Goal: Communication & Community: Answer question/provide support

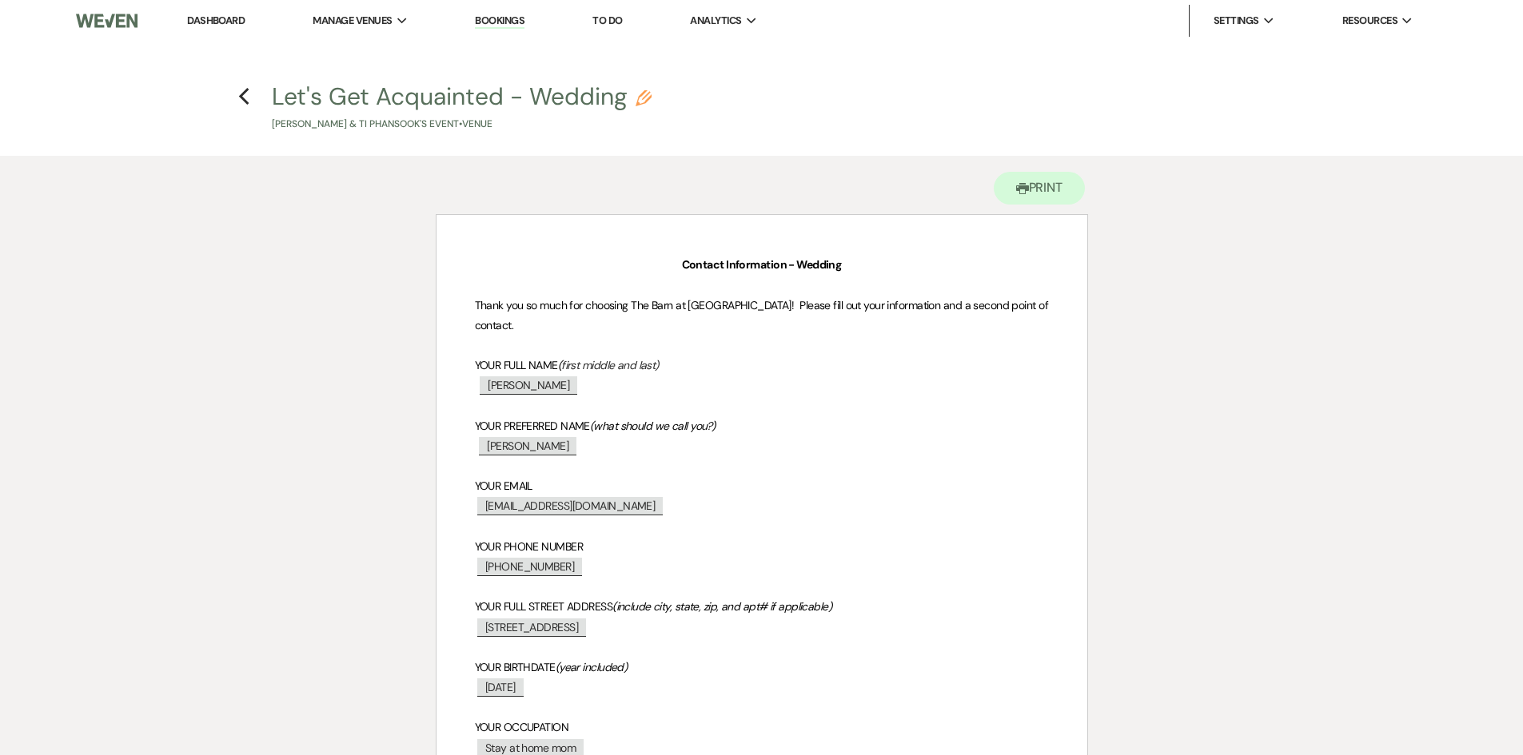
click at [520, 21] on link "Bookings" at bounding box center [500, 21] width 50 height 15
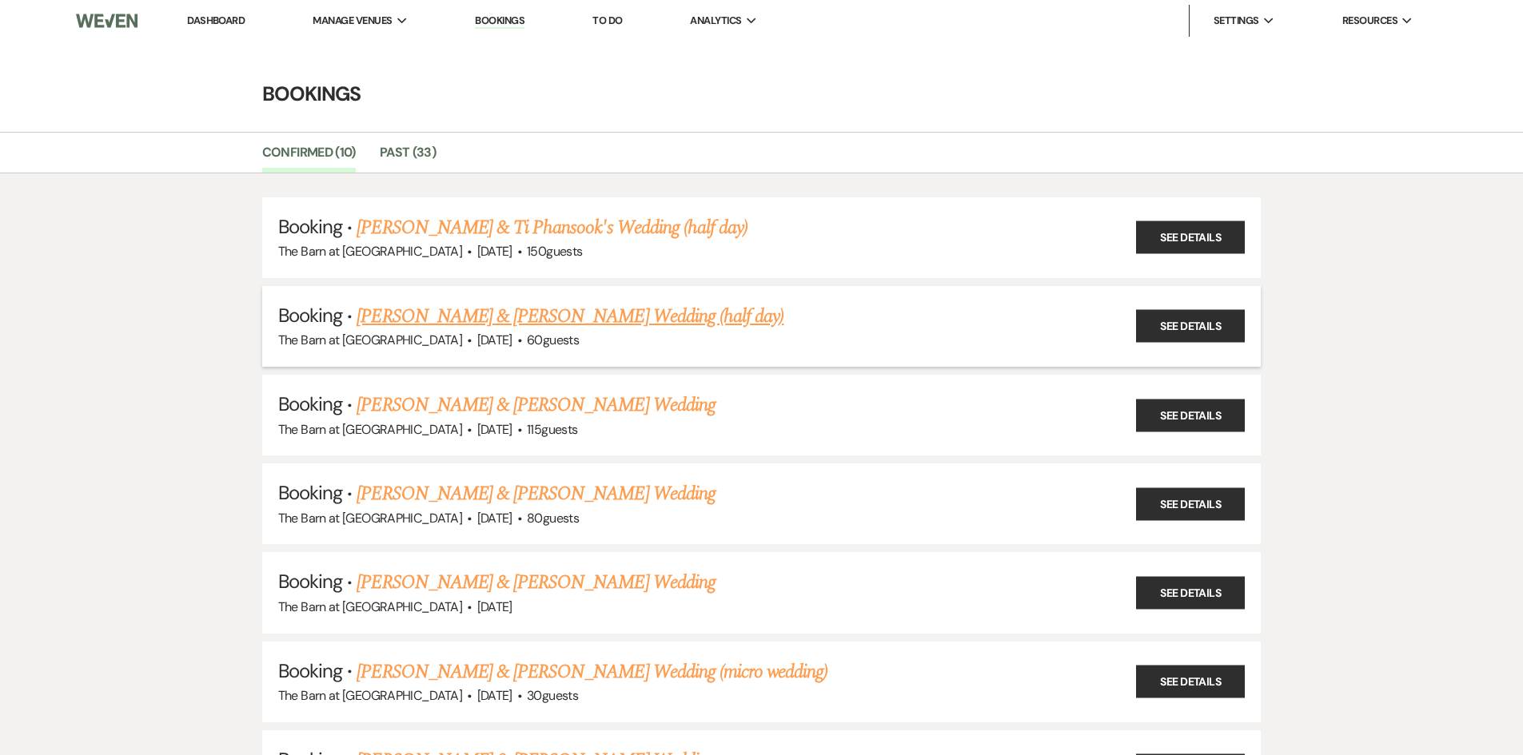
click at [563, 316] on link "[PERSON_NAME] & [PERSON_NAME] Wedding (half day)" at bounding box center [569, 316] width 427 height 29
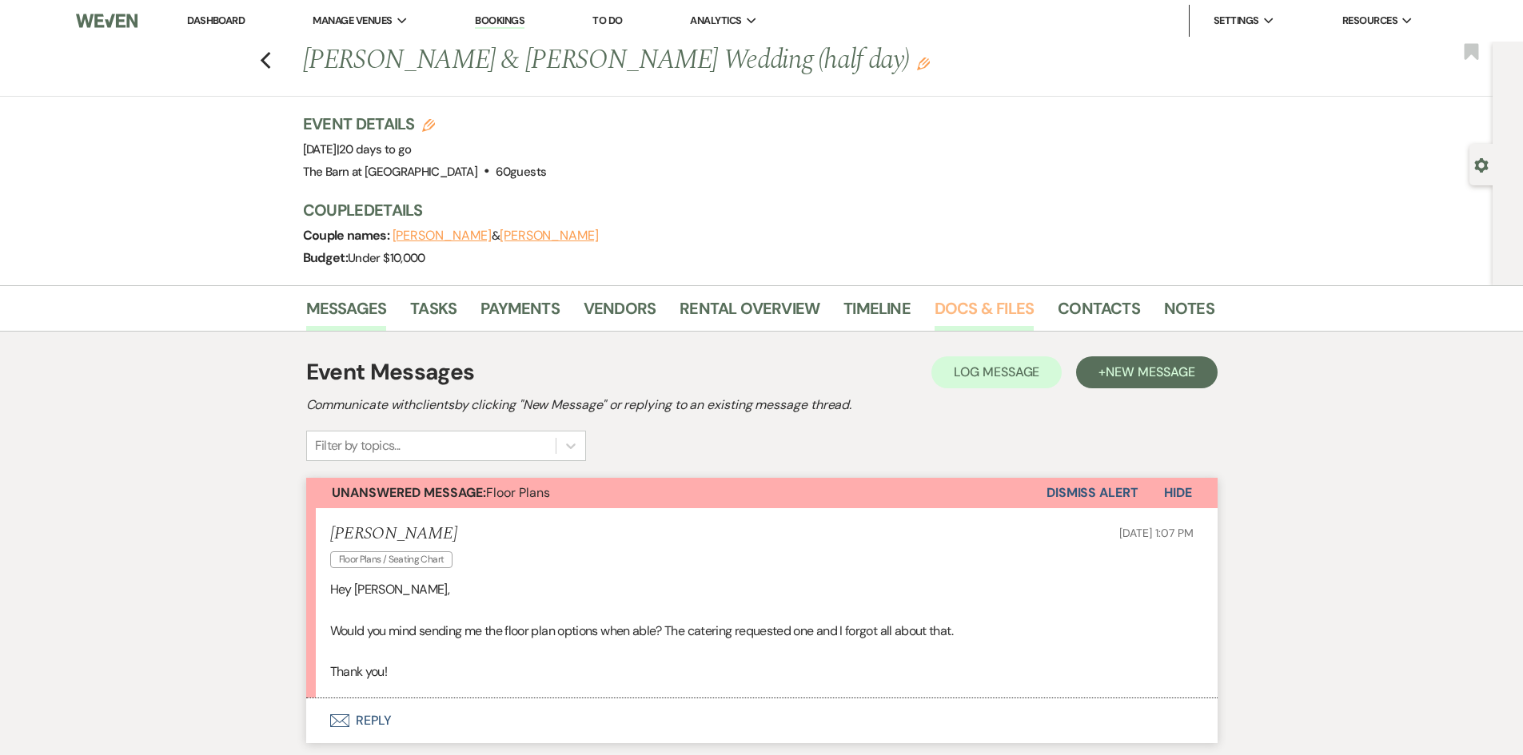
click at [978, 309] on link "Docs & Files" at bounding box center [983, 313] width 99 height 35
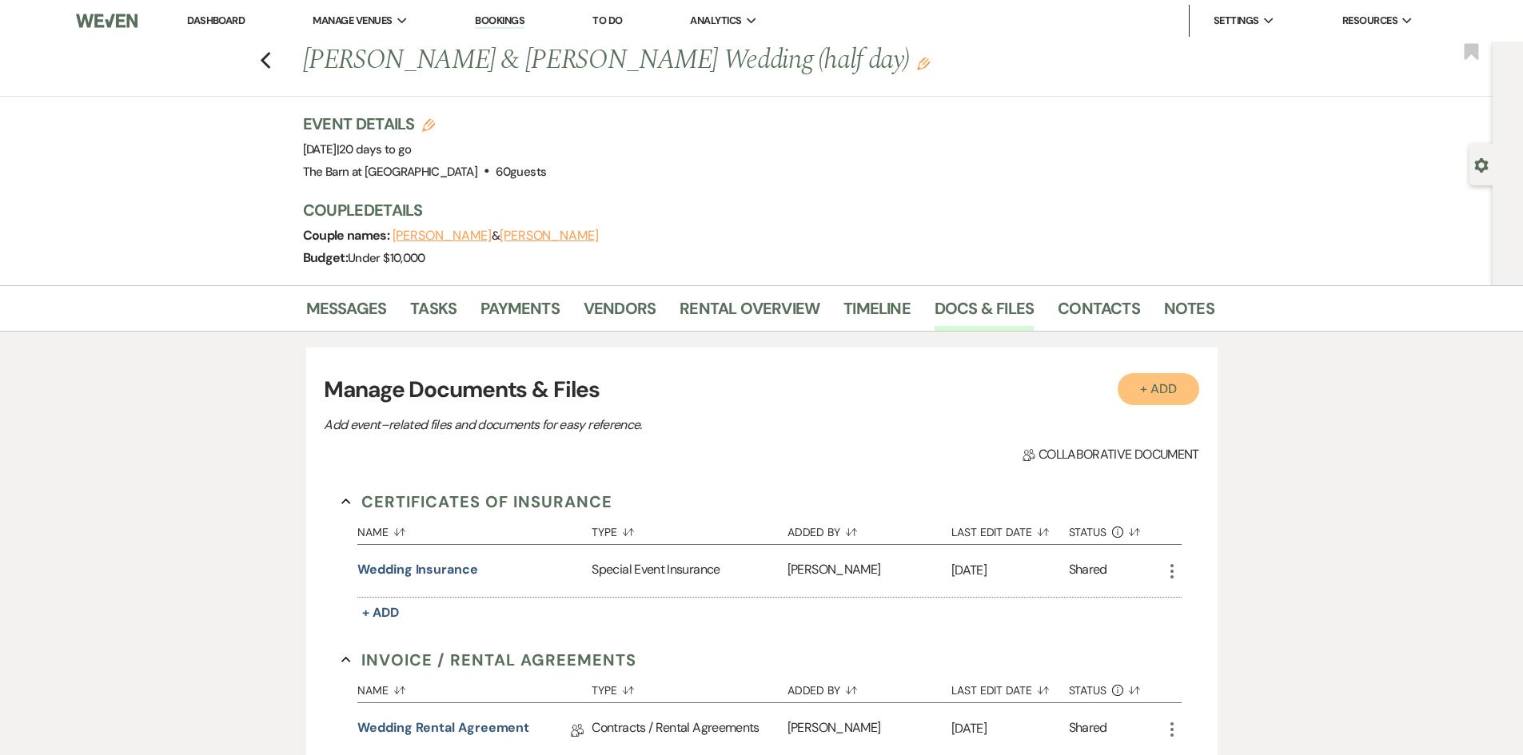
click at [1158, 391] on button "+ Add" at bounding box center [1158, 389] width 82 height 32
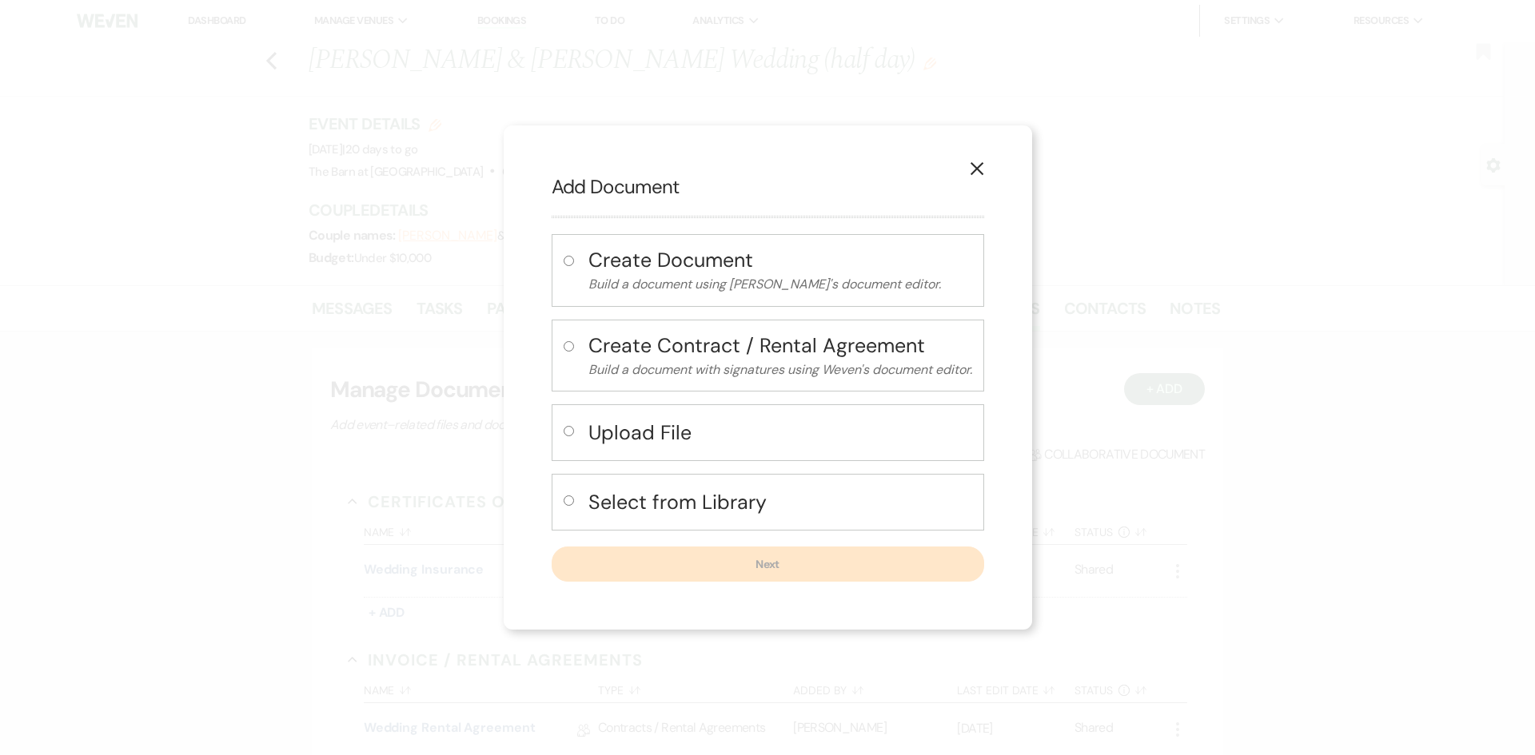
click at [662, 501] on h4 "Select from Library" at bounding box center [780, 502] width 384 height 28
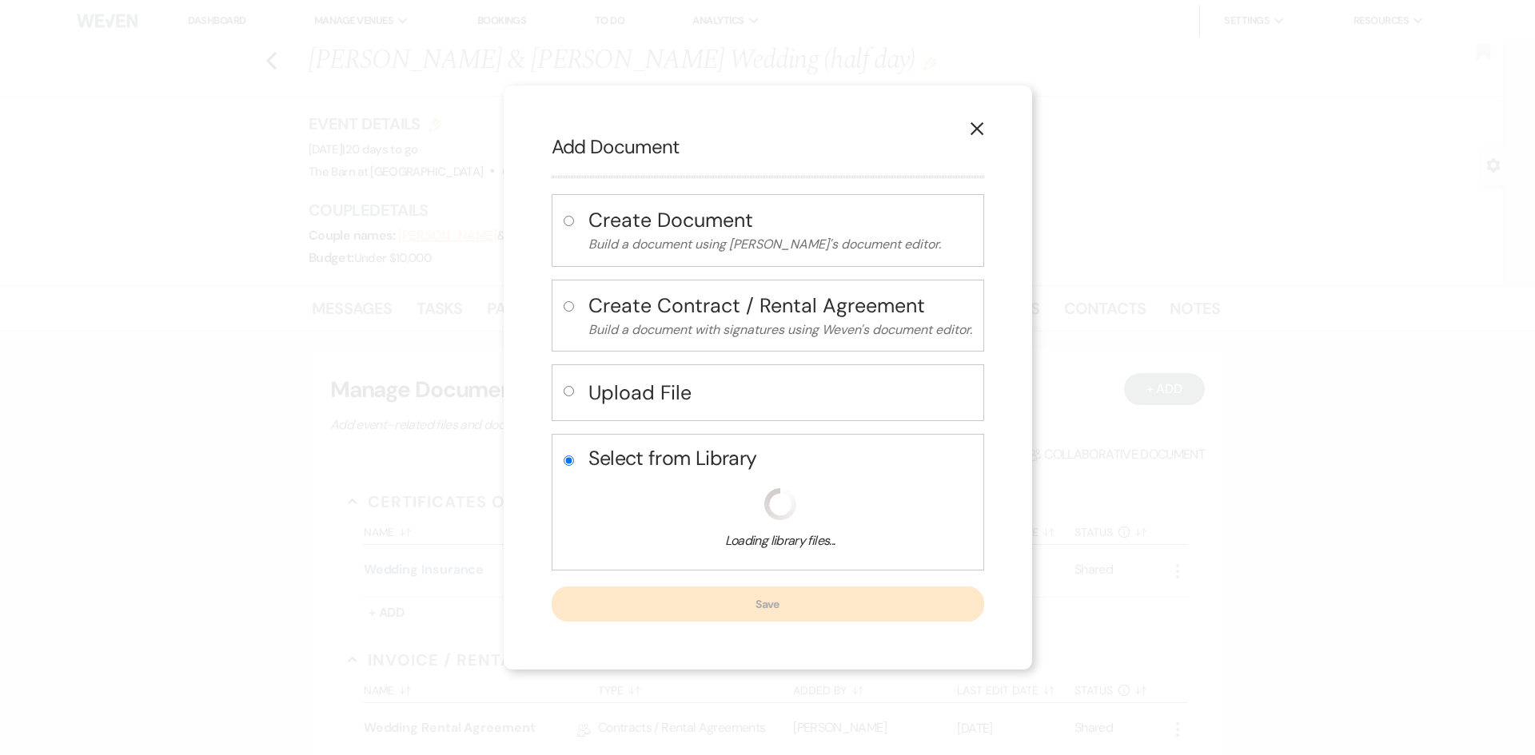
radio input "true"
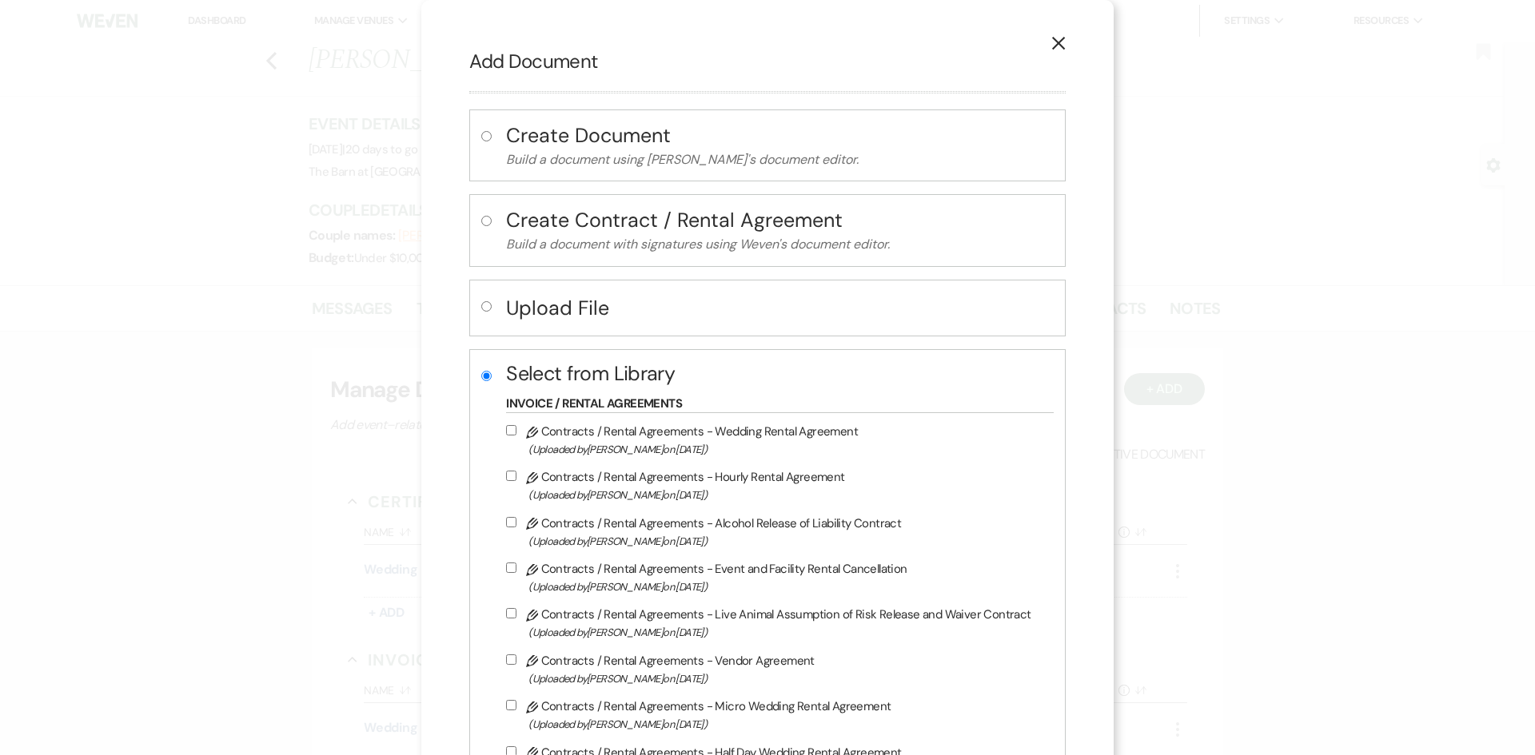
click at [1046, 46] on button "X" at bounding box center [1058, 43] width 24 height 28
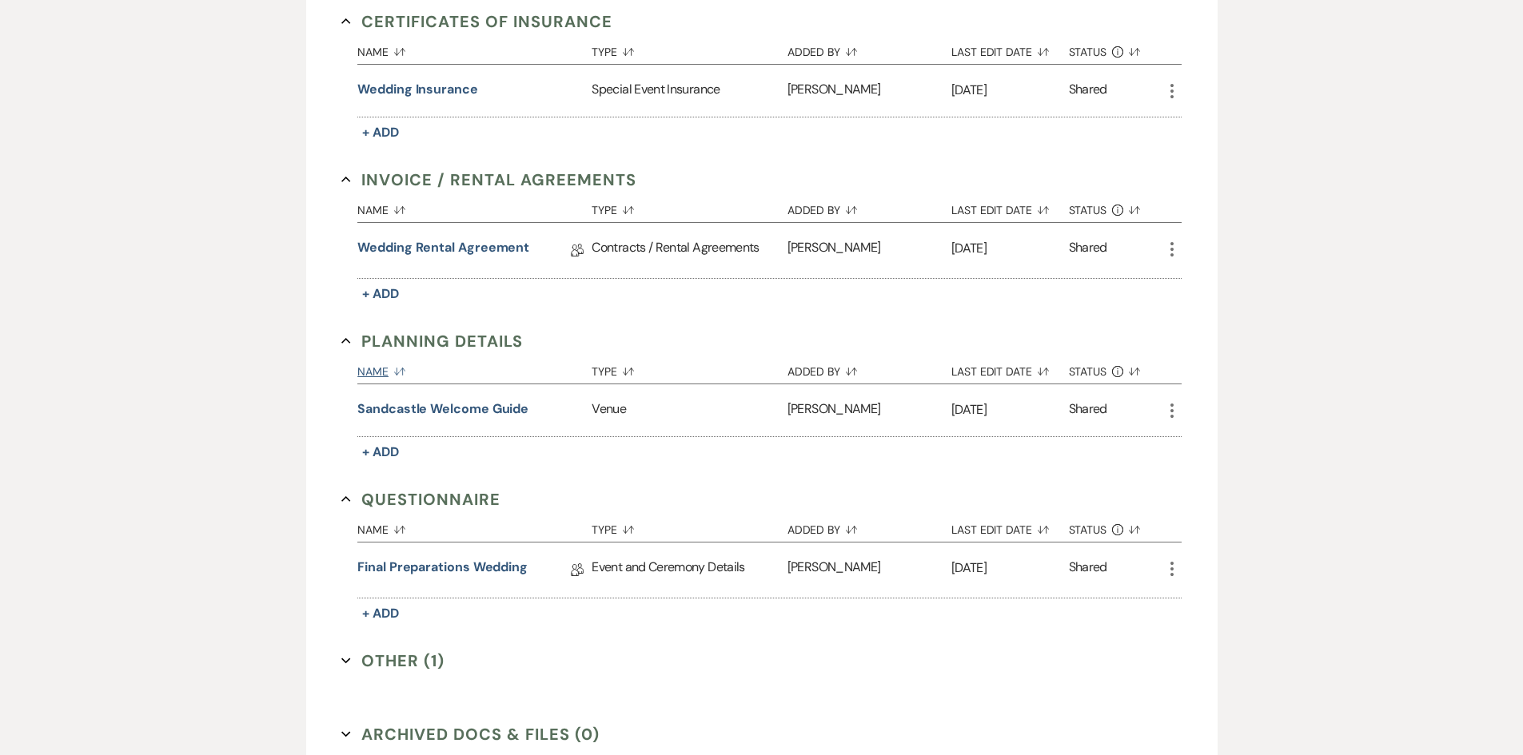
scroll to position [559, 0]
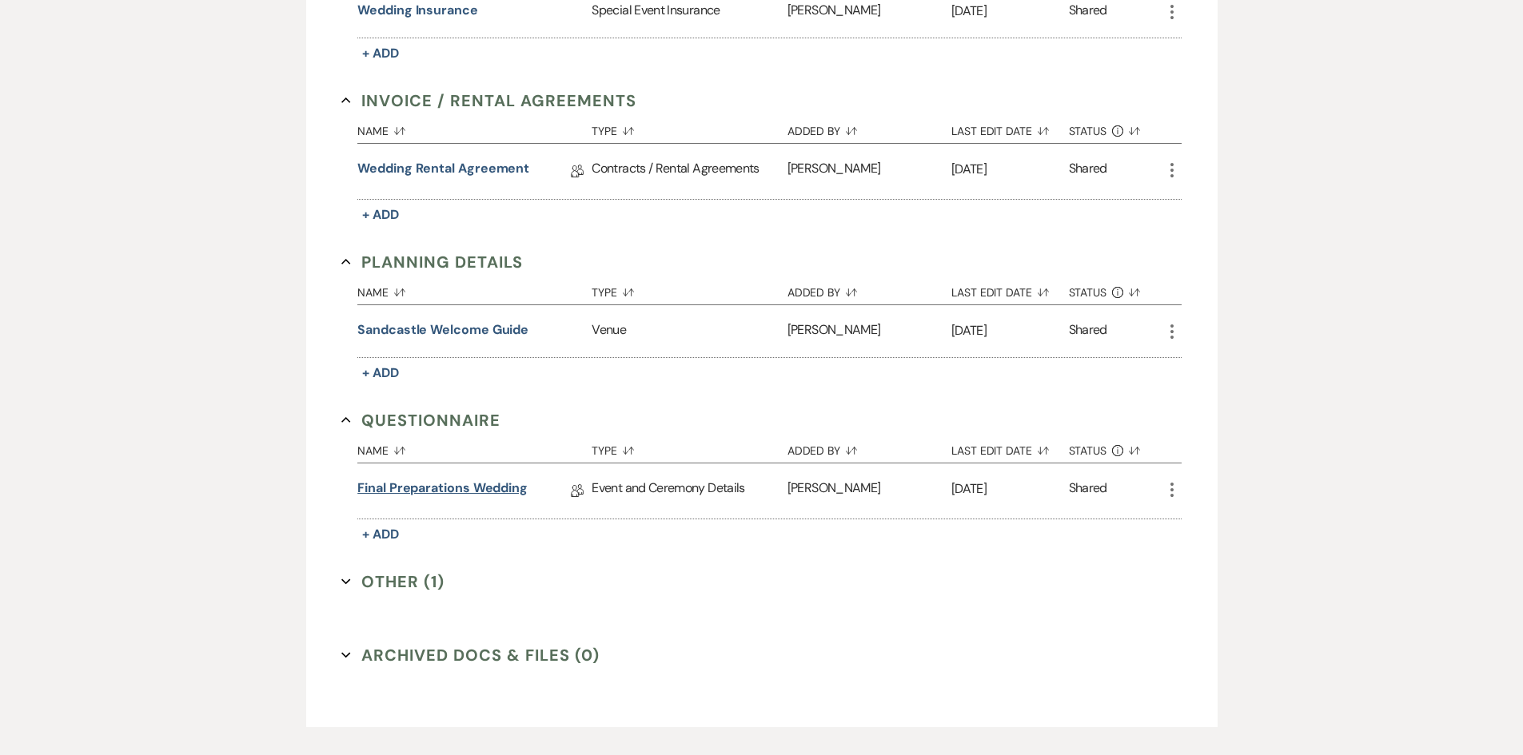
click at [492, 492] on link "Final Preparations Wedding" at bounding box center [442, 491] width 170 height 25
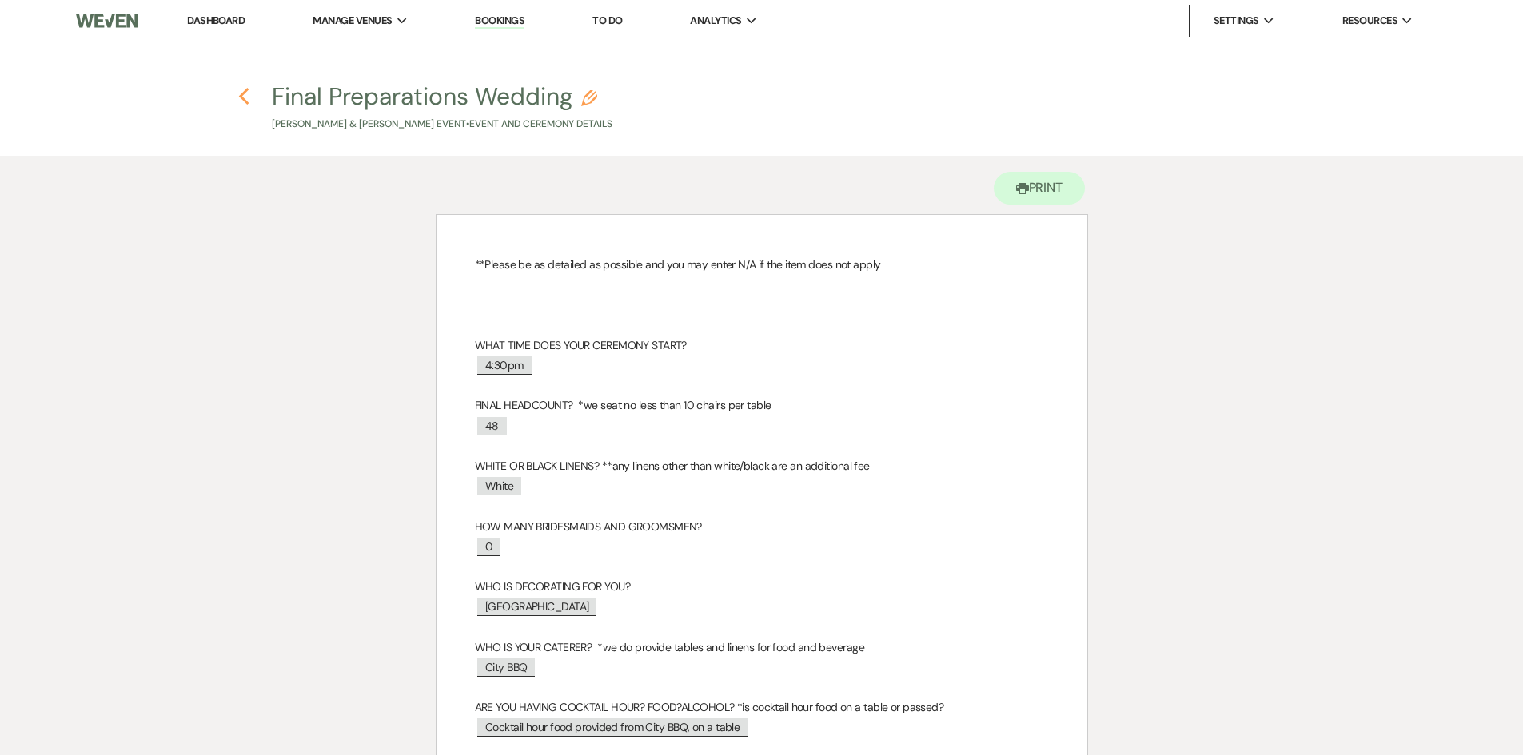
click at [243, 98] on icon "Previous" at bounding box center [244, 96] width 12 height 19
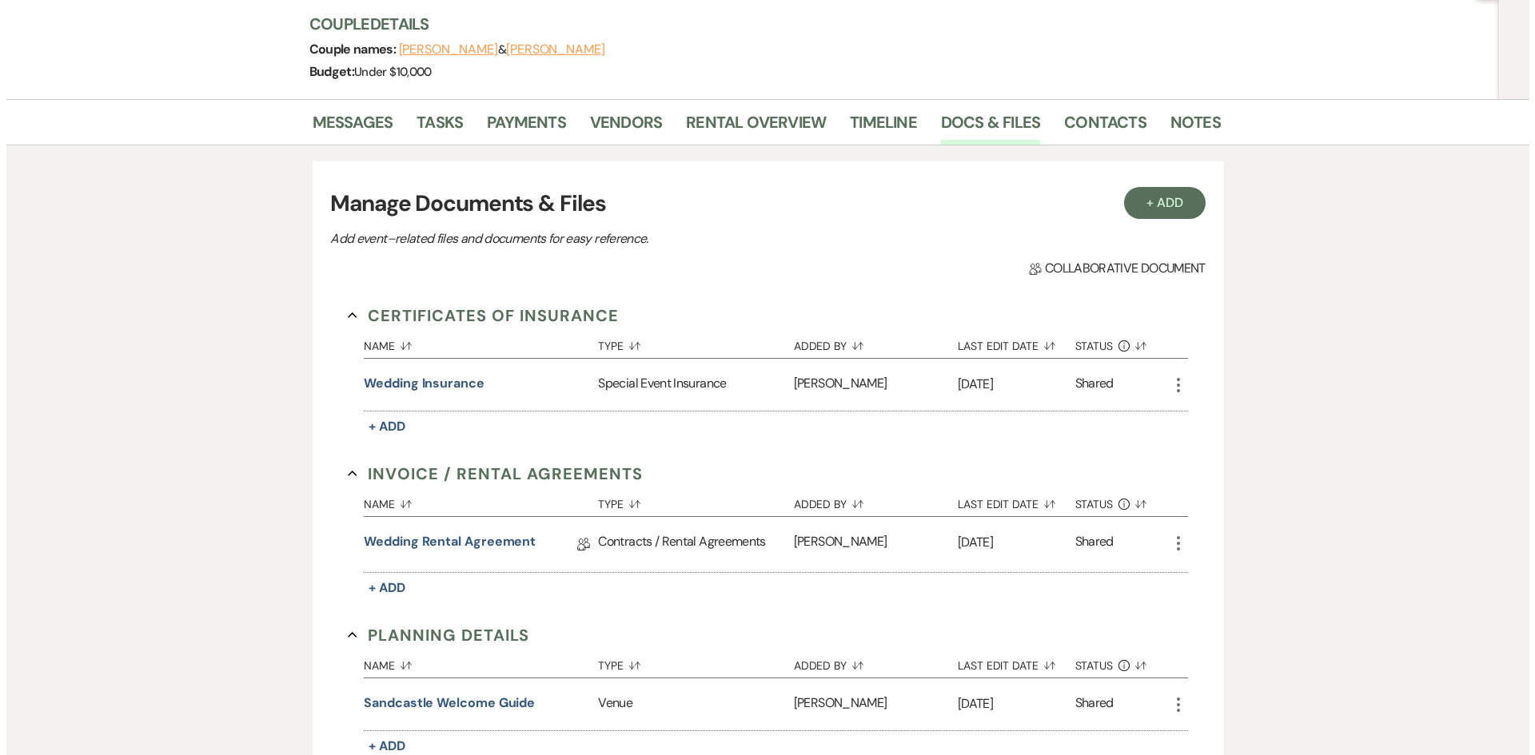
scroll to position [160, 0]
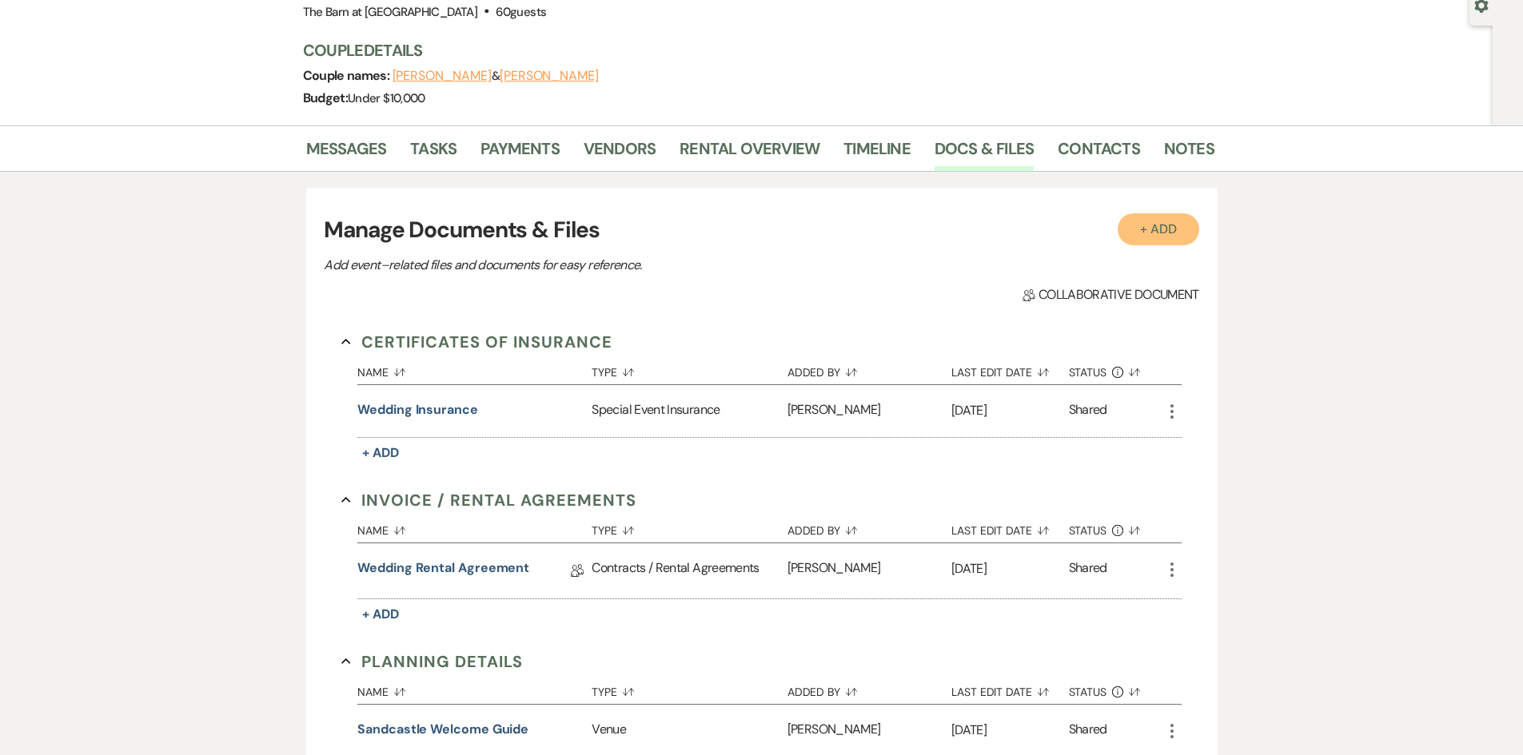
click at [1151, 231] on button "+ Add" at bounding box center [1158, 229] width 82 height 32
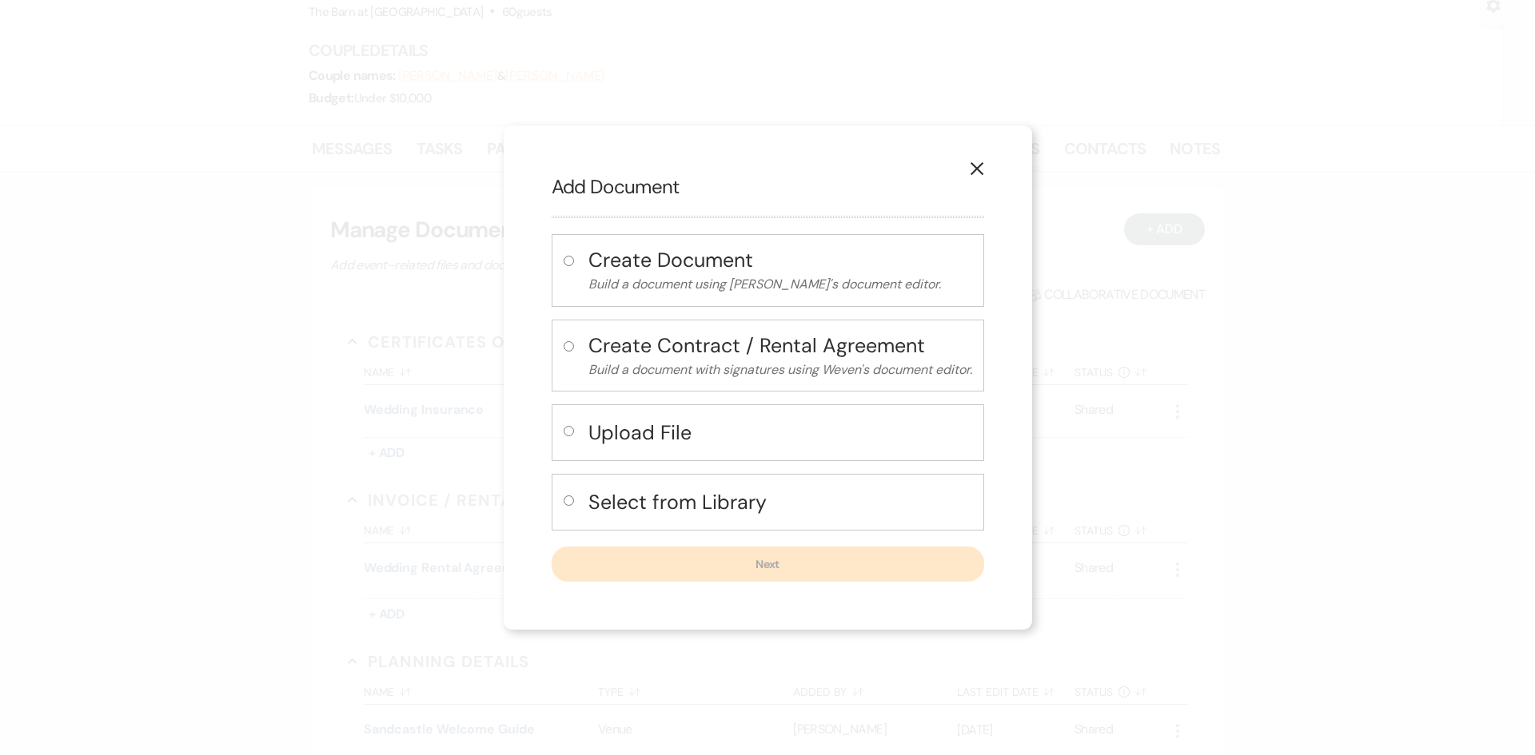
click at [692, 496] on h4 "Select from Library" at bounding box center [780, 502] width 384 height 28
radio input "true"
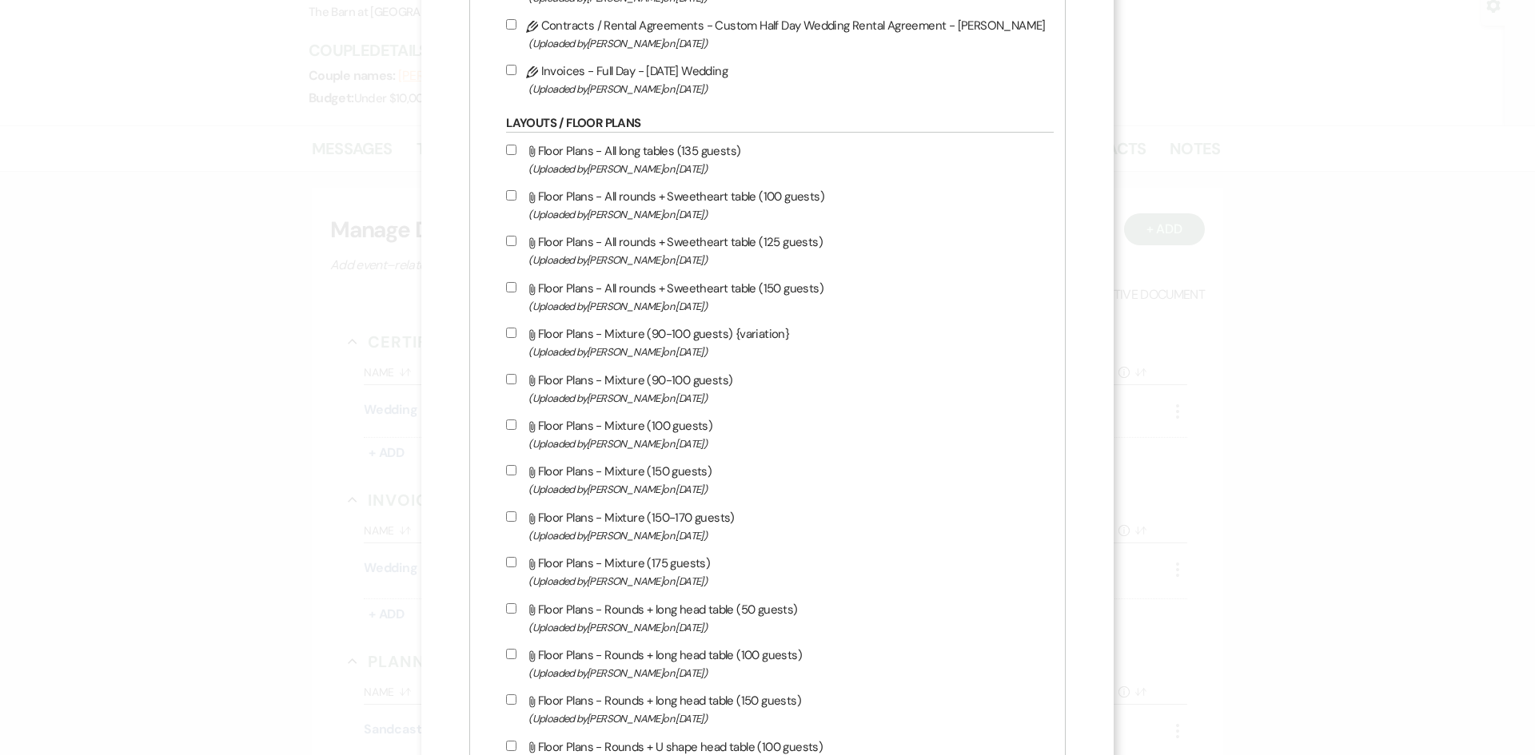
scroll to position [799, 0]
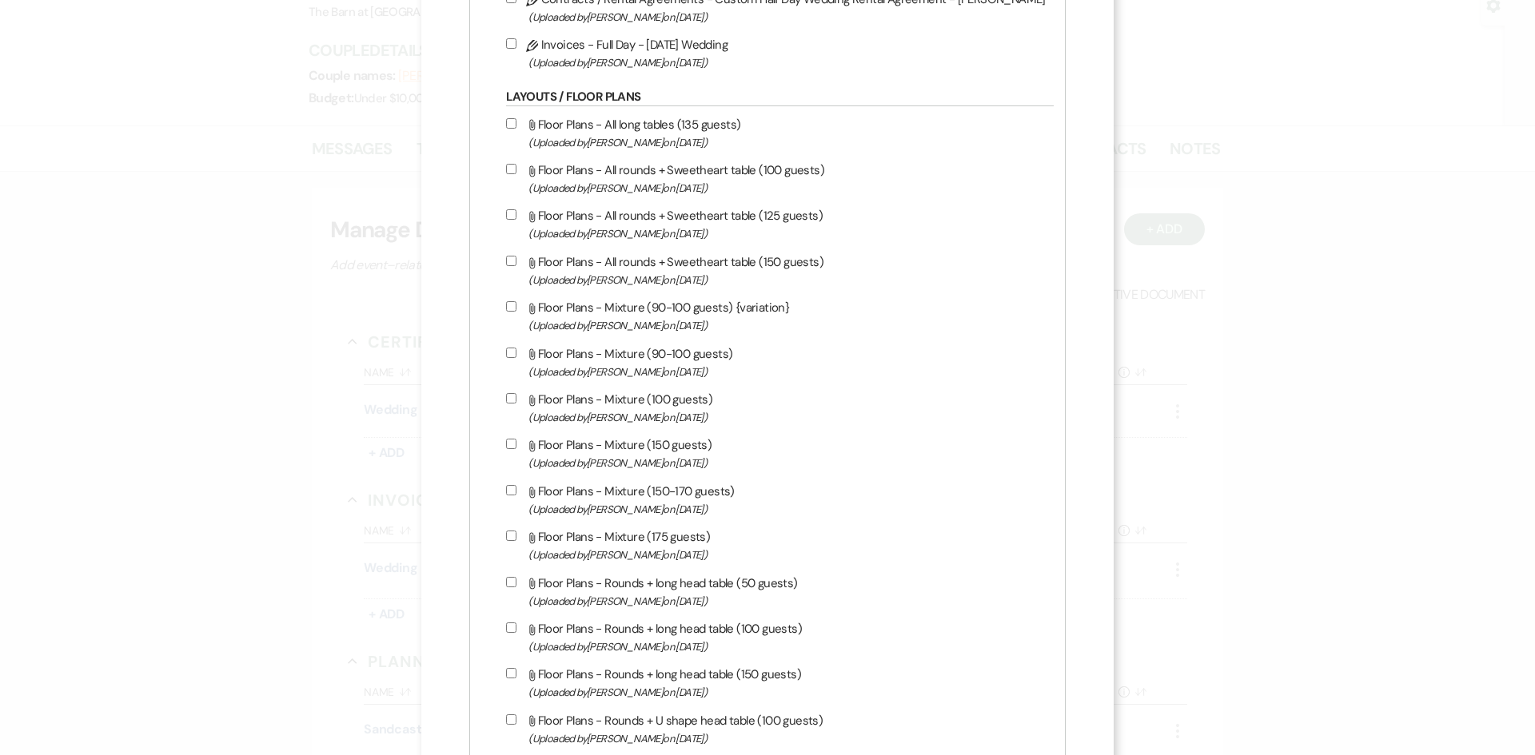
click at [672, 169] on label "Attach File Floor Plans - All rounds + Sweetheart table (100 guests) (Uploaded …" at bounding box center [776, 179] width 540 height 38
click at [516, 169] on input "Attach File Floor Plans - All rounds + Sweetheart table (100 guests) (Uploaded …" at bounding box center [511, 169] width 10 height 10
checkbox input "true"
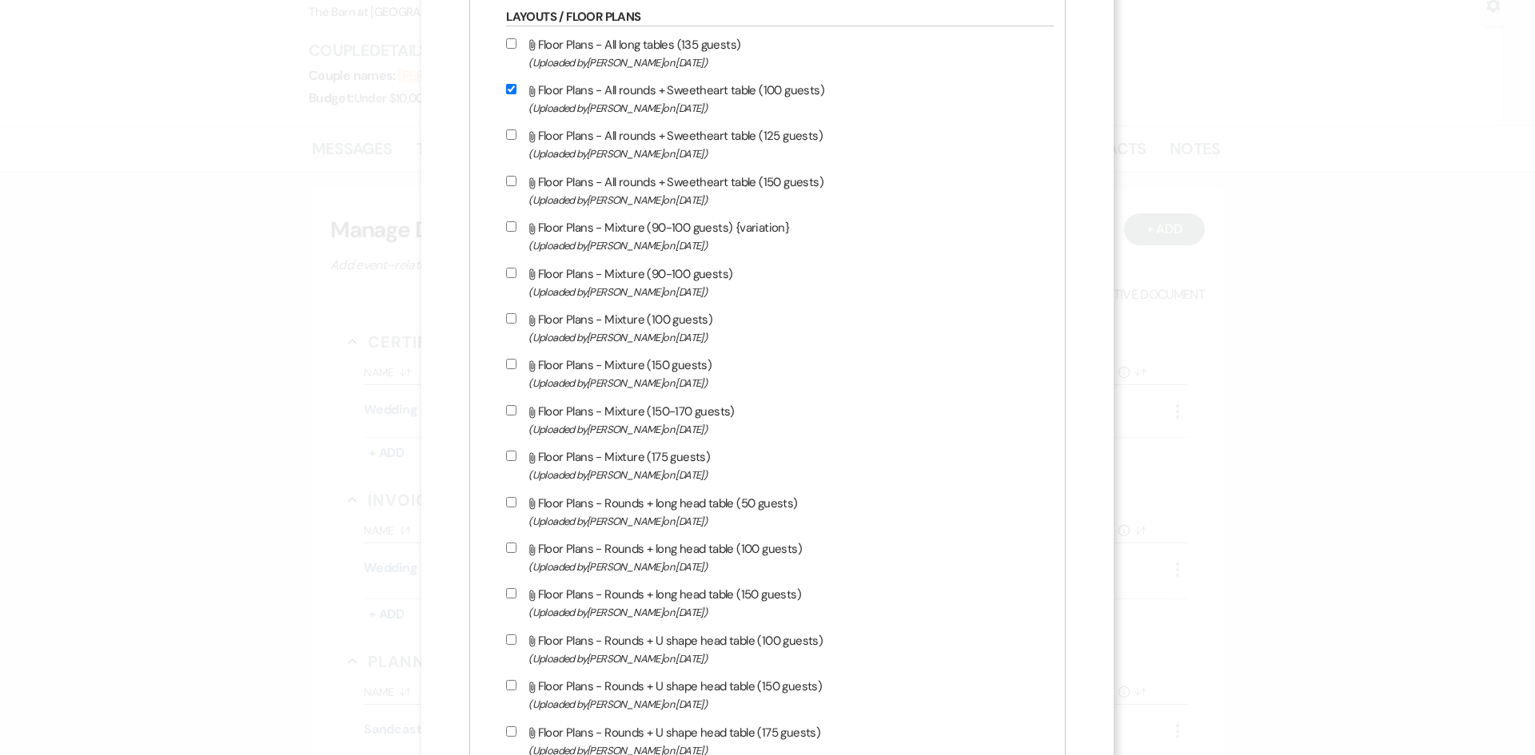
click at [1256, 115] on div "X Add Document Create Document Build a document using Weven's document editor. …" at bounding box center [767, 377] width 1535 height 755
click at [668, 134] on label "Attach File Floor Plans - All rounds + Sweetheart table (125 guests) (Uploaded …" at bounding box center [776, 144] width 540 height 38
click at [516, 134] on input "Attach File Floor Plans - All rounds + Sweetheart table (125 guests) (Uploaded …" at bounding box center [511, 134] width 10 height 10
checkbox input "true"
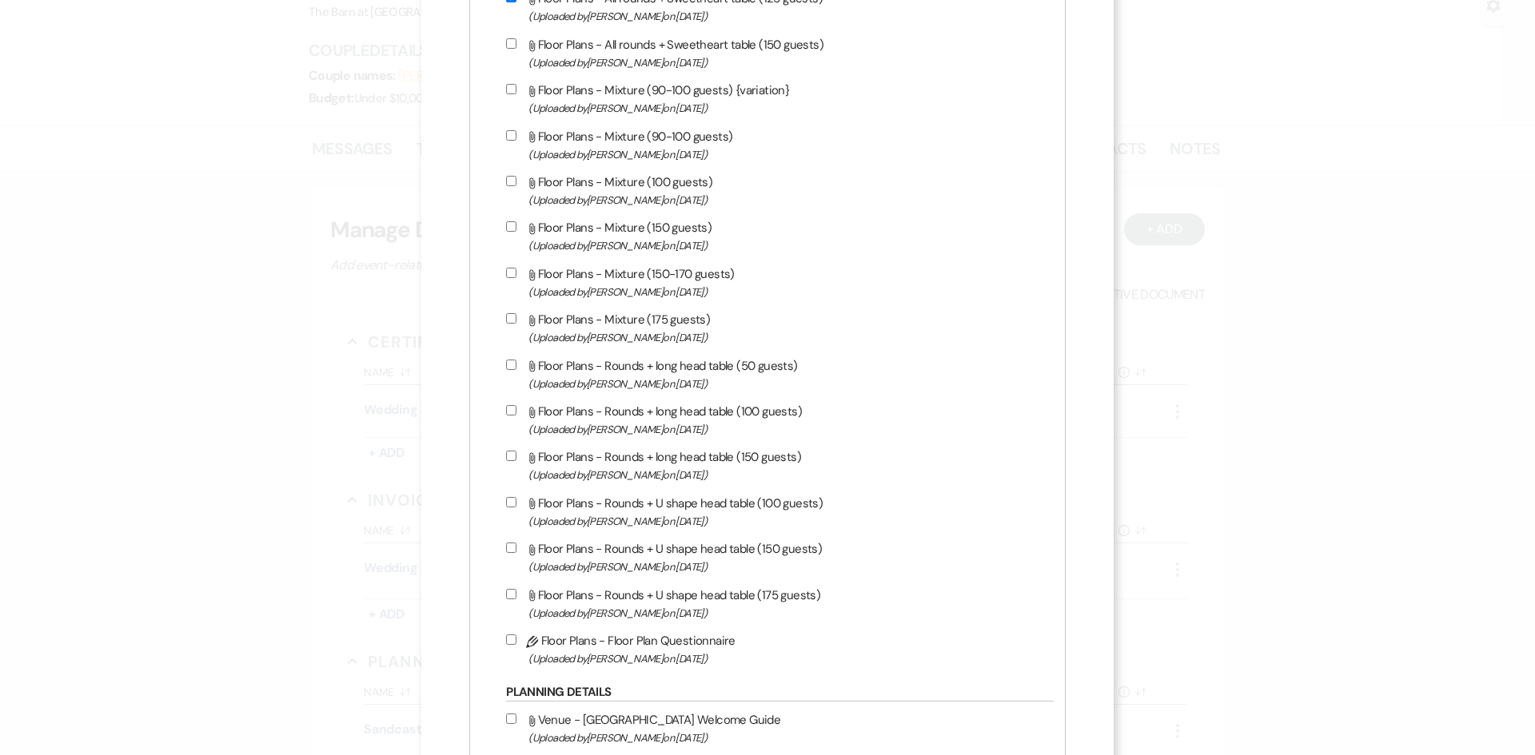
scroll to position [1039, 0]
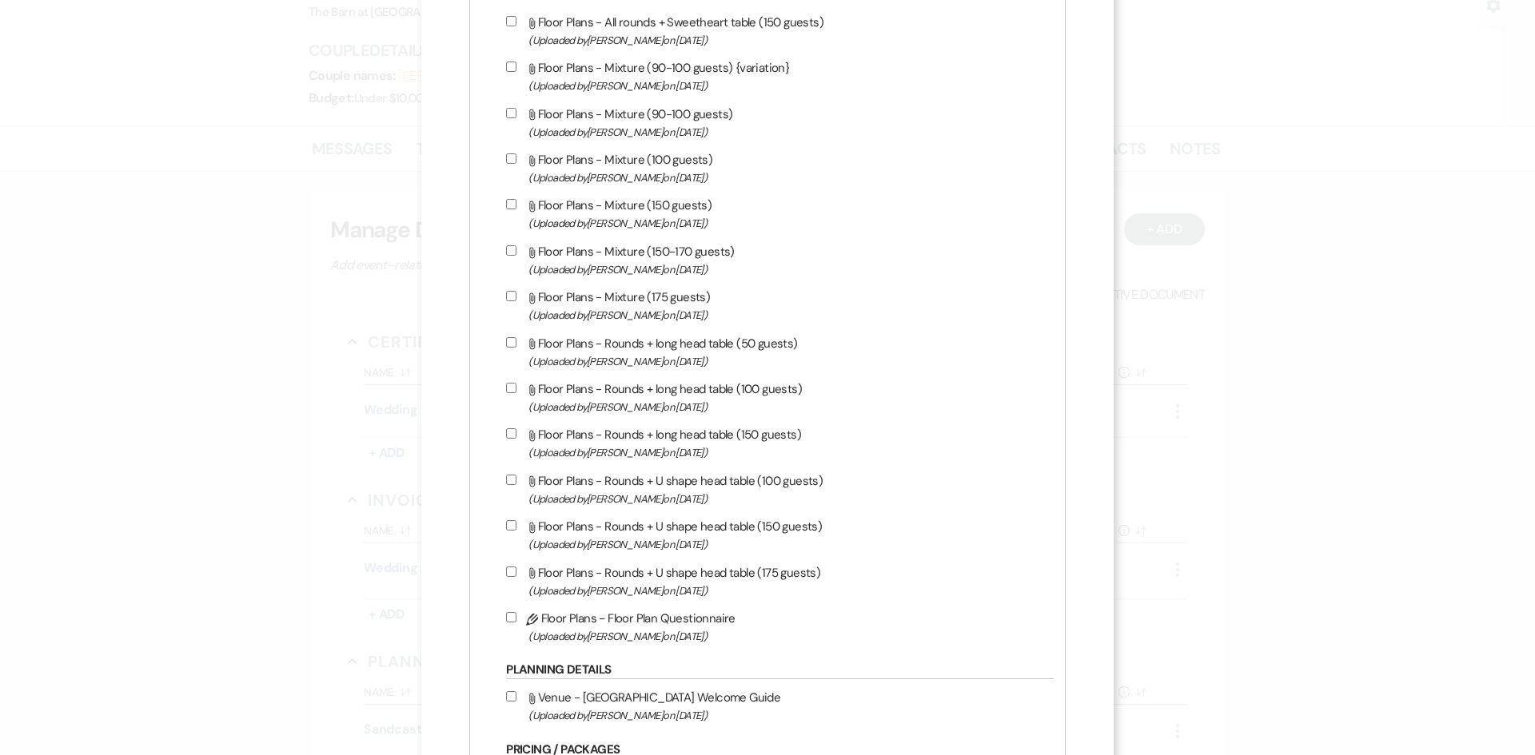
drag, startPoint x: 915, startPoint y: 623, endPoint x: 863, endPoint y: 575, distance: 70.2
click at [915, 623] on label "Pencil Floor Plans - Floor Plan Questionnaire (Uploaded by [PERSON_NAME] on [DA…" at bounding box center [776, 627] width 540 height 38
click at [516, 623] on input "Pencil Floor Plans - Floor Plan Questionnaire (Uploaded by [PERSON_NAME] on [DA…" at bounding box center [511, 617] width 10 height 10
checkbox input "true"
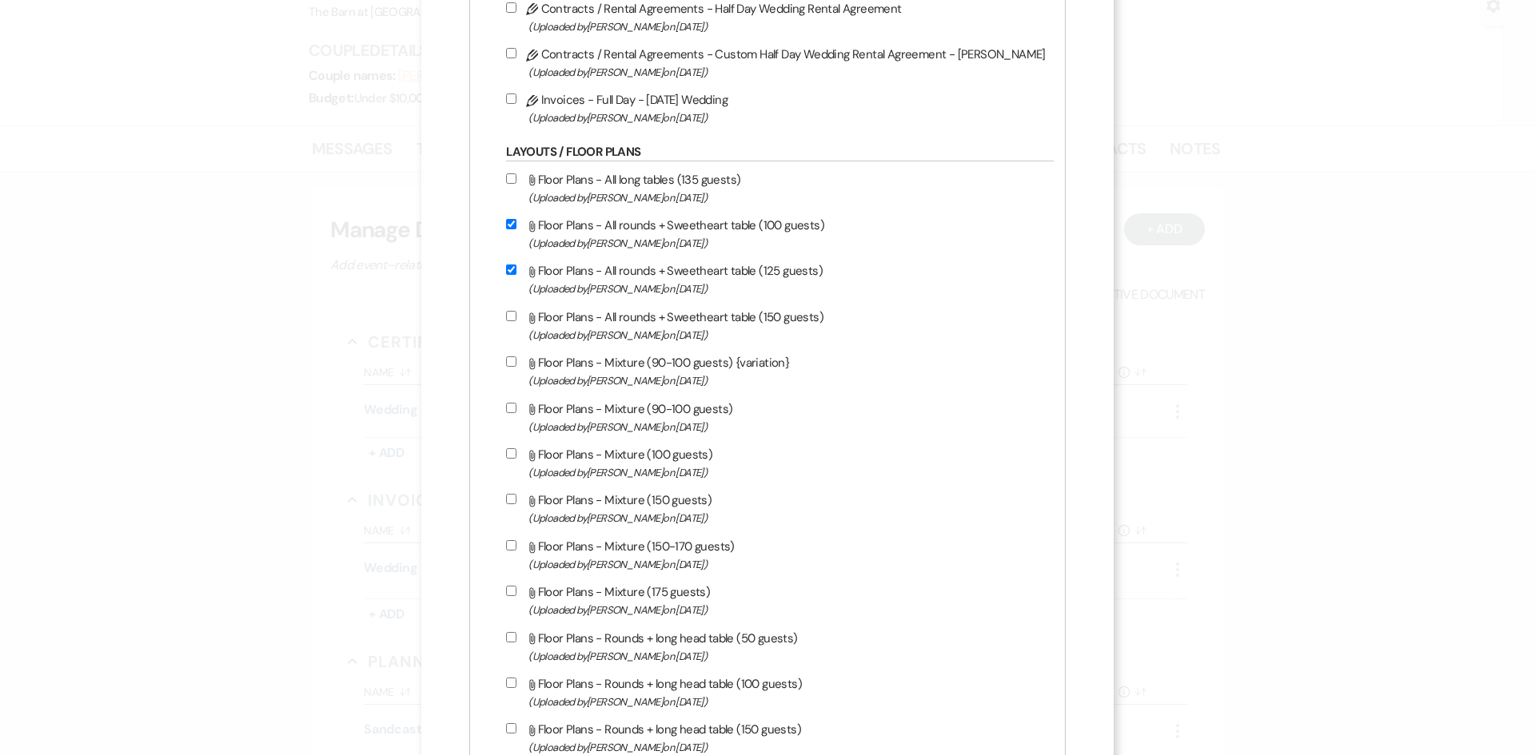
scroll to position [719, 0]
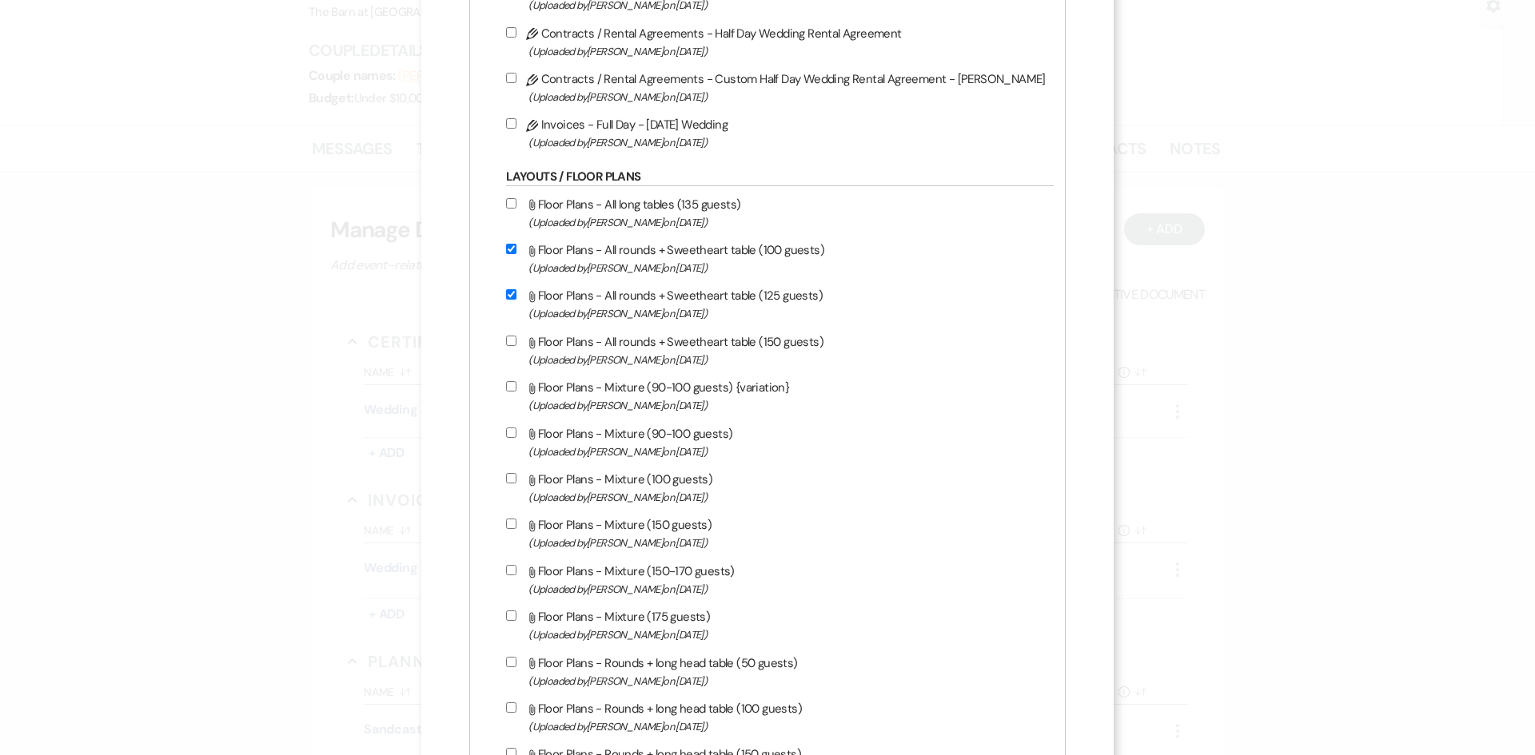
click at [583, 340] on label "Attach File Floor Plans - All rounds + Sweetheart table (150 guests) (Uploaded …" at bounding box center [776, 351] width 540 height 38
click at [516, 340] on input "Attach File Floor Plans - All rounds + Sweetheart table (150 guests) (Uploaded …" at bounding box center [511, 341] width 10 height 10
checkbox input "true"
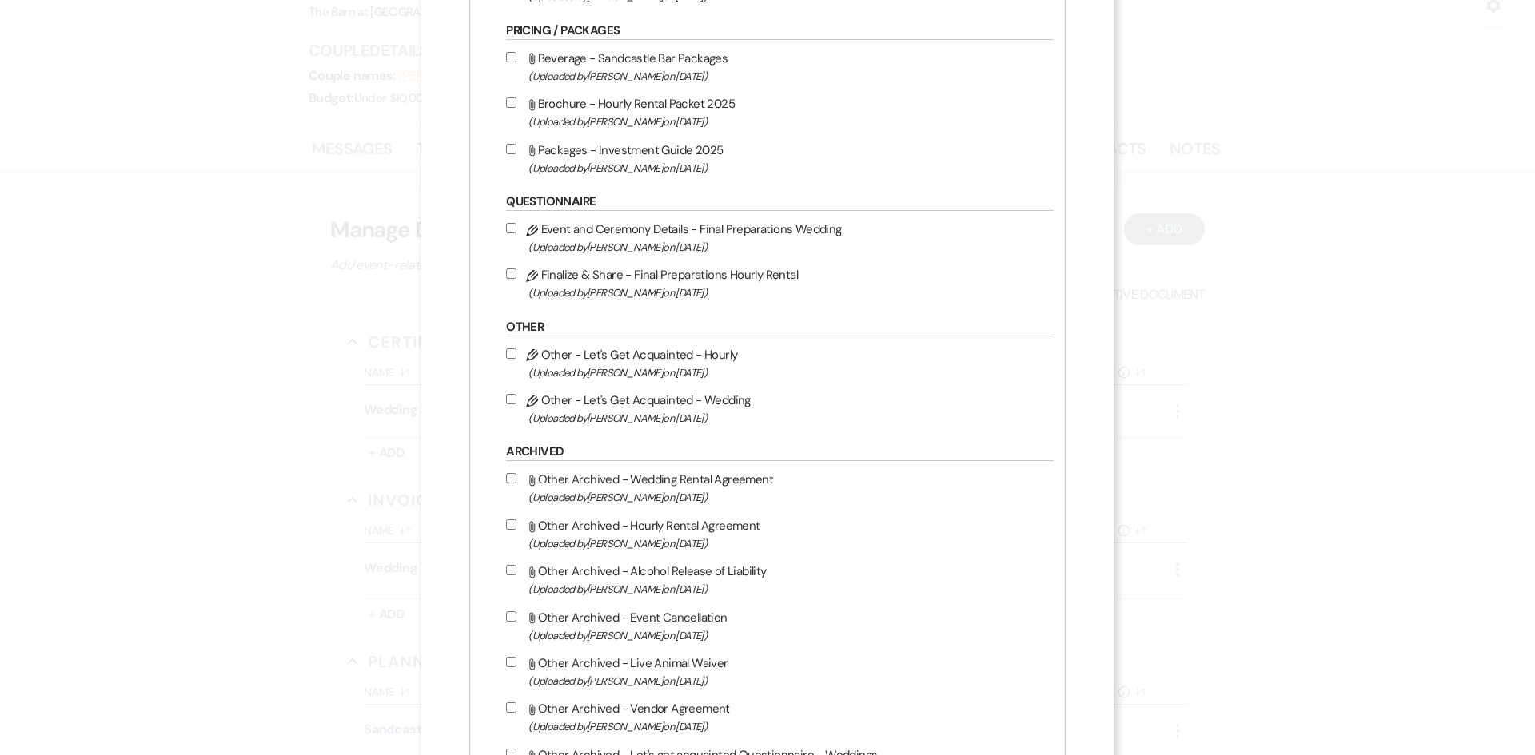
scroll to position [1439, 0]
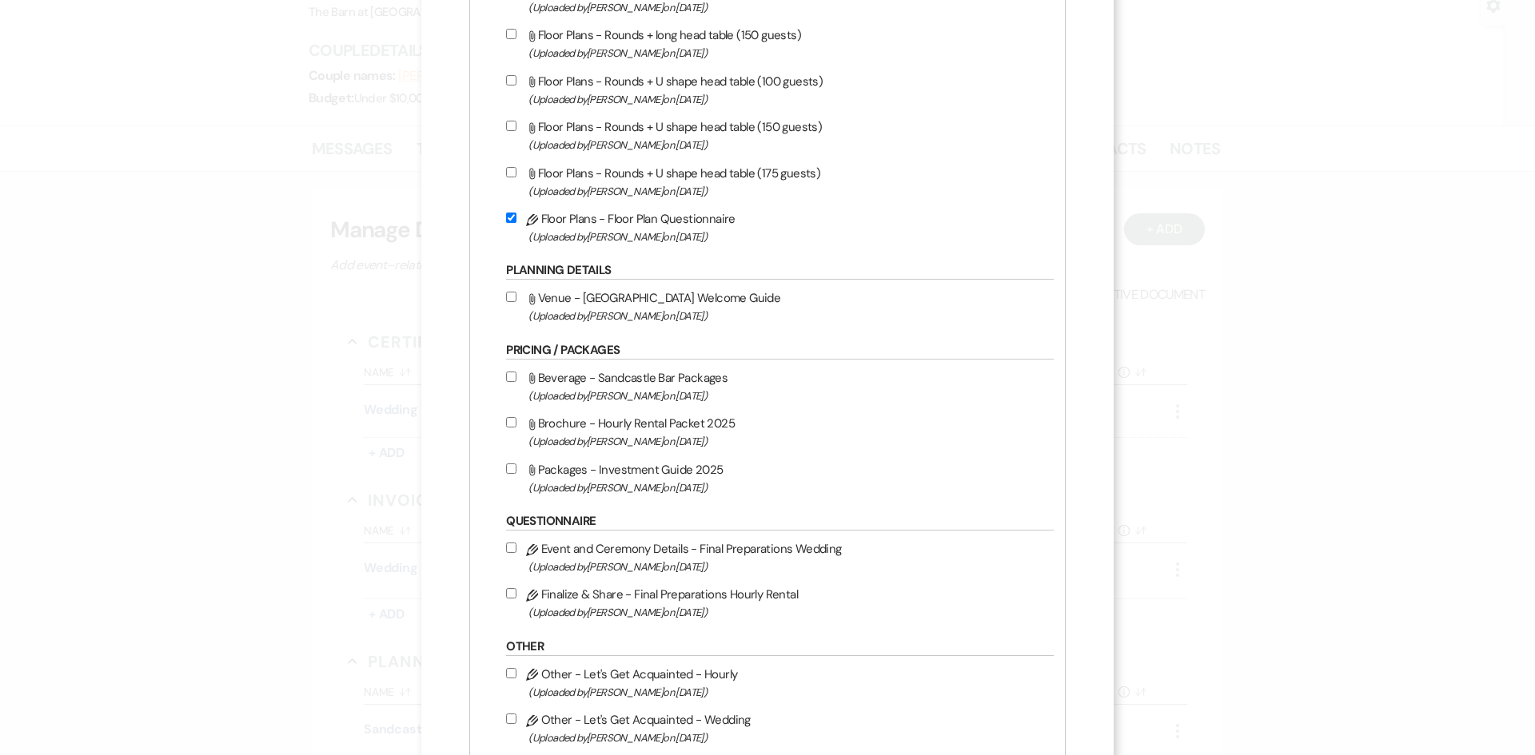
click at [516, 217] on input "Pencil Floor Plans - Floor Plan Questionnaire (Uploaded by [PERSON_NAME] on [DA…" at bounding box center [511, 218] width 10 height 10
checkbox input "false"
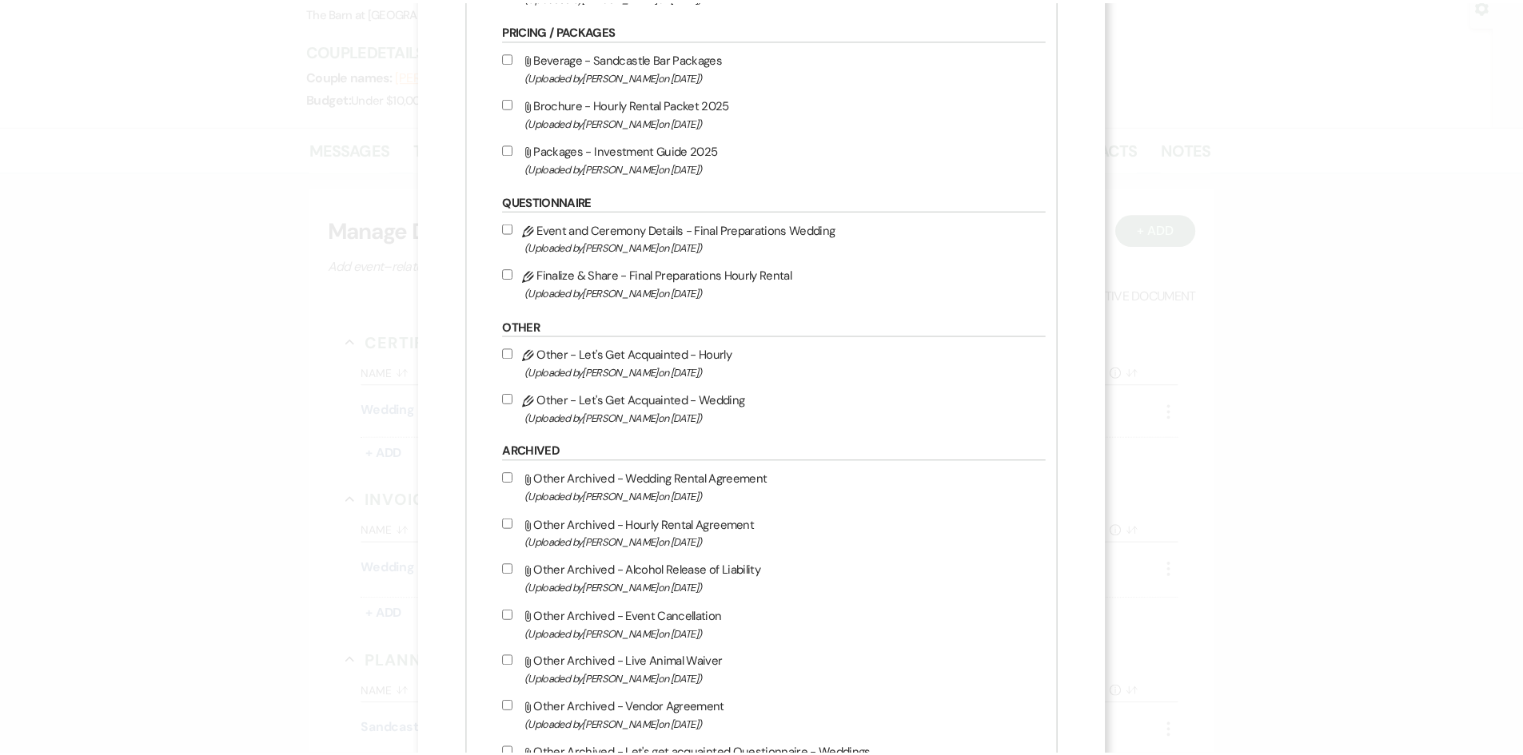
scroll to position [1995, 0]
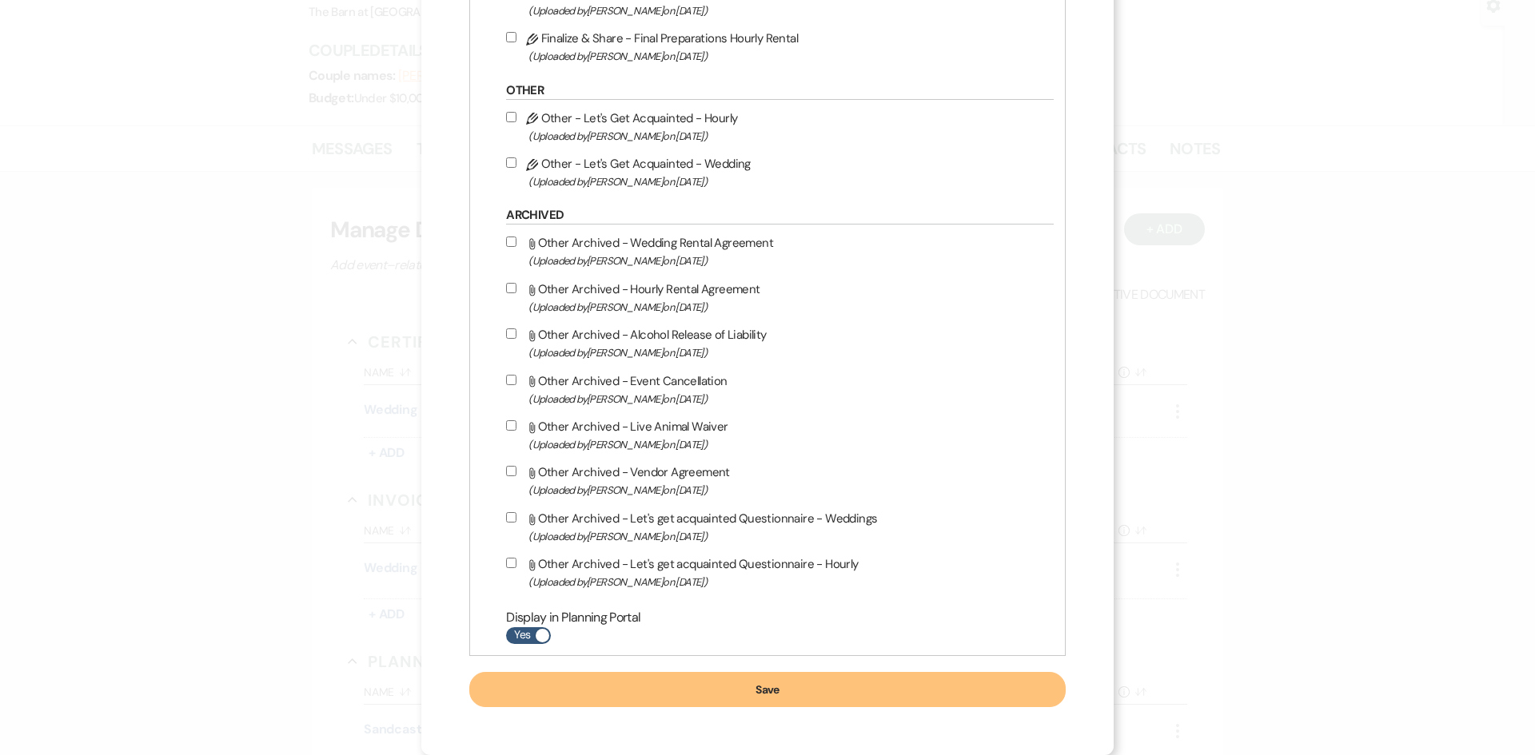
click at [806, 683] on button "Save" at bounding box center [767, 689] width 596 height 35
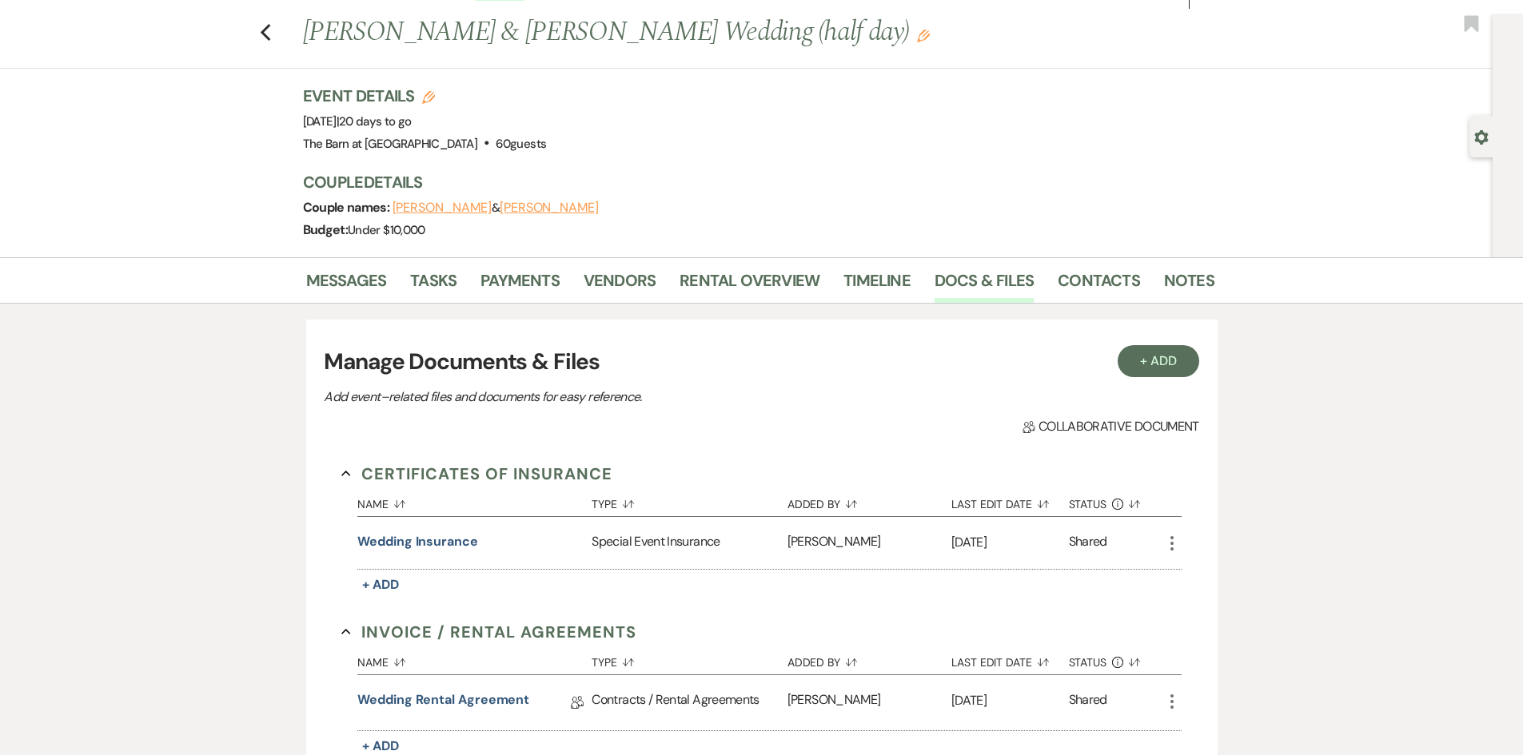
scroll to position [0, 0]
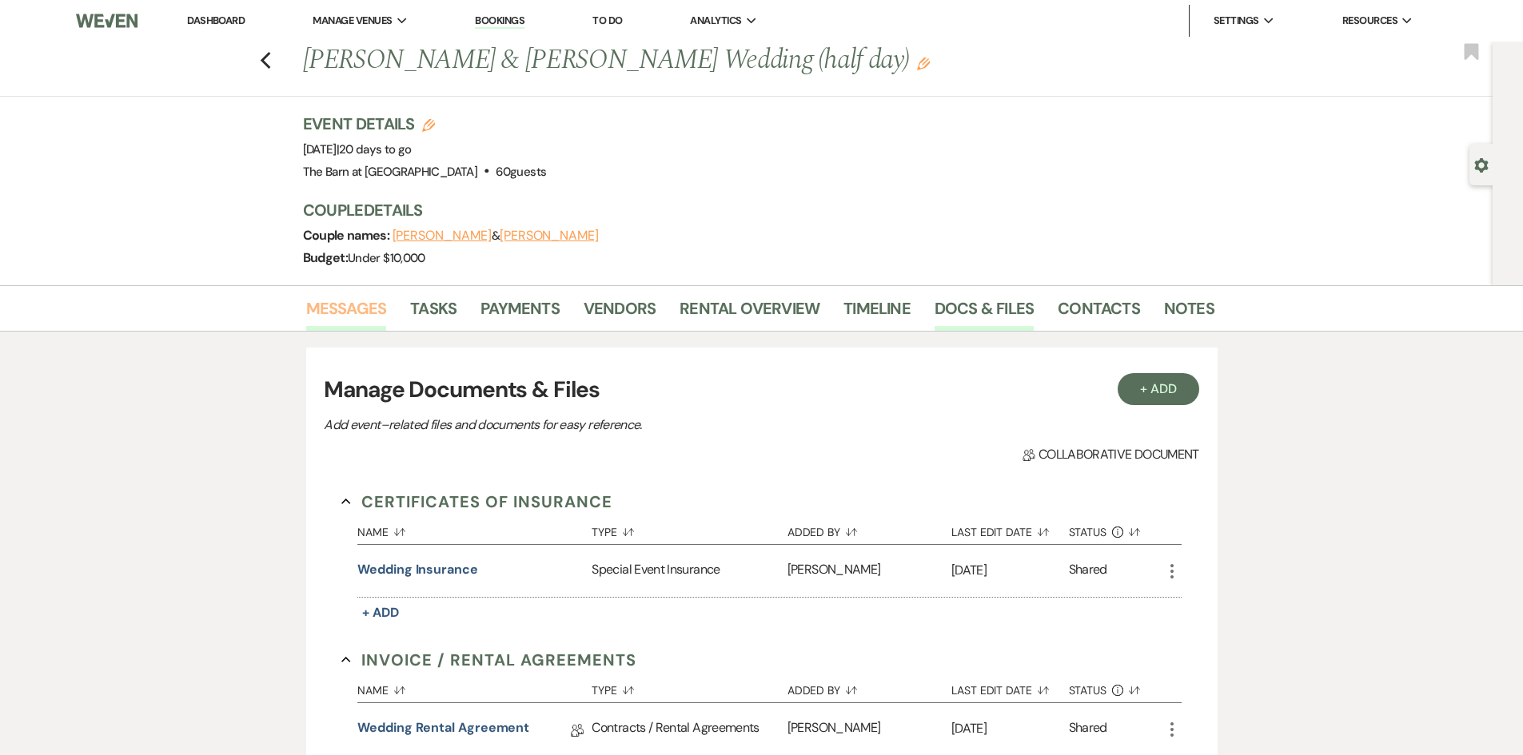
click at [335, 309] on link "Messages" at bounding box center [346, 313] width 81 height 35
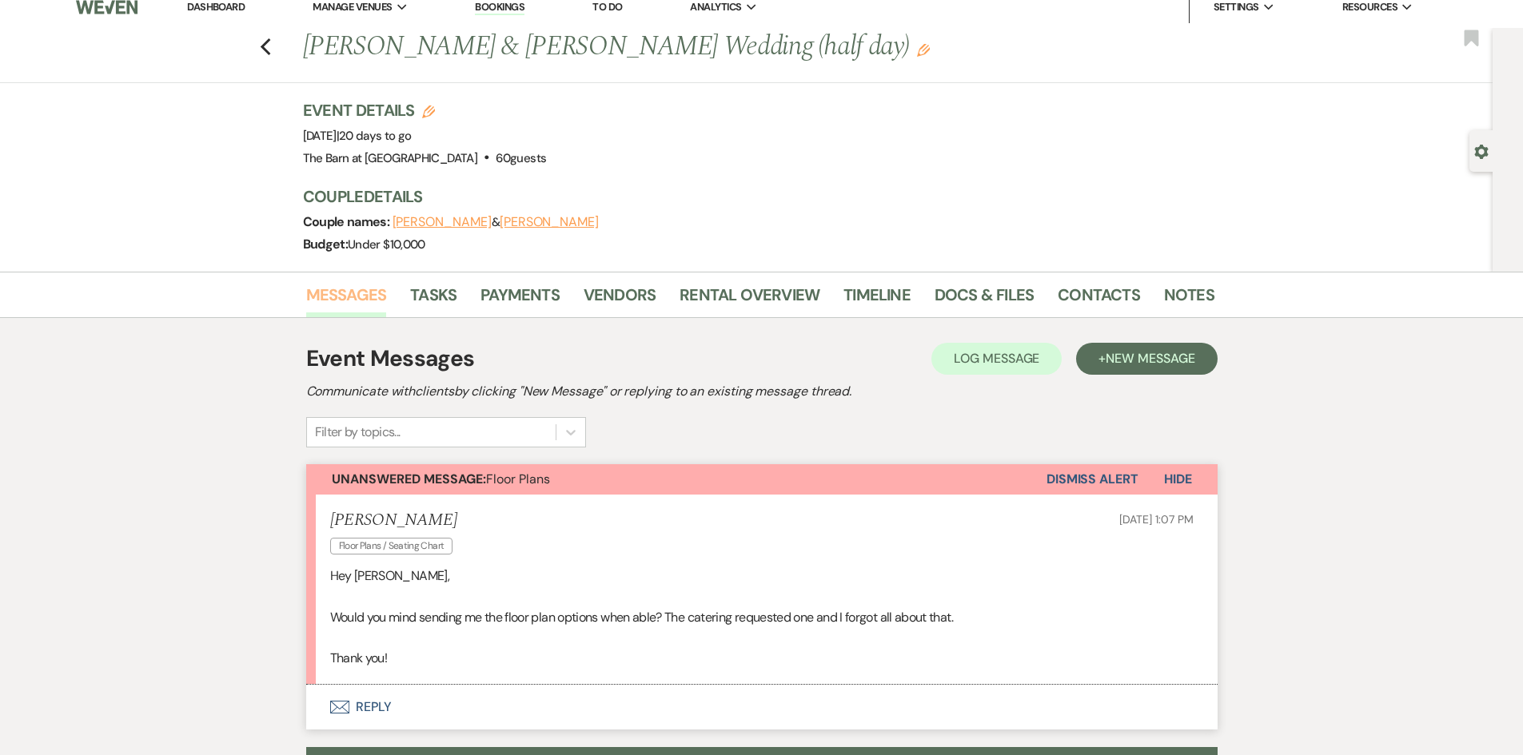
scroll to position [320, 0]
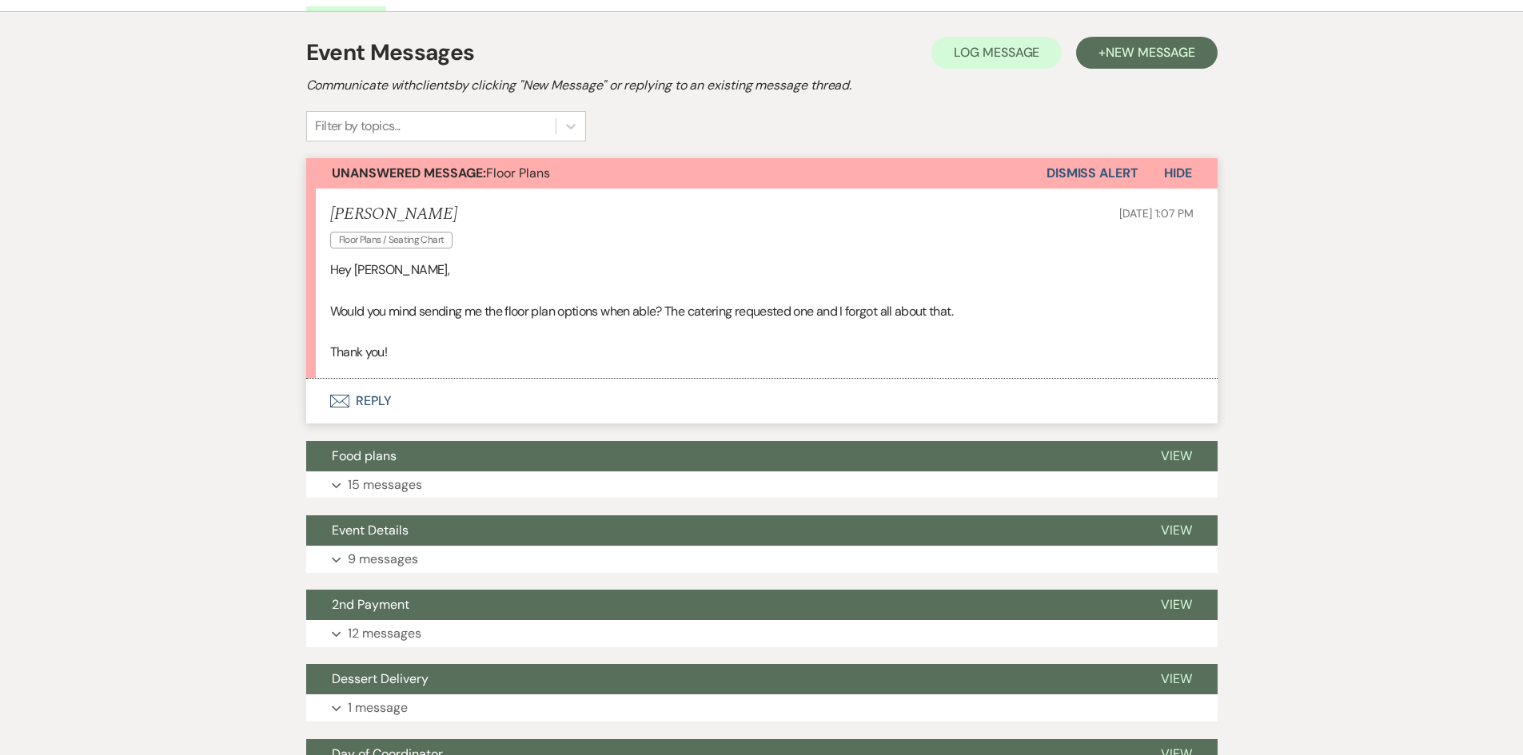
click at [350, 399] on button "Envelope Reply" at bounding box center [761, 401] width 911 height 45
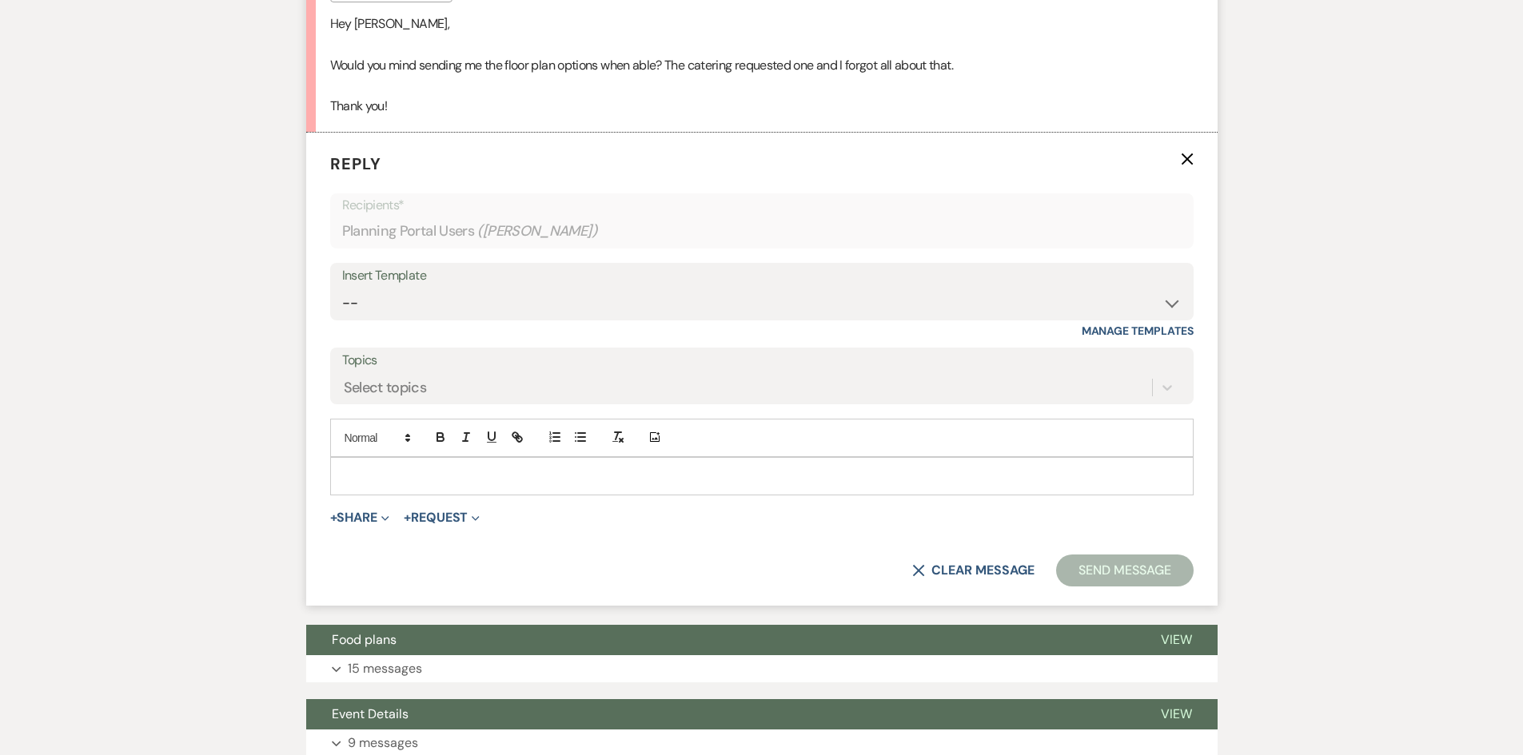
scroll to position [799, 0]
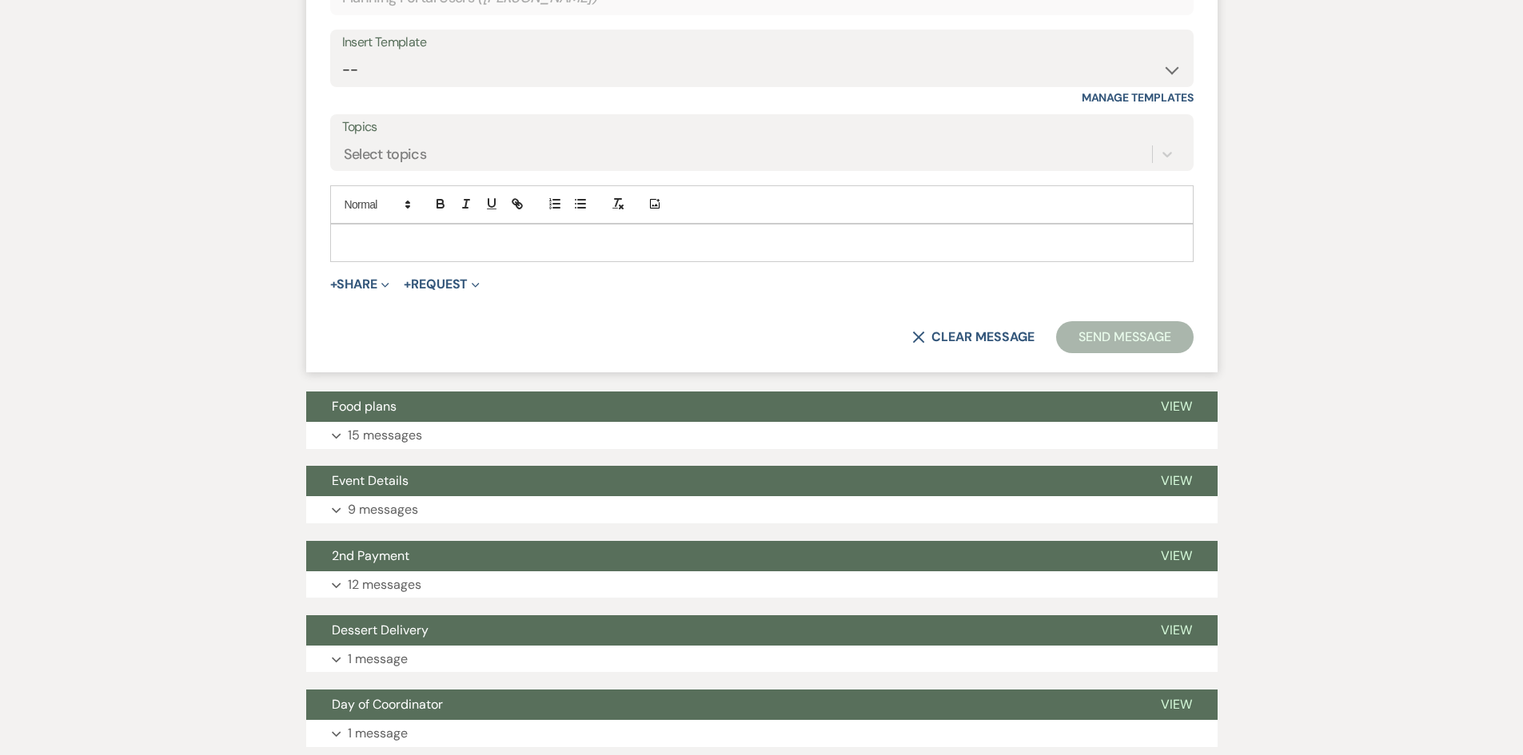
click at [421, 248] on p at bounding box center [762, 243] width 838 height 18
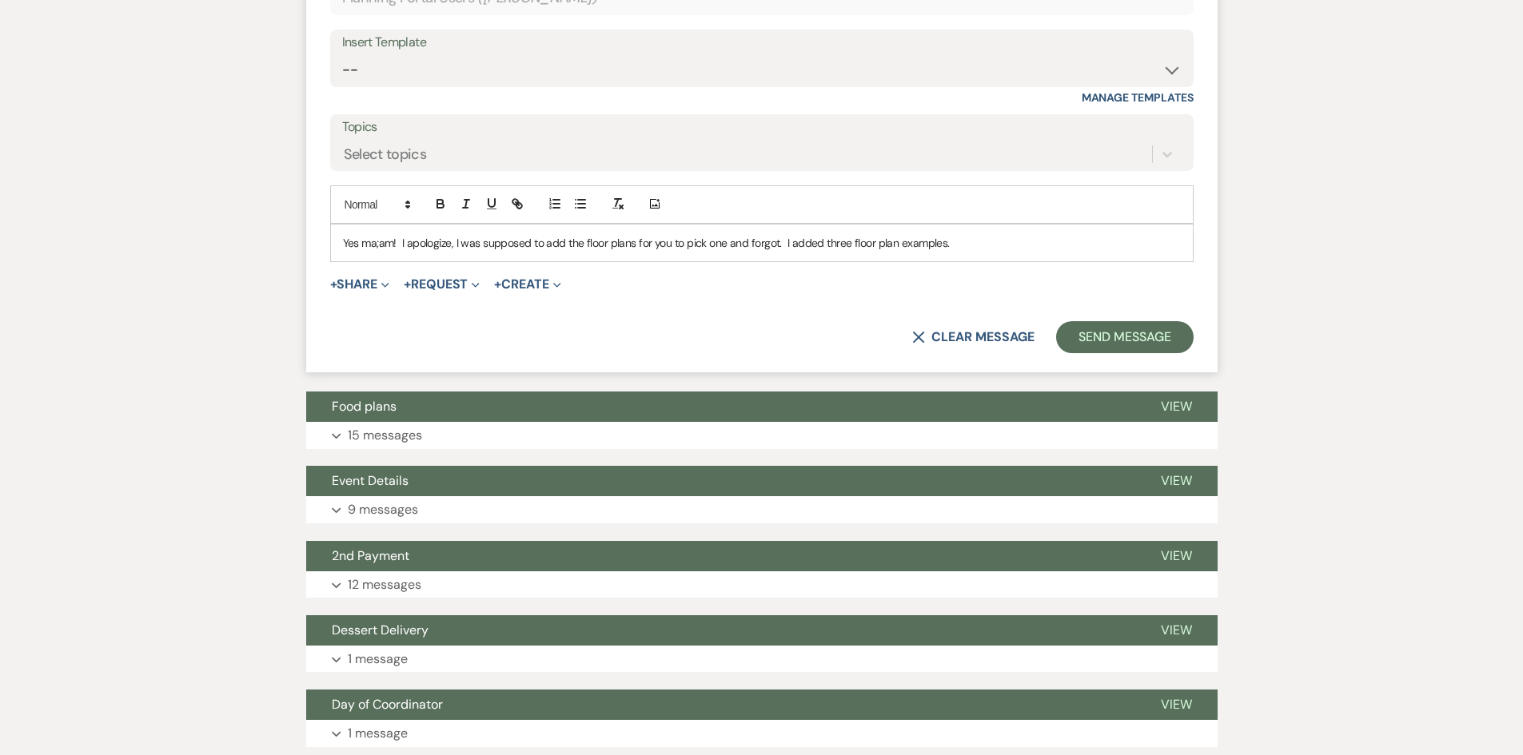
click at [377, 245] on p "Yes ma;am! I apologize, I was supposed to add the floor plans for you to pick o…" at bounding box center [762, 243] width 838 height 18
click at [974, 245] on p "Yes ma'am! I apologize, I was supposed to add the floor plans for you to pick o…" at bounding box center [762, 243] width 838 height 18
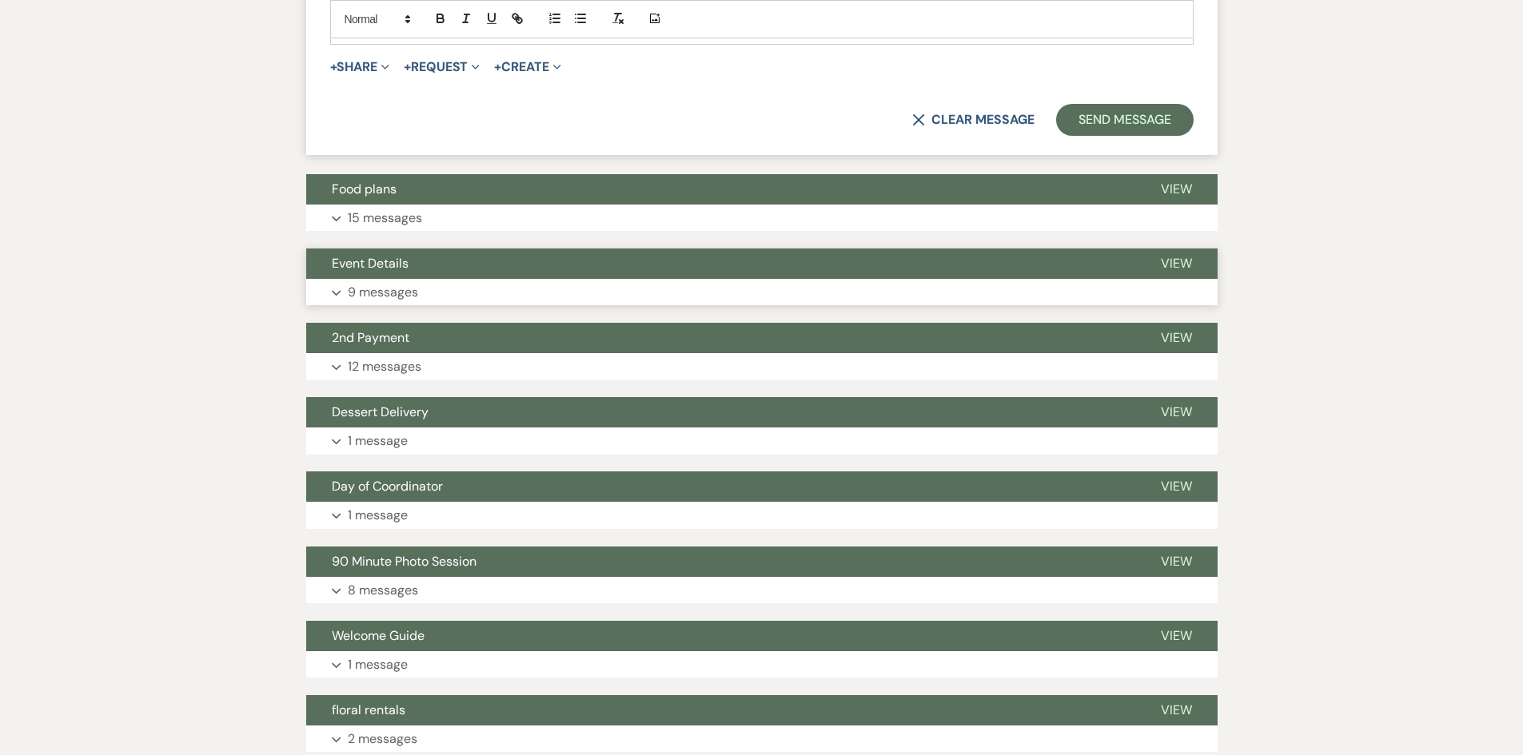
scroll to position [1039, 0]
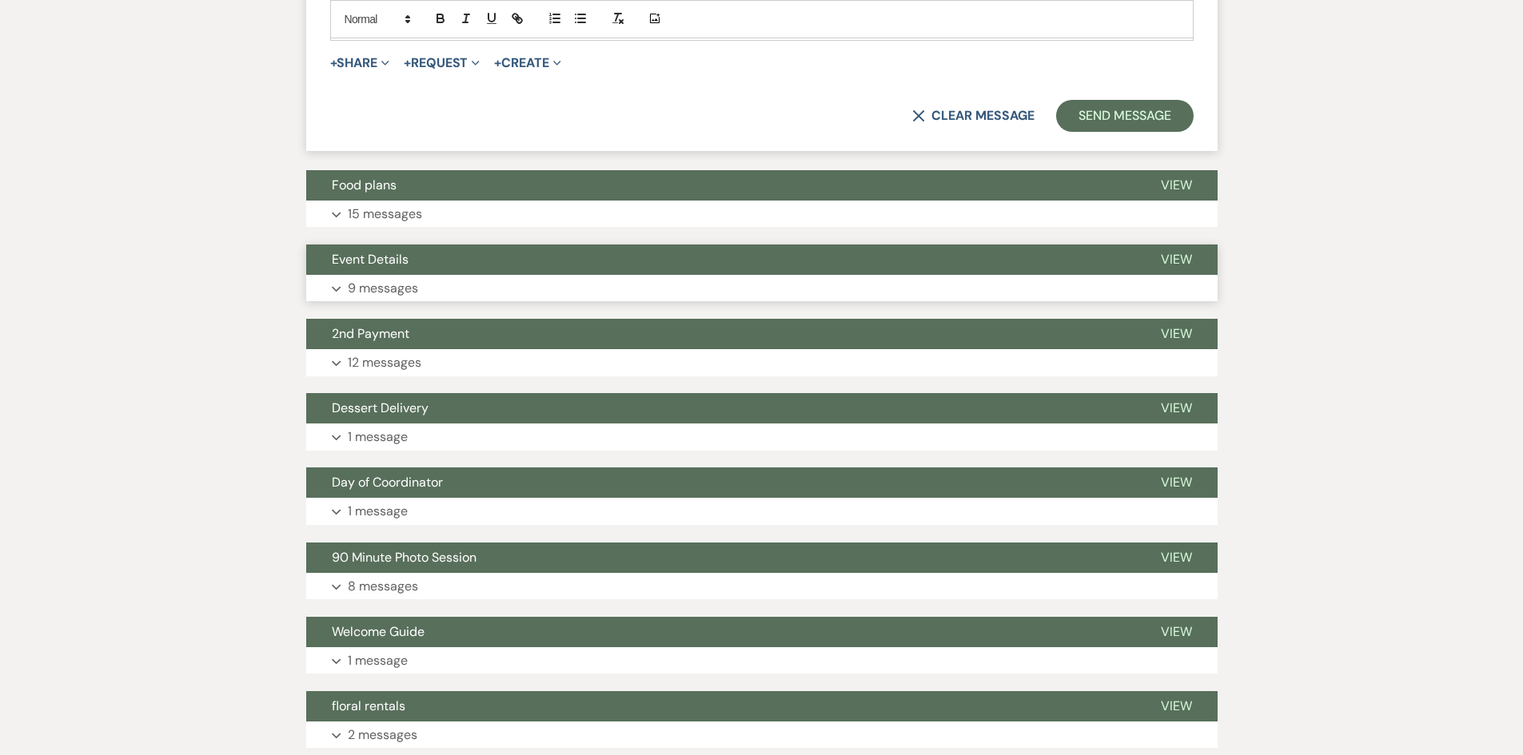
click at [412, 278] on p "9 messages" at bounding box center [383, 288] width 70 height 21
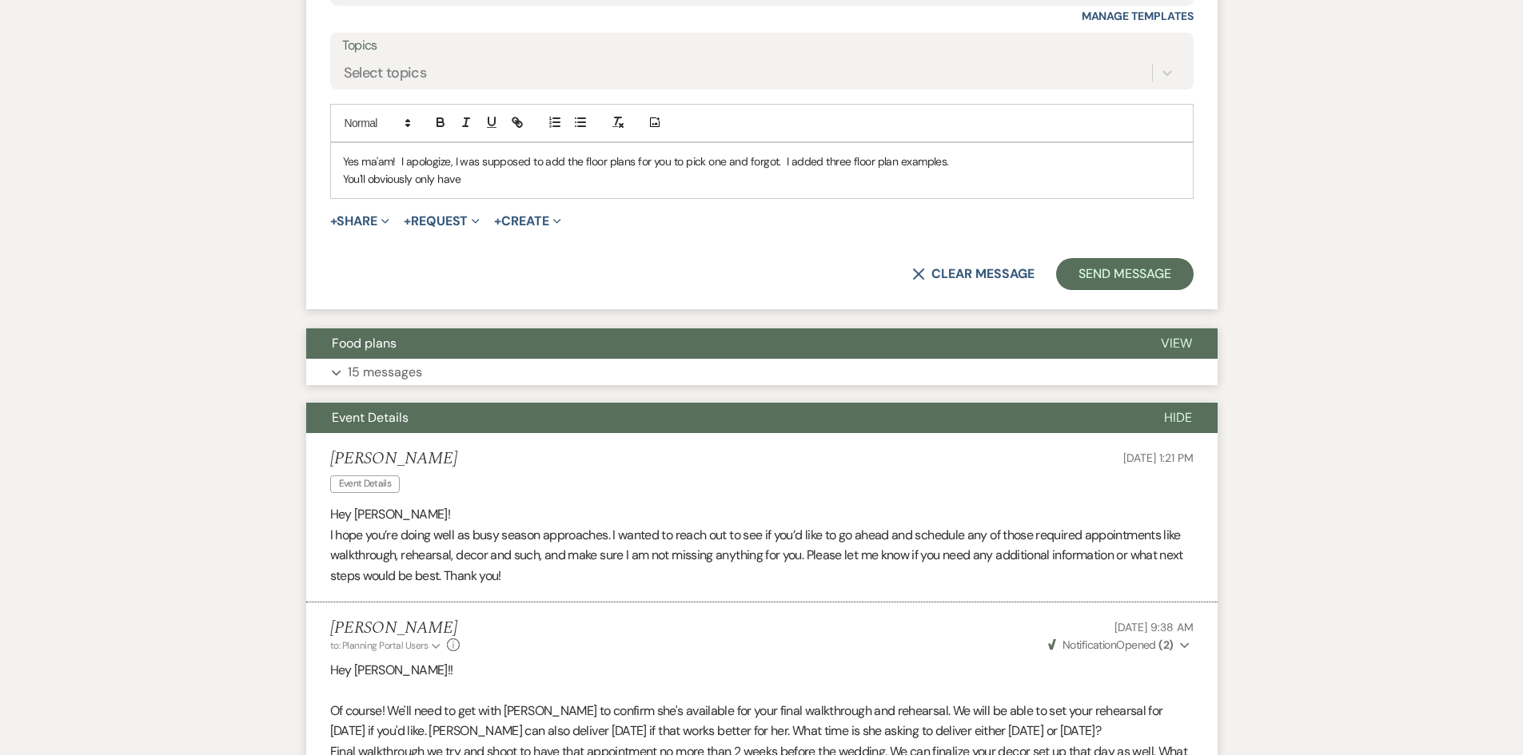
scroll to position [880, 0]
click at [379, 408] on button "Event Details" at bounding box center [722, 419] width 832 height 30
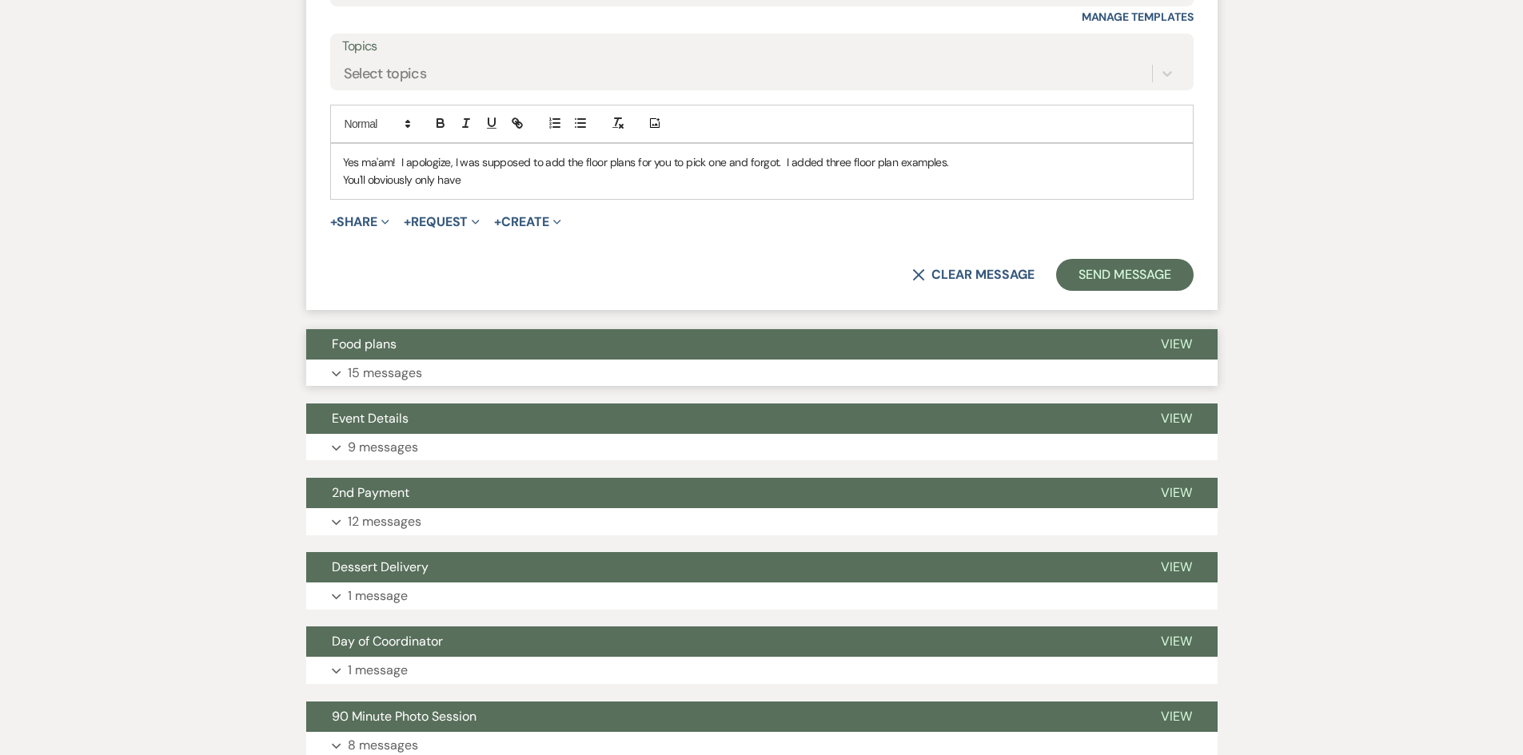
click at [379, 370] on p "15 messages" at bounding box center [385, 373] width 74 height 21
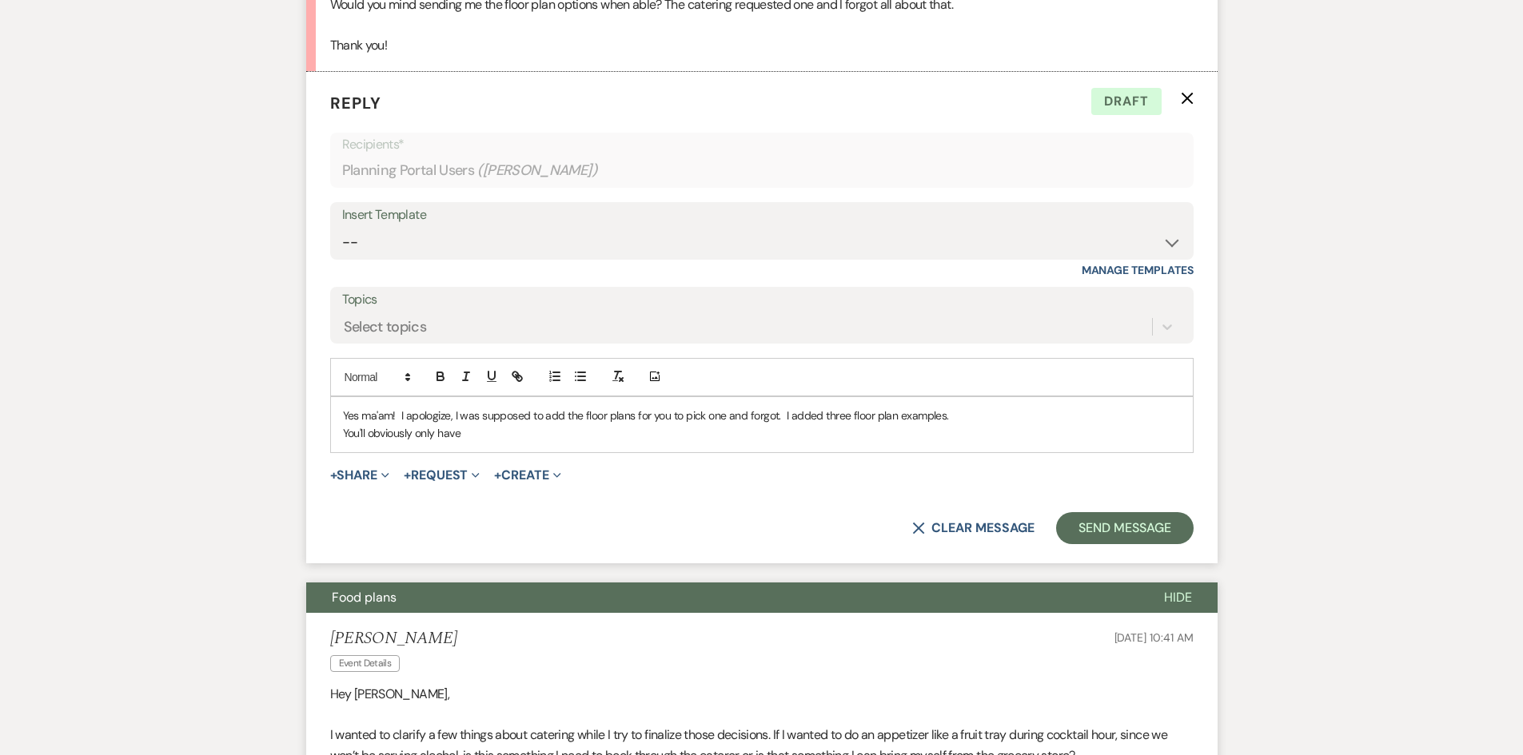
scroll to position [562, 0]
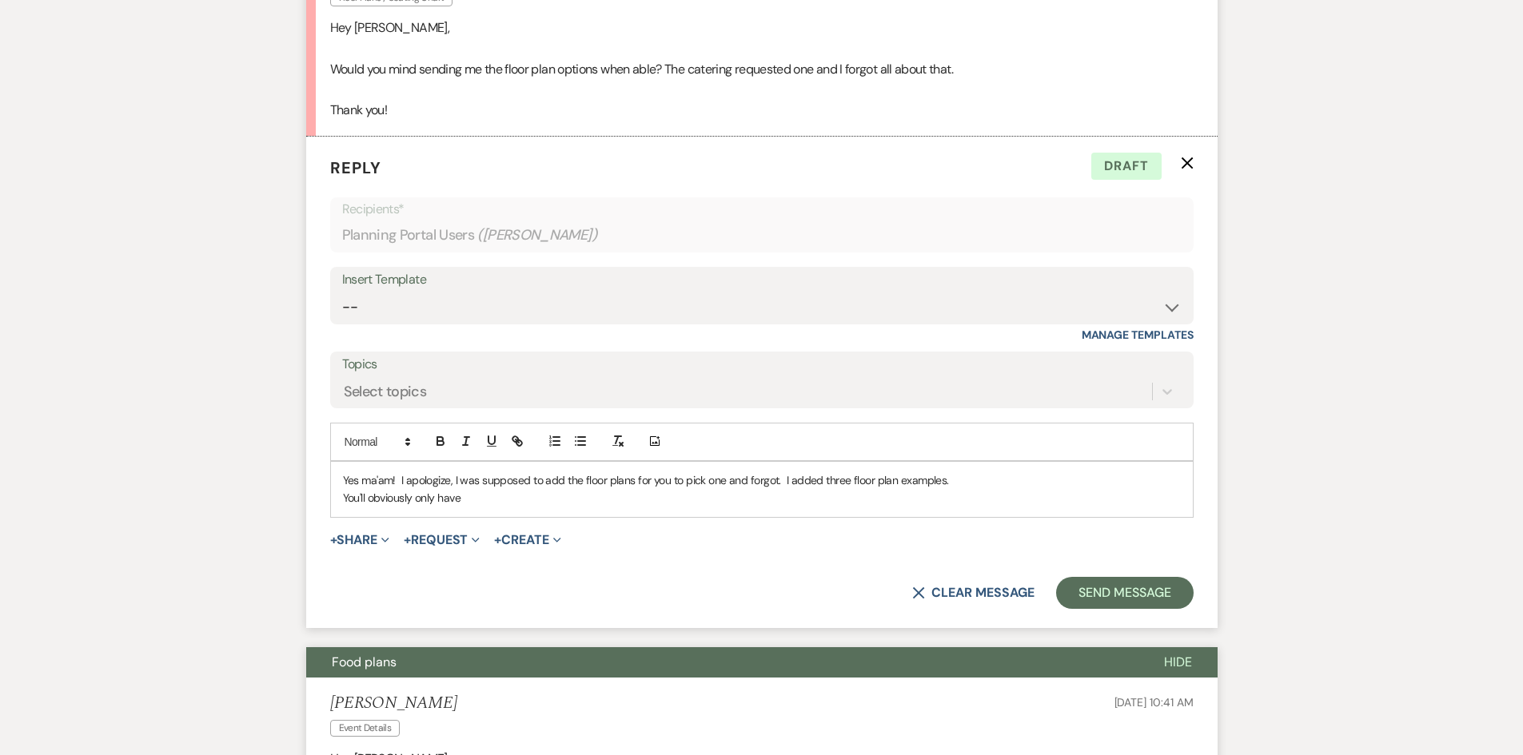
drag, startPoint x: 472, startPoint y: 492, endPoint x: 578, endPoint y: 506, distance: 106.5
click at [473, 492] on p "You'll obviously only have" at bounding box center [762, 498] width 838 height 18
click at [492, 496] on p "You'll obviously only have the 6 tbles we discussed" at bounding box center [762, 498] width 838 height 18
click at [610, 507] on p "You'll obviously only have the 6 tables we discussed" at bounding box center [762, 498] width 838 height 18
click at [604, 499] on p "You'll obviously only have the 6 tables we discussed. make sure the caterer kno…" at bounding box center [762, 498] width 838 height 18
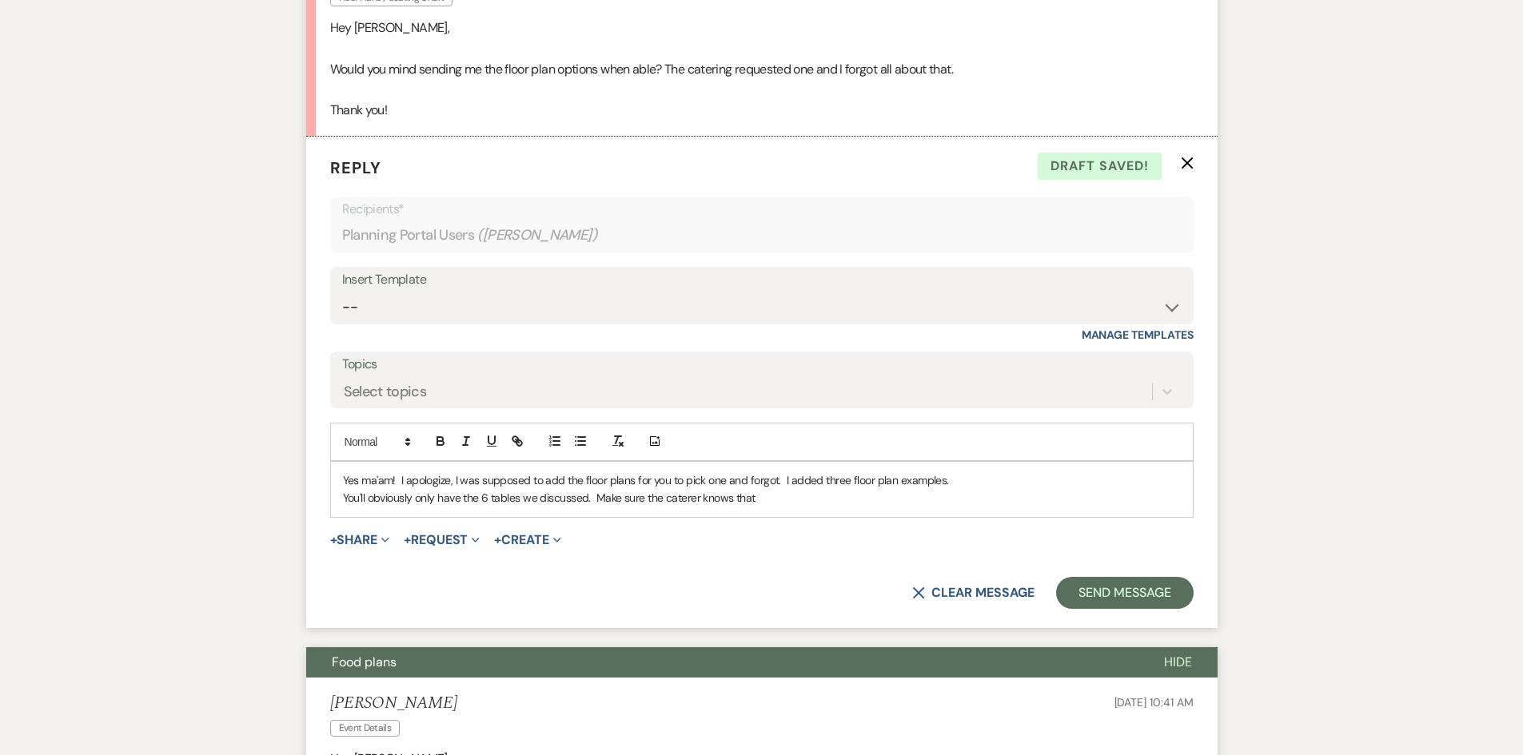
drag, startPoint x: 771, startPoint y: 501, endPoint x: 595, endPoint y: 501, distance: 175.8
click at [595, 501] on p "You'll obviously only have the 6 tables we discussed. Make sure the caterer kno…" at bounding box center [762, 498] width 838 height 18
click at [983, 472] on p "Yes ma'am! I apologize, I was supposed to add the floor plans for you to pick o…" at bounding box center [762, 481] width 838 height 18
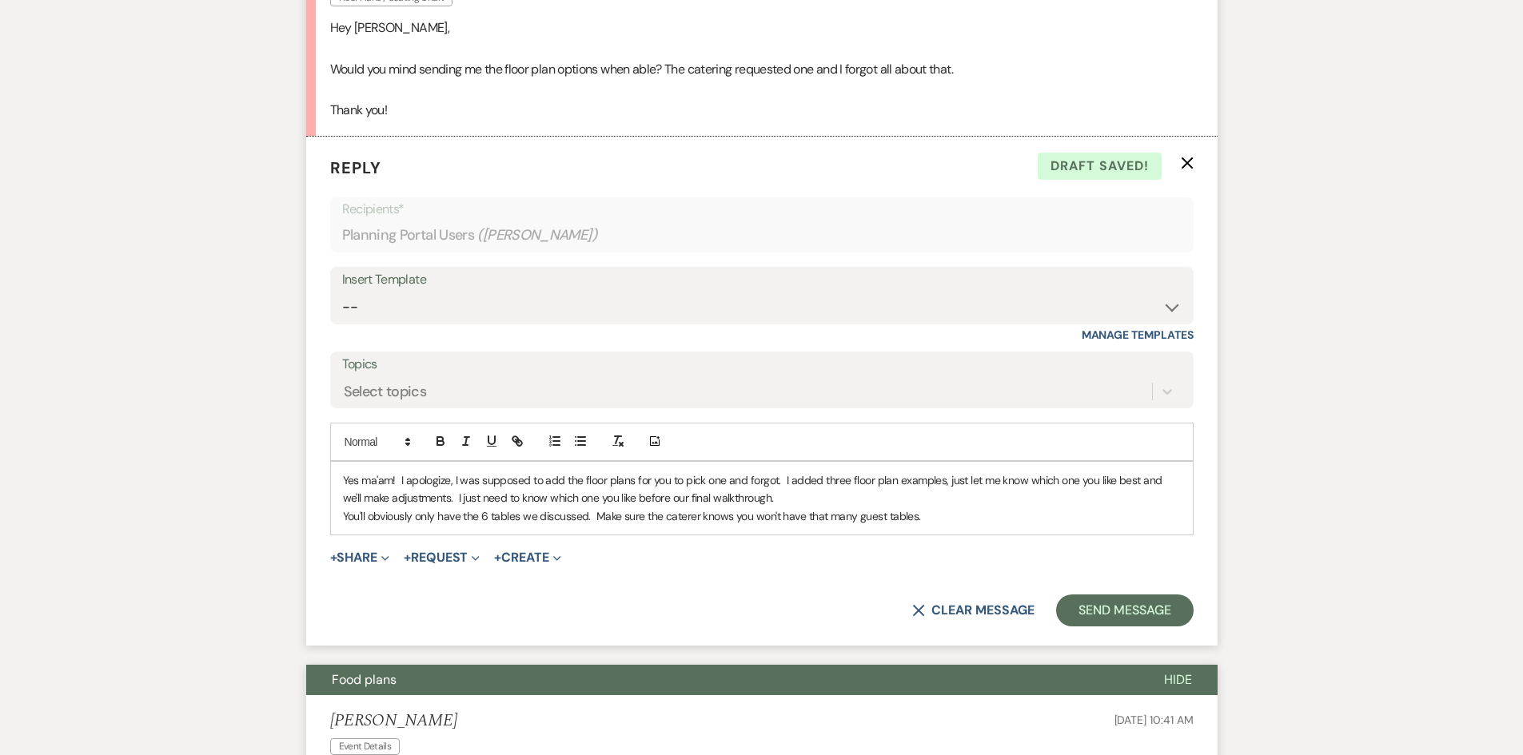
click at [926, 516] on p "You'll obviously only have the 6 tables we discussed. Make sure the caterer kno…" at bounding box center [762, 517] width 838 height 18
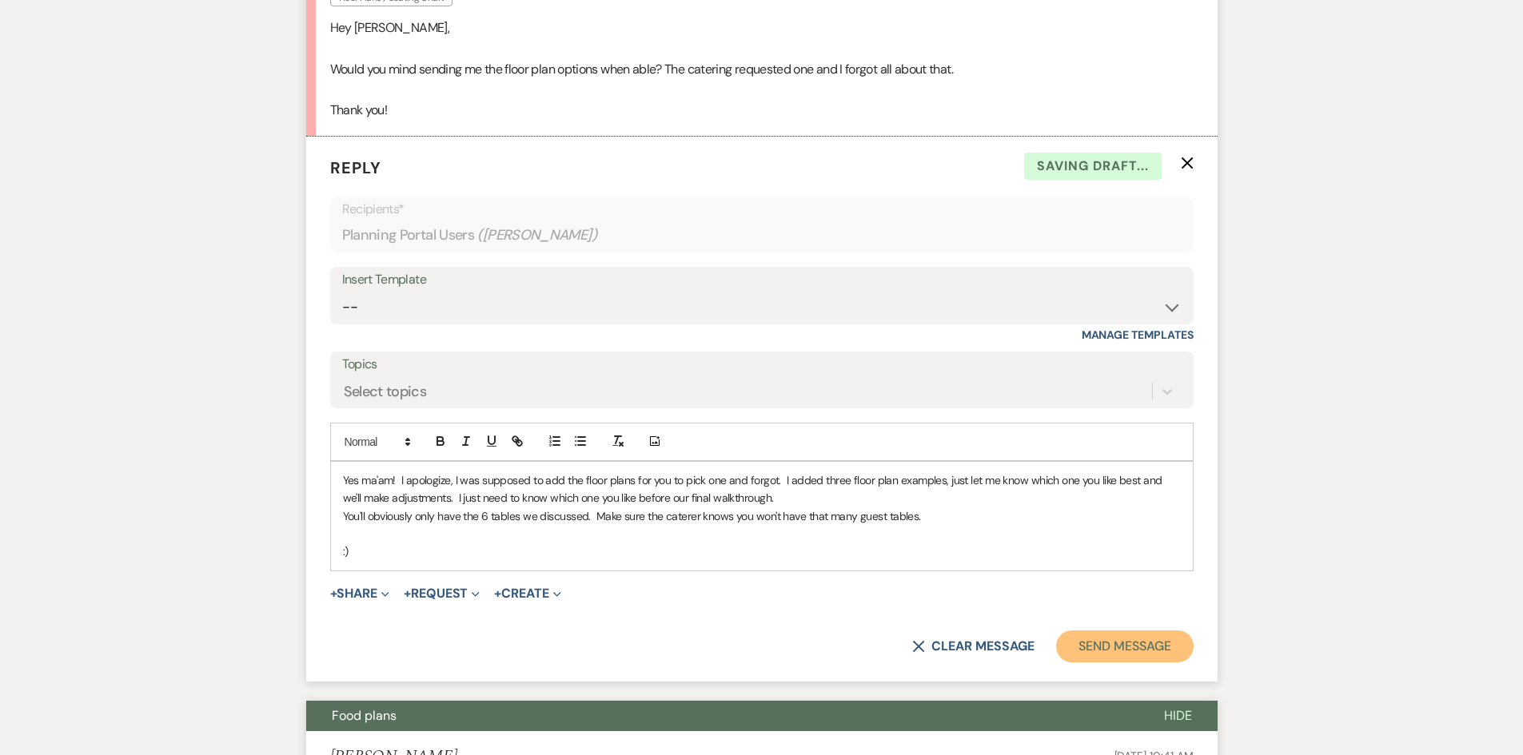
click at [1114, 653] on button "Send Message" at bounding box center [1124, 647] width 137 height 32
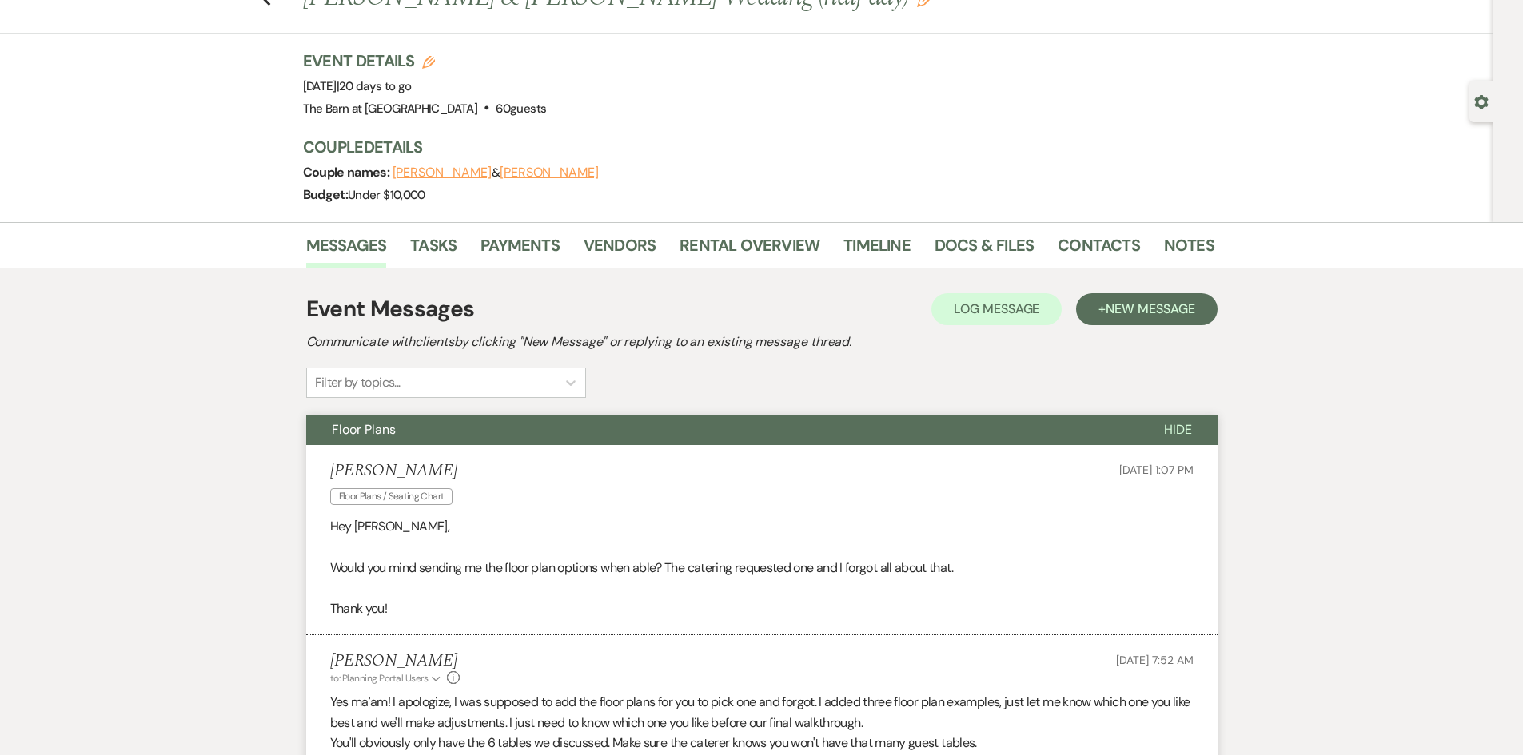
scroll to position [0, 0]
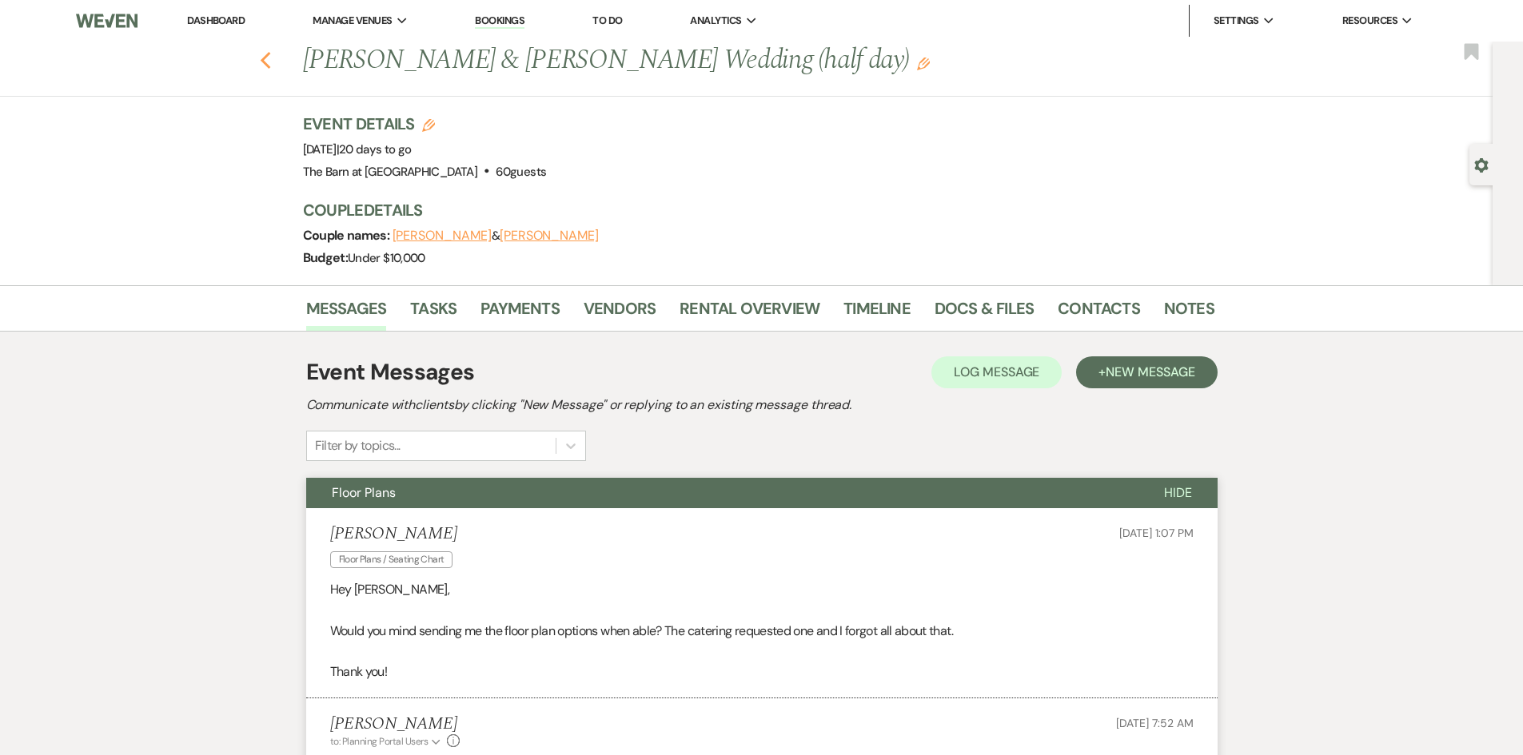
click at [272, 60] on icon "Previous" at bounding box center [266, 60] width 12 height 19
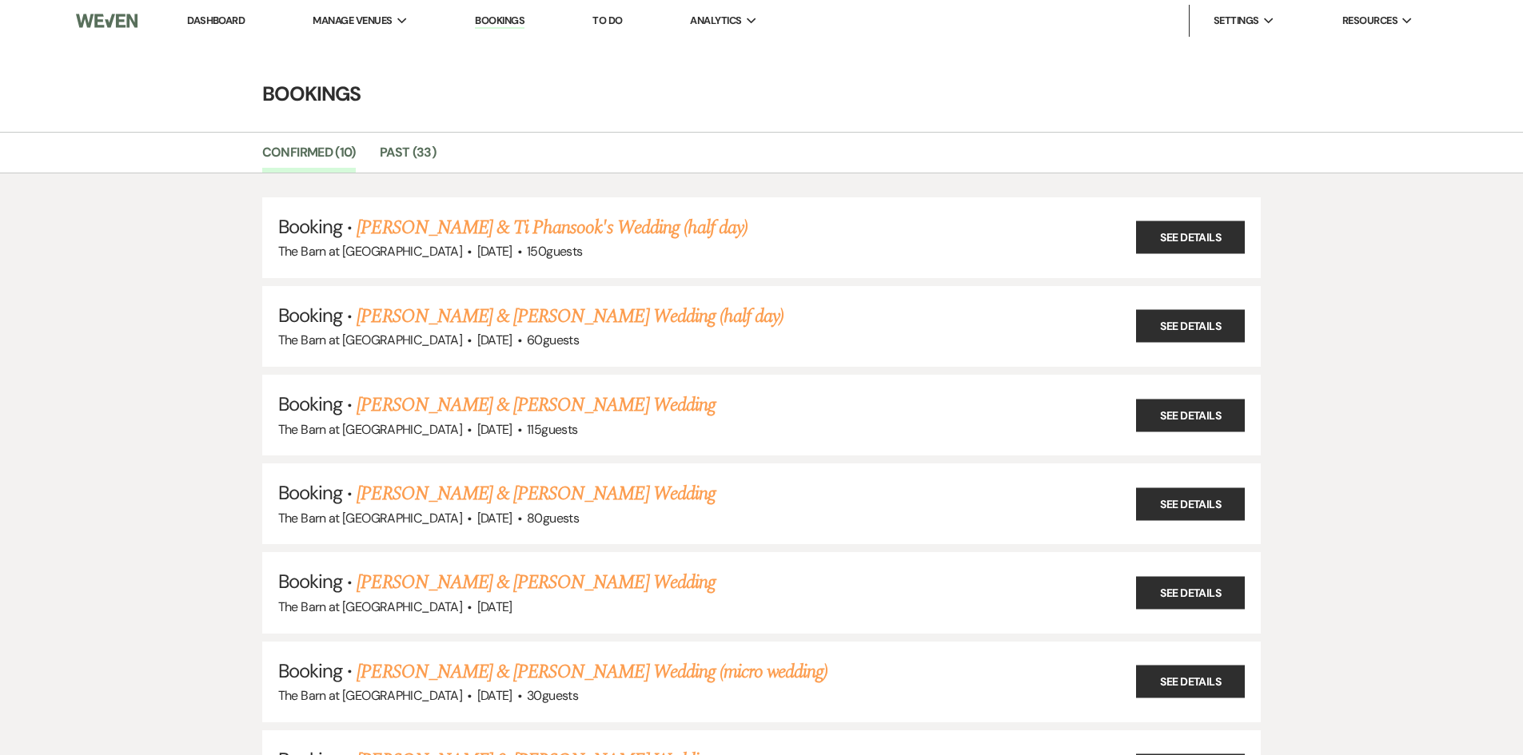
click at [209, 16] on link "Dashboard" at bounding box center [216, 21] width 58 height 14
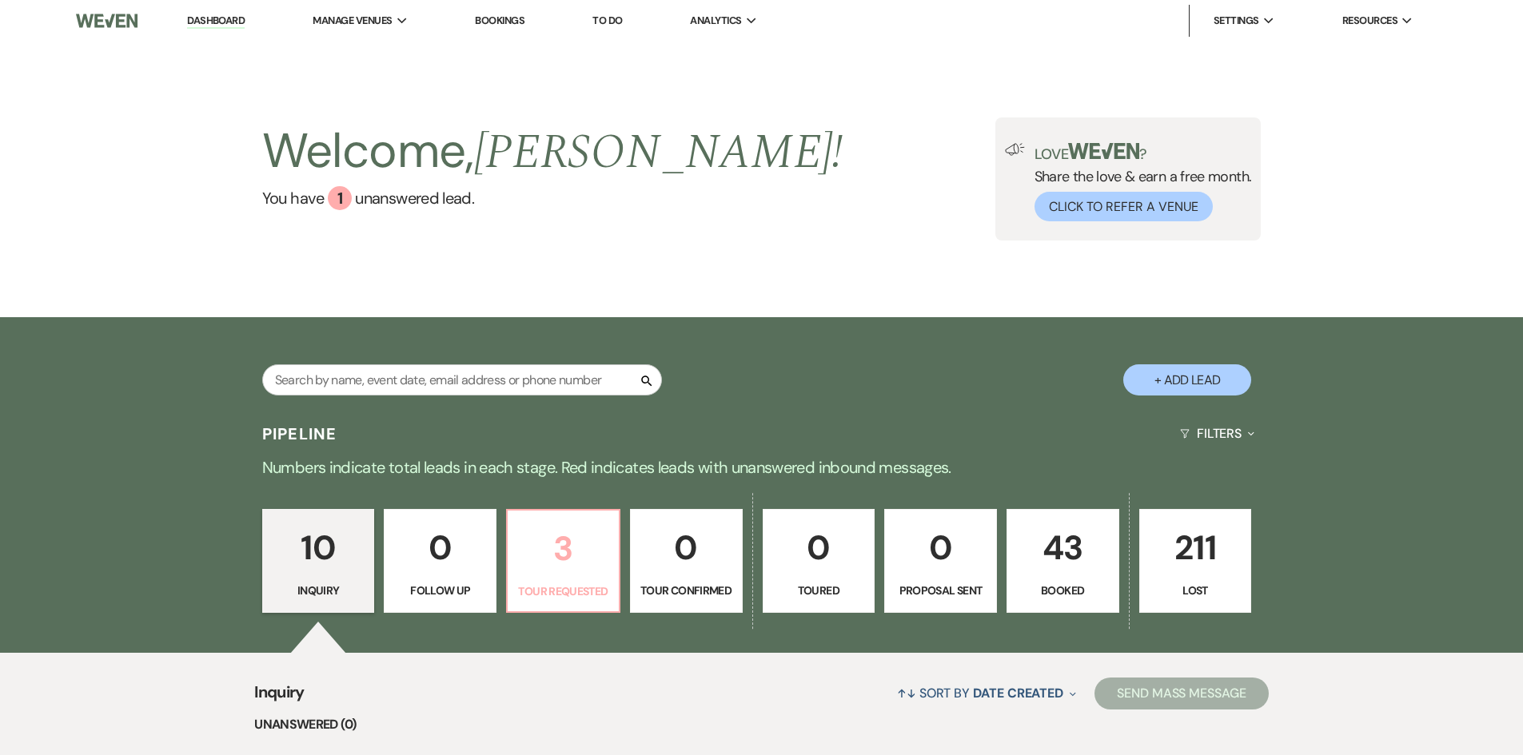
click at [552, 549] on p "3" at bounding box center [563, 549] width 92 height 54
select select "2"
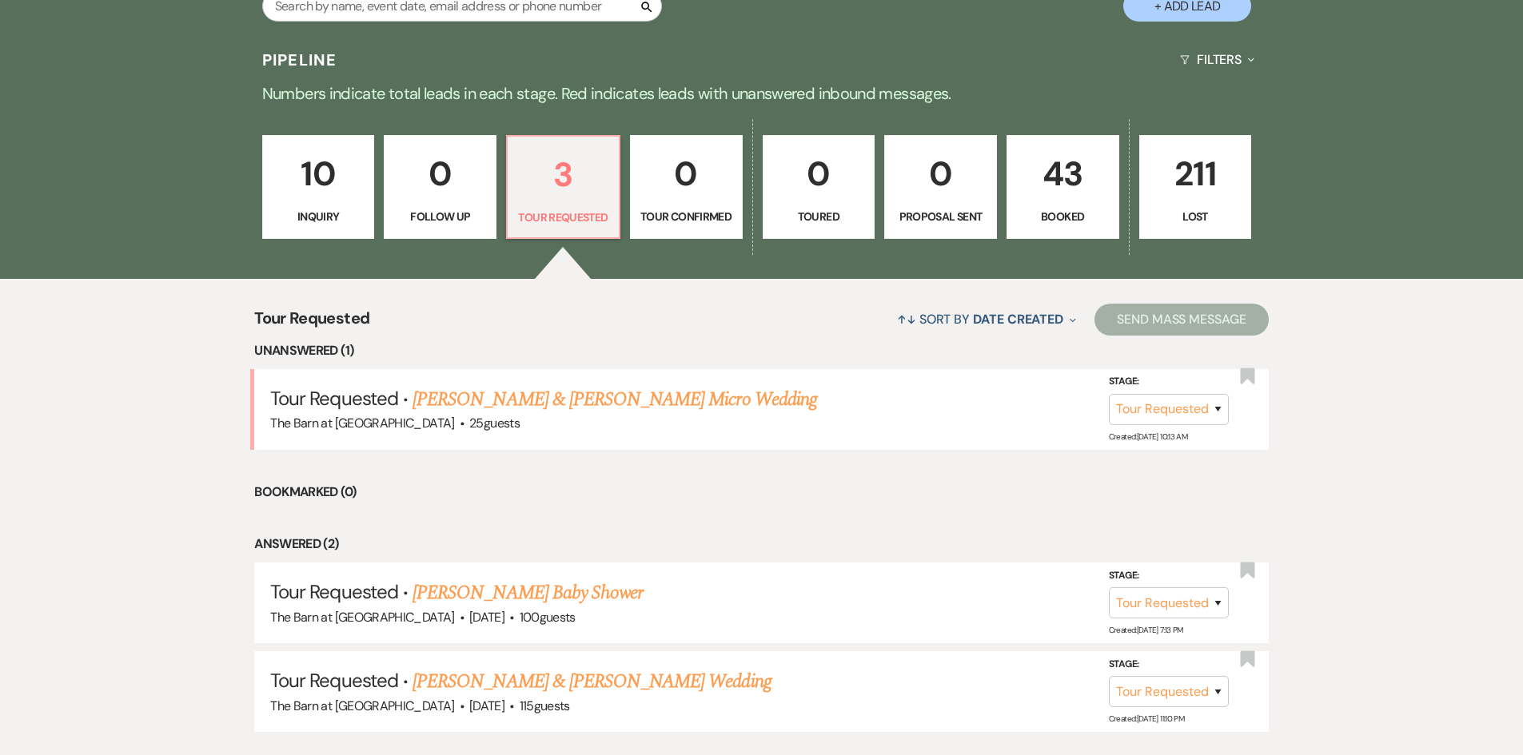
scroll to position [400, 0]
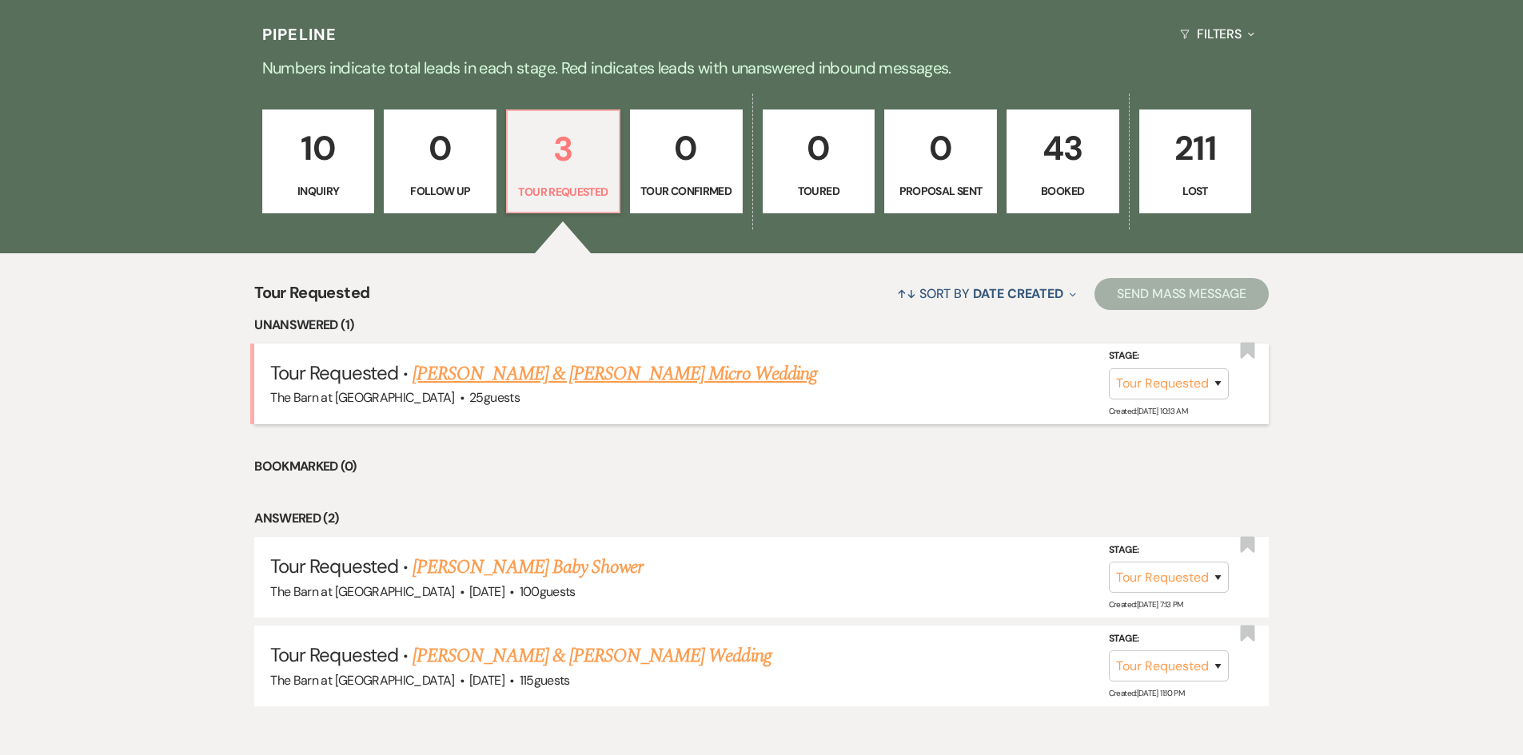
click at [571, 385] on link "[PERSON_NAME] & [PERSON_NAME] Micro Wedding" at bounding box center [614, 374] width 404 height 29
select select "2"
select select "5"
select select "16"
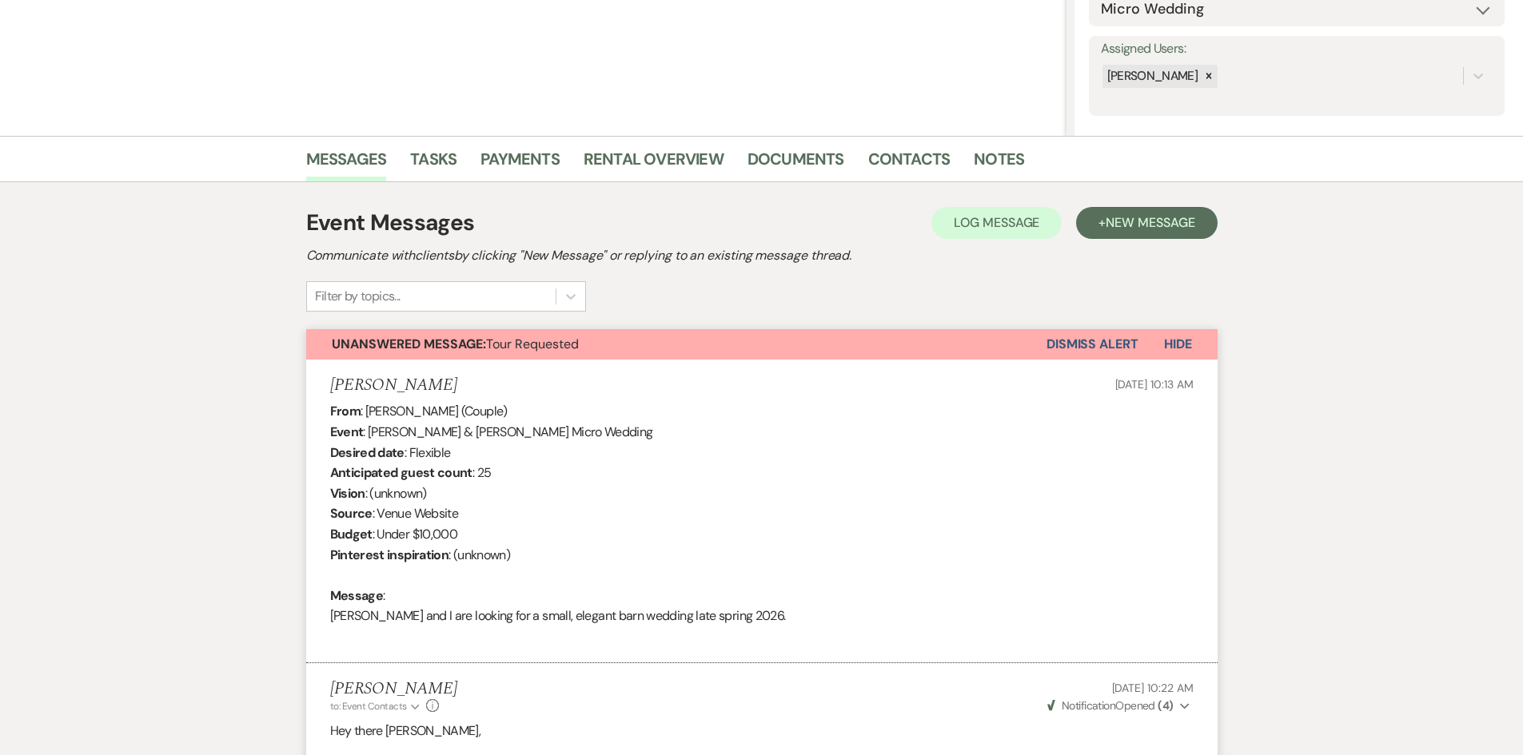
scroll to position [14, 0]
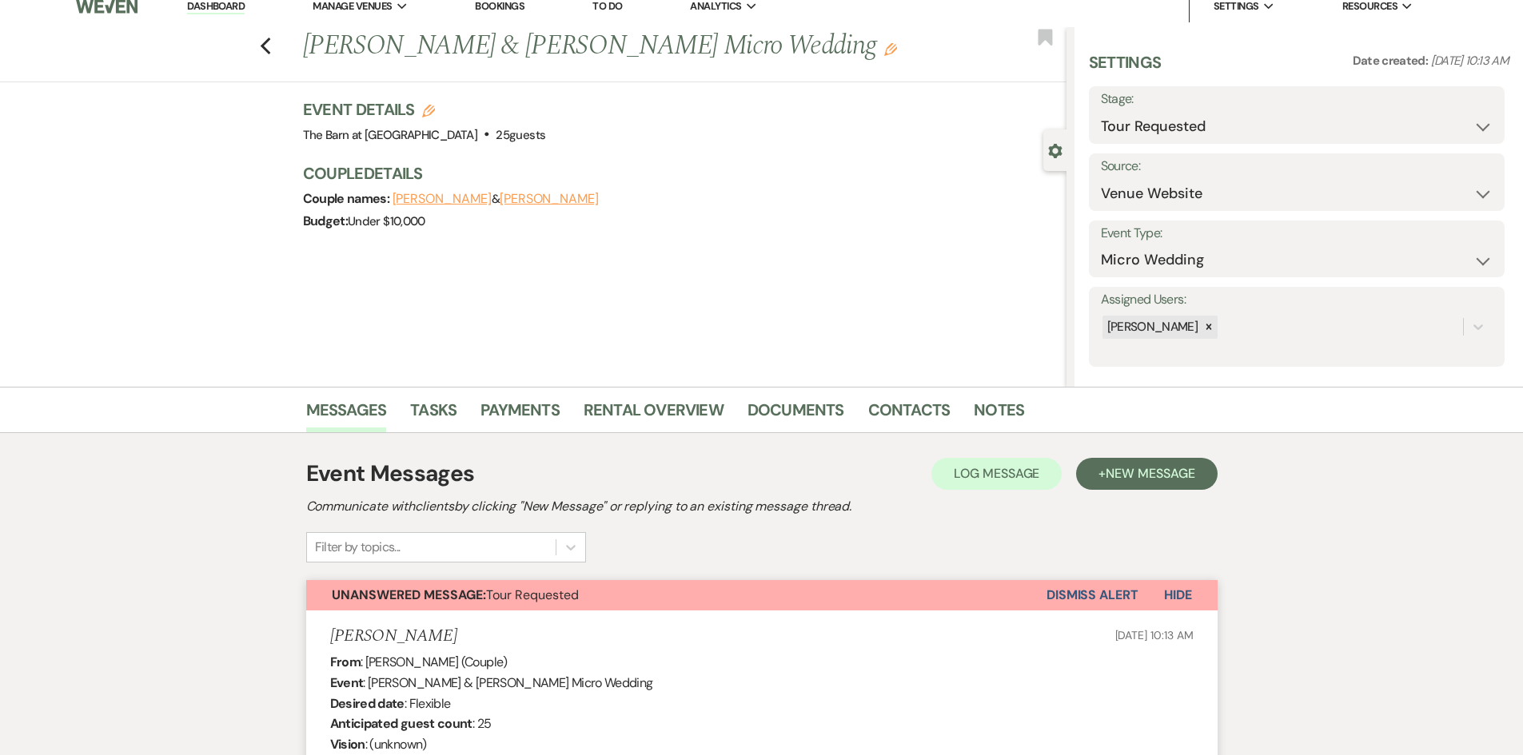
click at [1082, 595] on button "Dismiss Alert" at bounding box center [1092, 595] width 92 height 30
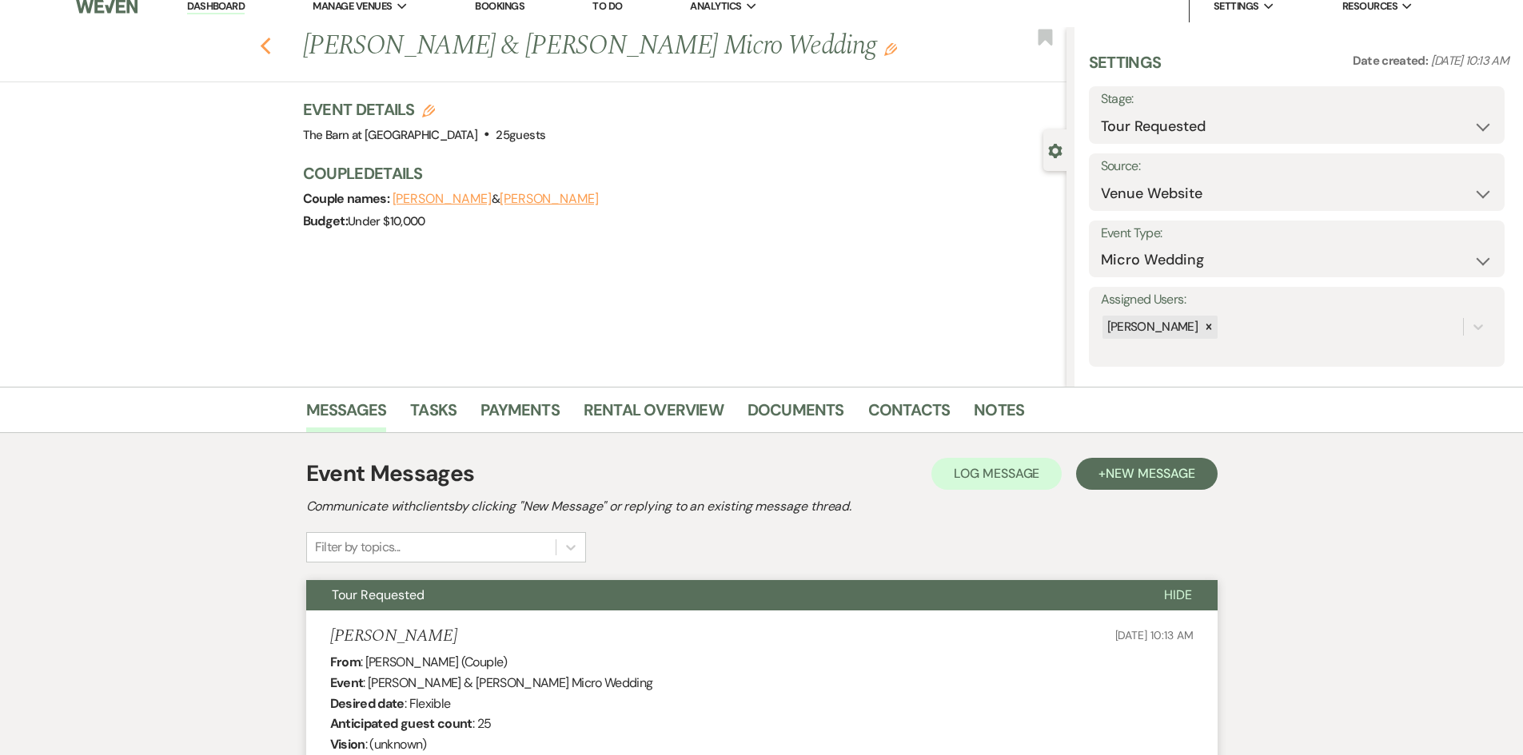
click at [270, 42] on icon "Previous" at bounding box center [266, 46] width 12 height 19
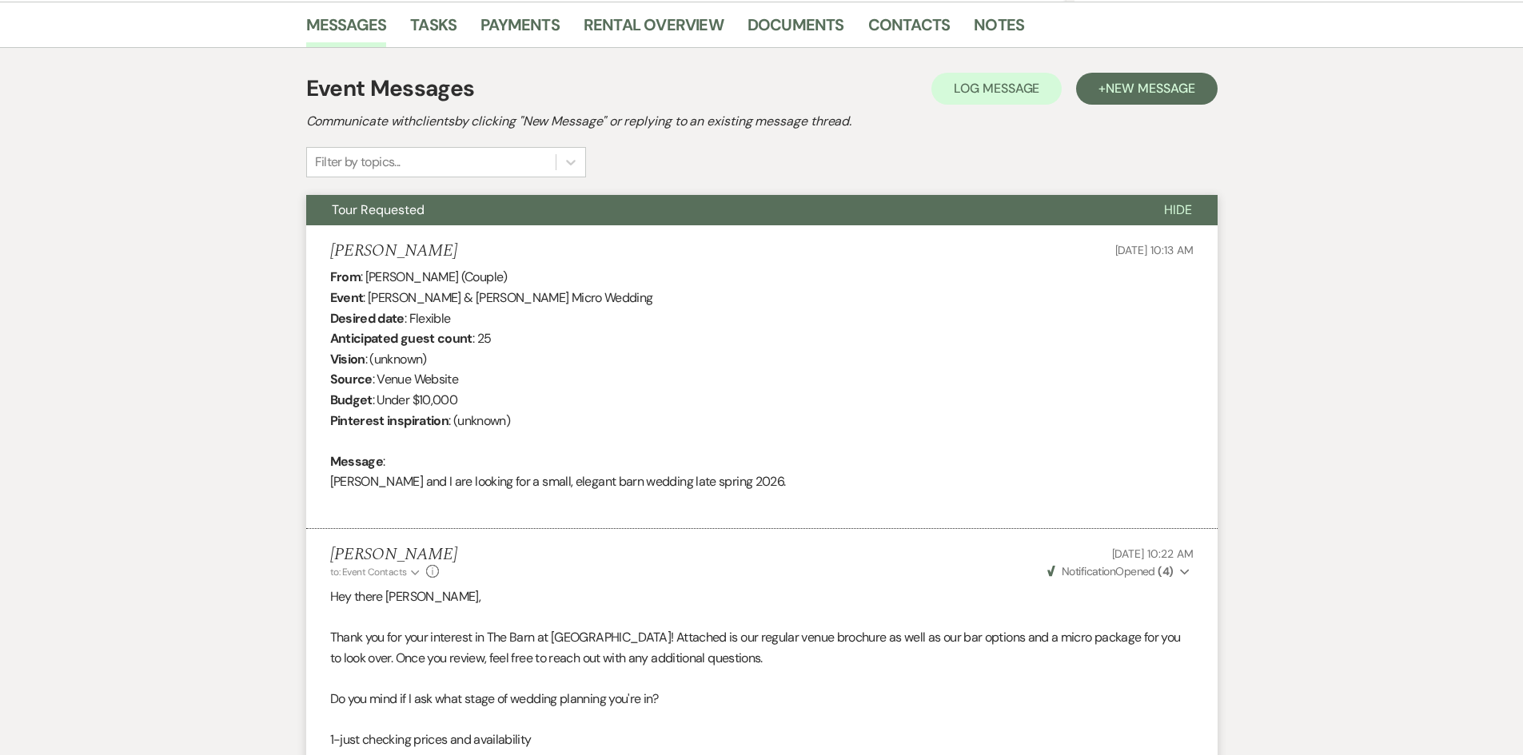
select select "2"
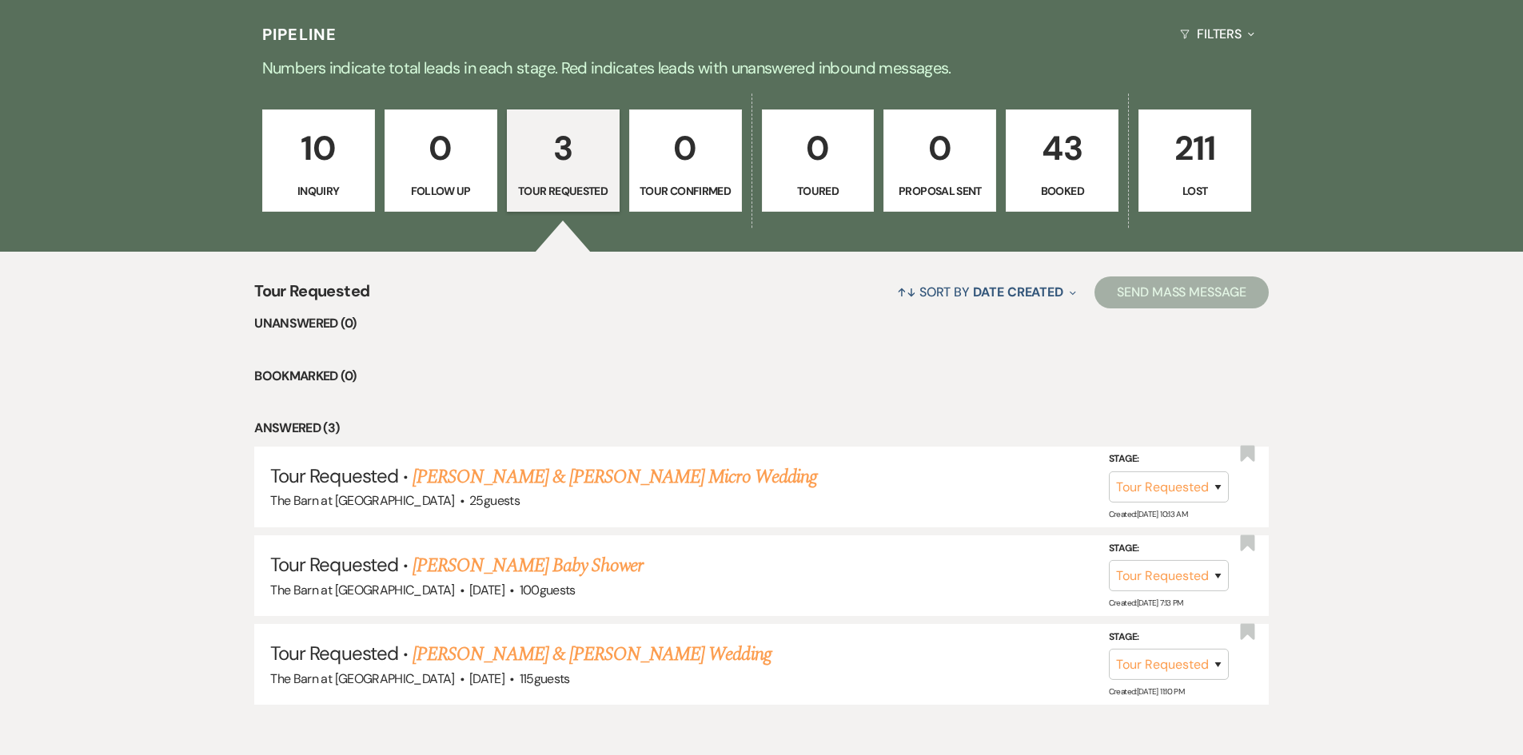
scroll to position [480, 0]
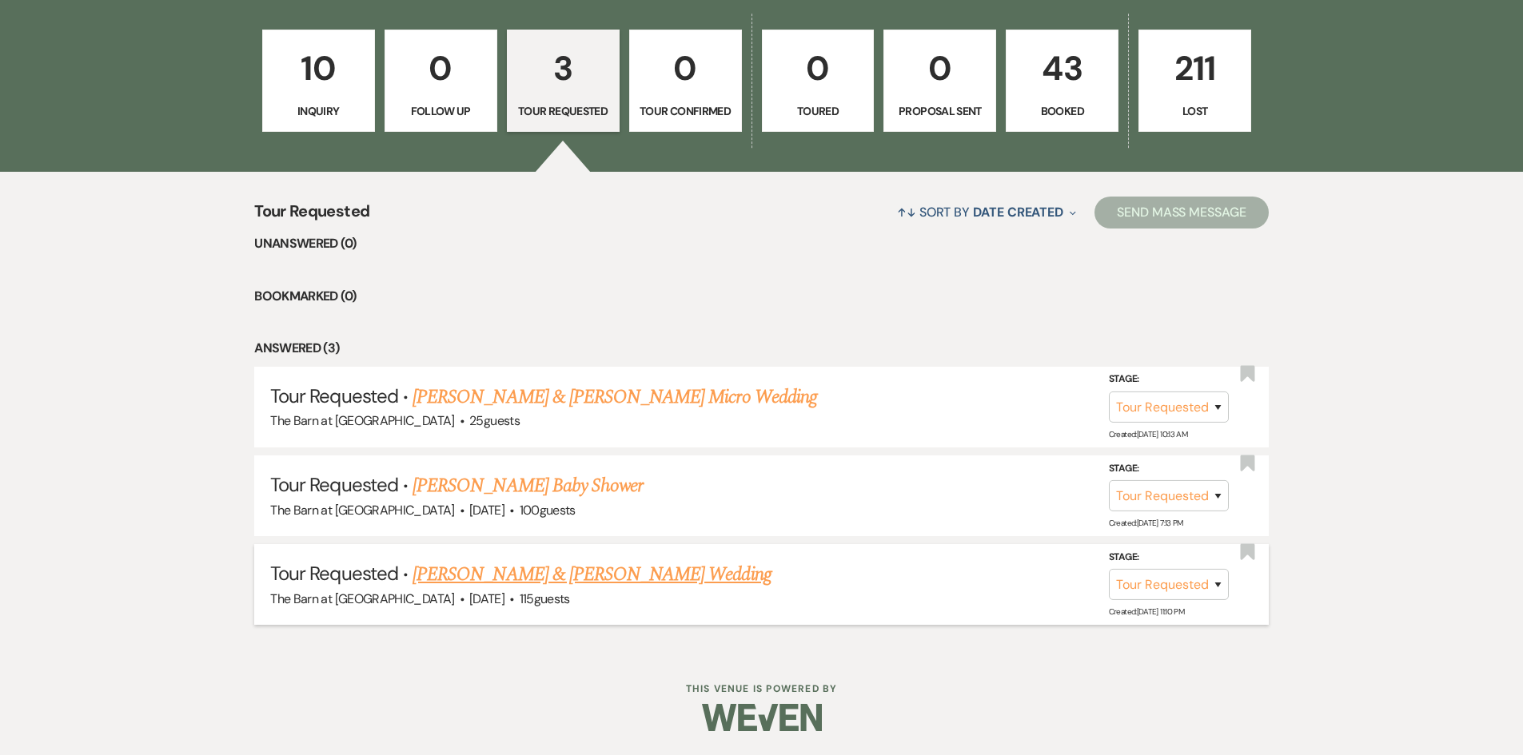
click at [606, 570] on link "[PERSON_NAME] & [PERSON_NAME] Wedding" at bounding box center [591, 574] width 358 height 29
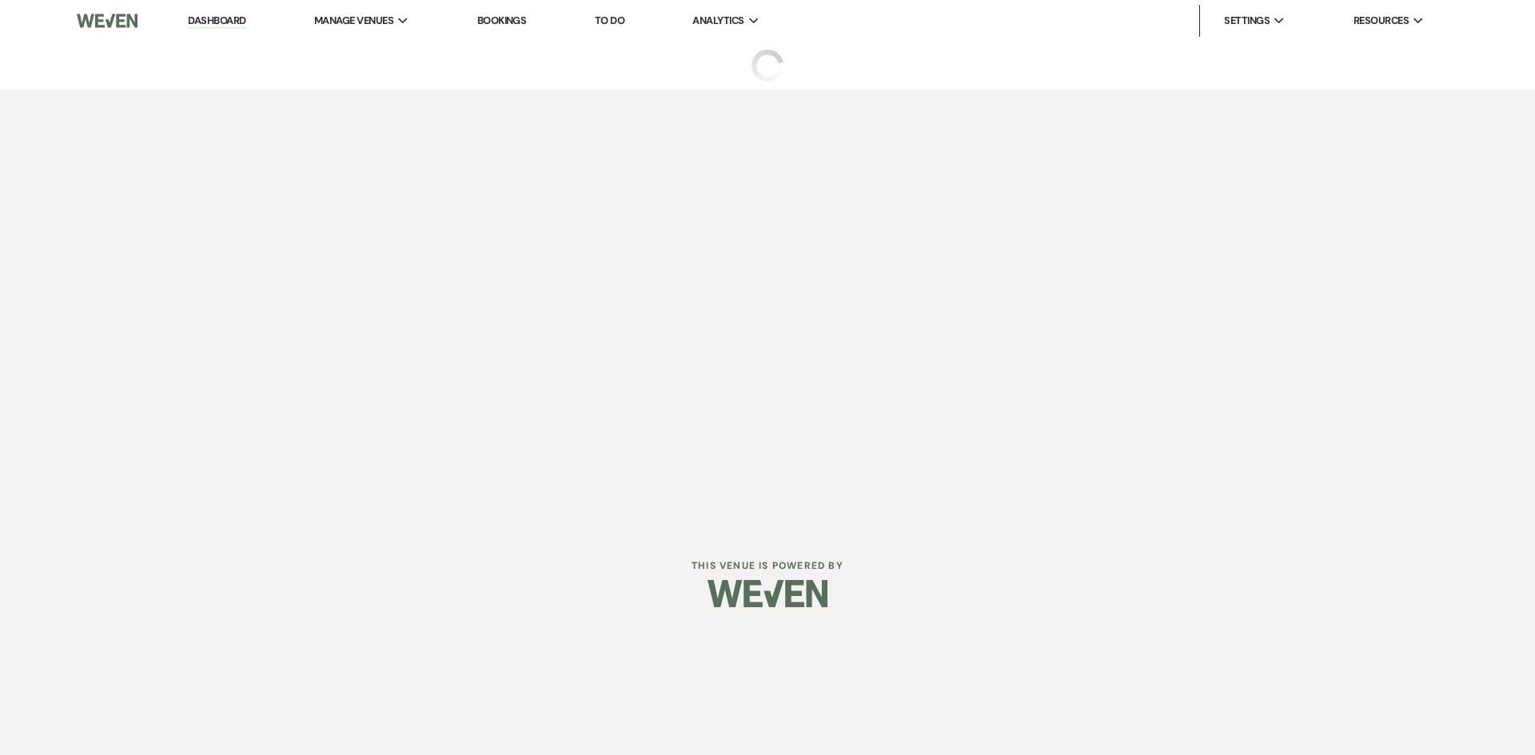
select select "2"
select select "5"
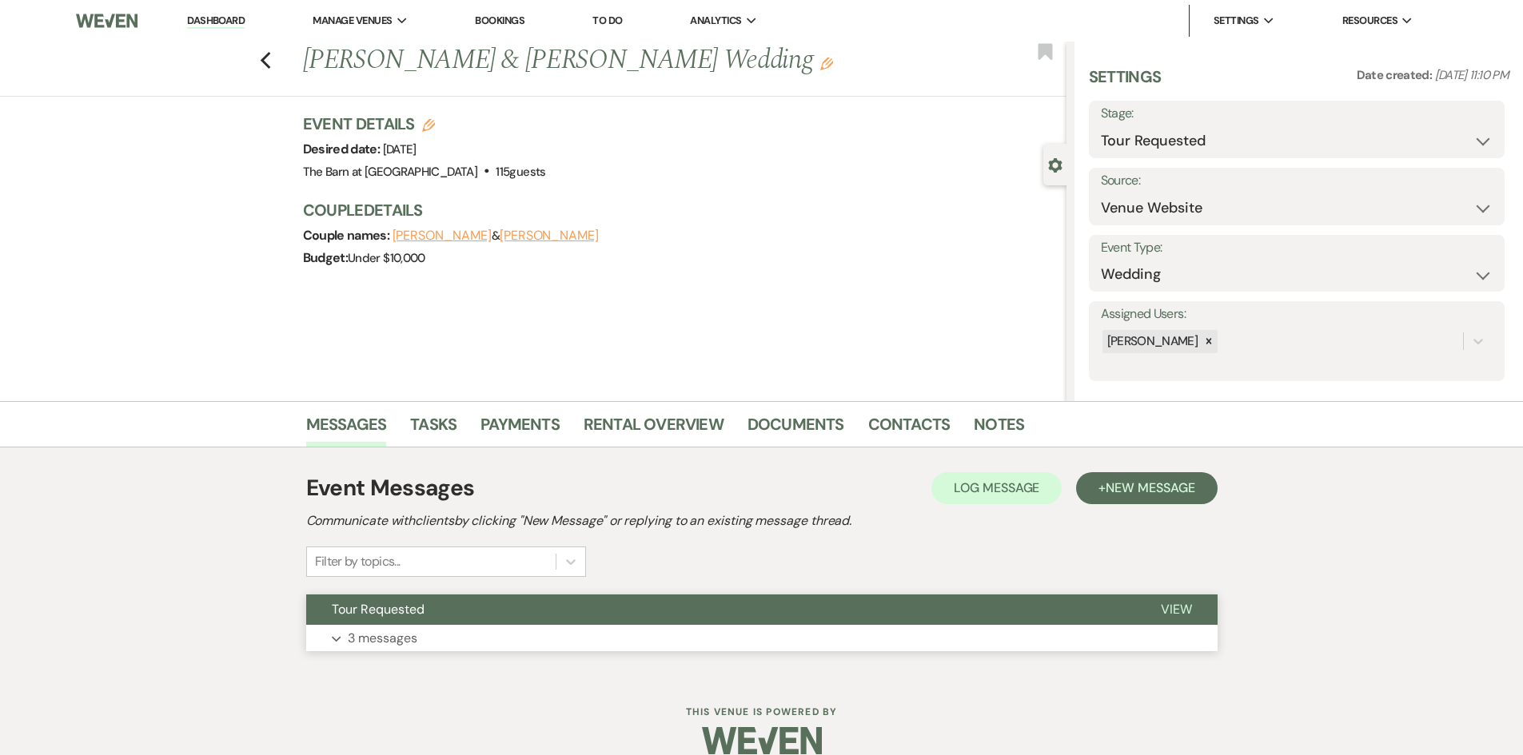
click at [427, 631] on button "Expand 3 messages" at bounding box center [761, 638] width 911 height 27
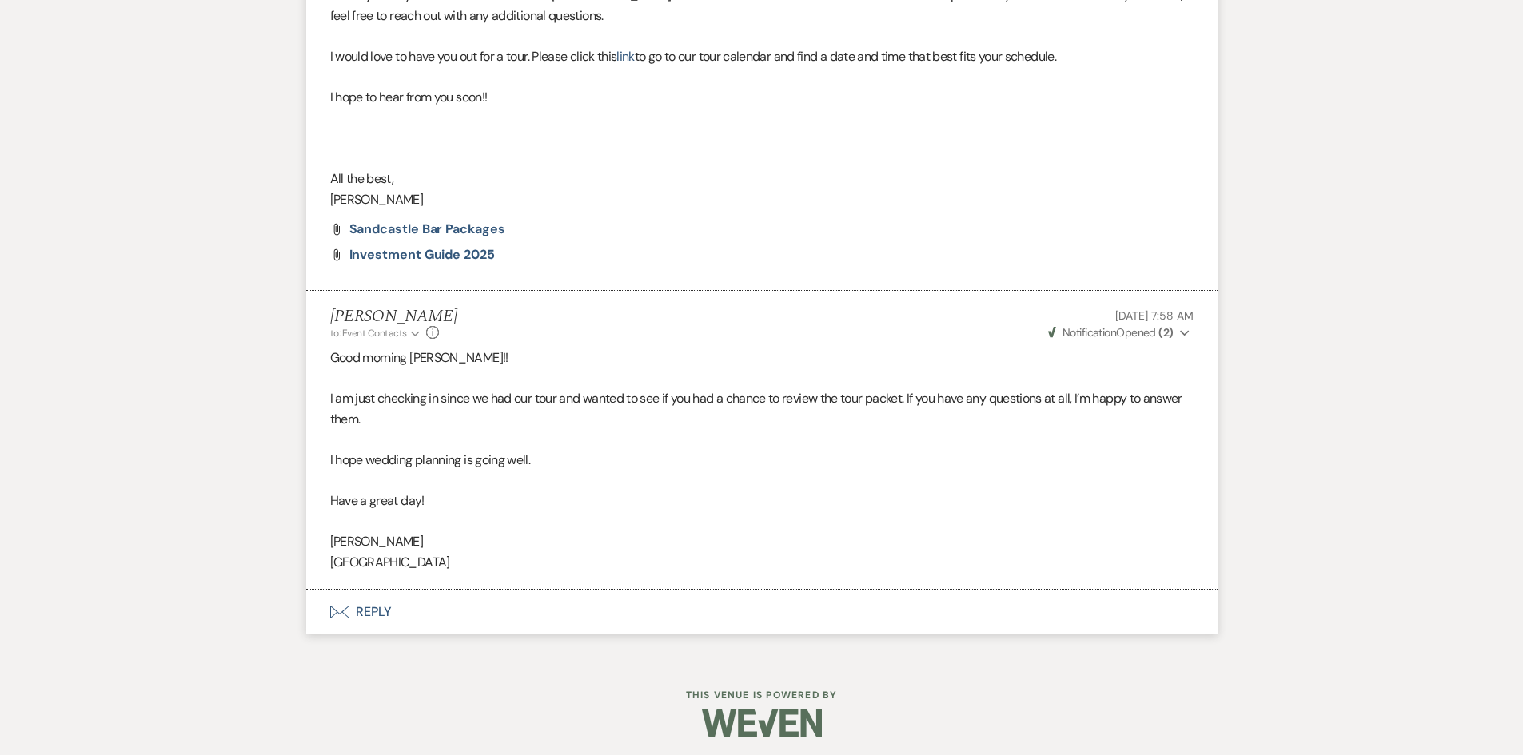
scroll to position [1047, 0]
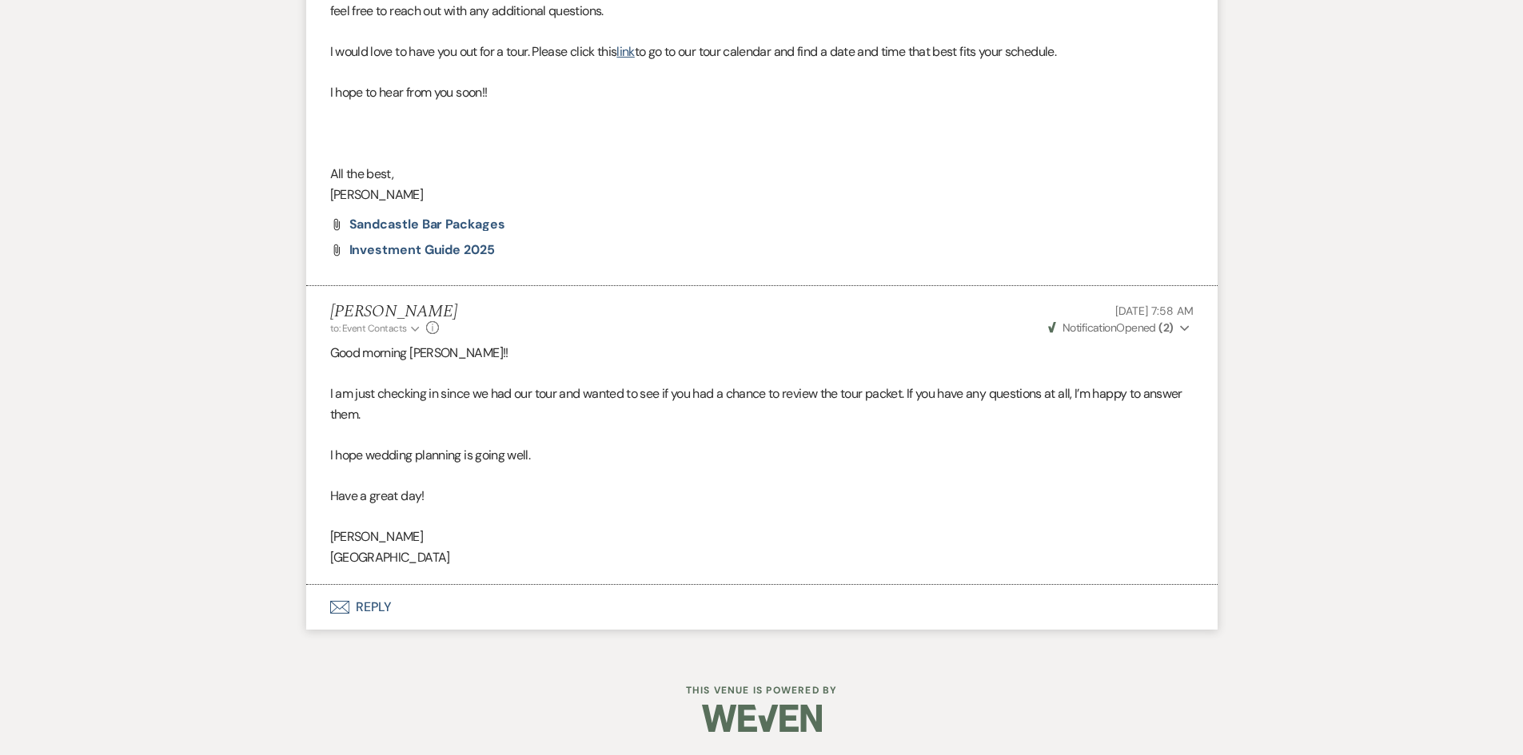
click at [376, 604] on button "Envelope Reply" at bounding box center [761, 607] width 911 height 45
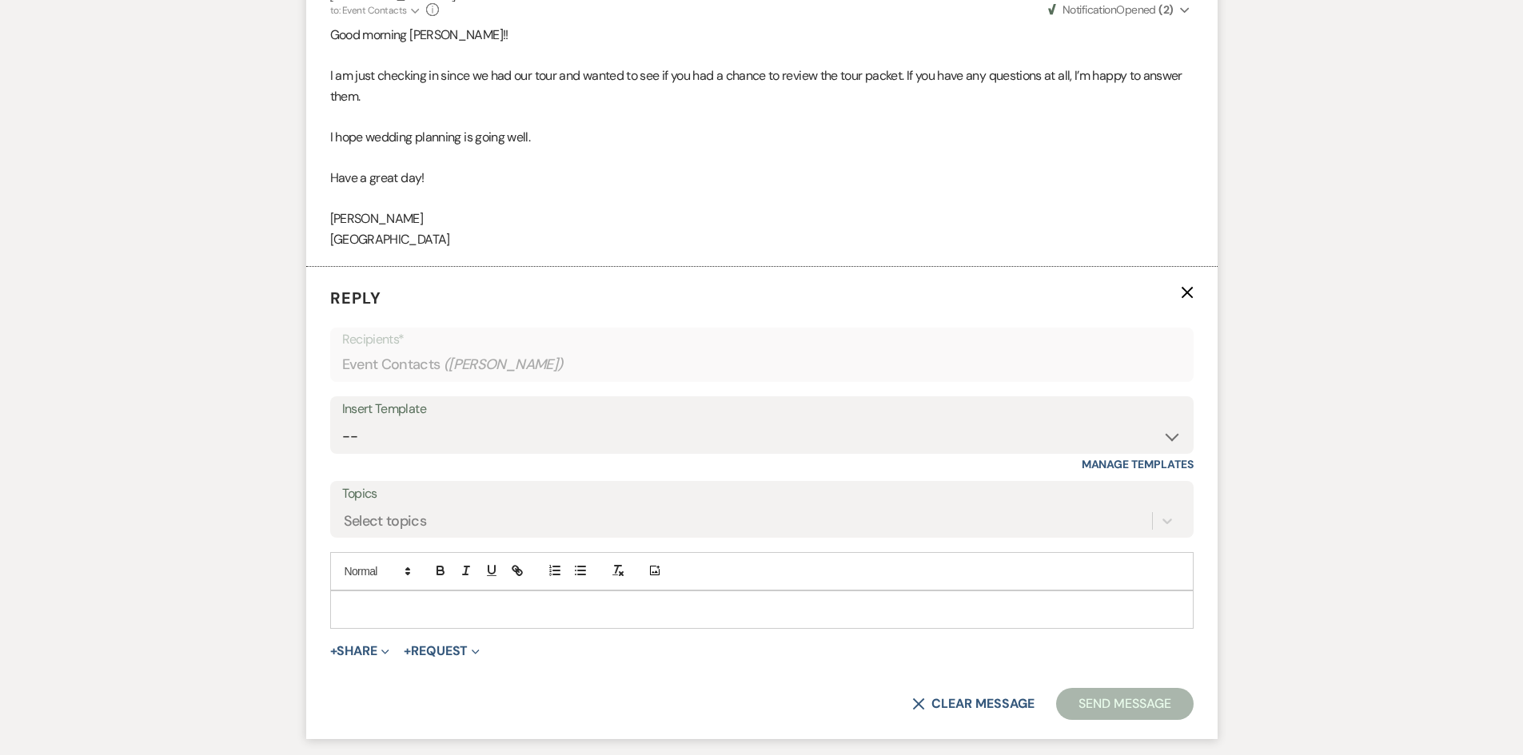
scroll to position [1367, 0]
click at [379, 590] on div at bounding box center [762, 608] width 862 height 37
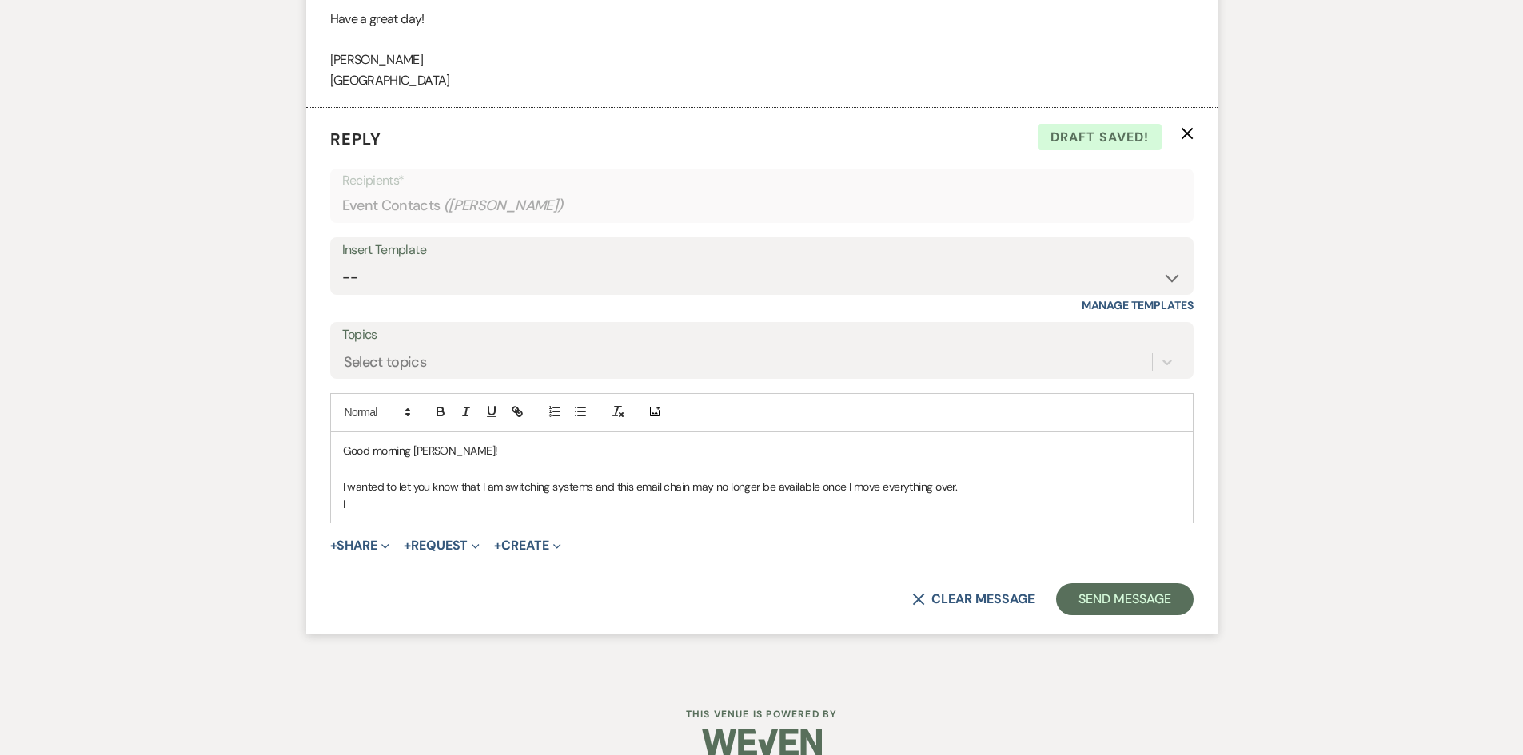
scroll to position [1527, 0]
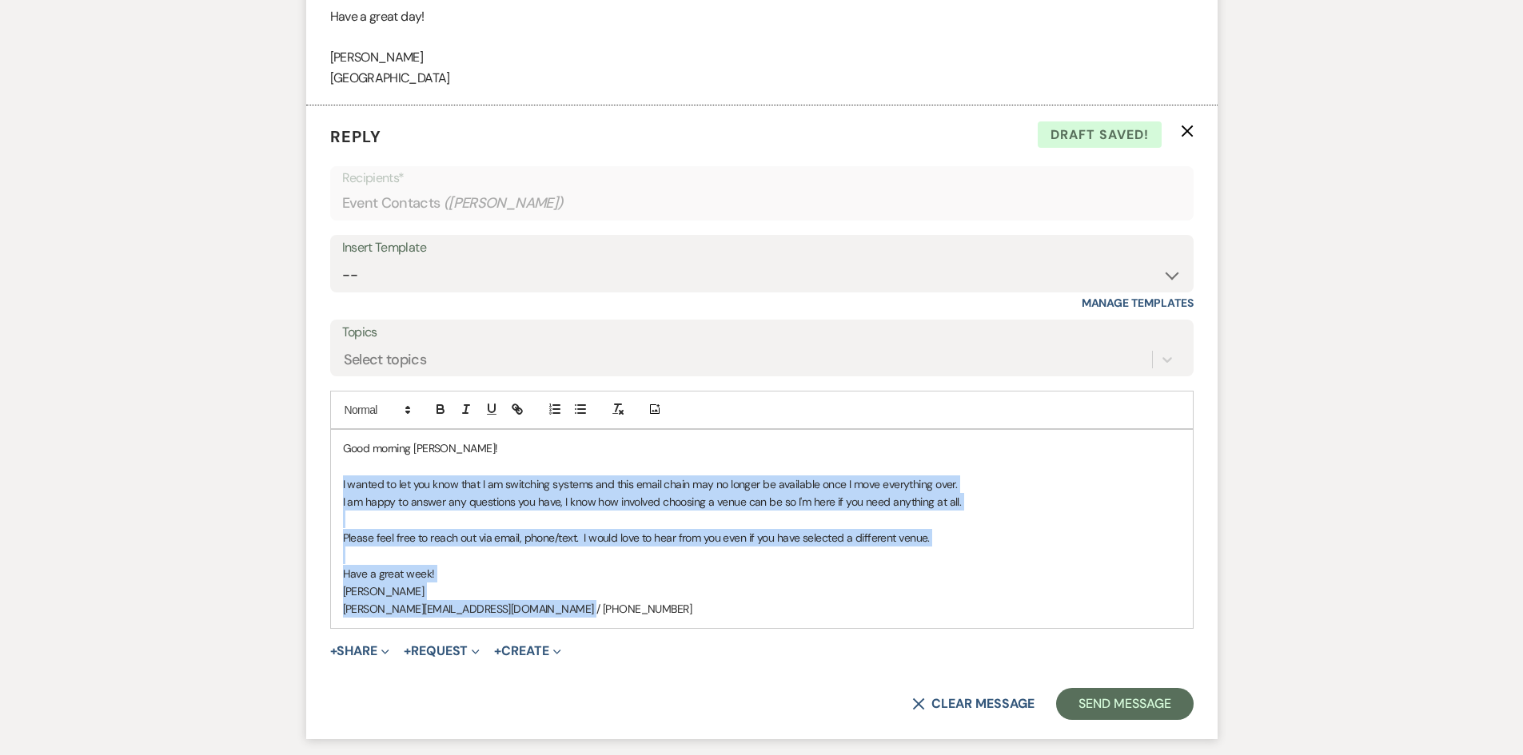
drag, startPoint x: 593, startPoint y: 608, endPoint x: 299, endPoint y: 478, distance: 321.7
copy div "I wanted to let you know that I am switching systems and this email chain may n…"
click at [599, 616] on p "[PERSON_NAME][EMAIL_ADDRESS][DOMAIN_NAME] / [PHONE_NUMBER]" at bounding box center [762, 609] width 838 height 18
click at [603, 611] on p "[PERSON_NAME][EMAIL_ADDRESS][DOMAIN_NAME] / [PHONE_NUMBER]" at bounding box center [762, 609] width 838 height 18
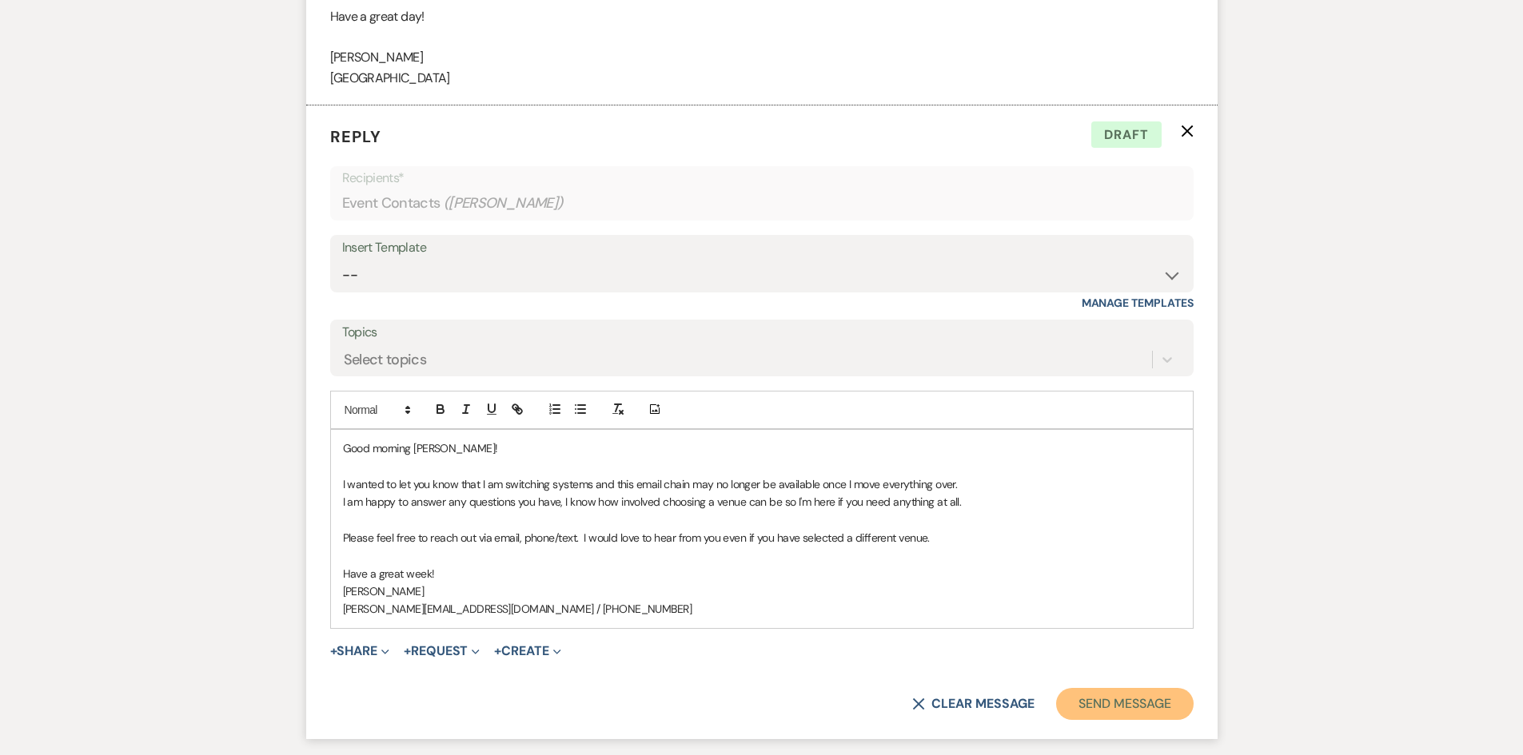
click at [1109, 698] on button "Send Message" at bounding box center [1124, 704] width 137 height 32
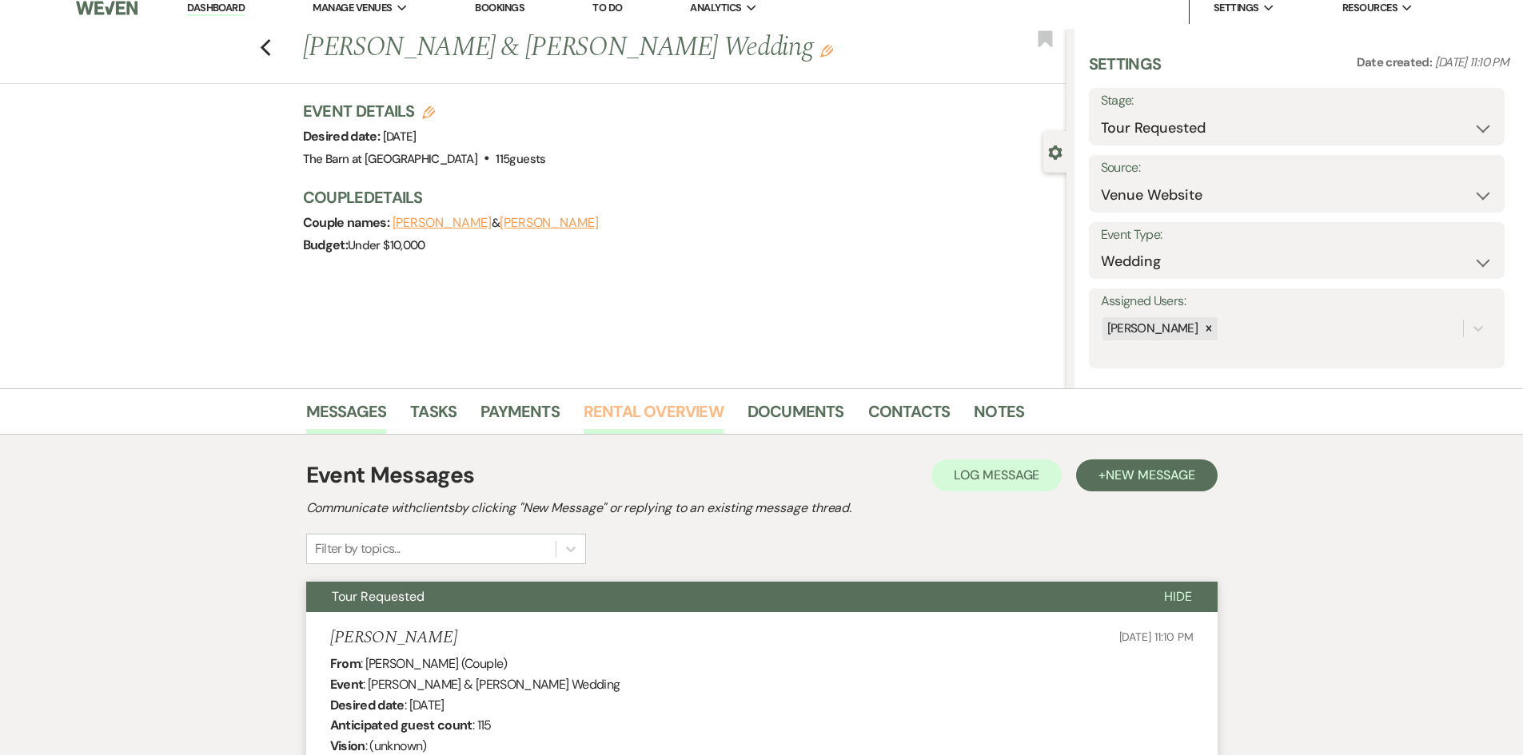
scroll to position [0, 0]
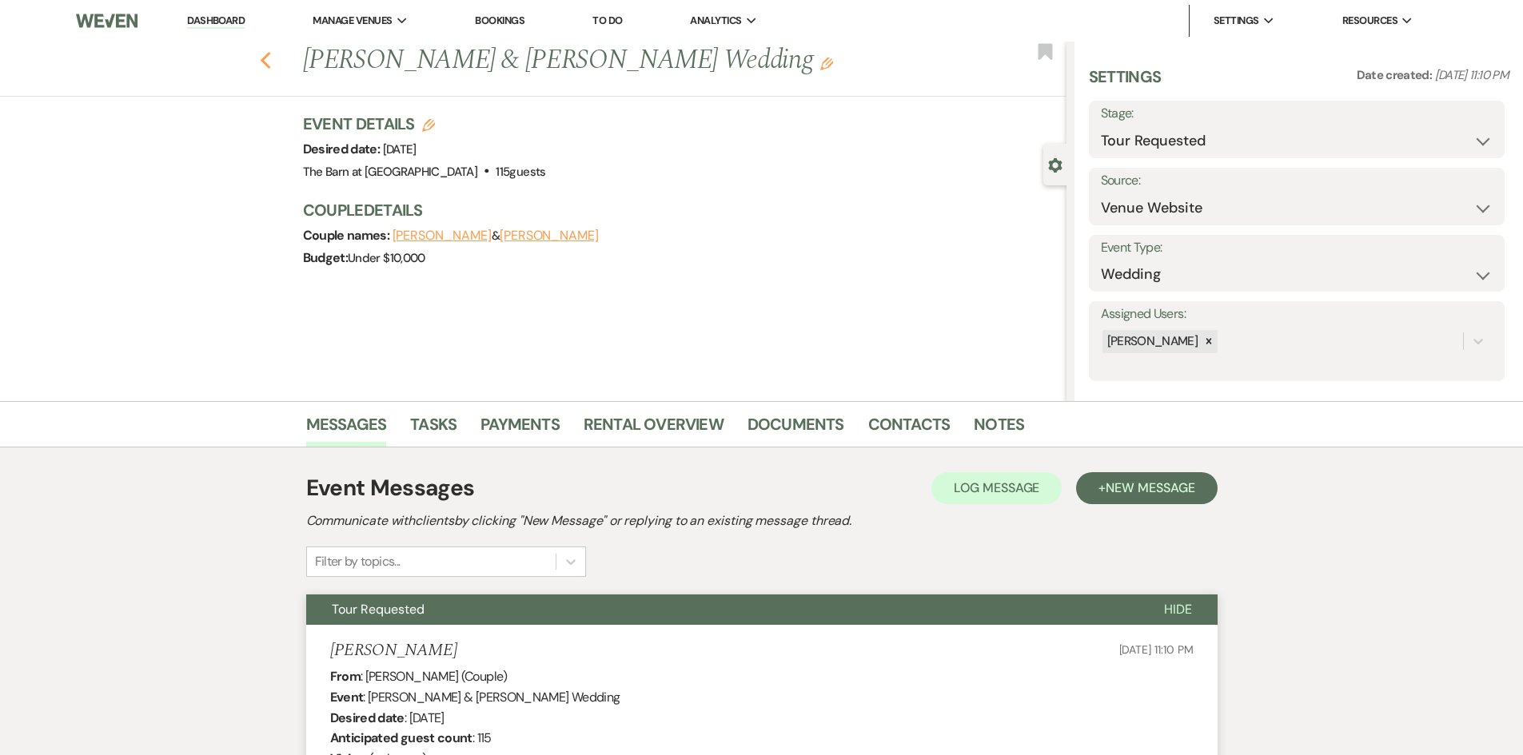
click at [272, 63] on icon "Previous" at bounding box center [266, 60] width 12 height 19
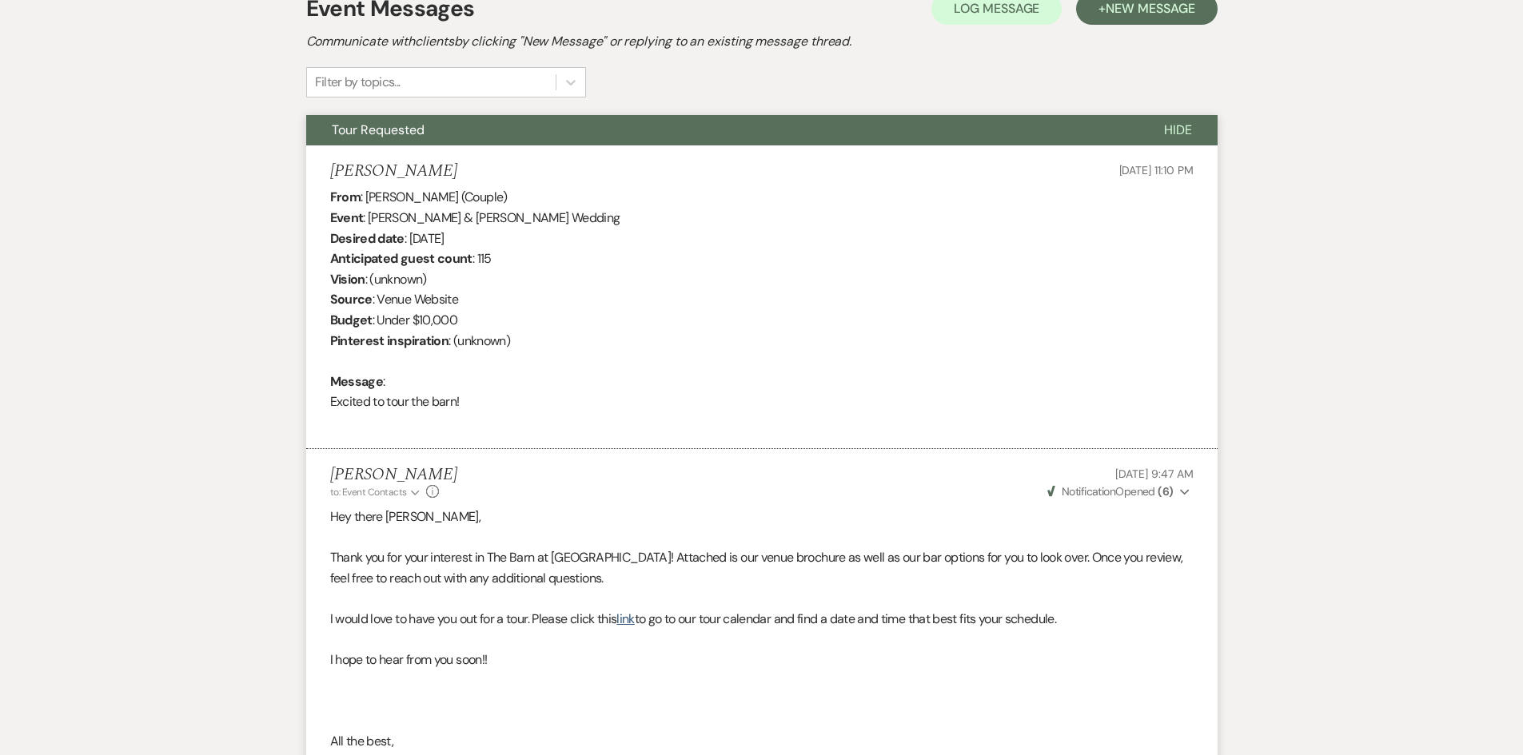
select select "2"
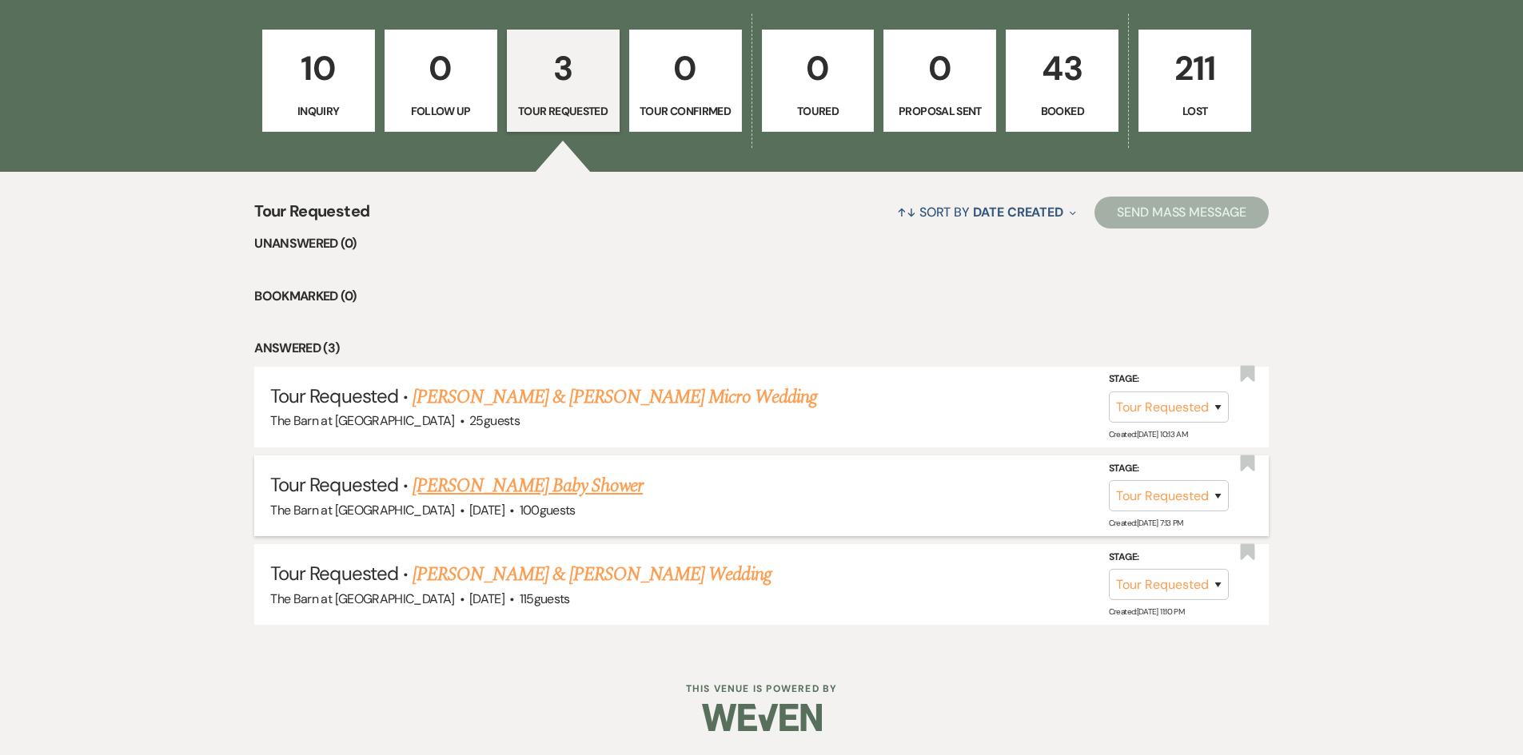
click at [528, 488] on link "[PERSON_NAME] Baby Shower" at bounding box center [527, 486] width 230 height 29
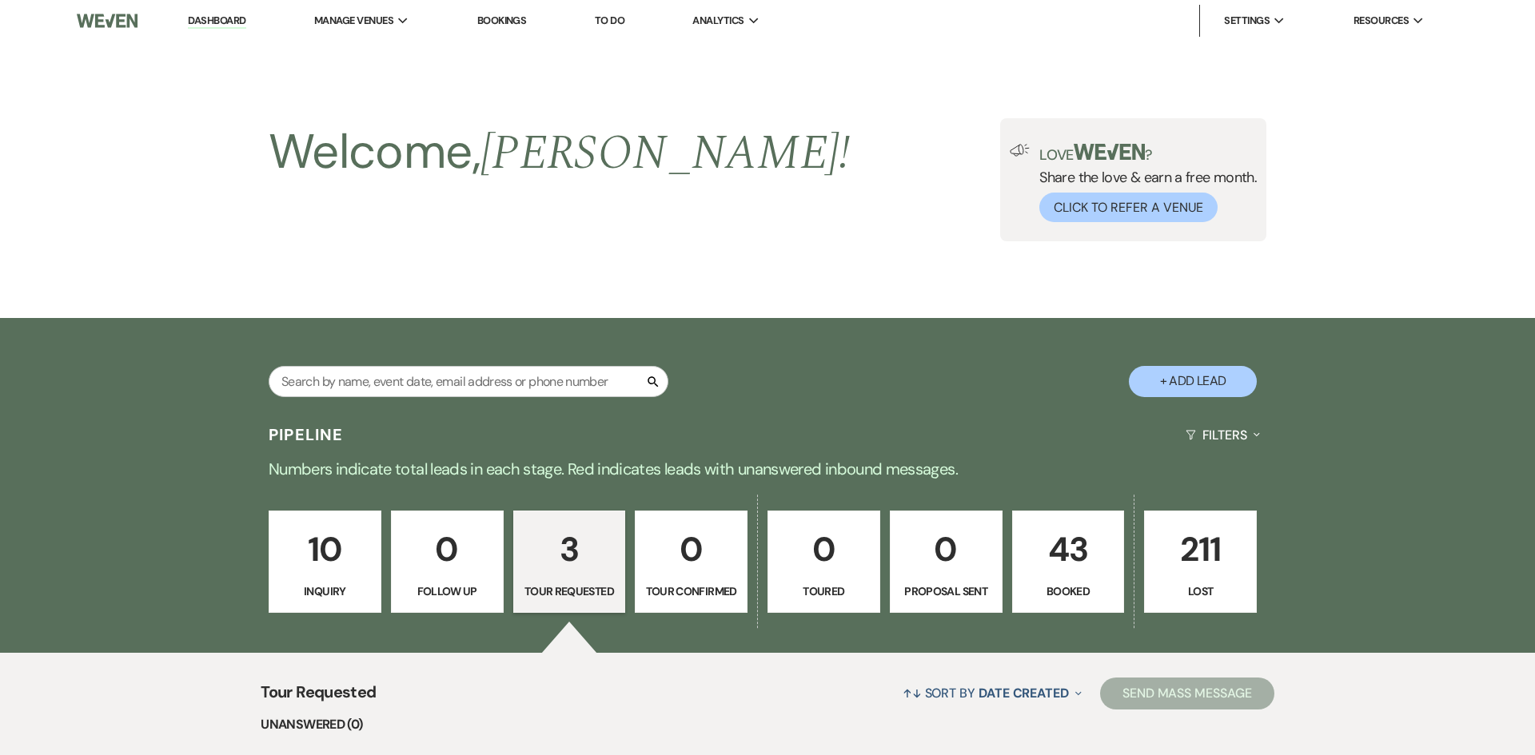
select select "2"
select select "5"
select select "3"
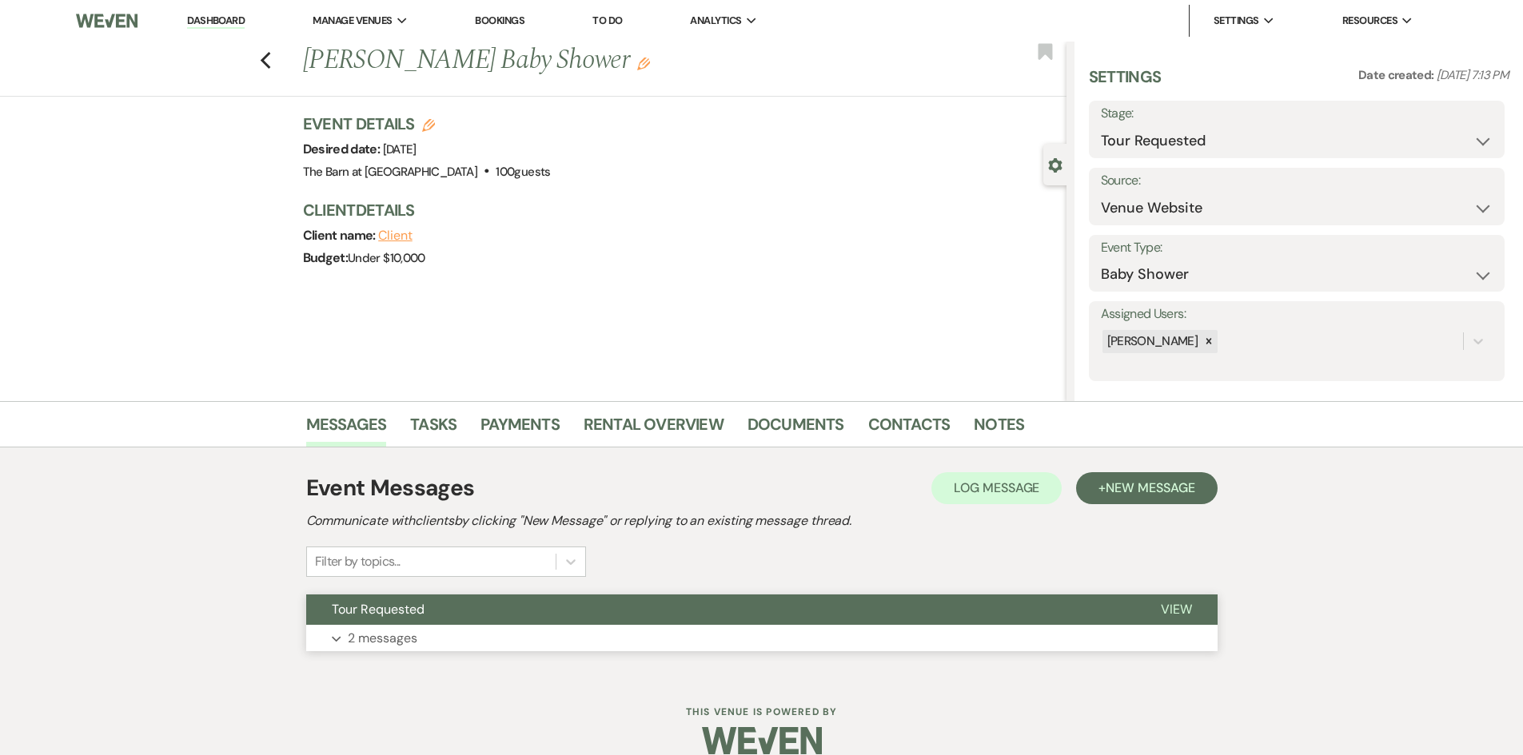
click at [410, 613] on span "Tour Requested" at bounding box center [378, 609] width 93 height 17
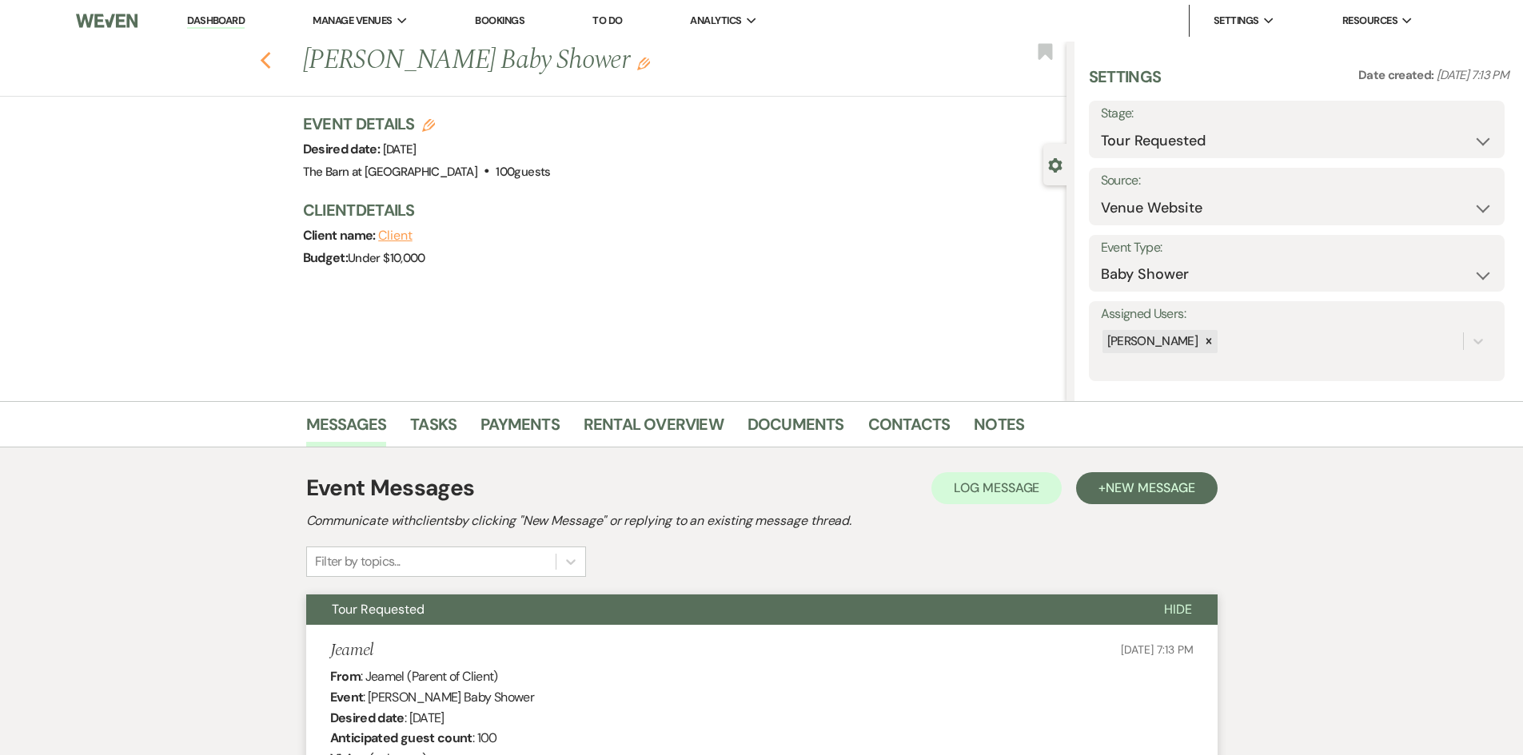
click at [272, 62] on icon "Previous" at bounding box center [266, 60] width 12 height 19
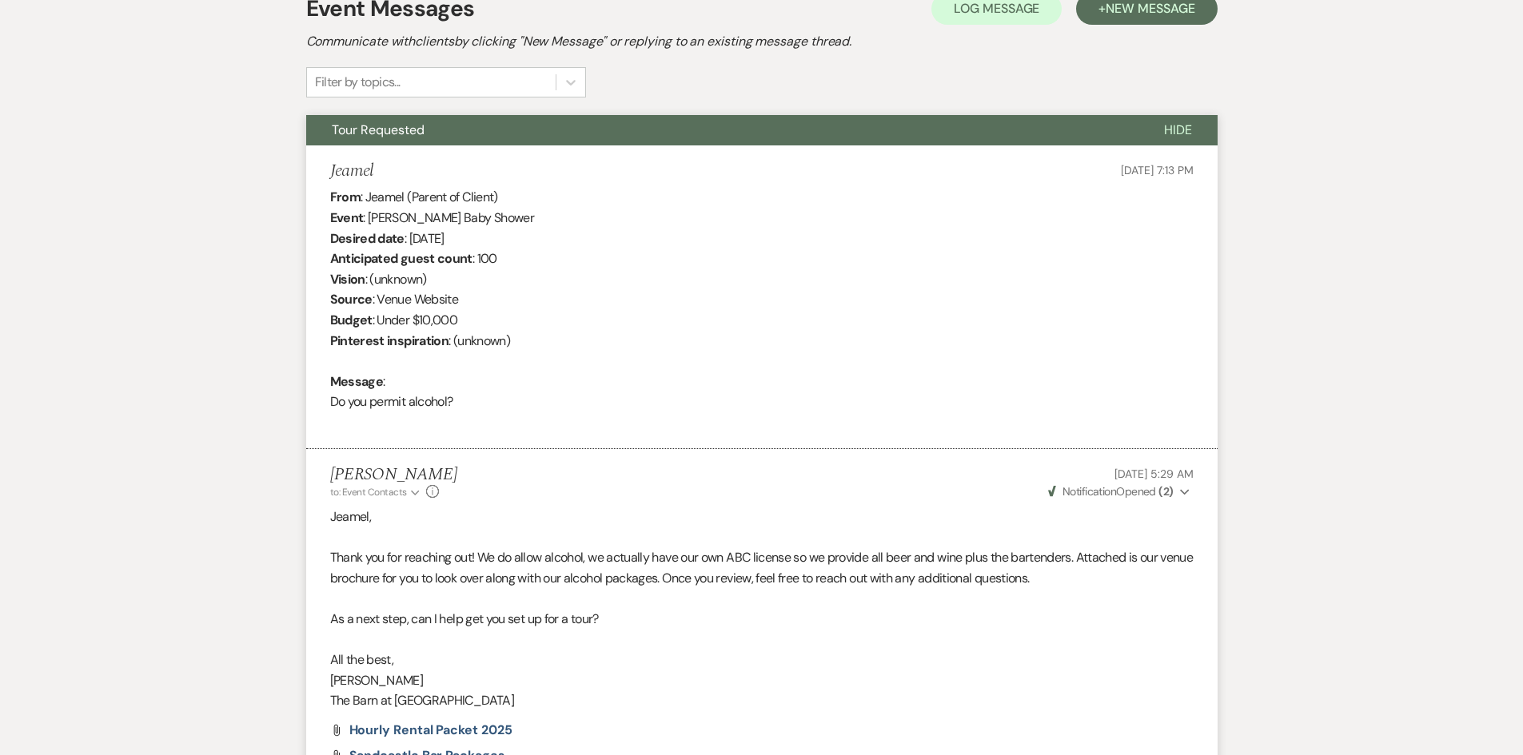
select select "2"
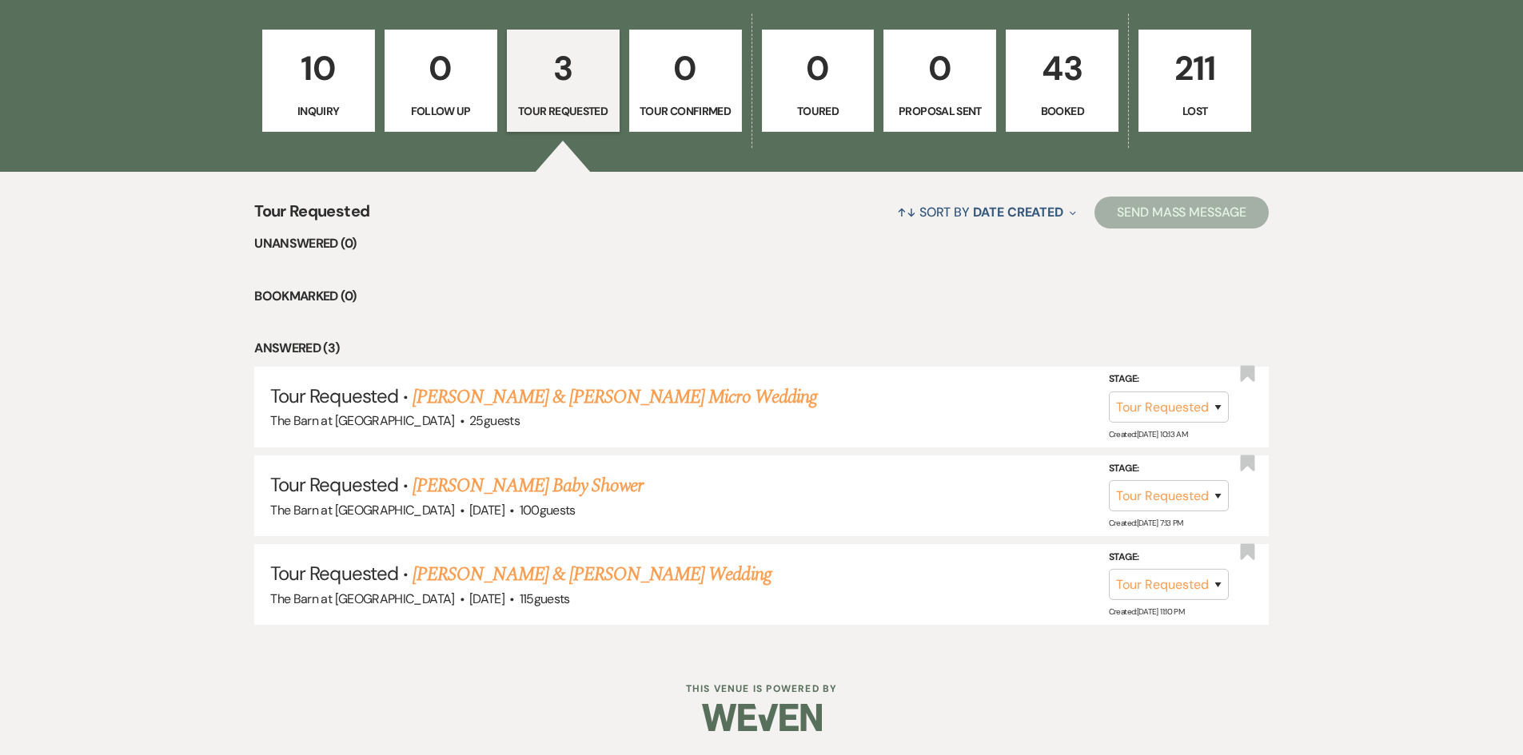
click at [327, 90] on p "10" at bounding box center [319, 69] width 92 height 54
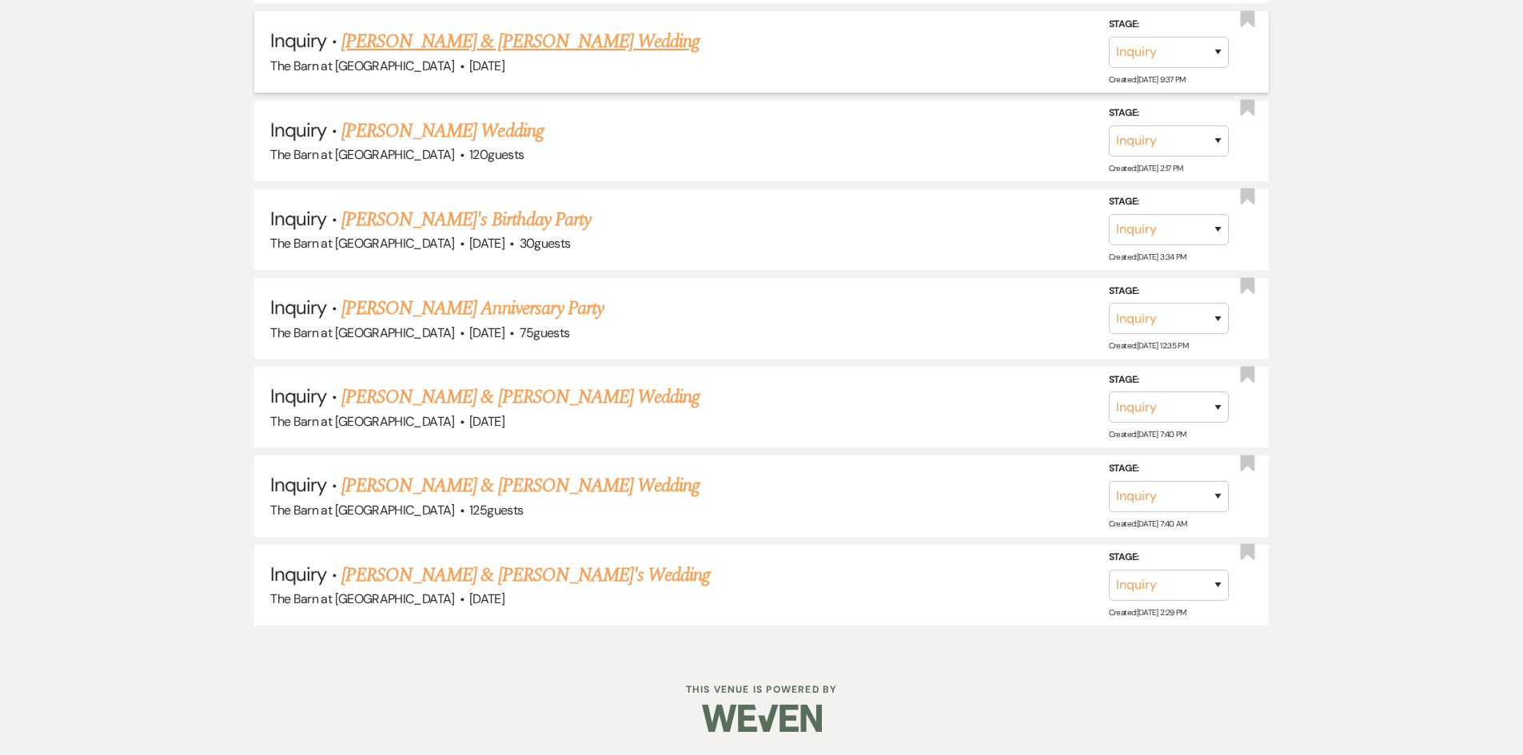
scroll to position [1102, 0]
click at [536, 576] on link "[PERSON_NAME] & [PERSON_NAME]'s Wedding" at bounding box center [525, 574] width 369 height 29
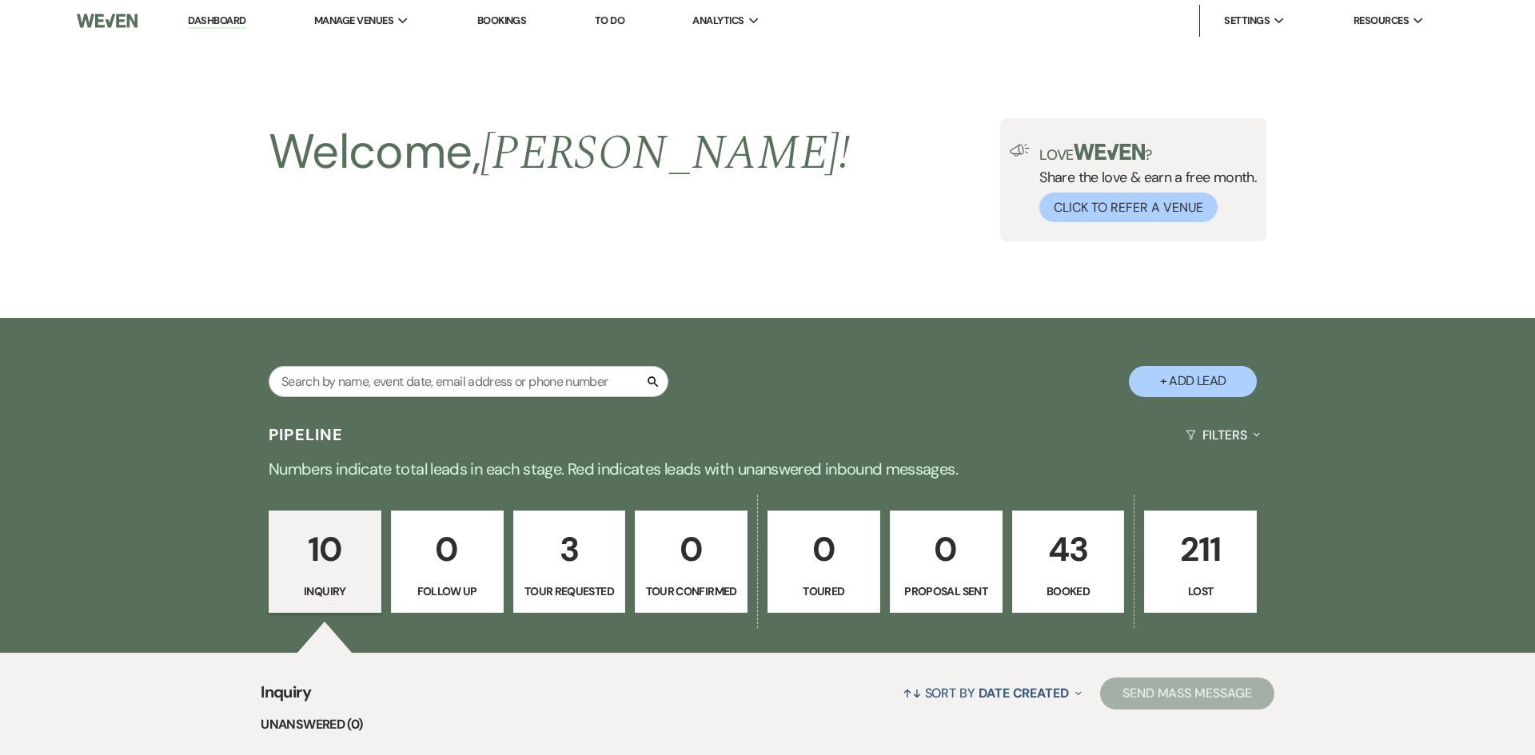
select select "5"
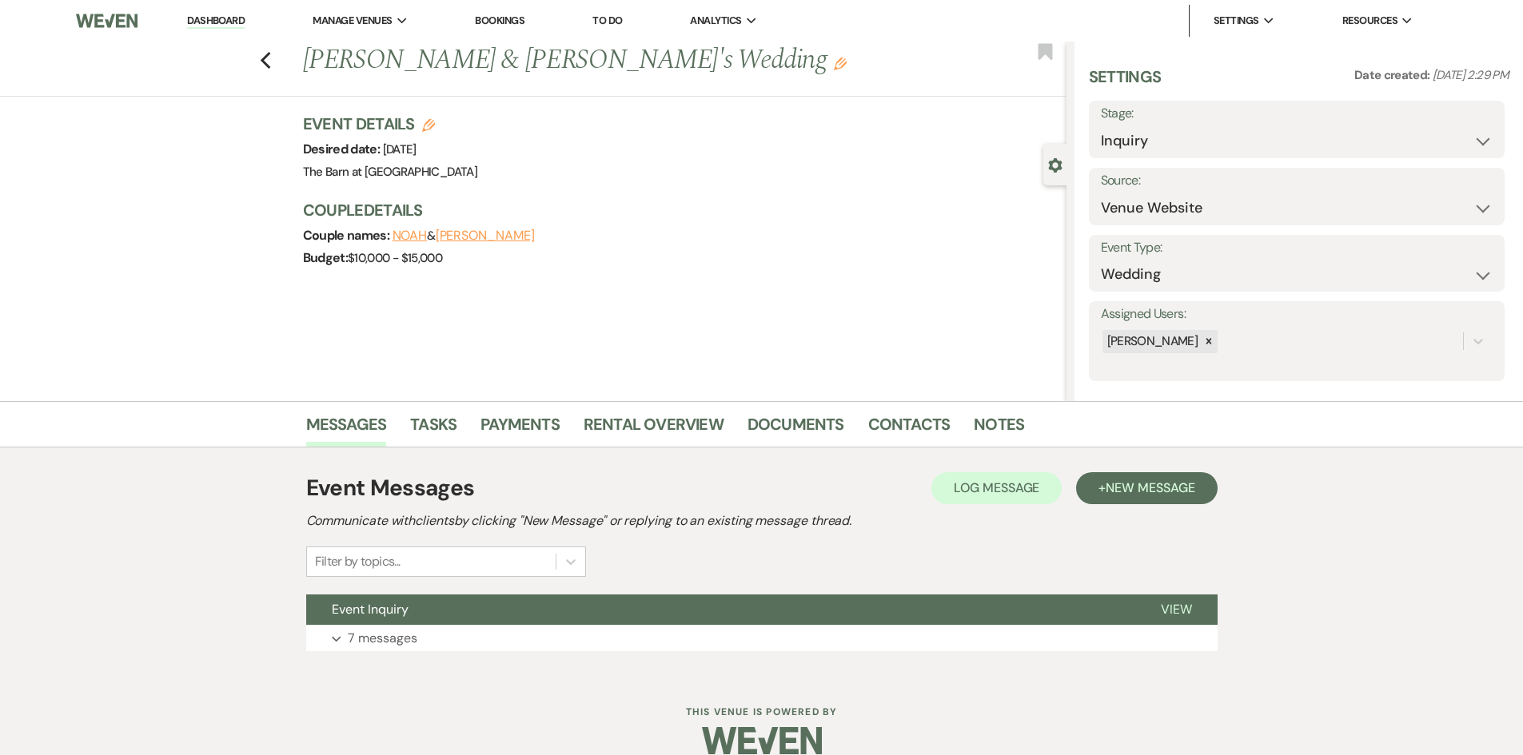
drag, startPoint x: 372, startPoint y: 635, endPoint x: 499, endPoint y: 551, distance: 152.7
click at [377, 629] on p "7 messages" at bounding box center [383, 638] width 70 height 21
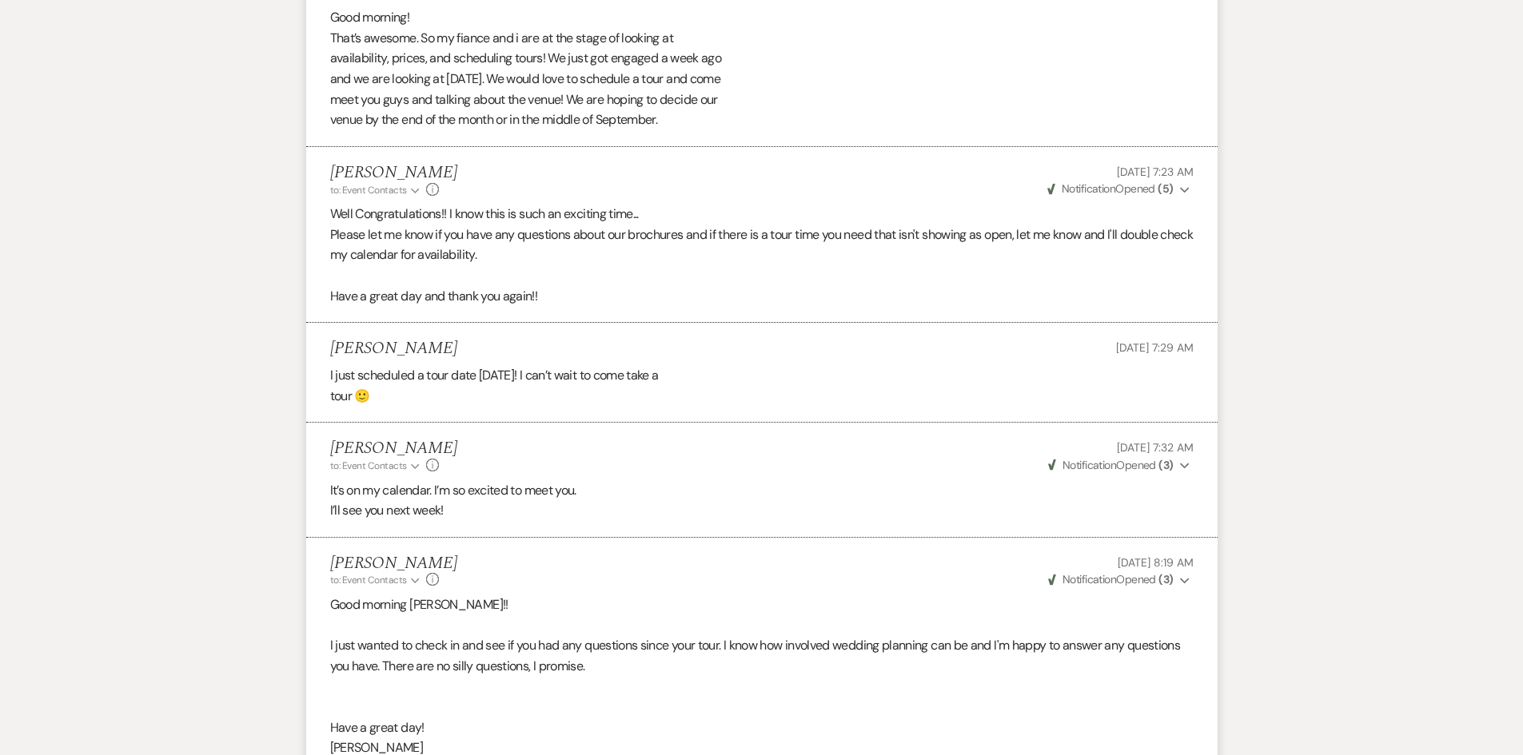
scroll to position [1599, 0]
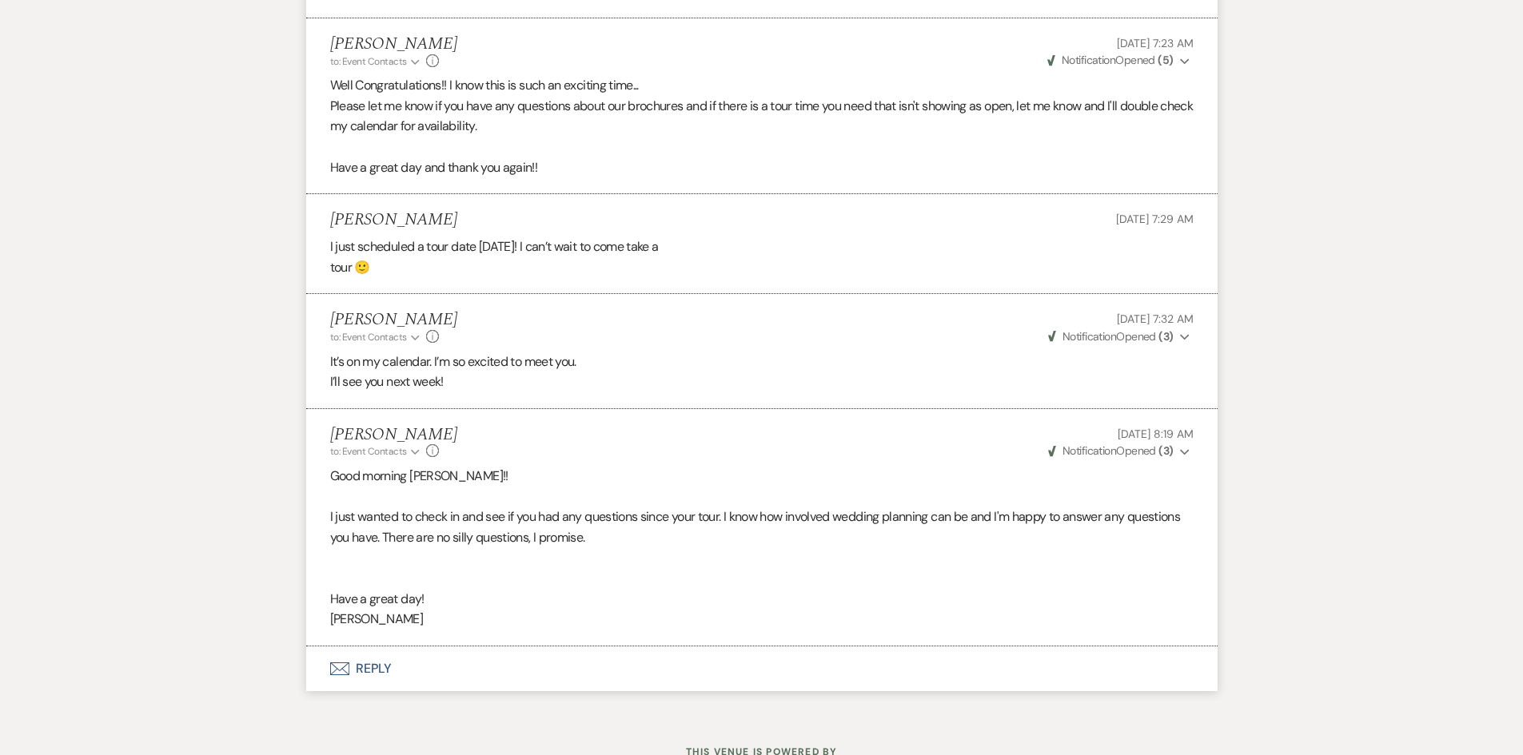
click at [356, 667] on button "Envelope Reply" at bounding box center [761, 669] width 911 height 45
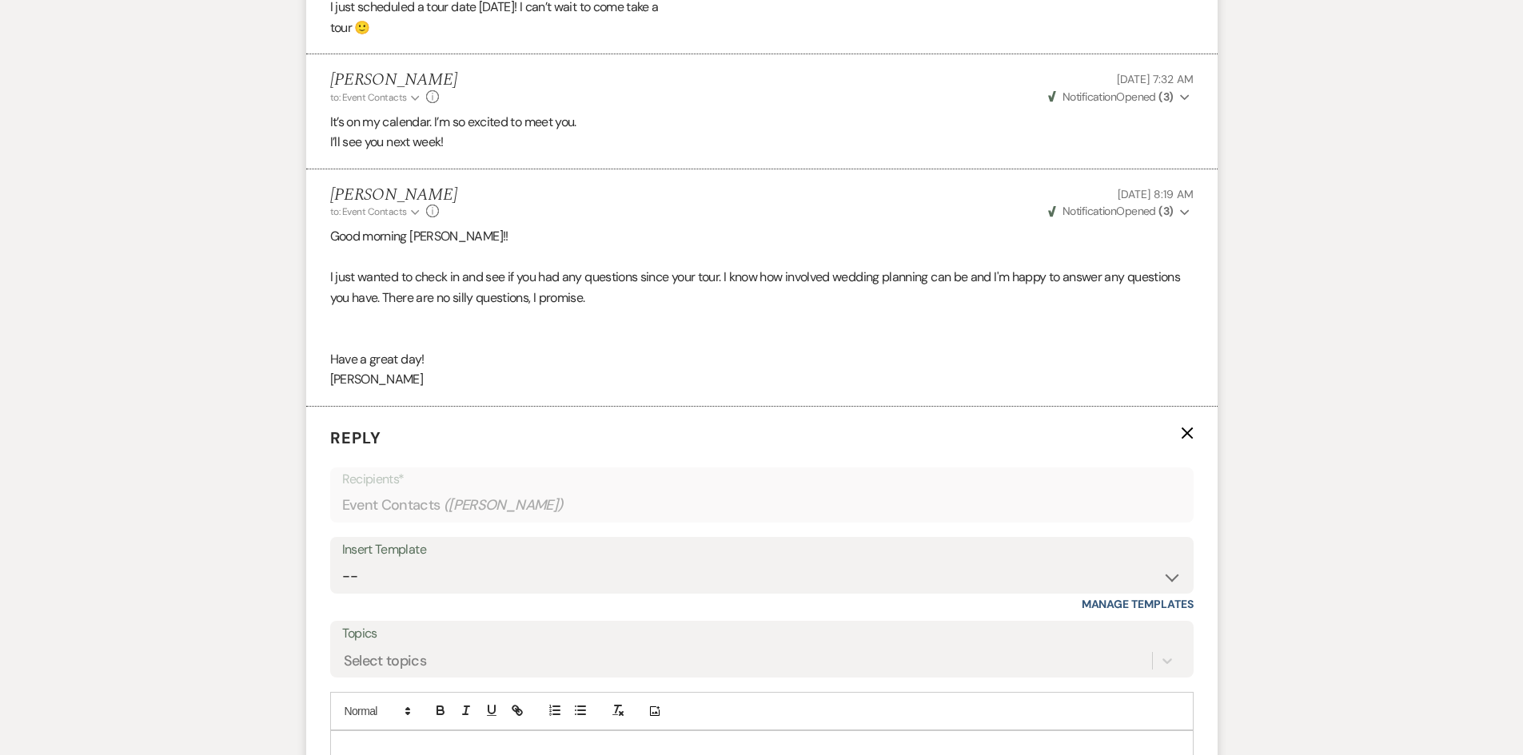
scroll to position [1918, 0]
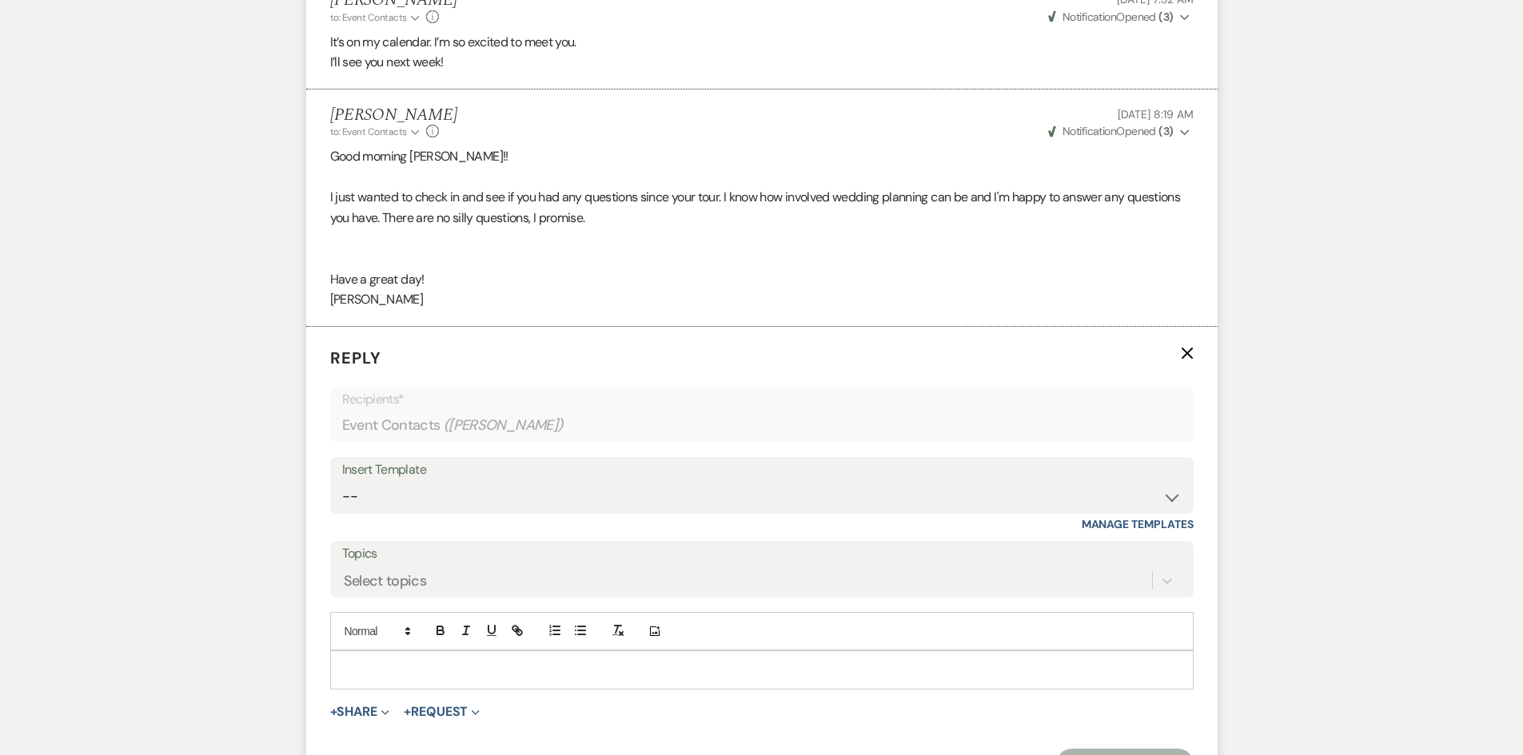
click at [371, 665] on p at bounding box center [762, 670] width 838 height 18
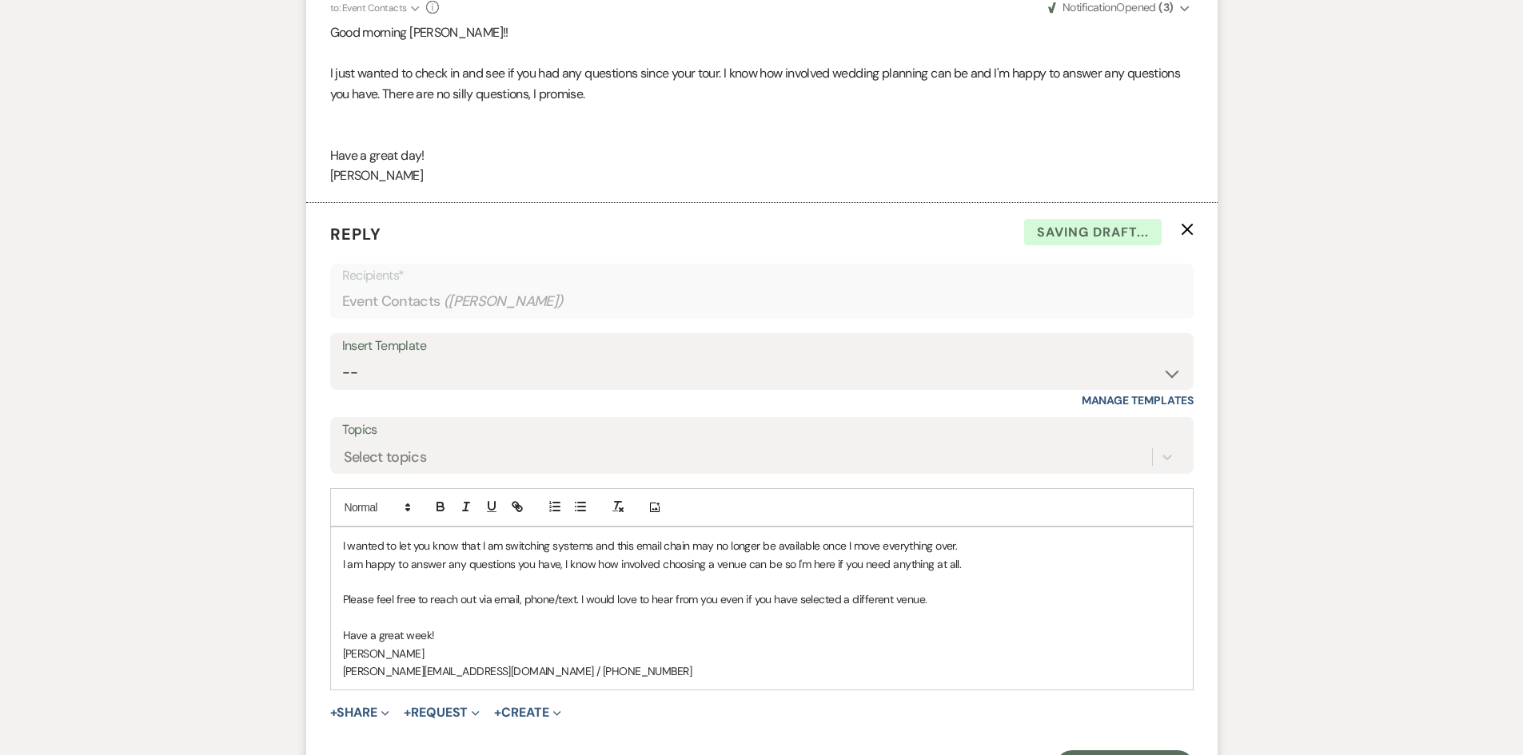
scroll to position [2078, 0]
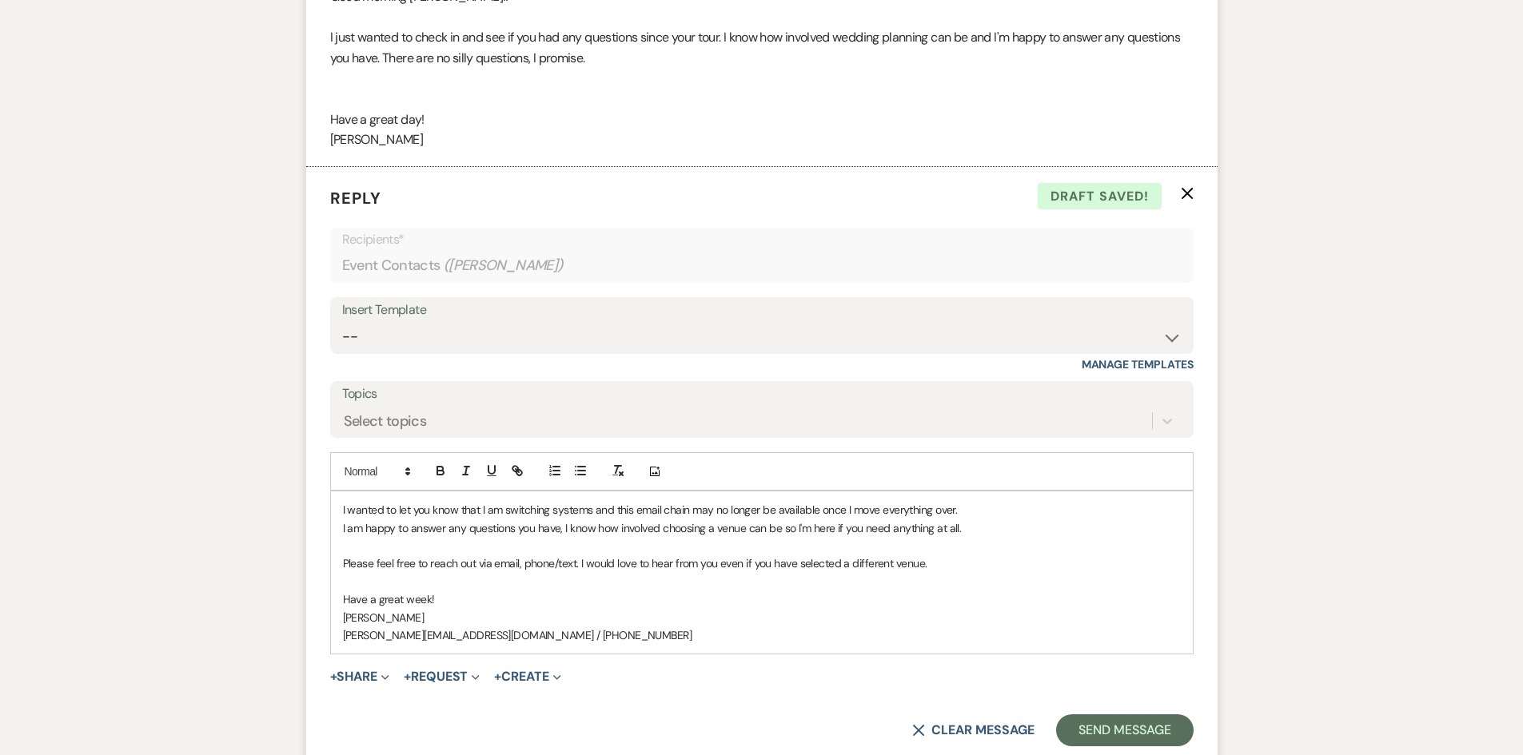
drag, startPoint x: 342, startPoint y: 508, endPoint x: 532, endPoint y: 520, distance: 190.6
click at [346, 507] on p "I wanted to let you know that I am switching systems and this email chain may n…" at bounding box center [762, 510] width 838 height 18
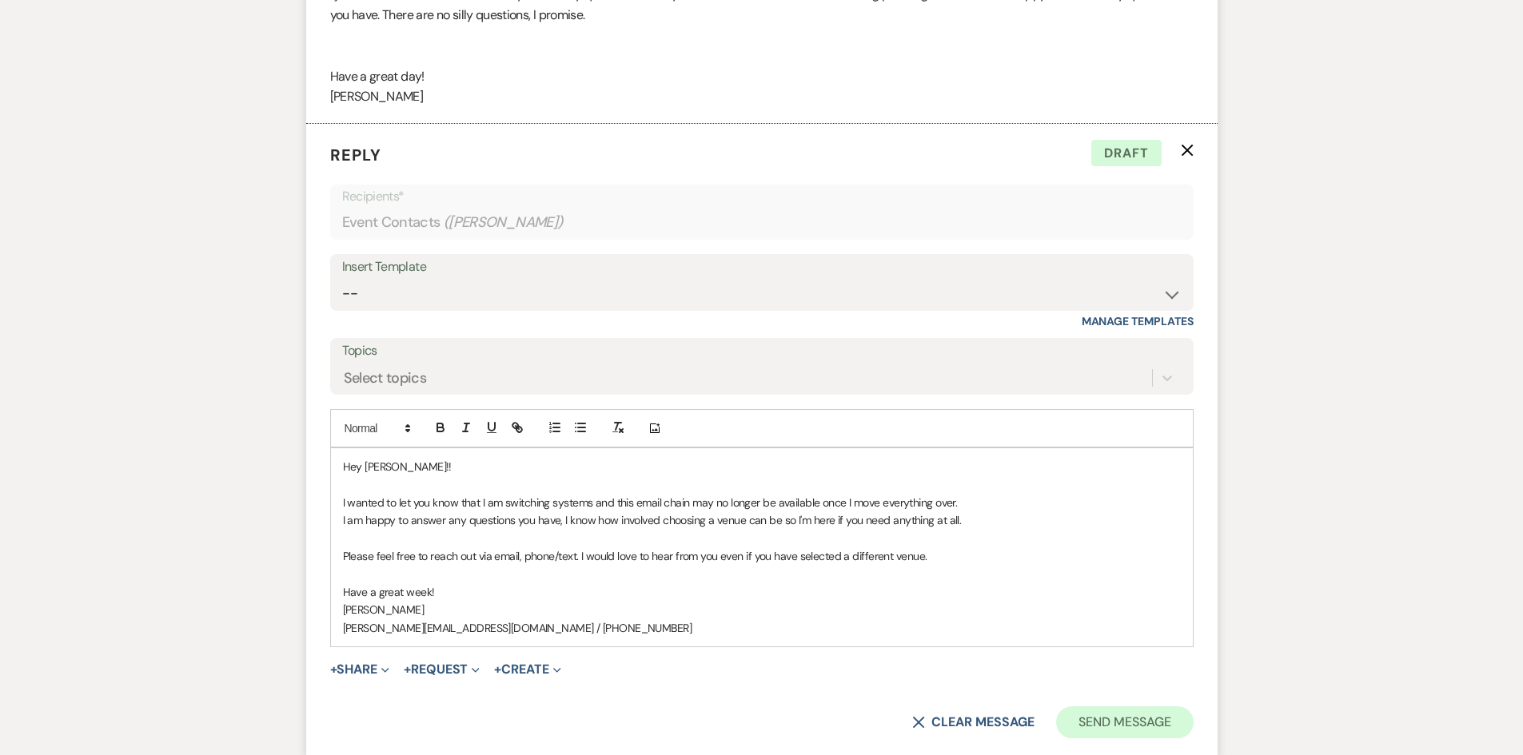
scroll to position [2238, 0]
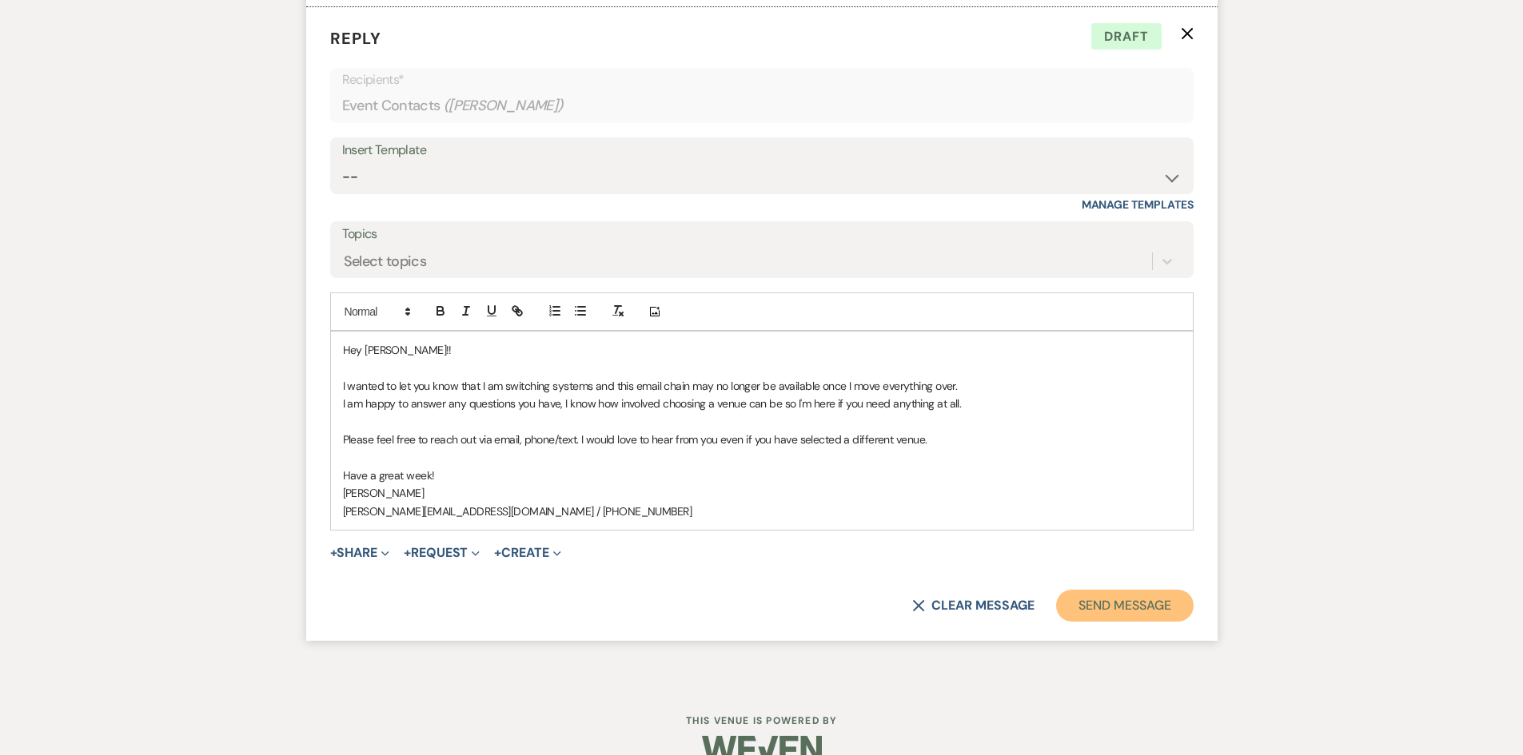
click at [1097, 611] on button "Send Message" at bounding box center [1124, 606] width 137 height 32
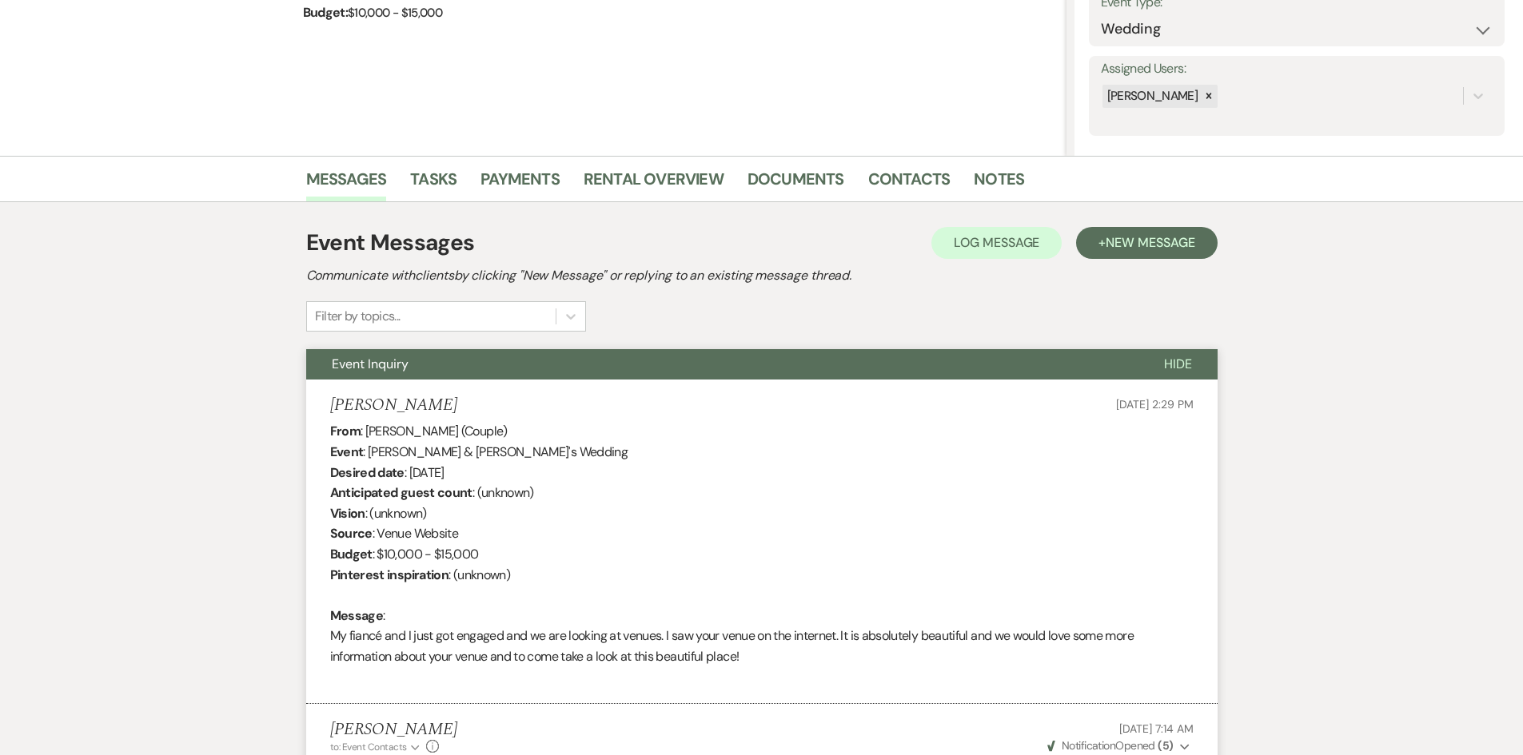
scroll to position [0, 0]
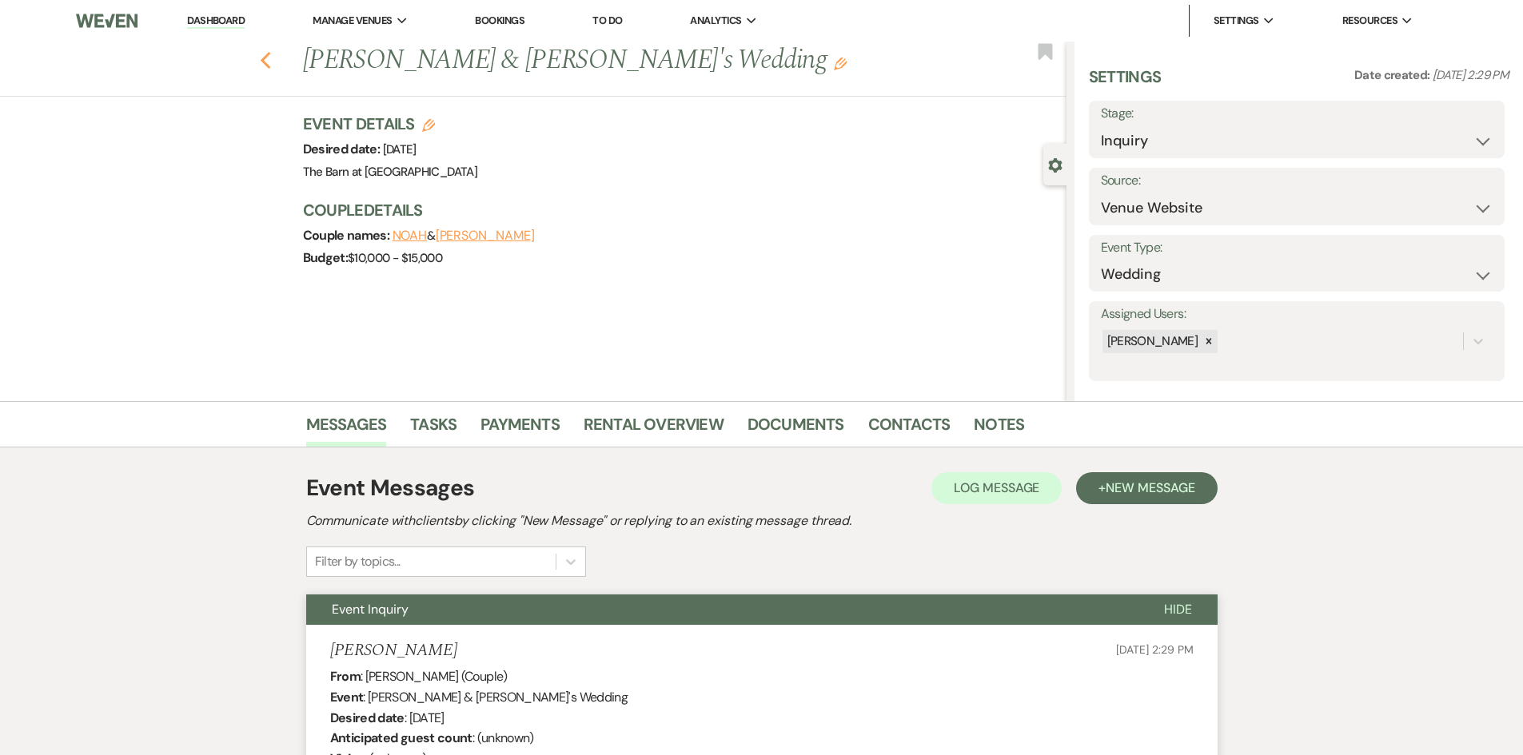
click at [272, 60] on icon "Previous" at bounding box center [266, 60] width 12 height 19
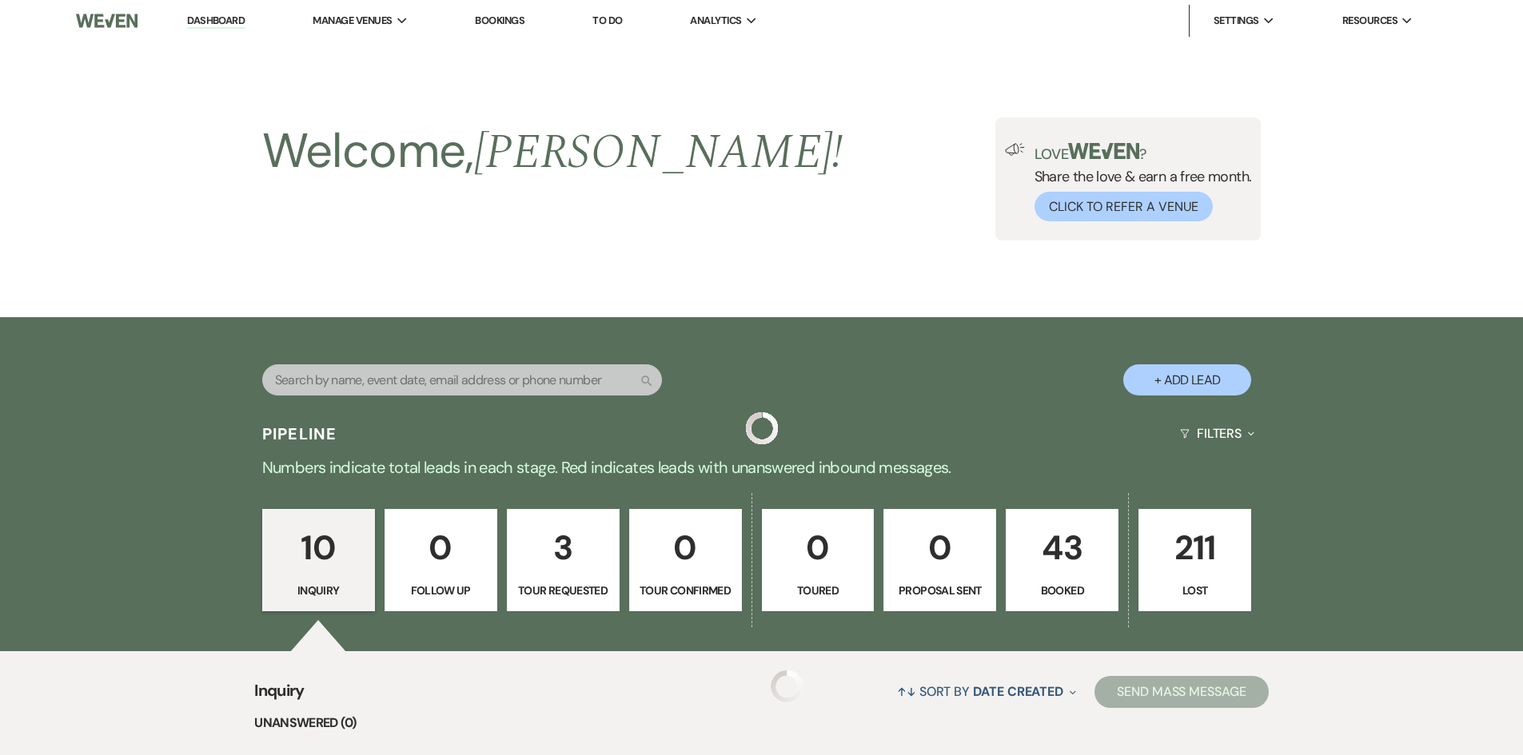
scroll to position [1102, 0]
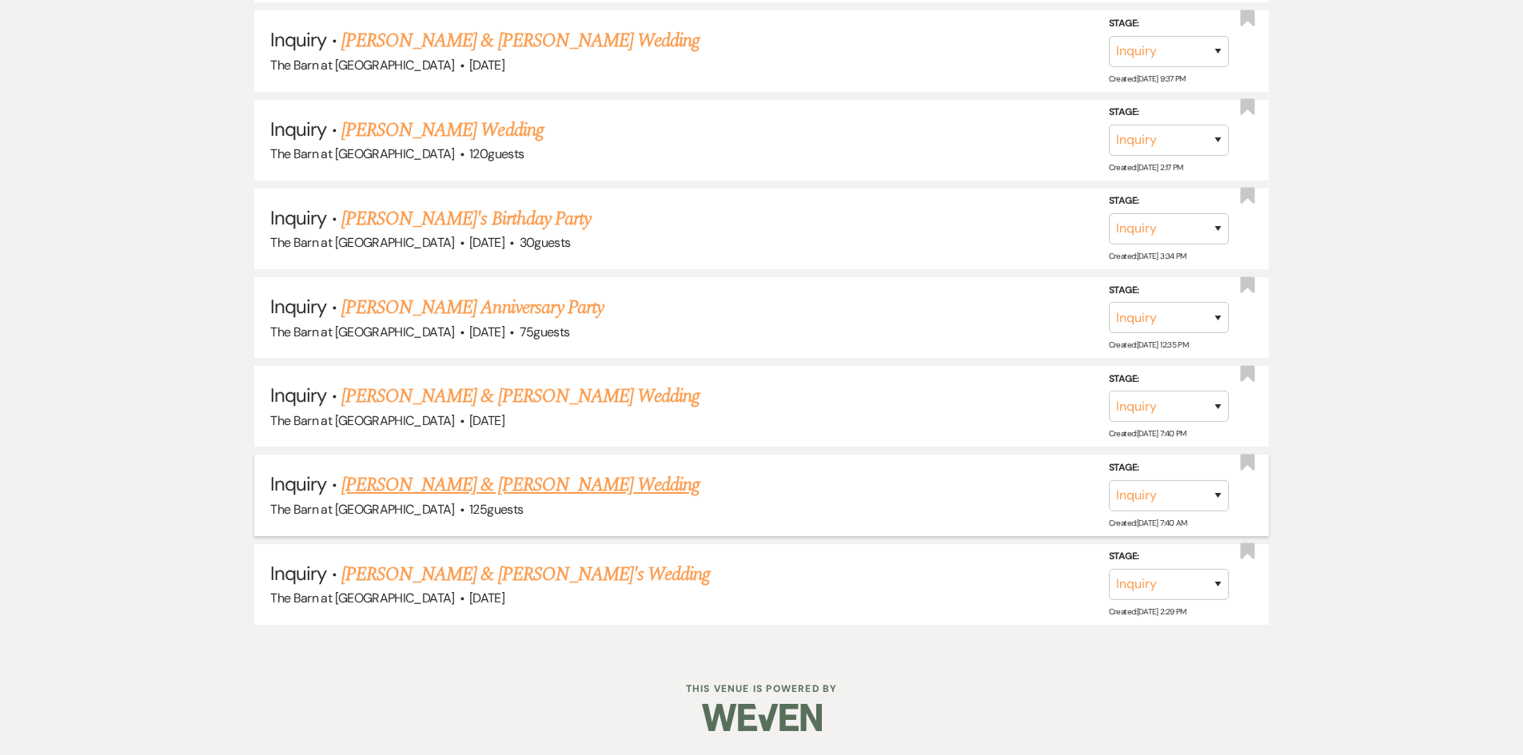
click at [579, 486] on link "[PERSON_NAME] & [PERSON_NAME] Wedding" at bounding box center [520, 485] width 358 height 29
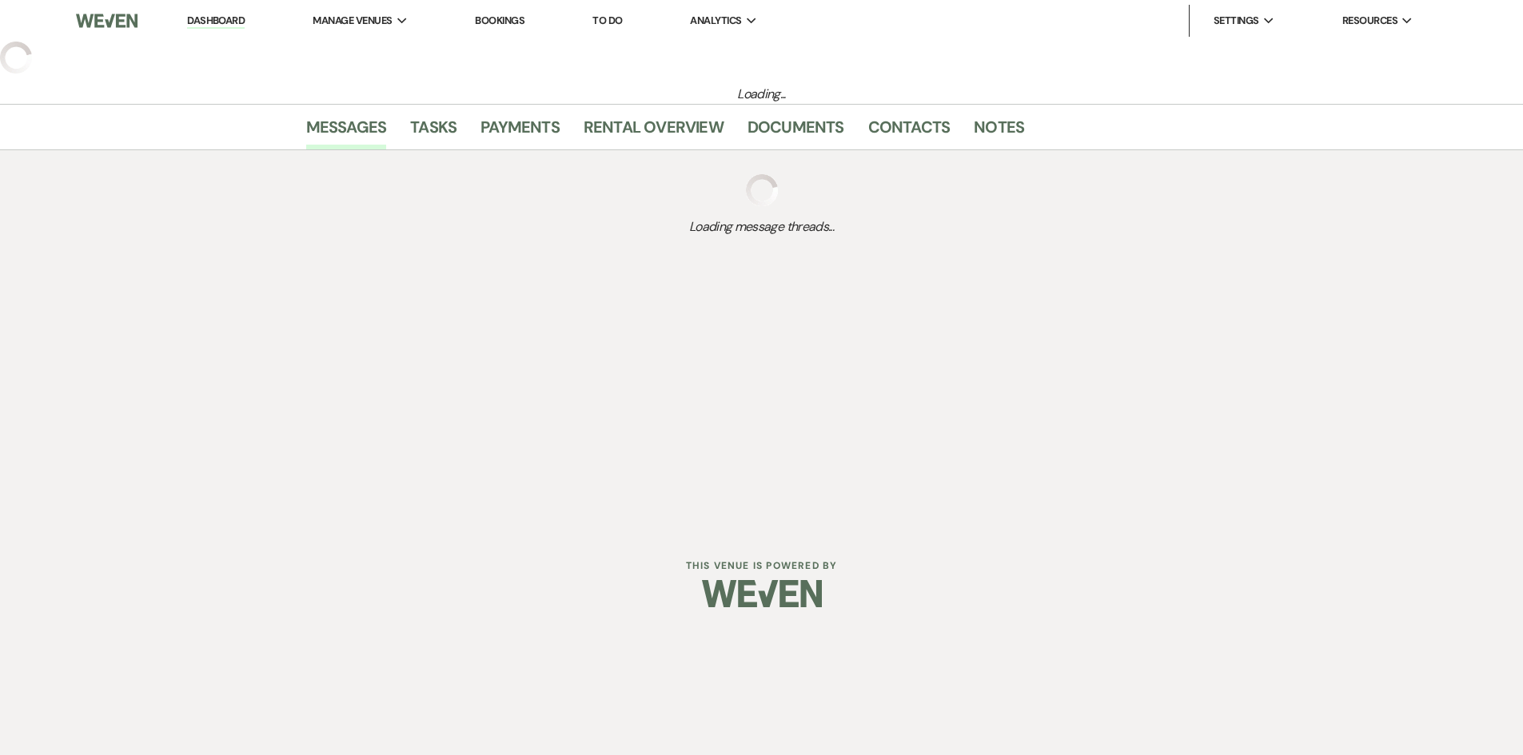
select select "5"
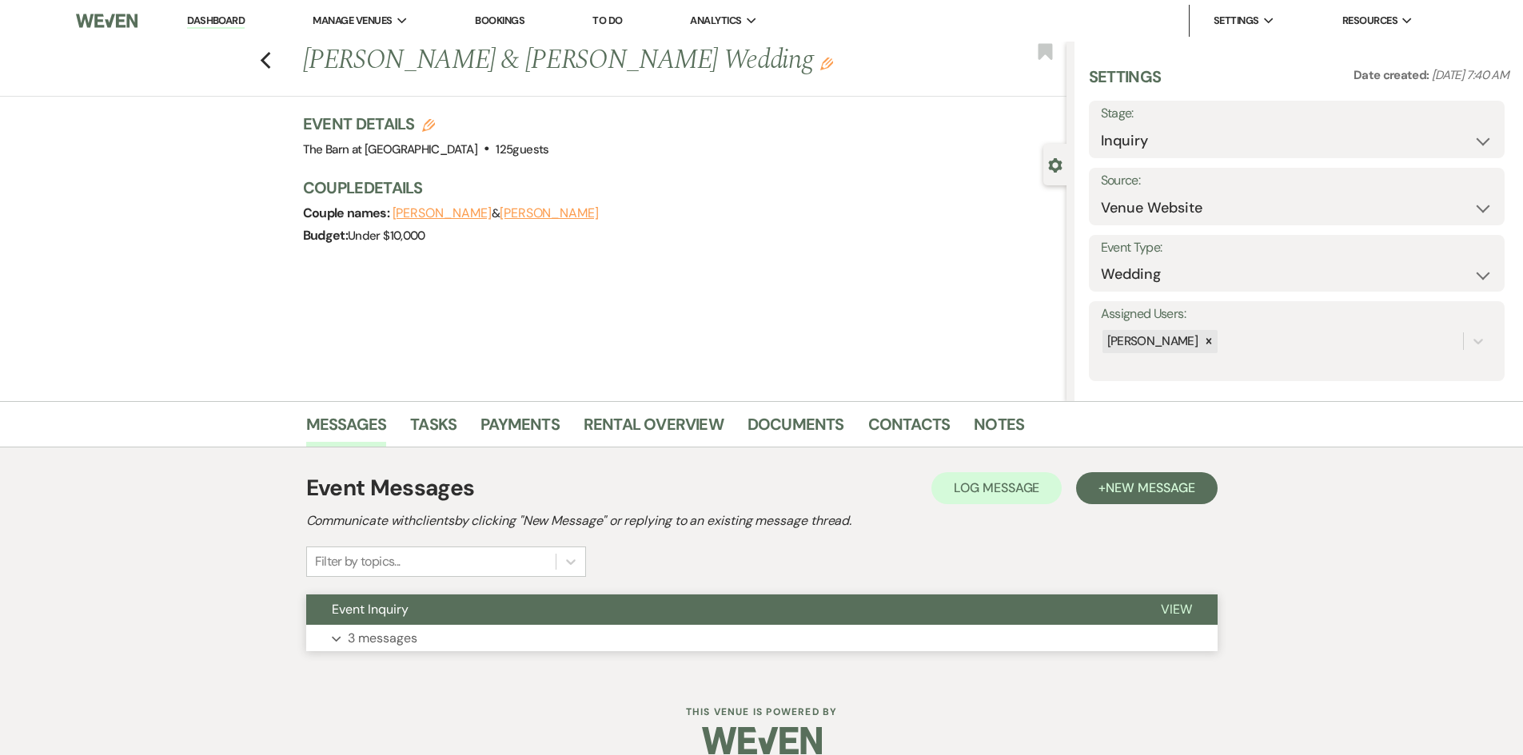
click at [353, 632] on p "3 messages" at bounding box center [383, 638] width 70 height 21
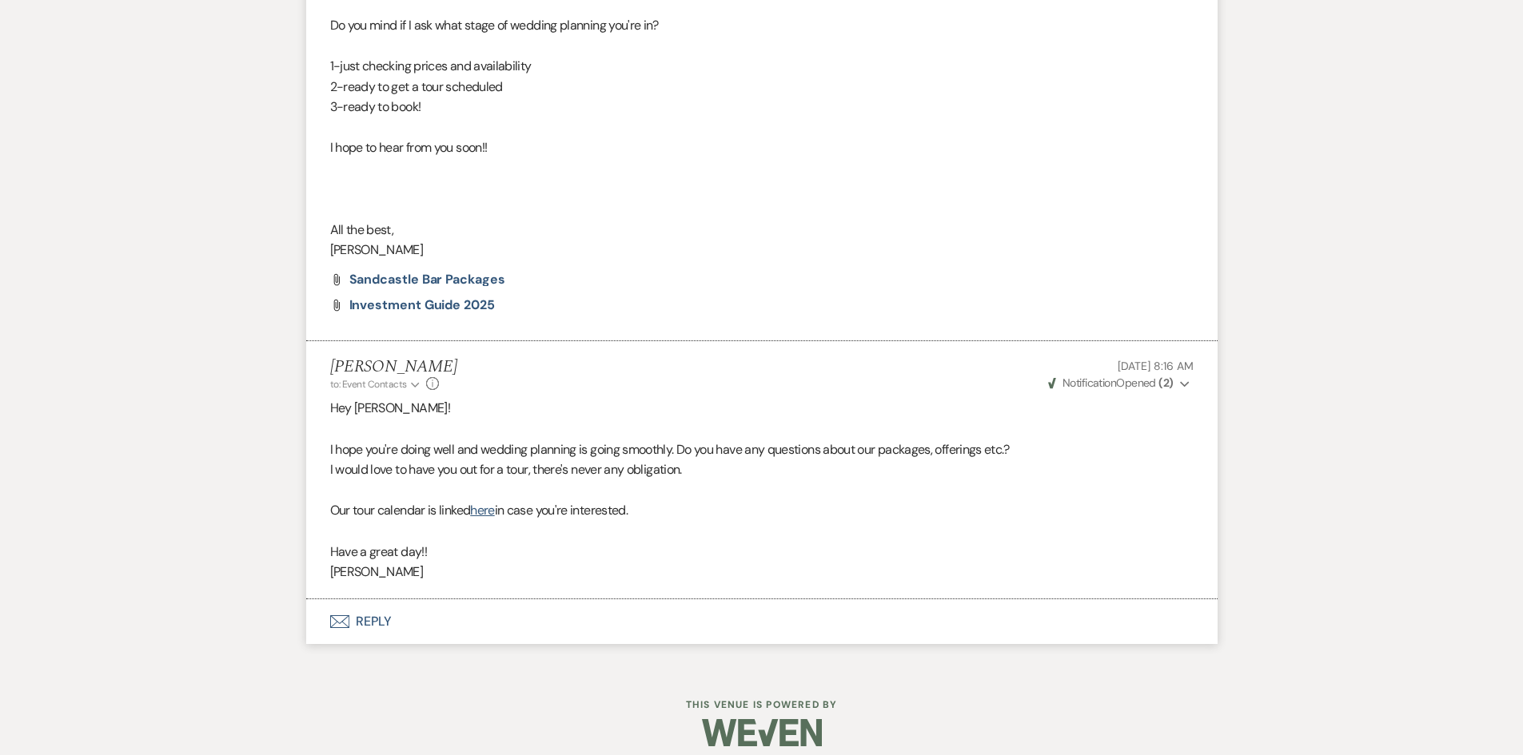
scroll to position [1089, 0]
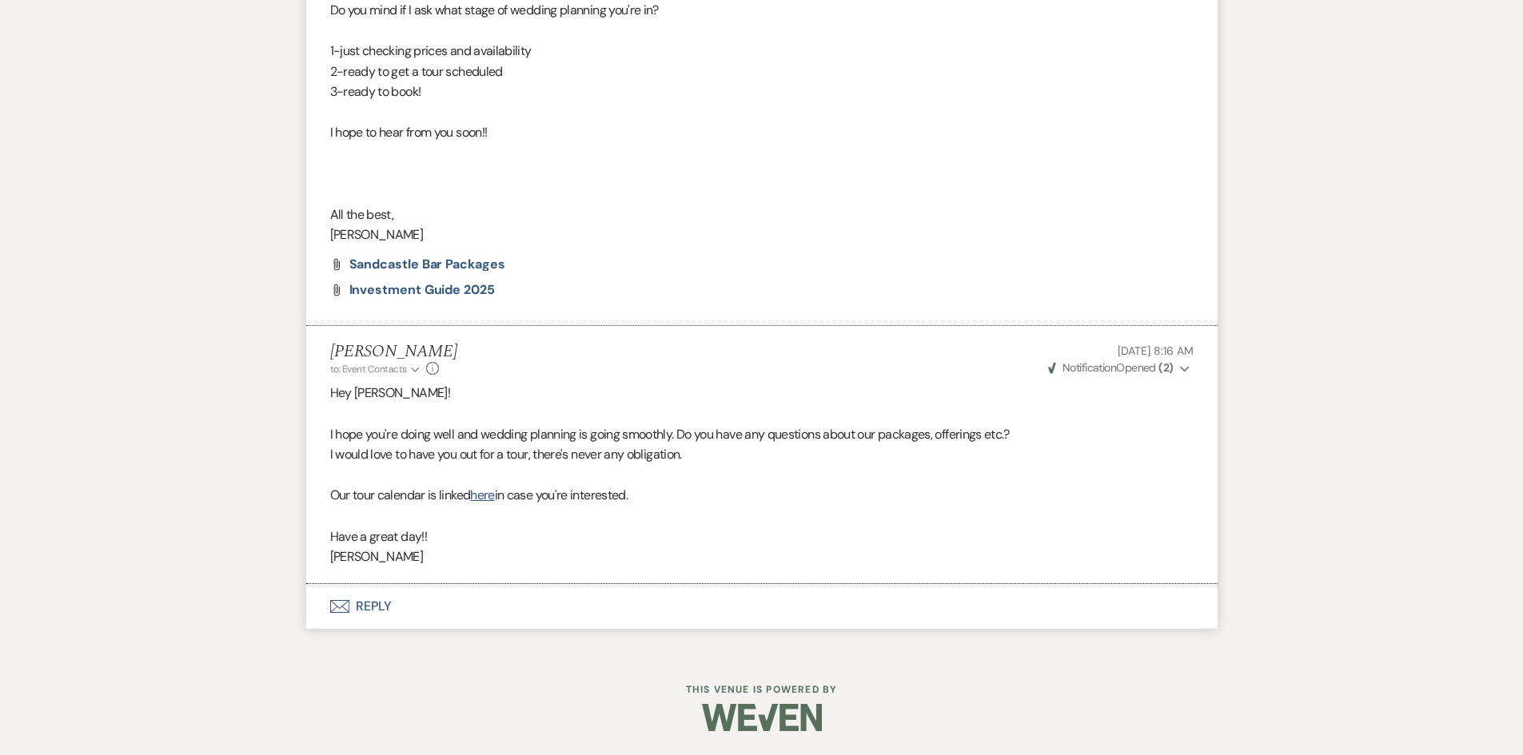
click at [369, 607] on button "Envelope Reply" at bounding box center [761, 606] width 911 height 45
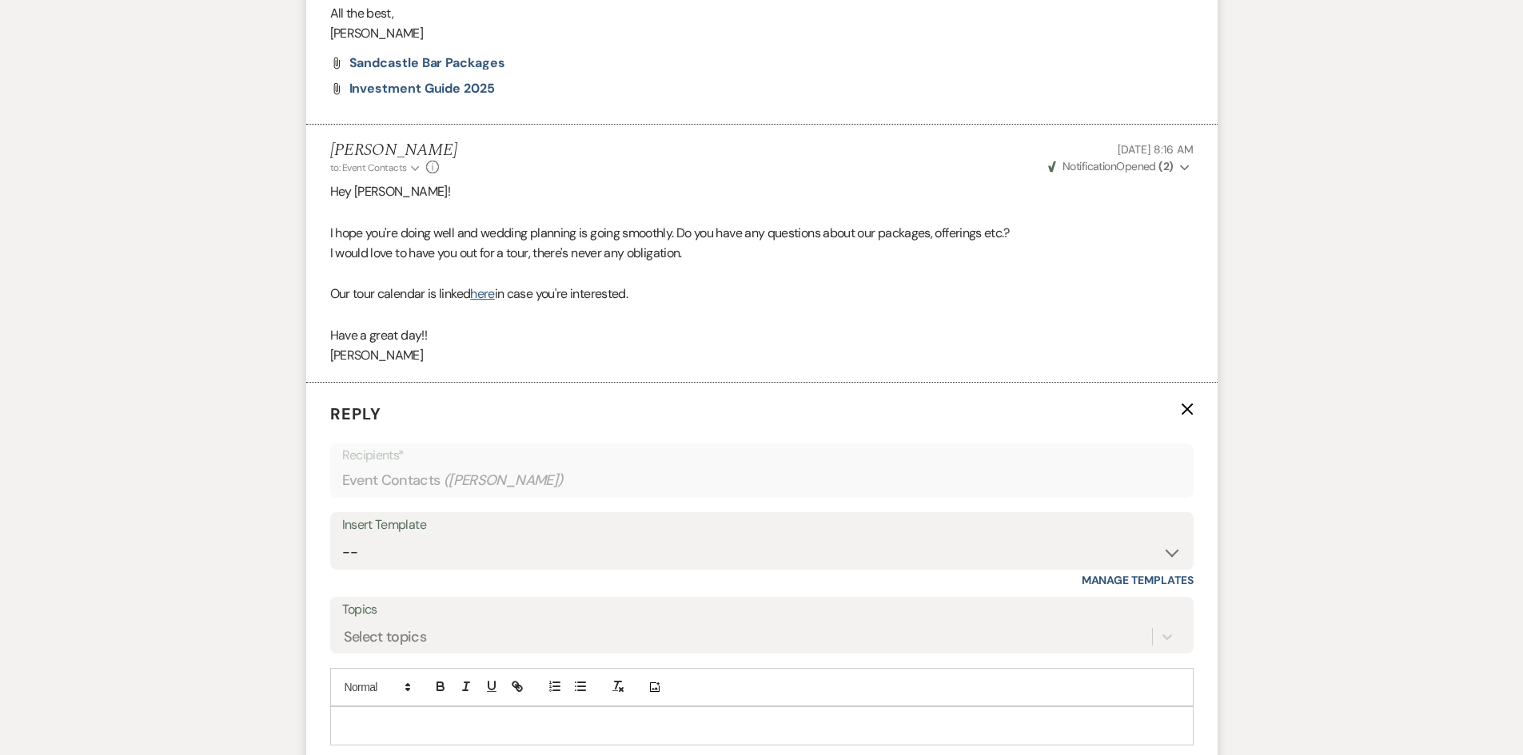
scroll to position [1488, 0]
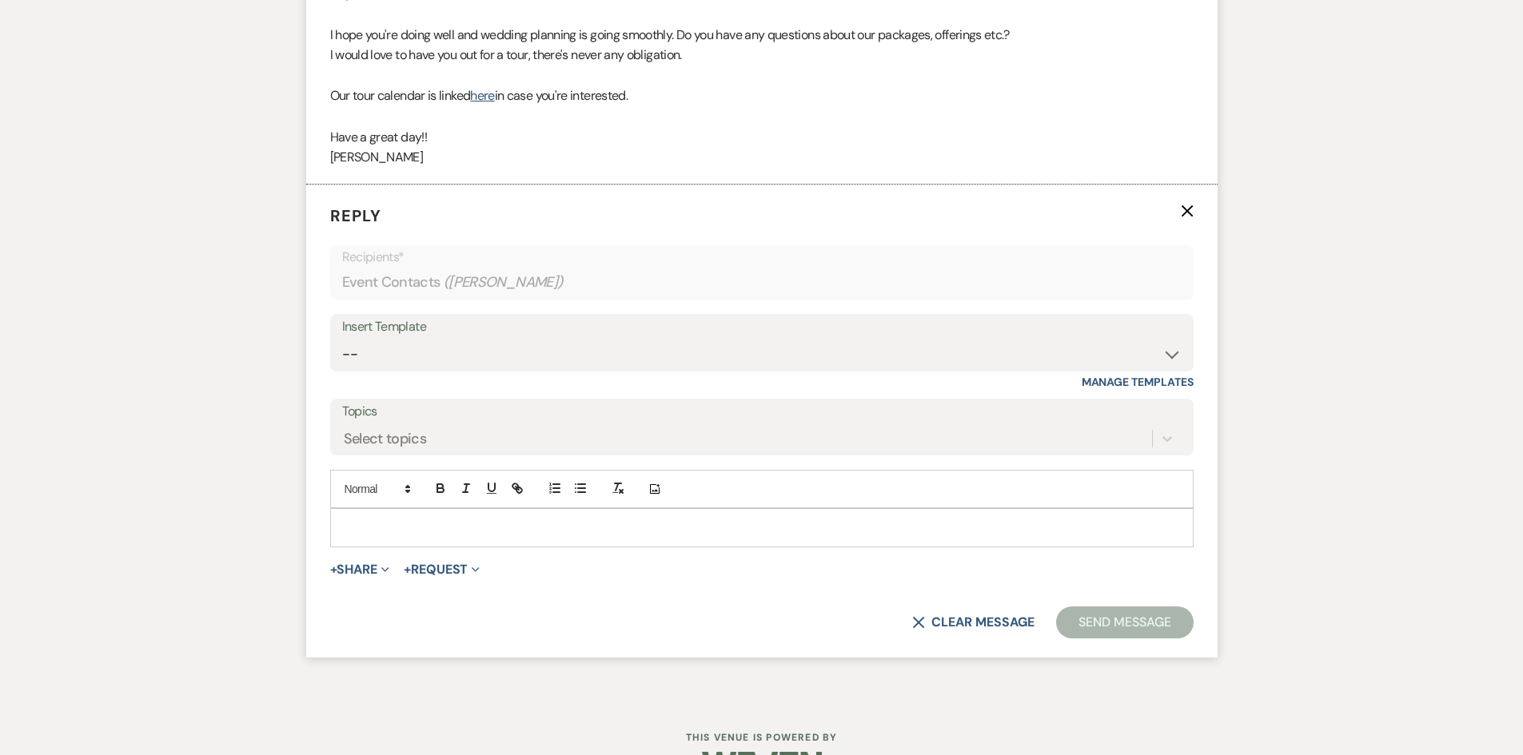
click at [371, 524] on p at bounding box center [762, 528] width 838 height 18
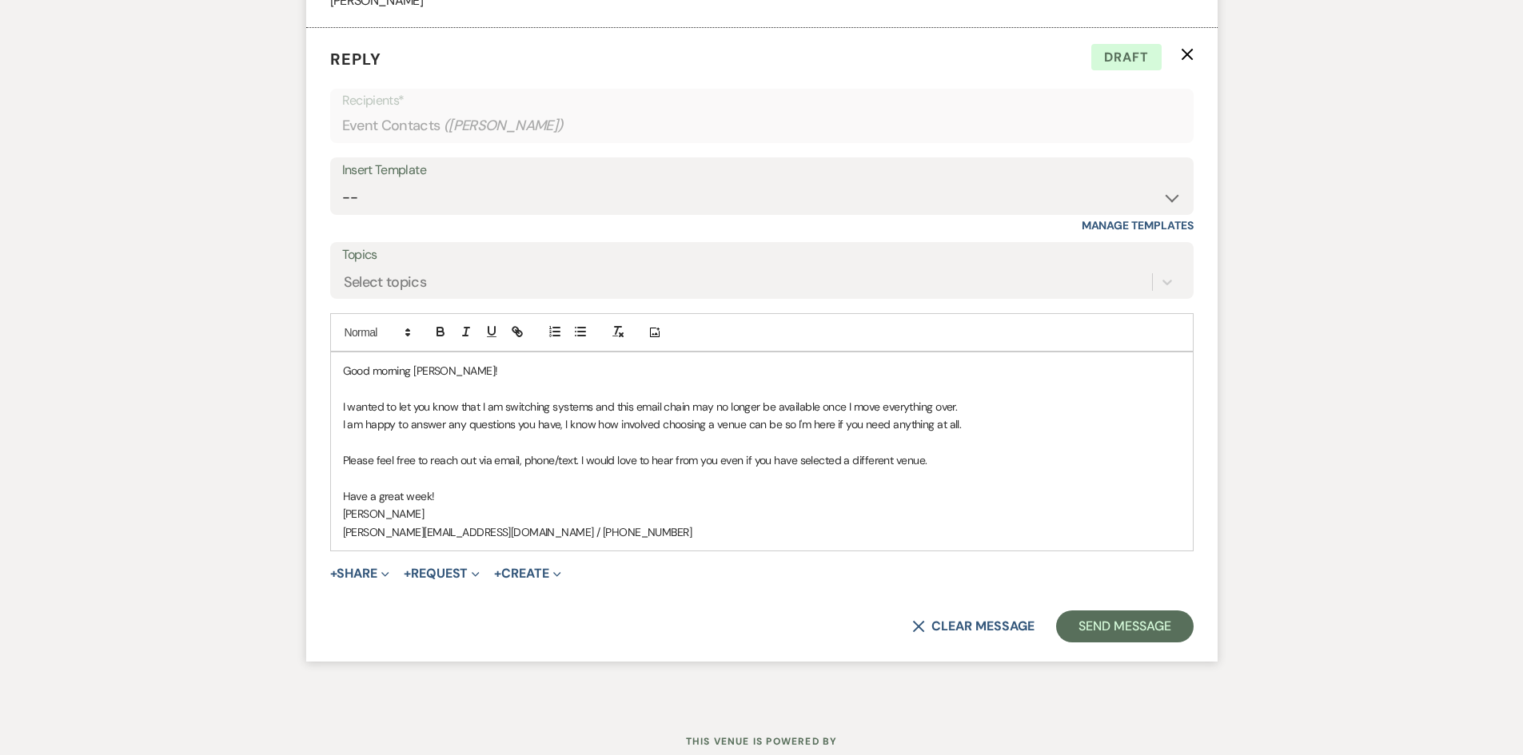
scroll to position [1648, 0]
click at [995, 423] on p "I am happy to answer any questions you have, I know how involved choosing a ven…" at bounding box center [762, 421] width 838 height 18
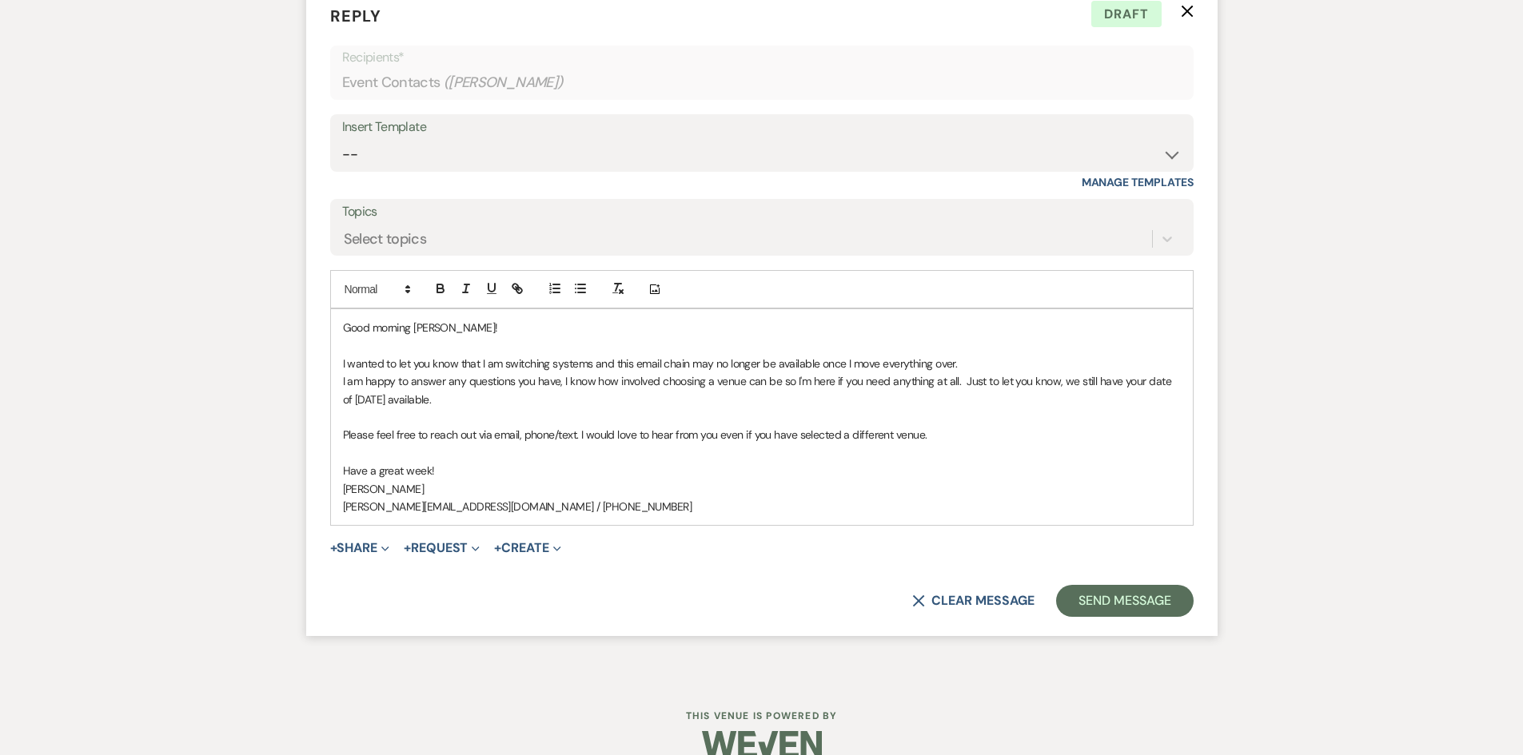
scroll to position [1715, 0]
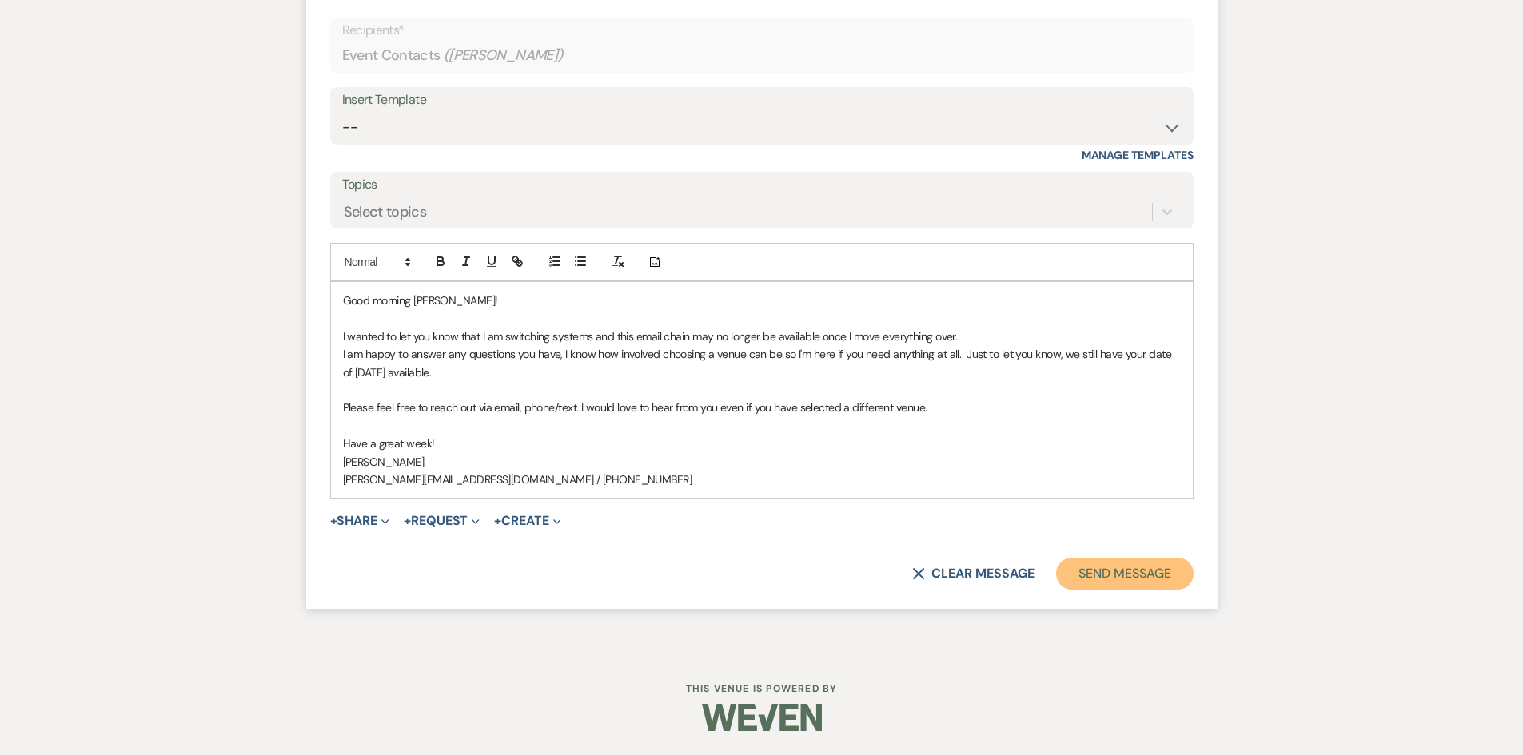
click at [1093, 575] on button "Send Message" at bounding box center [1124, 574] width 137 height 32
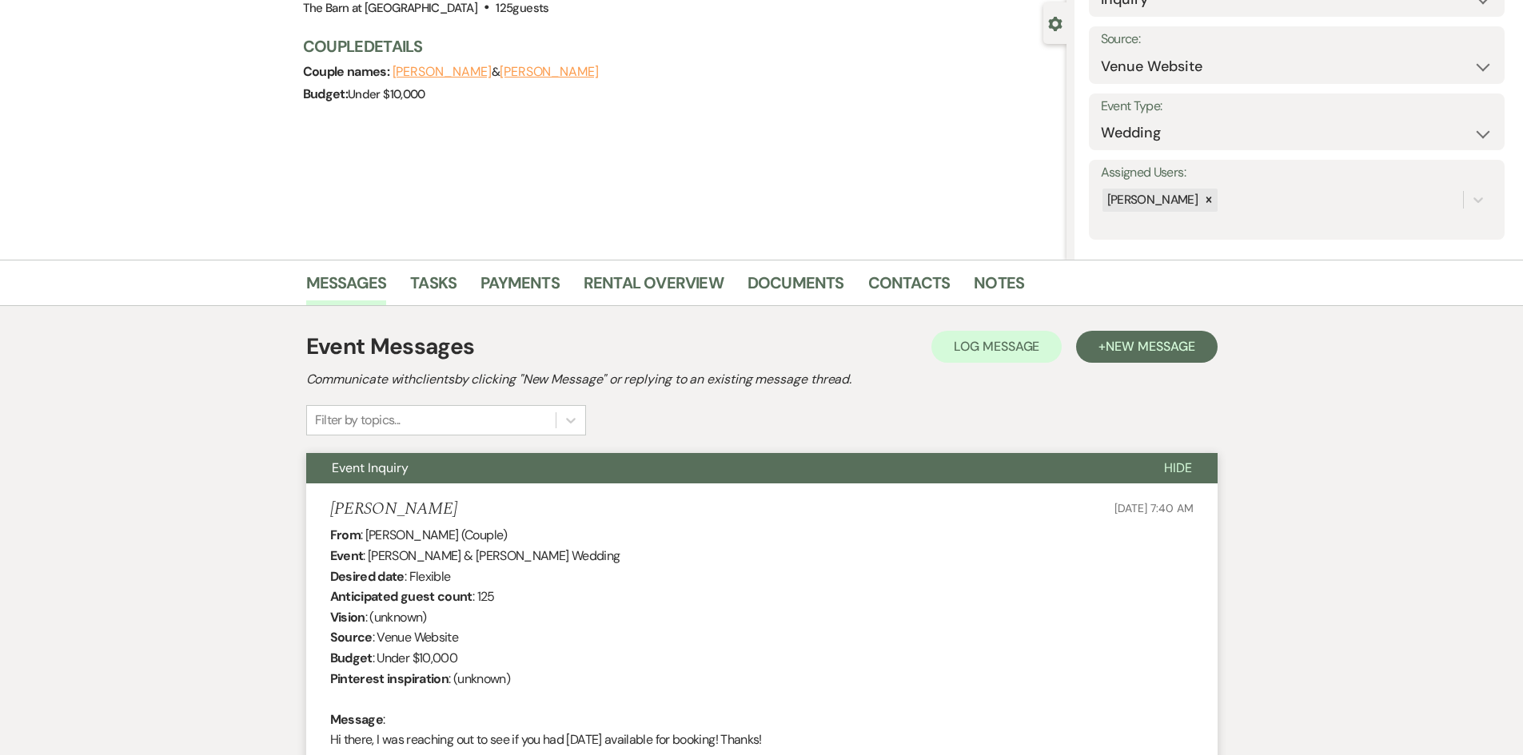
scroll to position [0, 0]
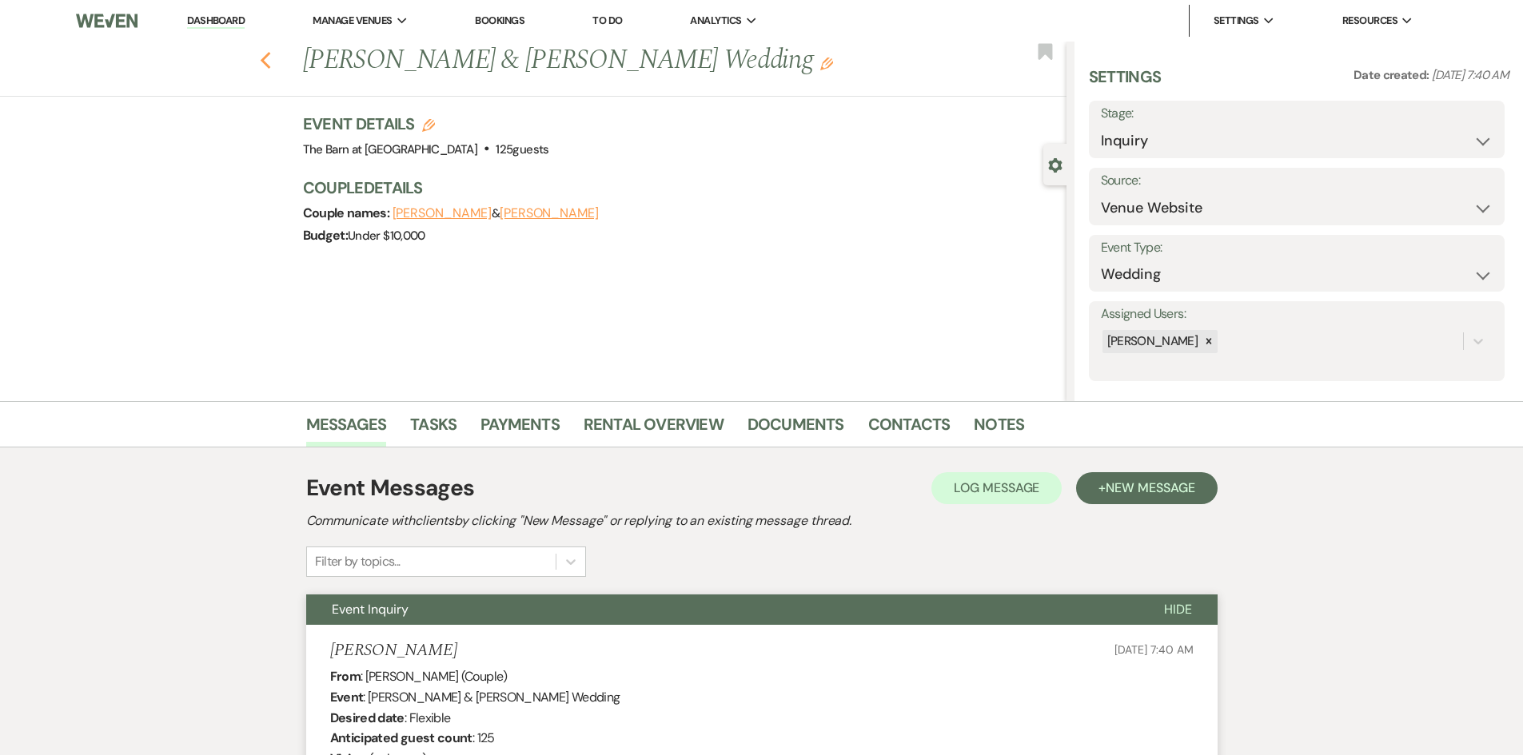
click at [270, 66] on use "button" at bounding box center [265, 61] width 10 height 18
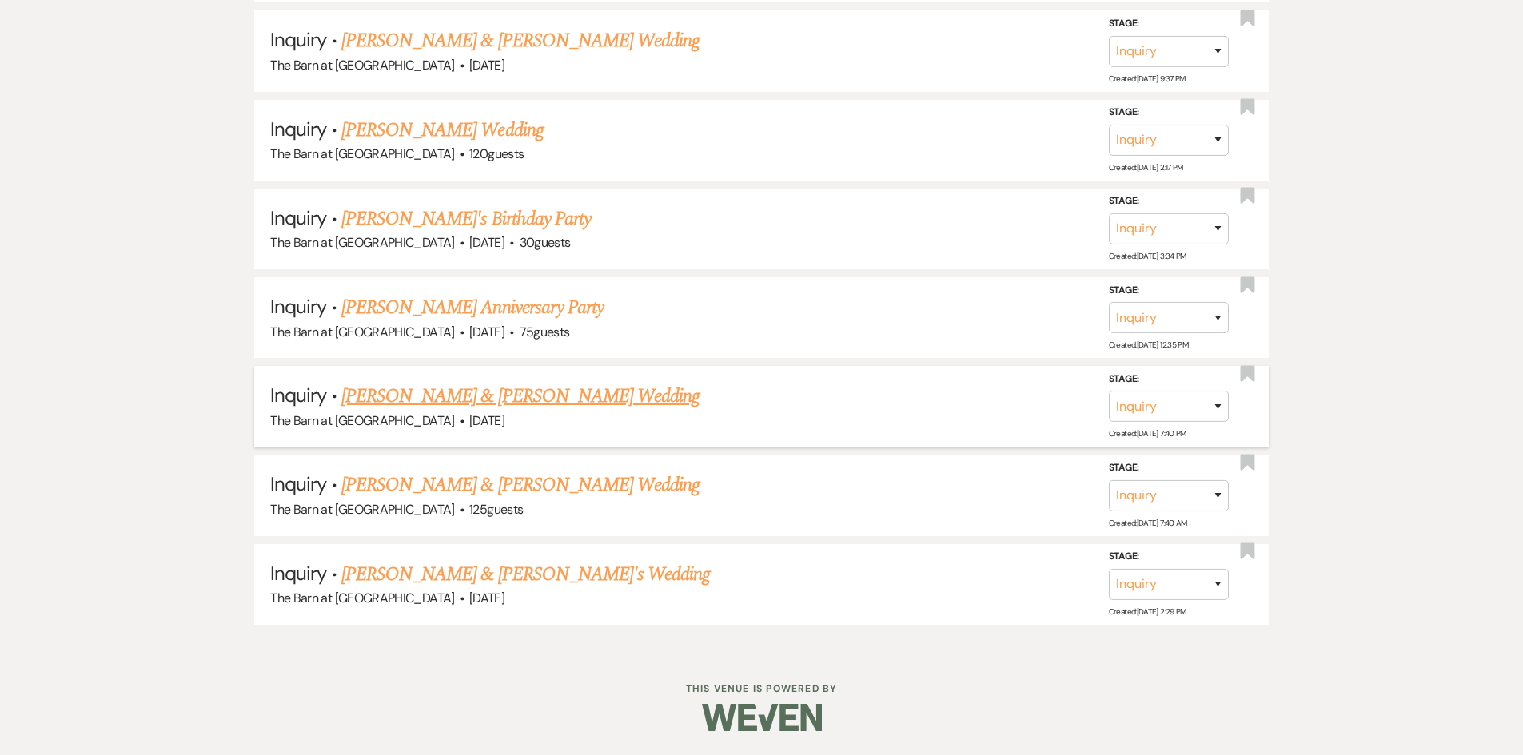
click at [521, 393] on link "[PERSON_NAME] & [PERSON_NAME] Wedding" at bounding box center [520, 396] width 358 height 29
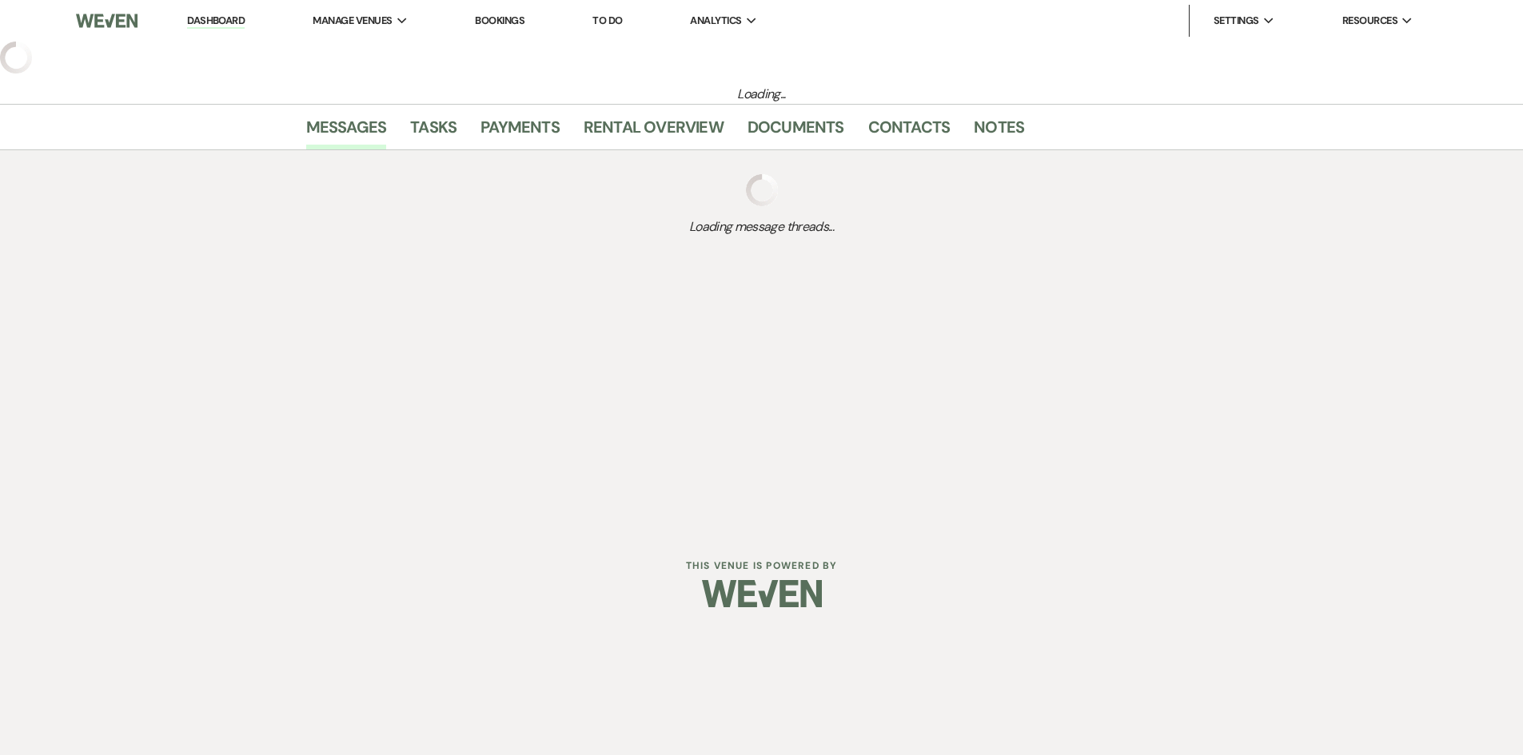
select select "5"
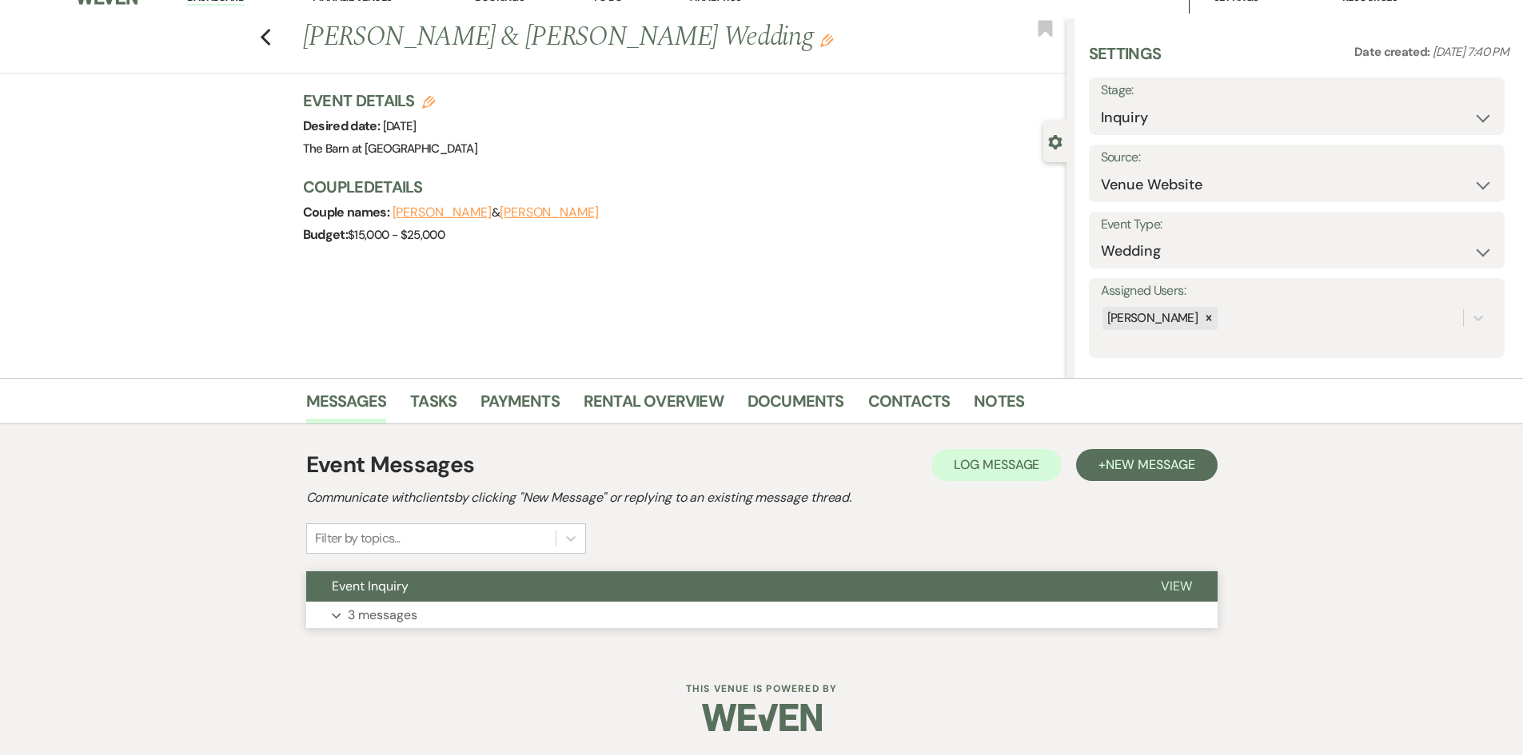
click at [383, 579] on span "Event Inquiry" at bounding box center [370, 586] width 77 height 17
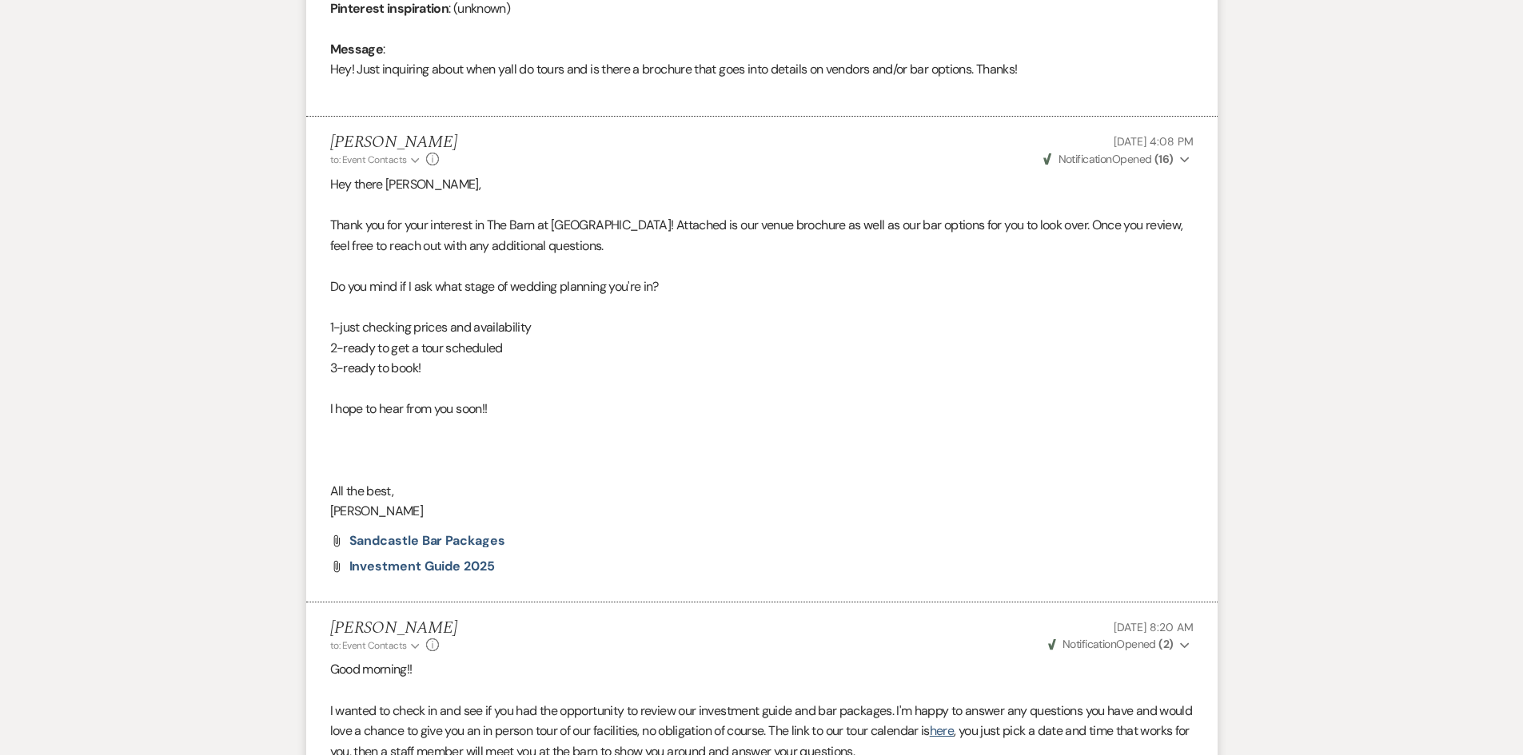
scroll to position [1089, 0]
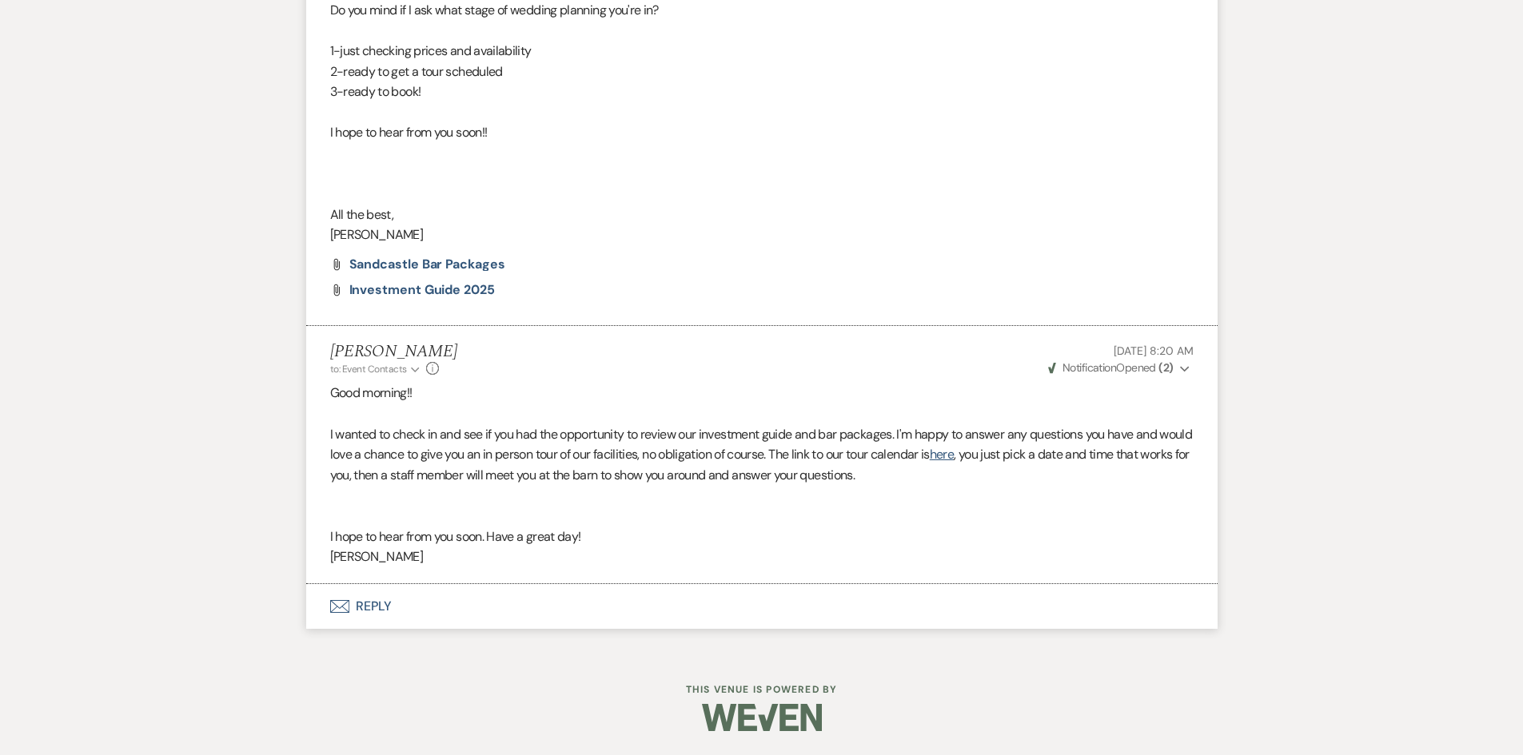
click at [376, 603] on button "Envelope Reply" at bounding box center [761, 606] width 911 height 45
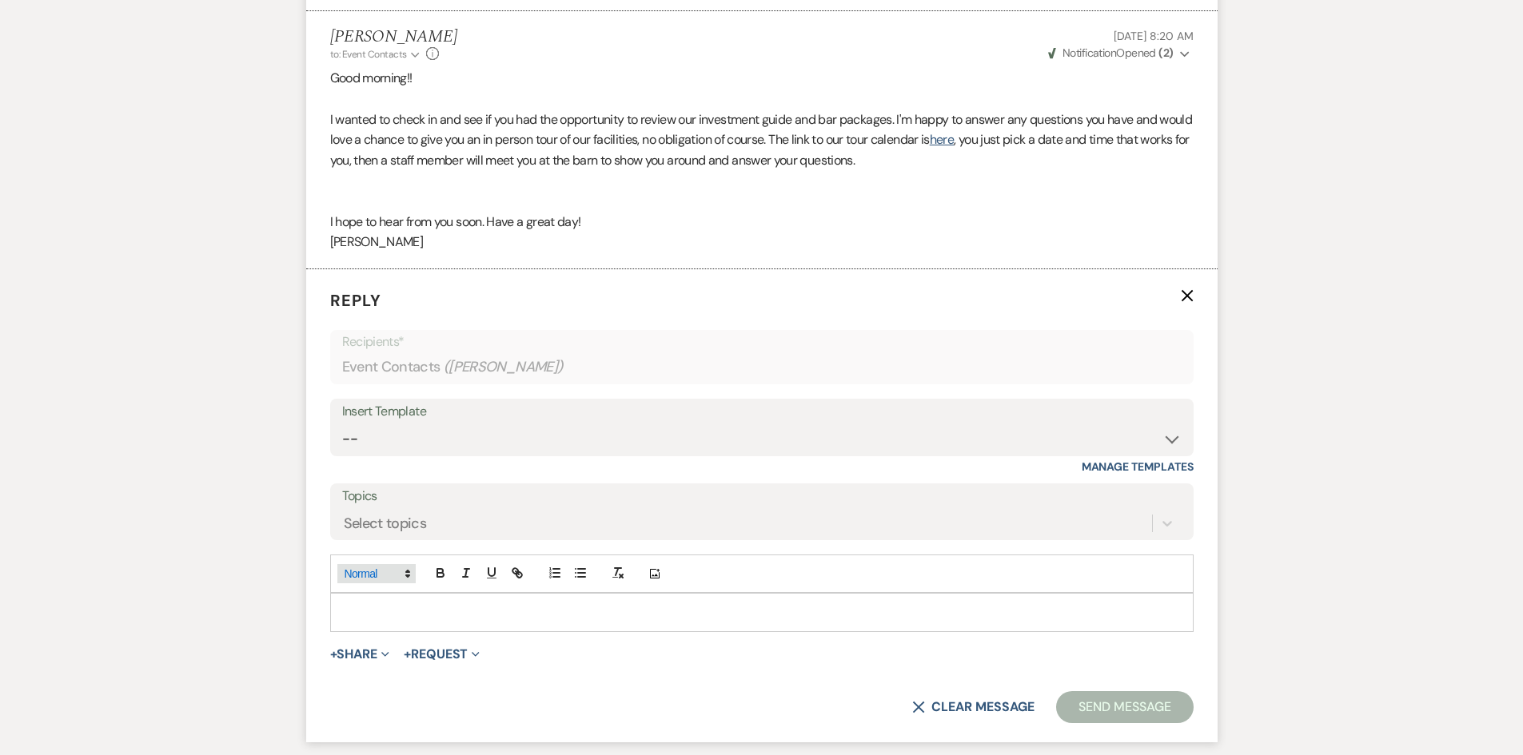
scroll to position [1408, 0]
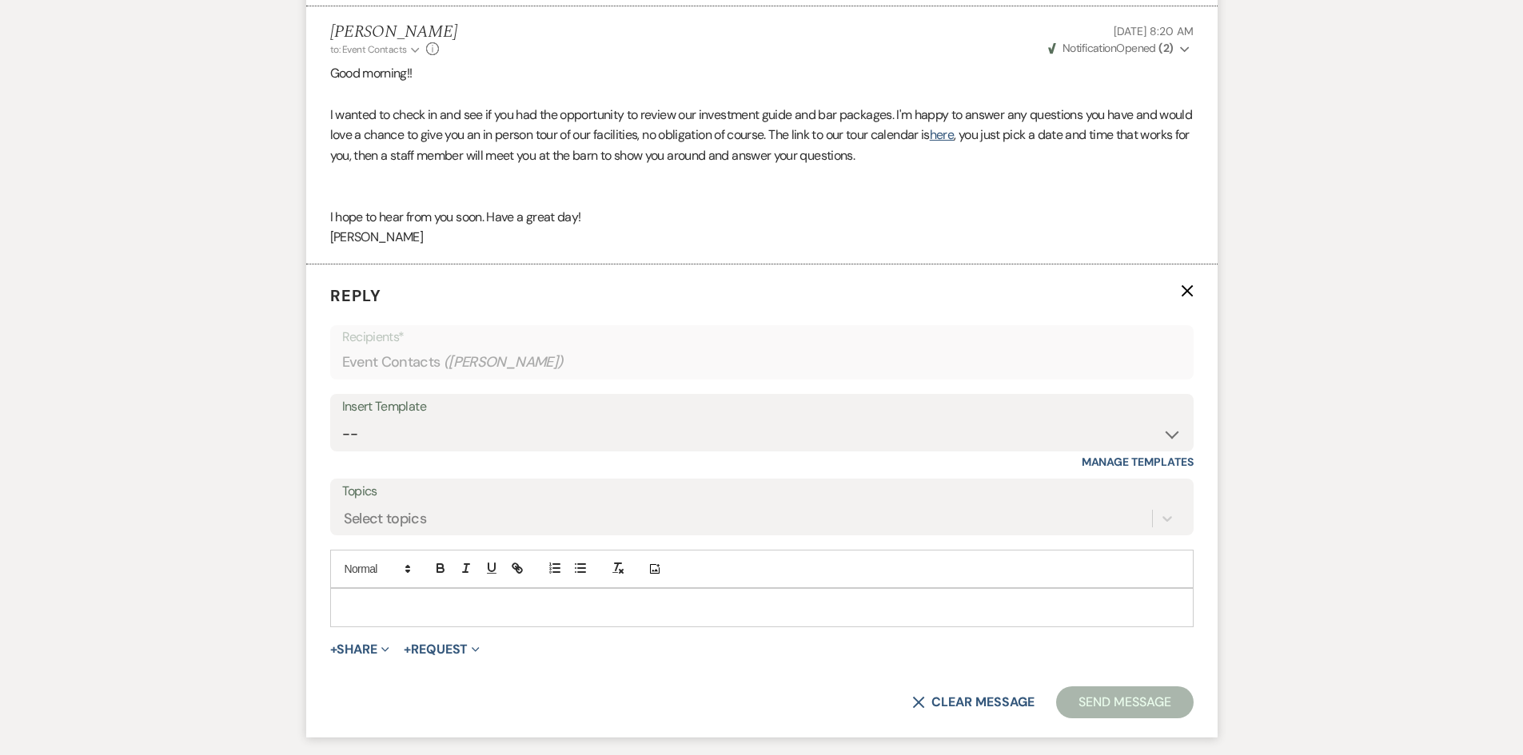
click at [368, 599] on p at bounding box center [762, 608] width 838 height 18
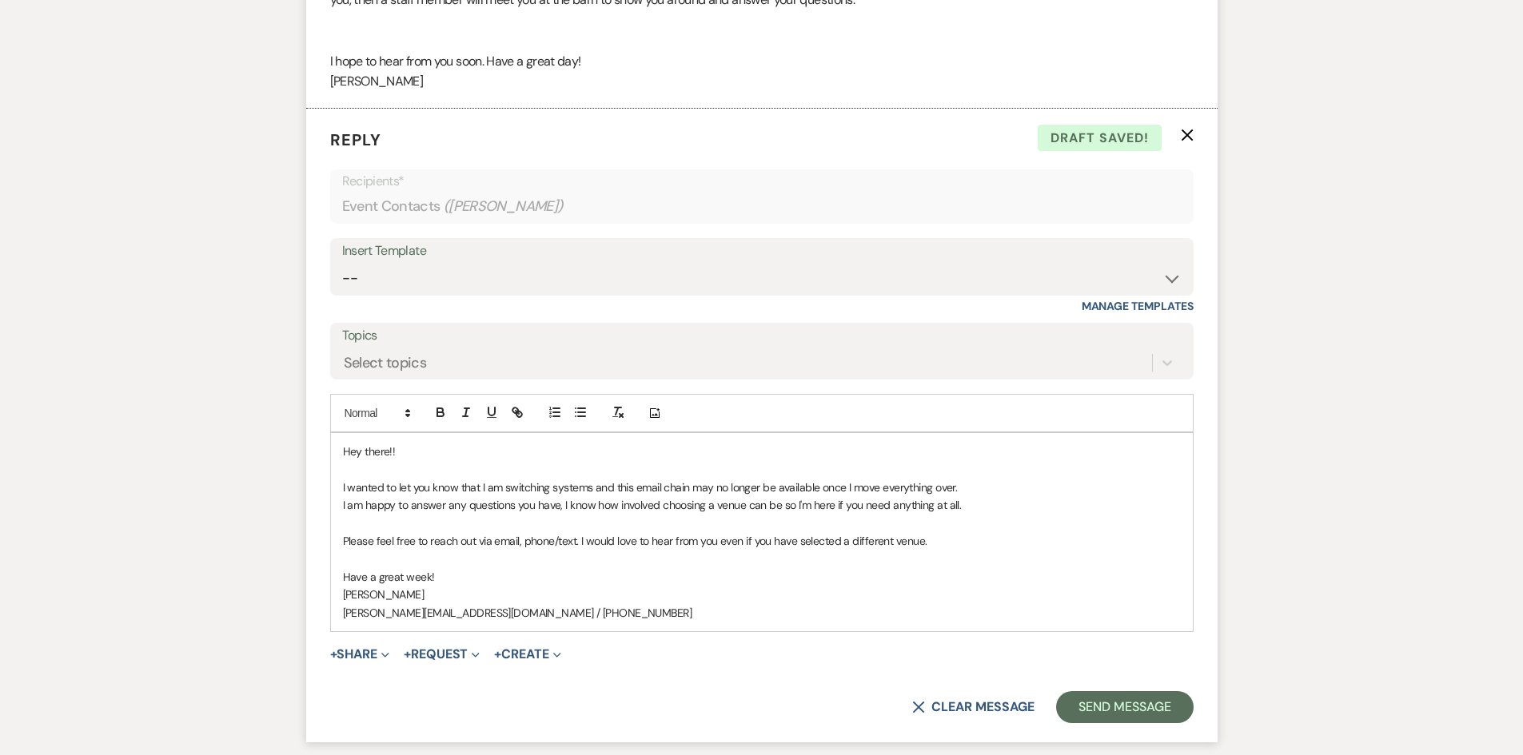
scroll to position [1568, 0]
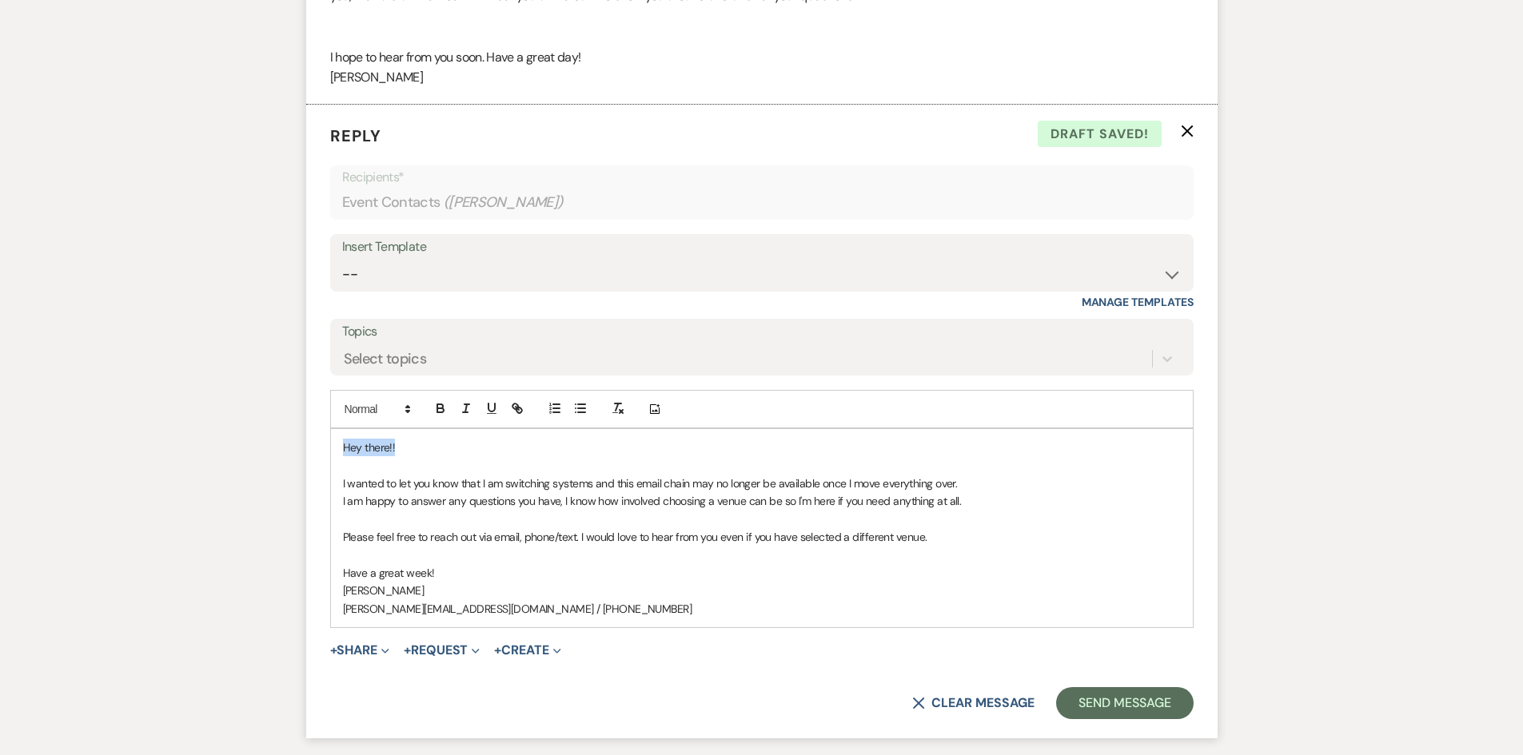
drag, startPoint x: 417, startPoint y: 445, endPoint x: 283, endPoint y: 445, distance: 134.3
click at [979, 504] on p "I am happy to answer any questions you have, I know how involved choosing a ven…" at bounding box center [762, 501] width 838 height 18
click at [991, 480] on p "I wanted to let you know that I am switching systems and this email chain may n…" at bounding box center [762, 484] width 838 height 18
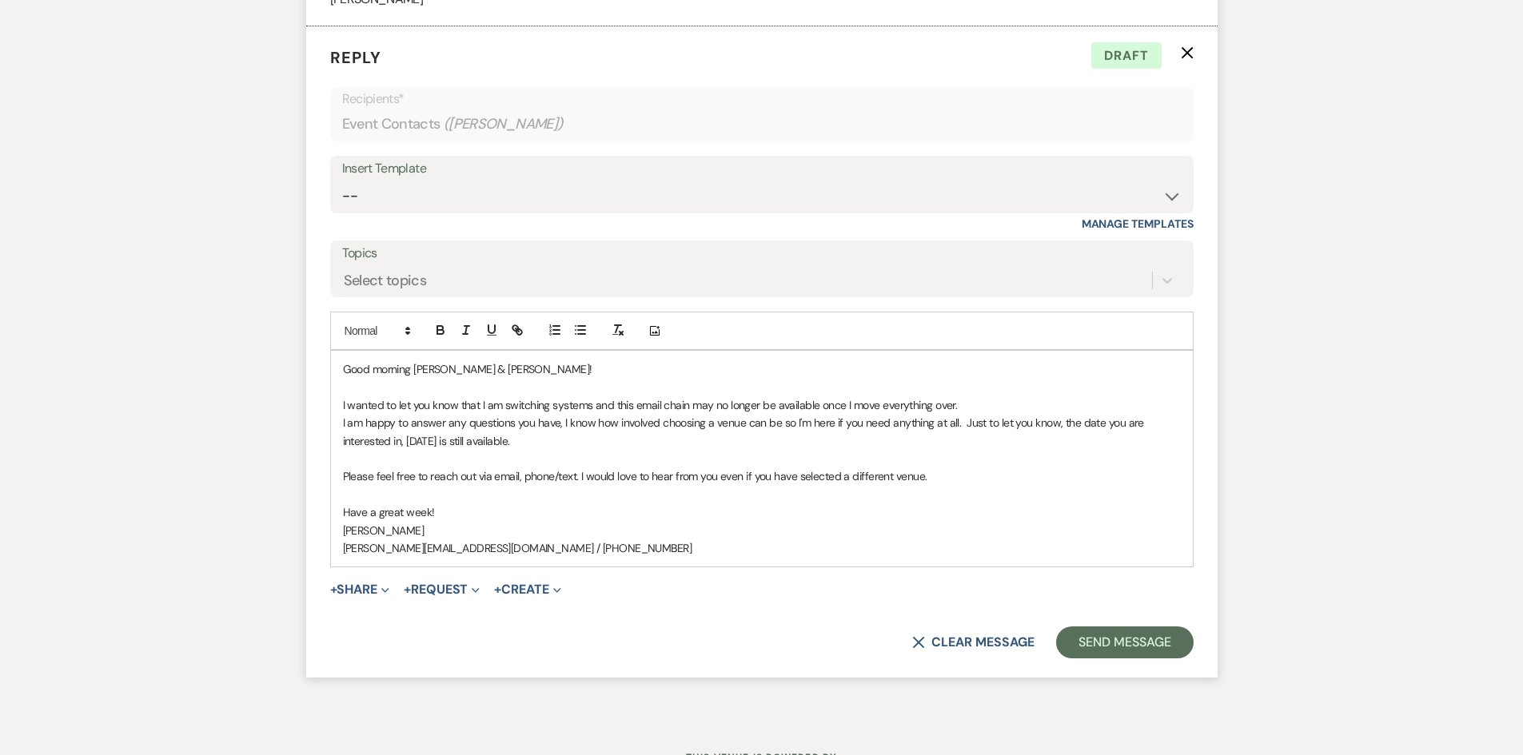
scroll to position [1648, 0]
click at [1110, 640] on button "Send Message" at bounding box center [1124, 641] width 137 height 32
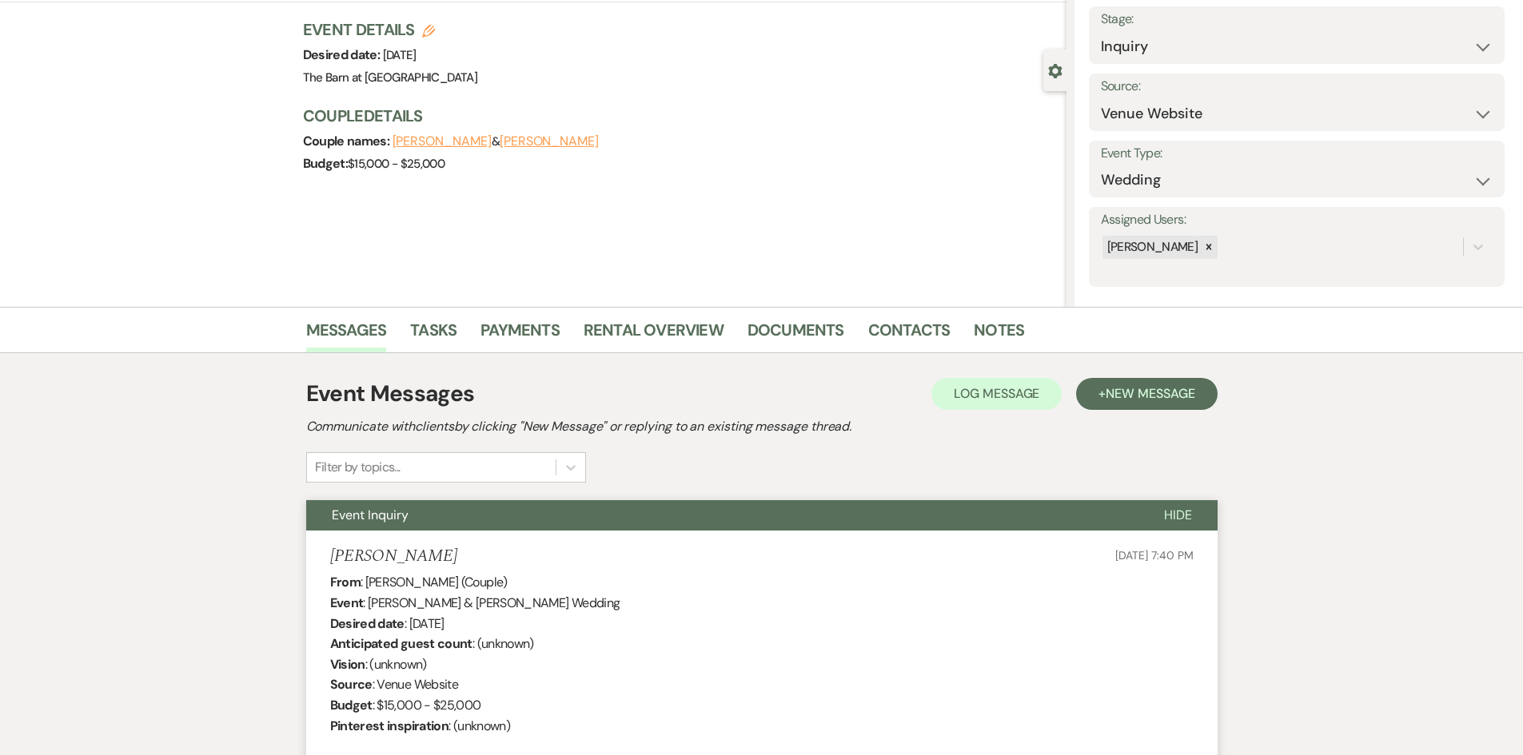
scroll to position [0, 0]
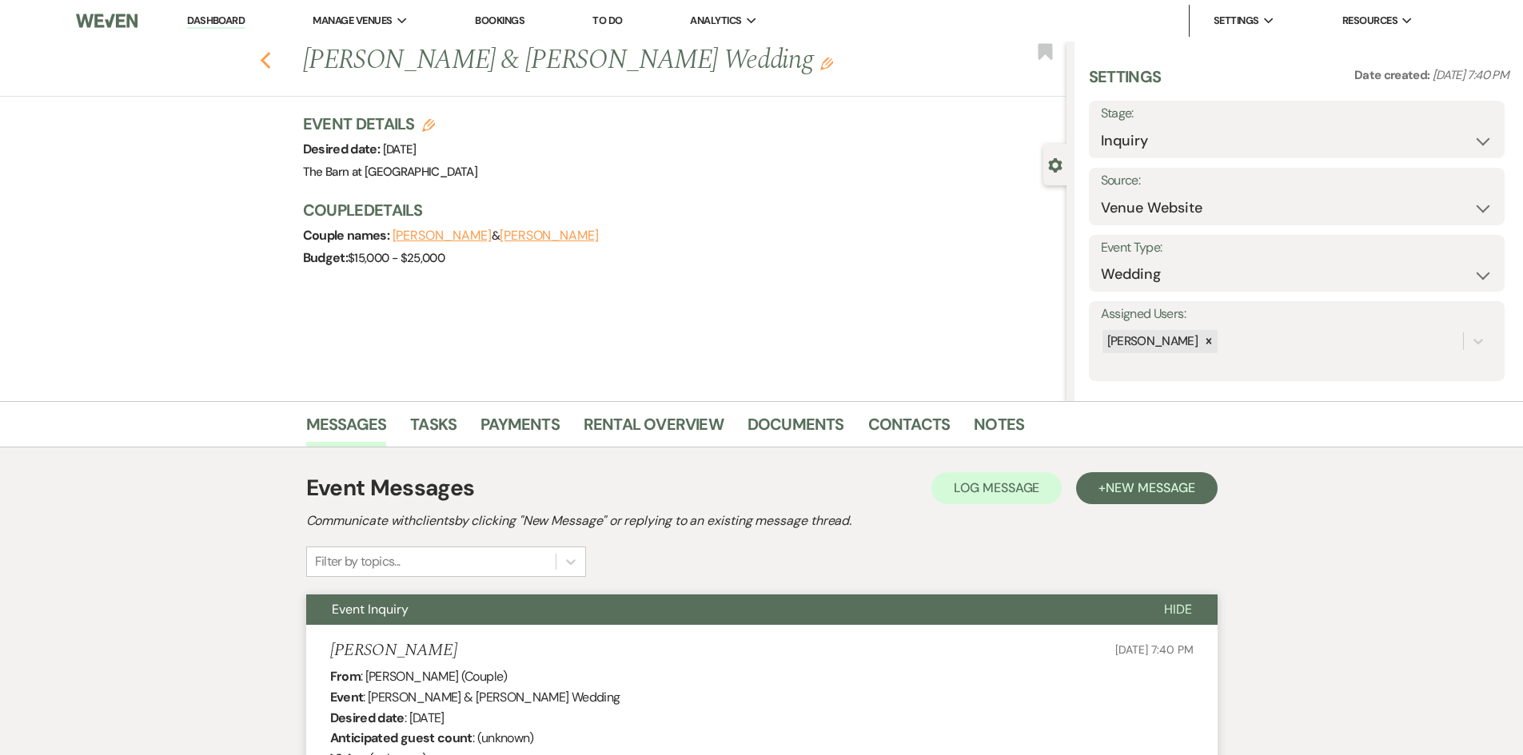
click at [272, 62] on icon "Previous" at bounding box center [266, 60] width 12 height 19
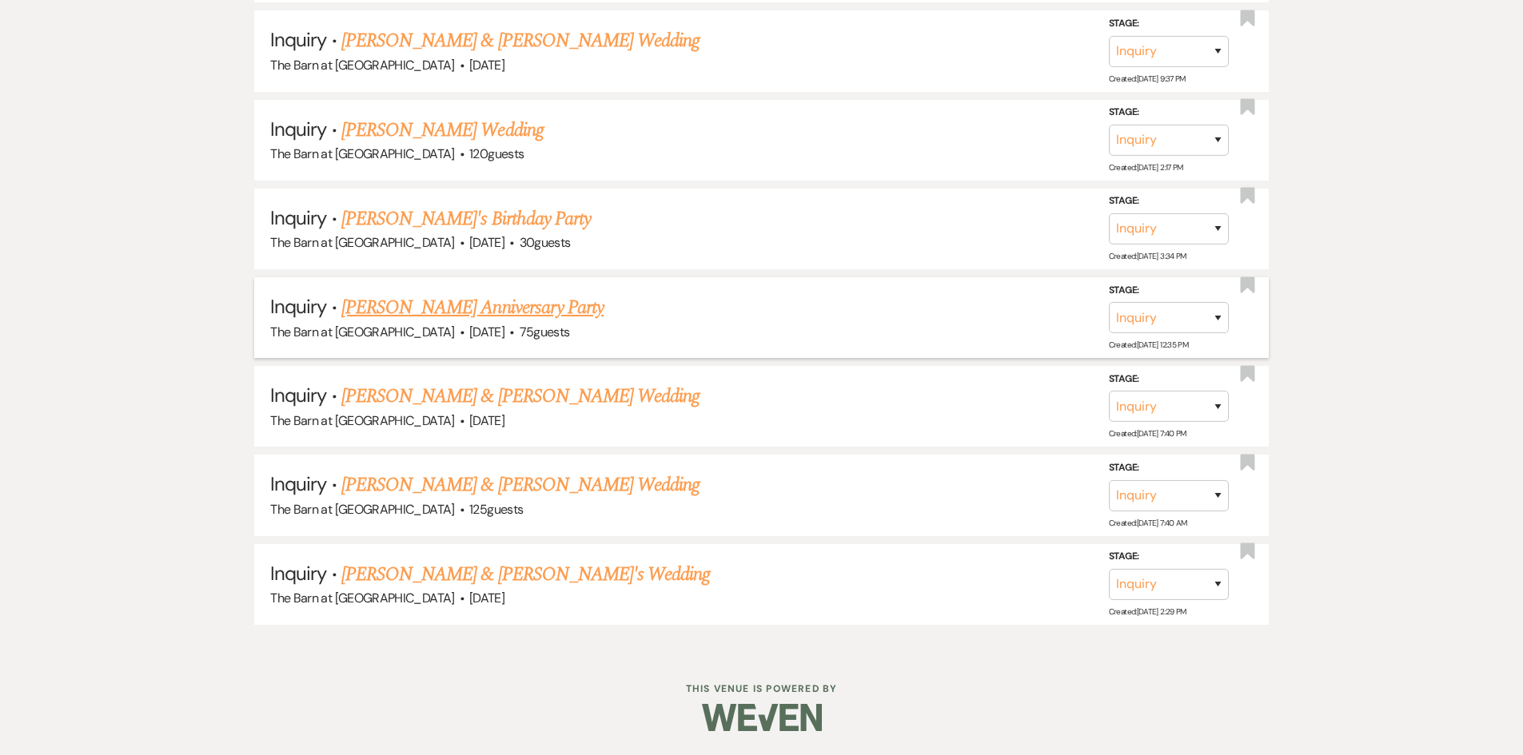
click at [451, 310] on link "[PERSON_NAME] Anniversary Party" at bounding box center [472, 307] width 262 height 29
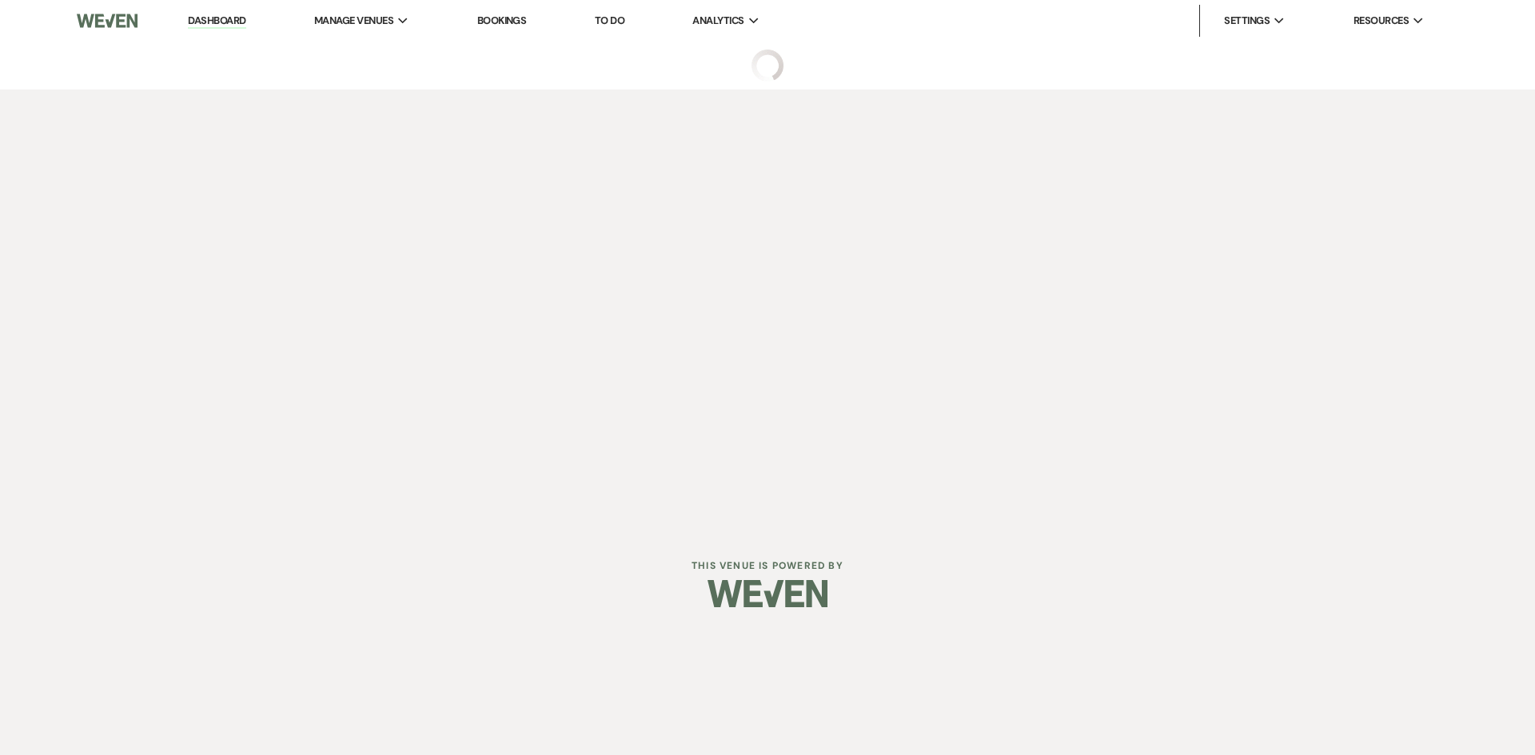
select select "5"
select select "17"
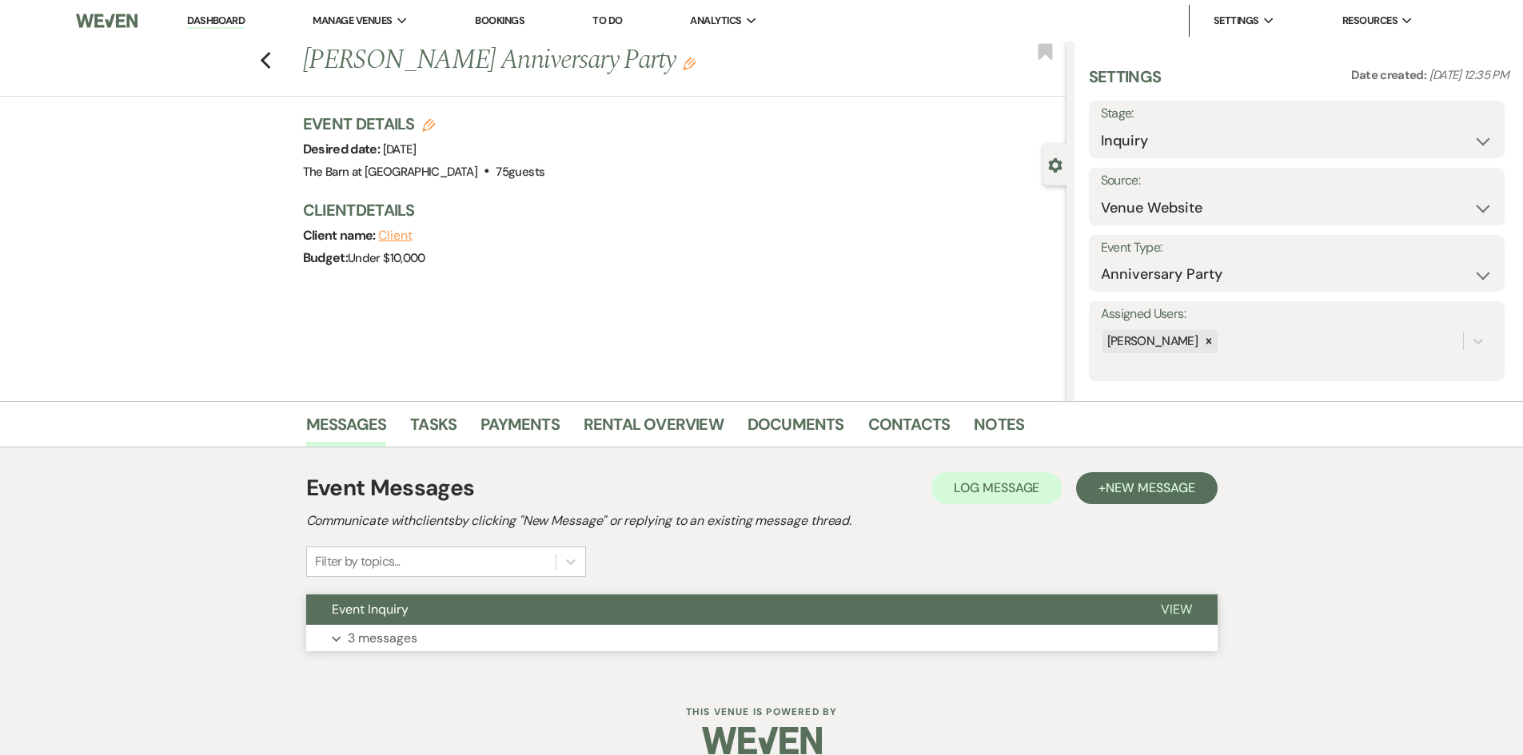
click at [387, 630] on p "3 messages" at bounding box center [383, 638] width 70 height 21
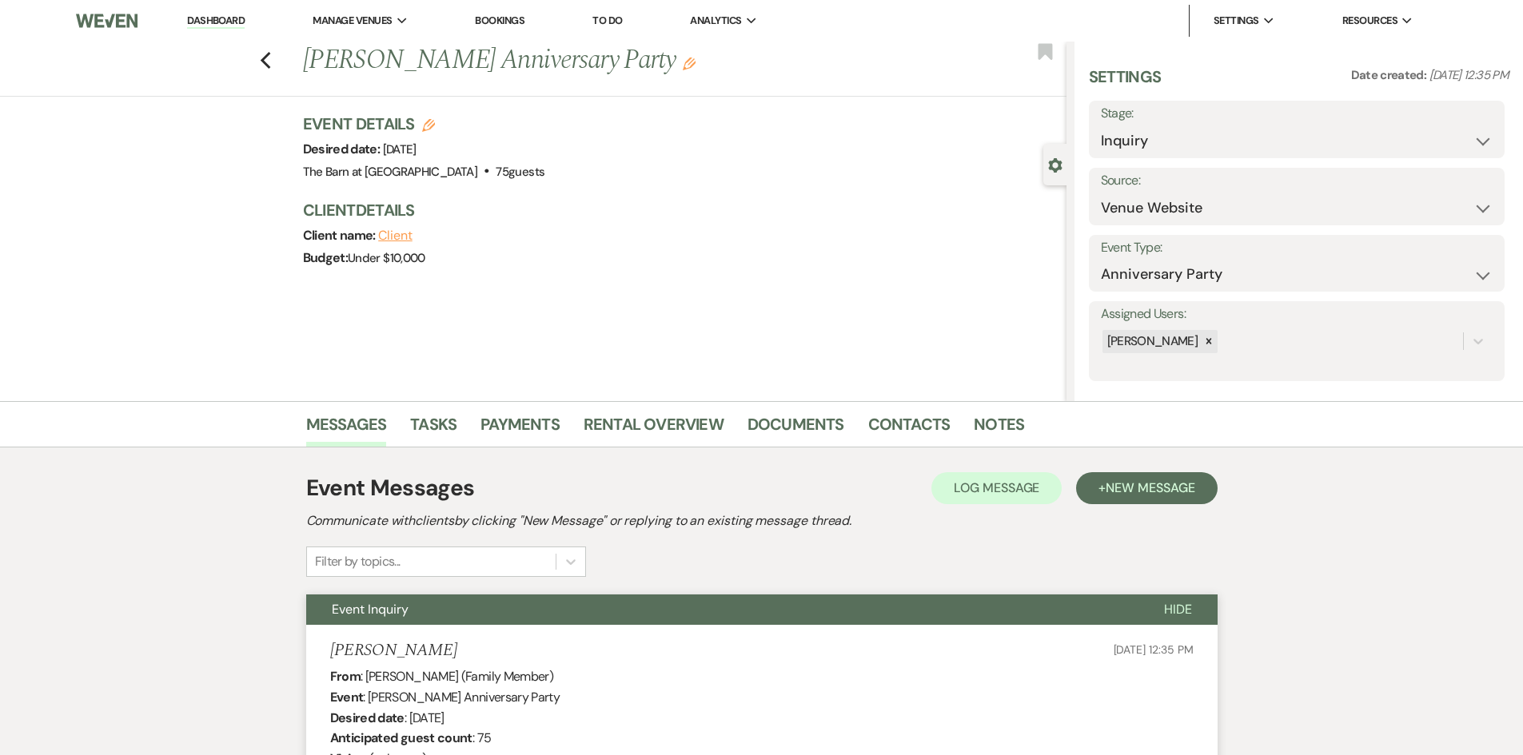
click at [1182, 124] on label "Stage:" at bounding box center [1297, 113] width 392 height 23
click at [1175, 138] on select "Inquiry Follow Up Tour Requested Tour Confirmed Toured Proposal Sent Booked Lost" at bounding box center [1297, 140] width 392 height 31
select select "8"
click at [1101, 125] on select "Inquiry Follow Up Tour Requested Tour Confirmed Toured Proposal Sent Booked Lost" at bounding box center [1297, 140] width 392 height 31
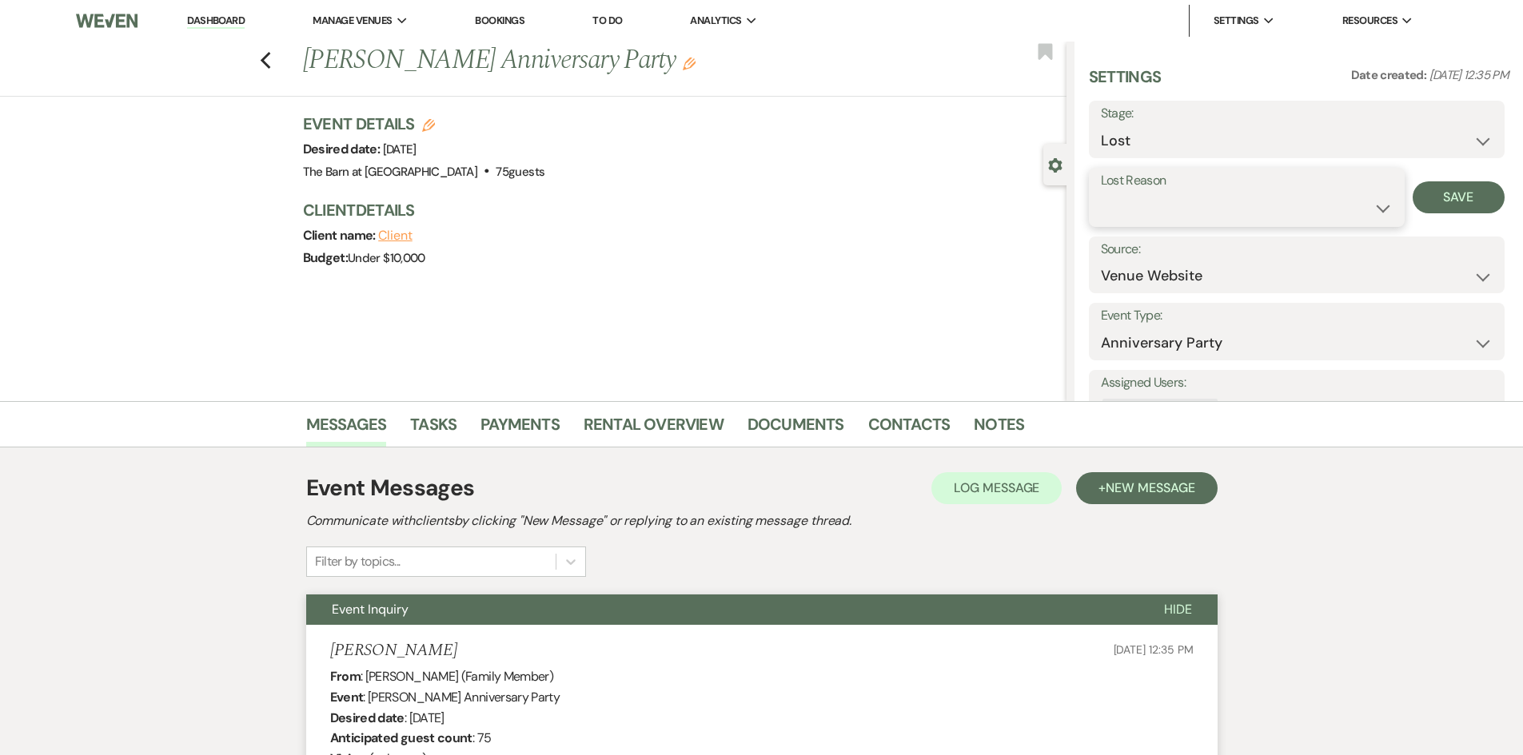
click at [1160, 212] on select "Booked Elsewhere Budget Date Unavailable No Response Not a Good Match Capacity …" at bounding box center [1247, 208] width 292 height 31
select select "5"
click at [1101, 193] on select "Booked Elsewhere Budget Date Unavailable No Response Not a Good Match Capacity …" at bounding box center [1247, 208] width 292 height 31
click at [1448, 197] on button "Save" at bounding box center [1458, 197] width 92 height 32
click at [272, 60] on icon "Previous" at bounding box center [266, 60] width 12 height 19
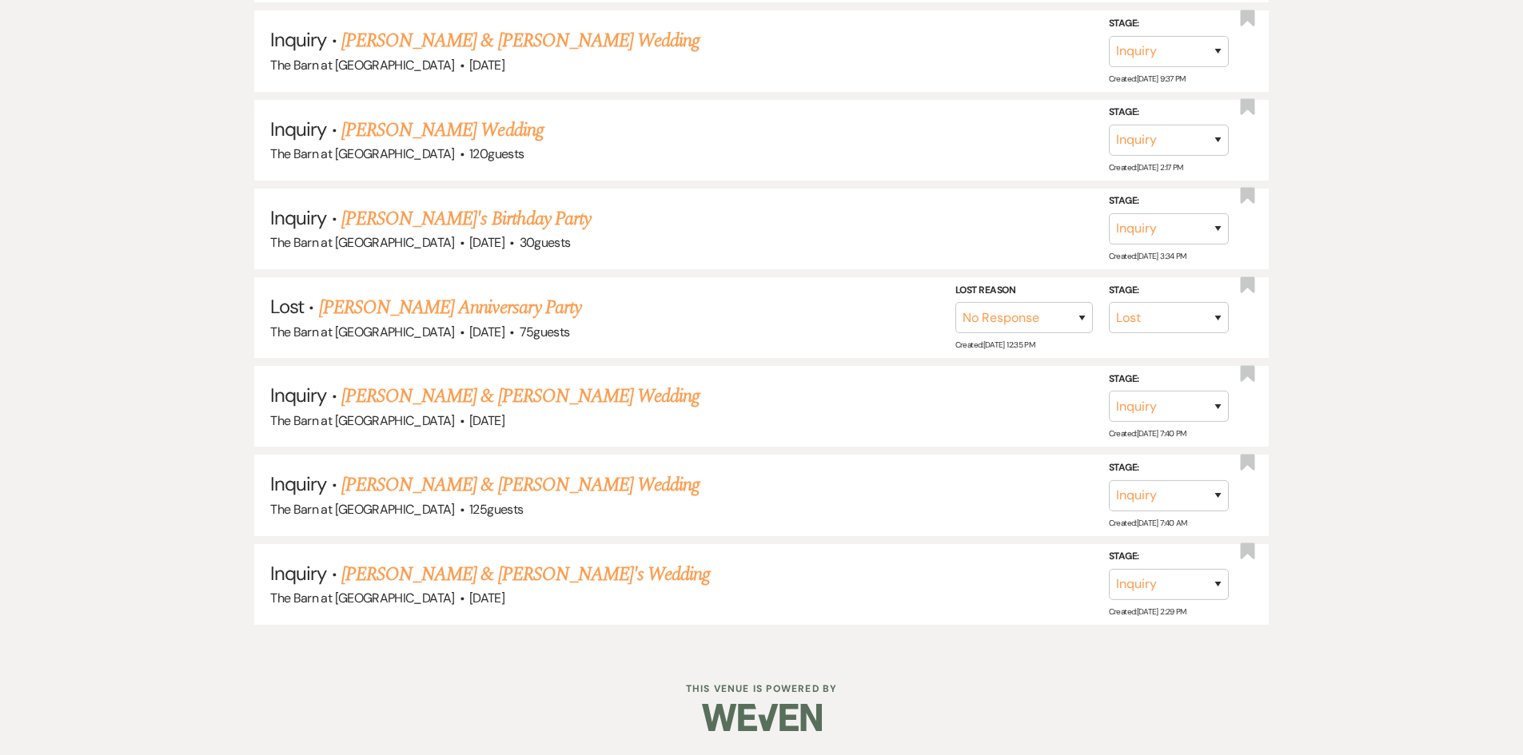
scroll to position [1013, 0]
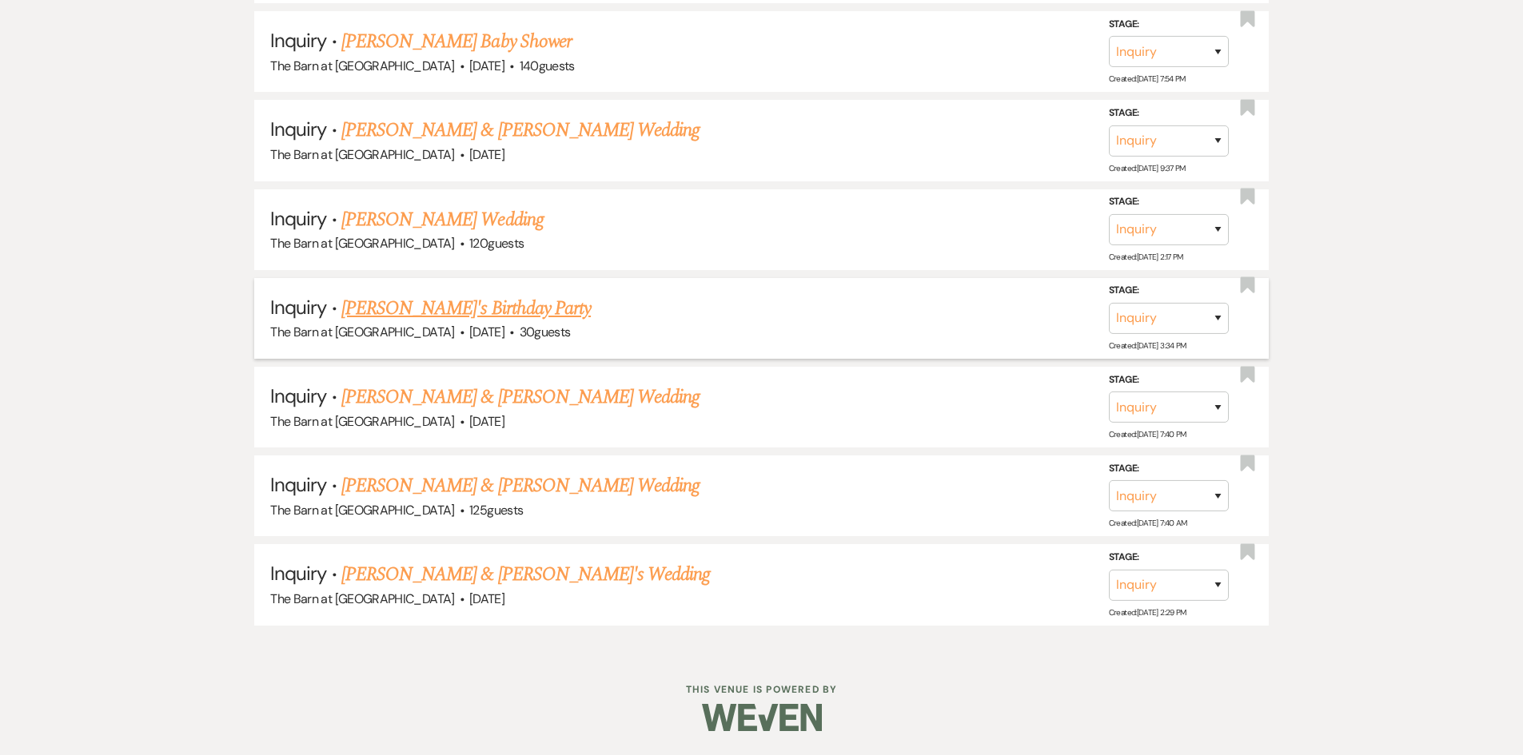
click at [436, 309] on link "[PERSON_NAME]'s Birthday Party" at bounding box center [465, 308] width 249 height 29
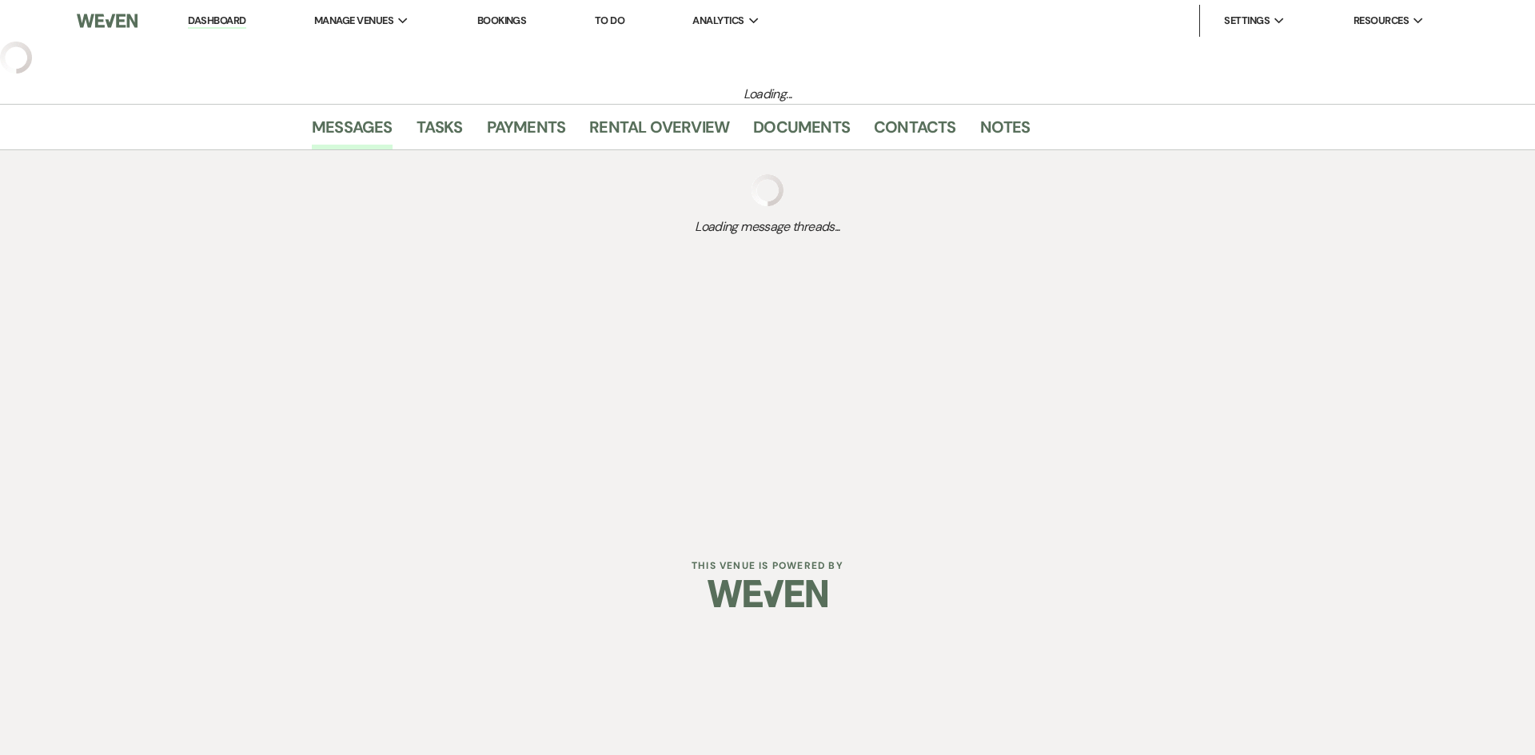
select select "5"
select select "4"
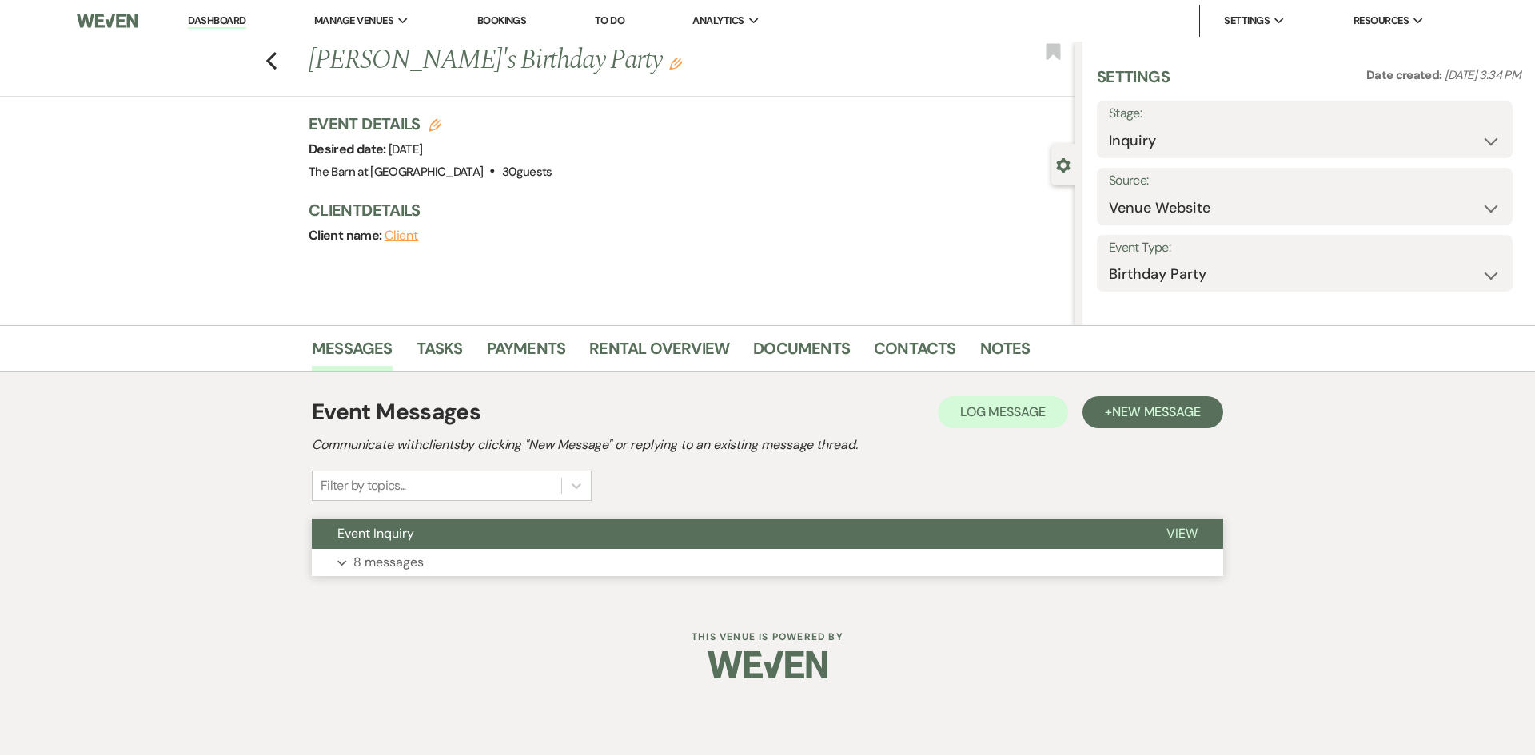
click at [384, 556] on p "8 messages" at bounding box center [388, 562] width 70 height 21
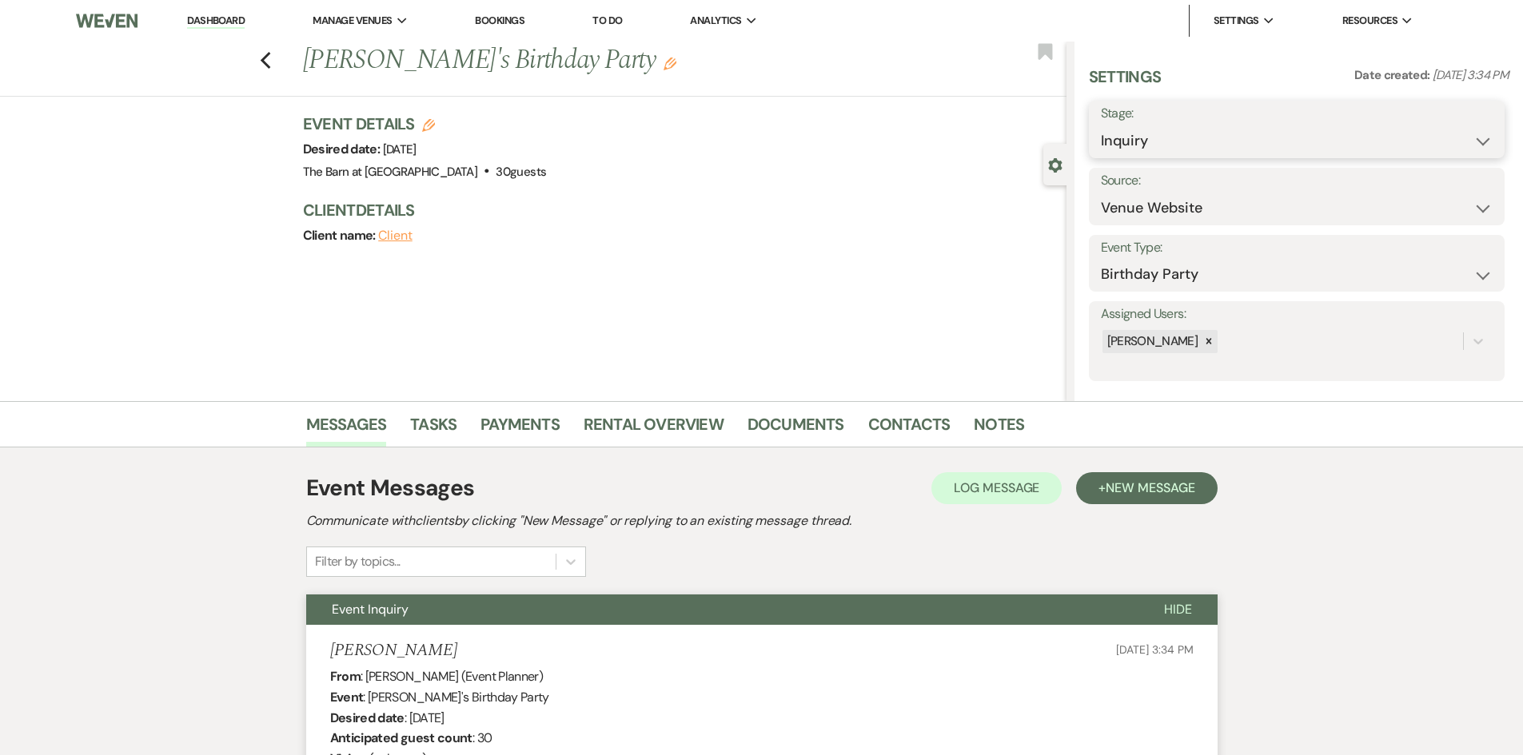
click at [1189, 132] on select "Inquiry Follow Up Tour Requested Tour Confirmed Toured Proposal Sent Booked Lost" at bounding box center [1297, 140] width 392 height 31
select select "8"
click at [1101, 125] on select "Inquiry Follow Up Tour Requested Tour Confirmed Toured Proposal Sent Booked Lost" at bounding box center [1297, 140] width 392 height 31
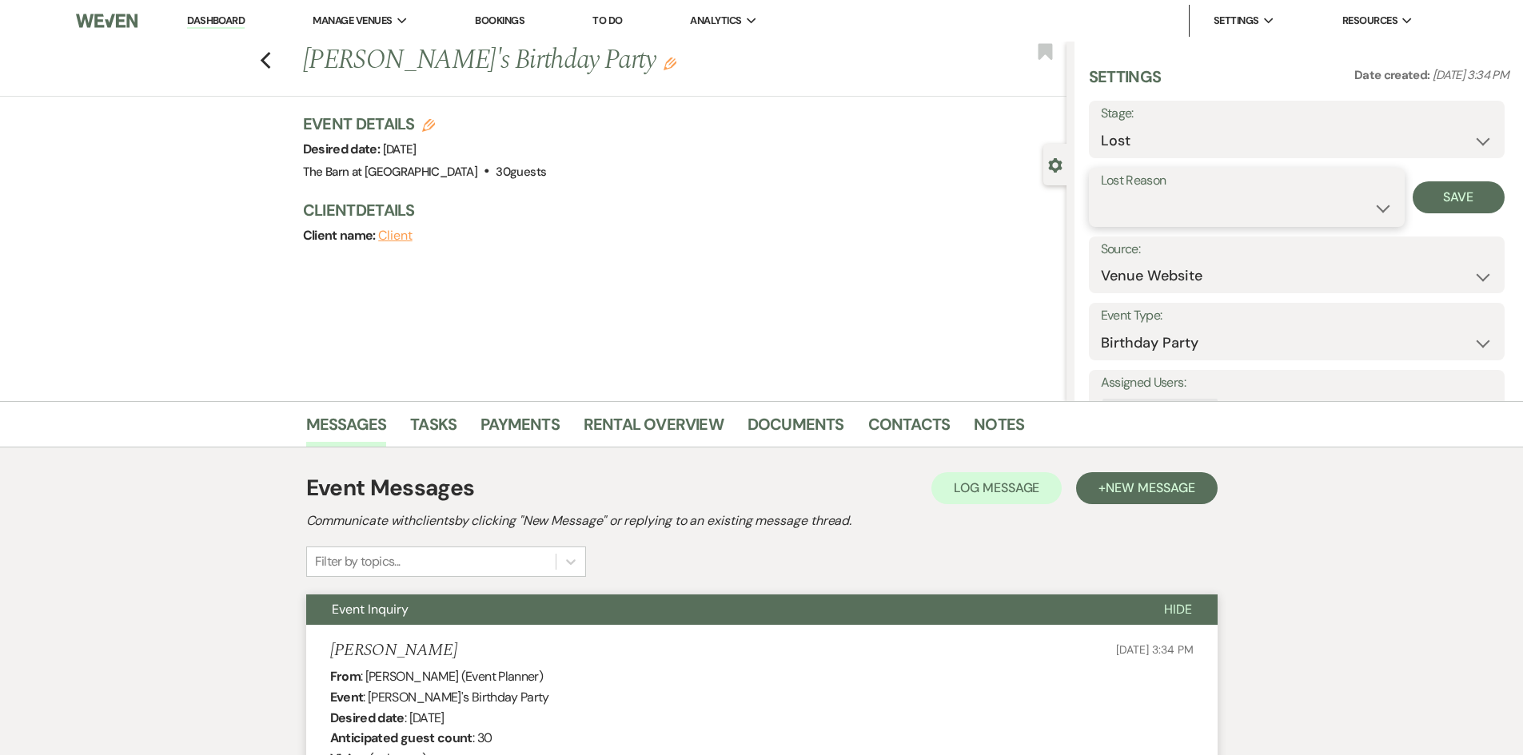
click at [1149, 196] on select "Booked Elsewhere Budget Date Unavailable No Response Not a Good Match Capacity …" at bounding box center [1247, 208] width 292 height 31
select select "5"
click at [1101, 193] on select "Booked Elsewhere Budget Date Unavailable No Response Not a Good Match Capacity …" at bounding box center [1247, 208] width 292 height 31
click at [1444, 196] on button "Save" at bounding box center [1458, 197] width 92 height 32
click at [270, 66] on use "button" at bounding box center [265, 61] width 10 height 18
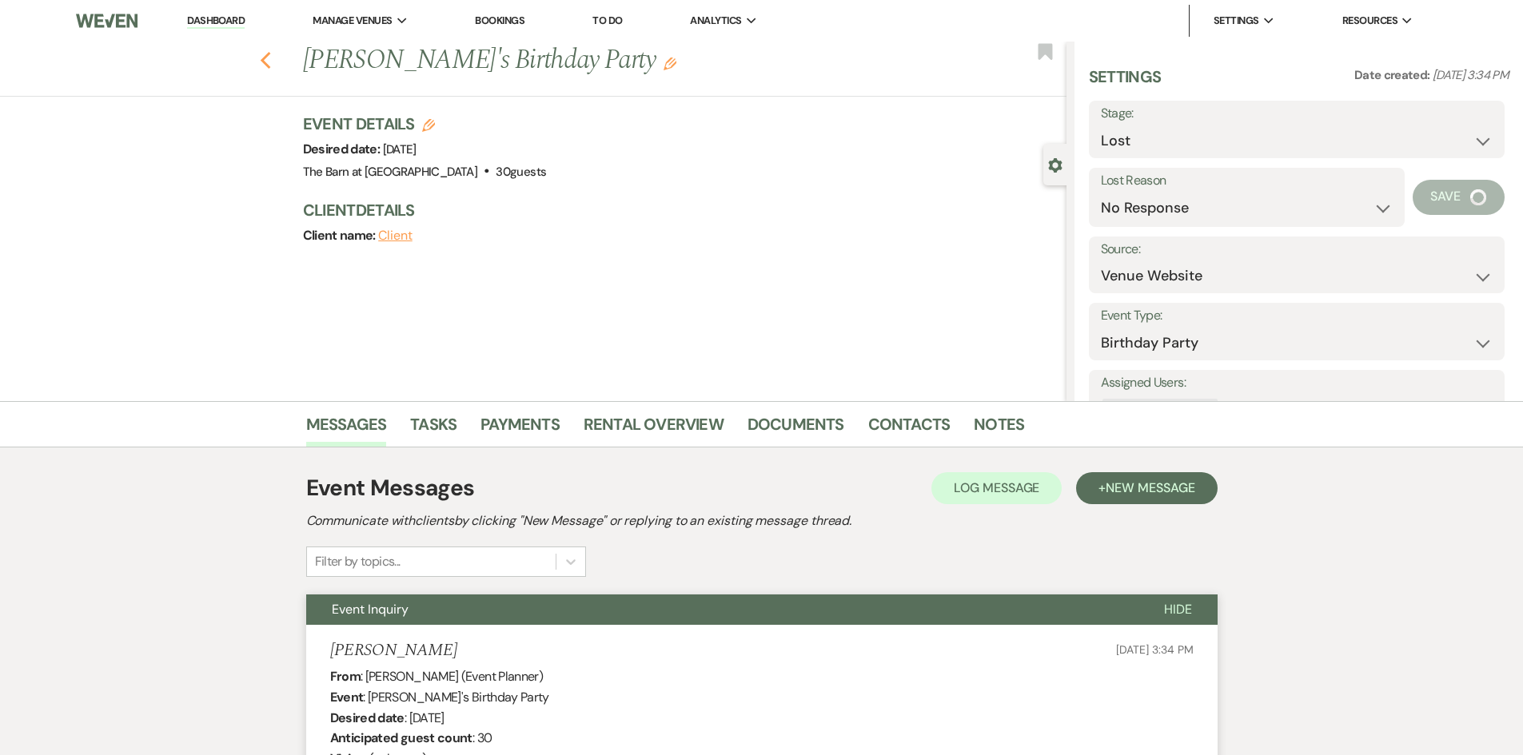
scroll to position [1013, 0]
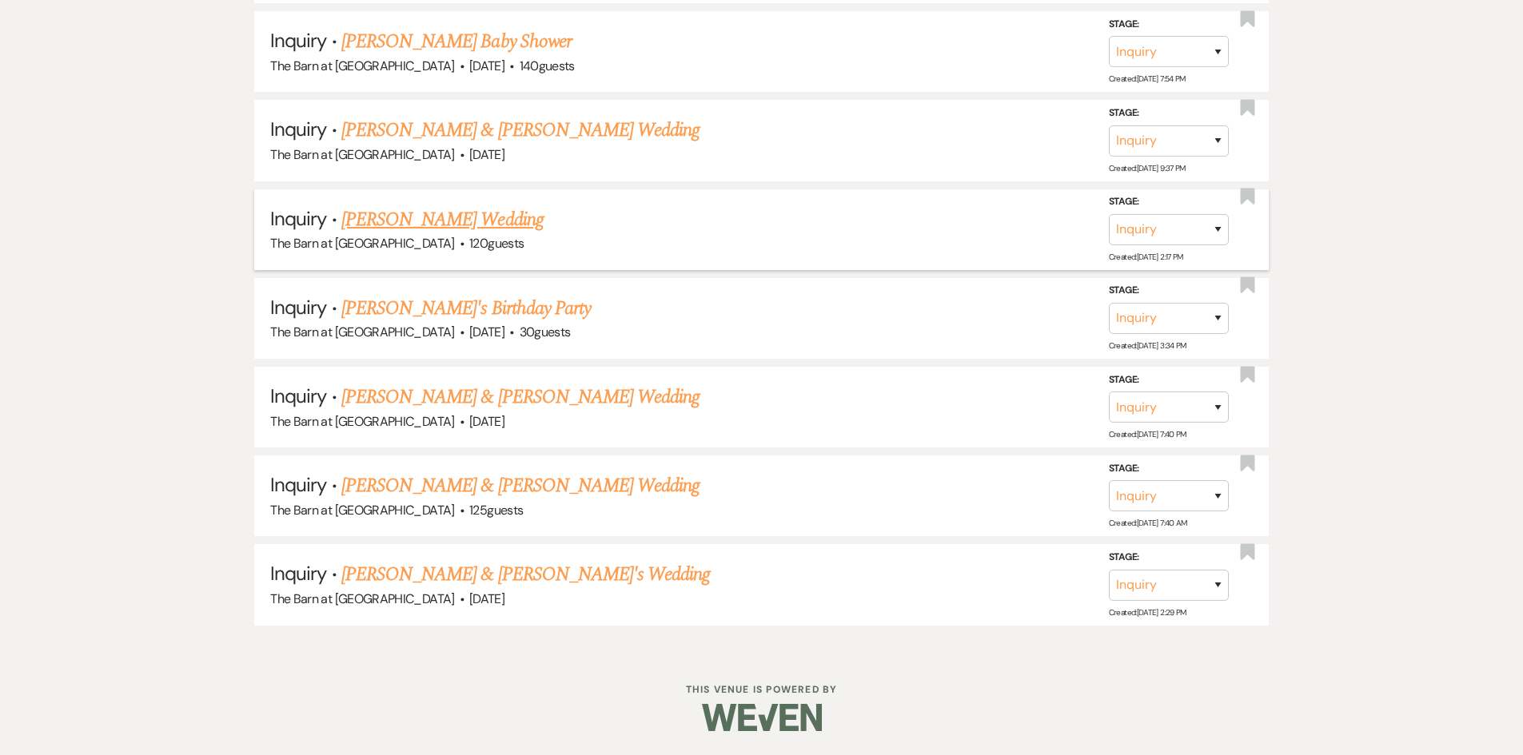
select select "8"
select select "5"
click at [431, 216] on link "[PERSON_NAME] Wedding" at bounding box center [442, 219] width 202 height 29
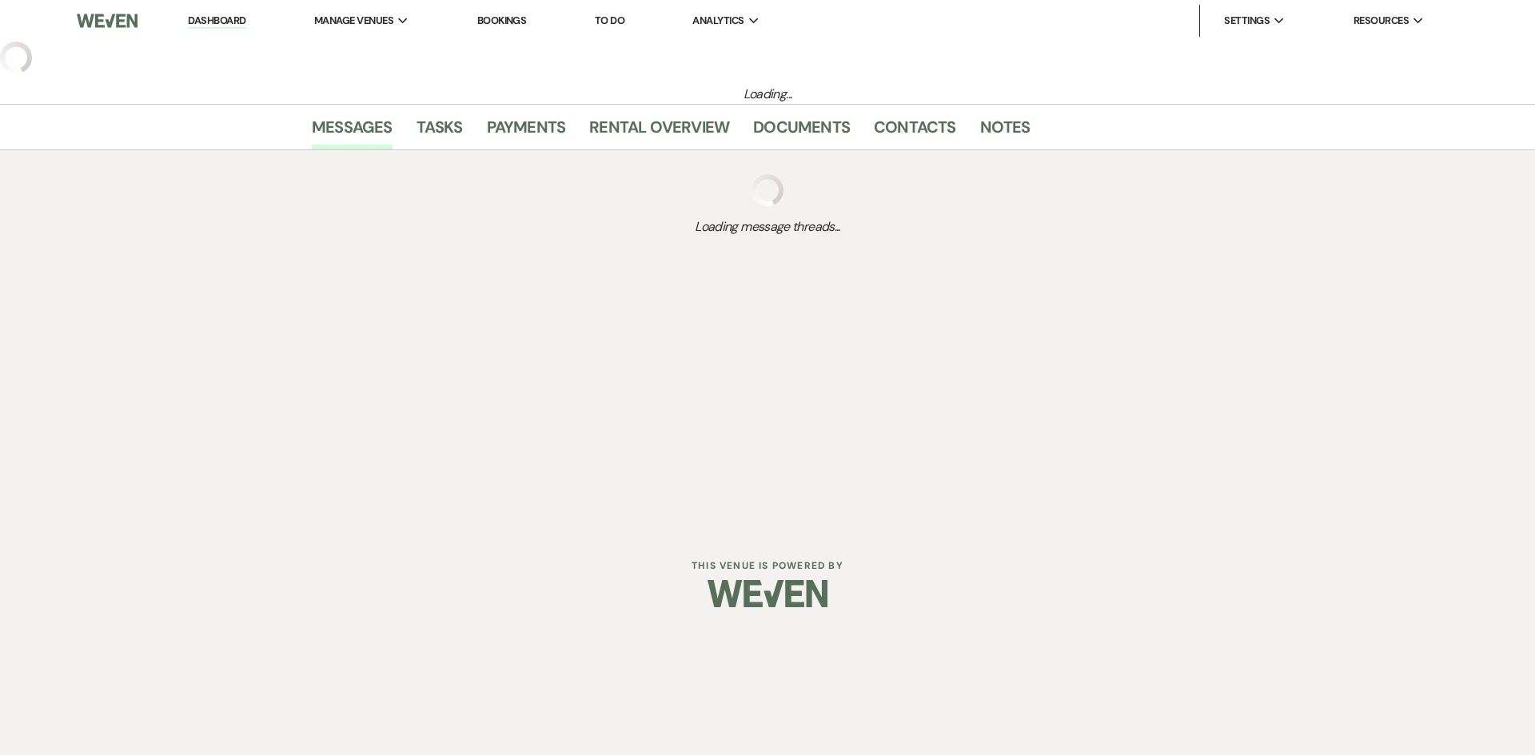
select select "5"
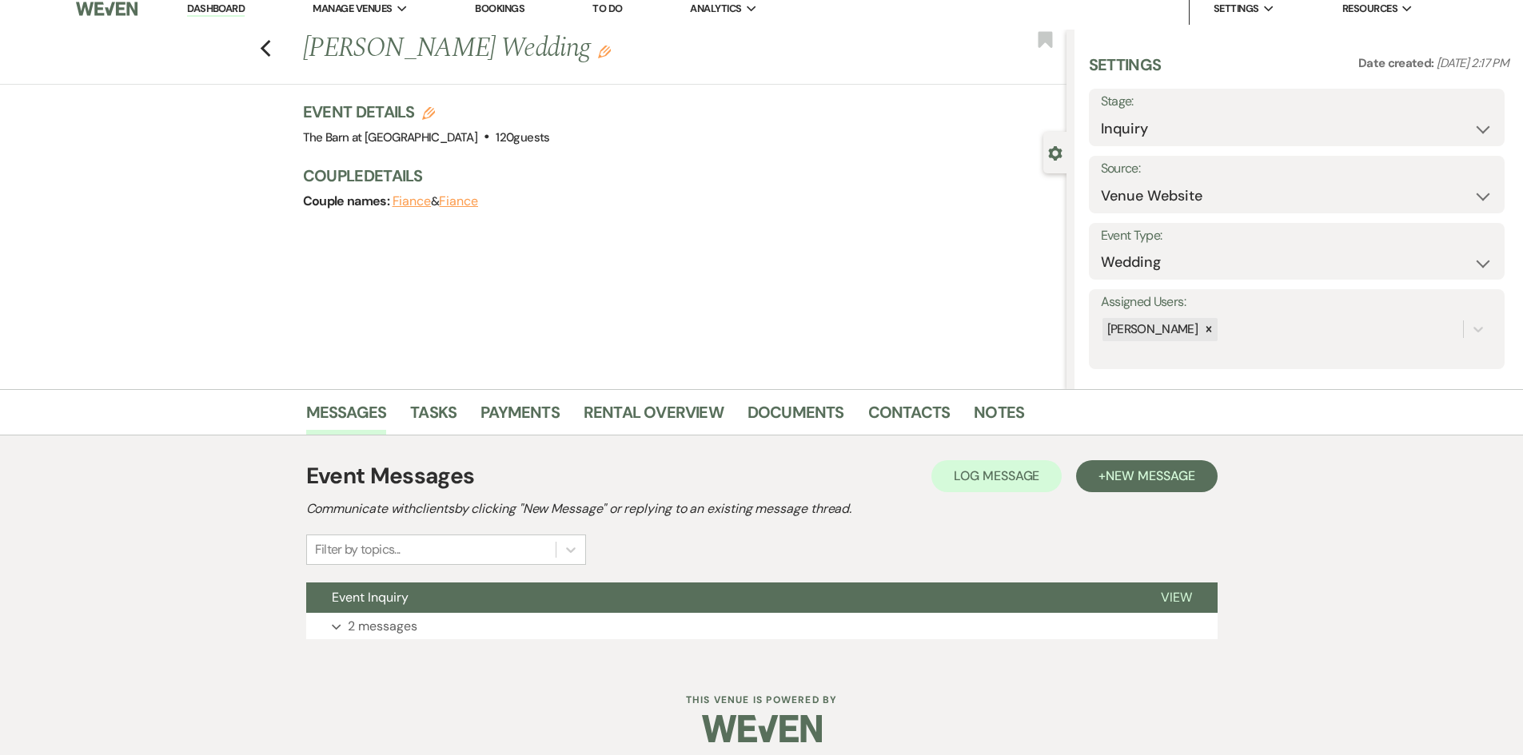
scroll to position [23, 0]
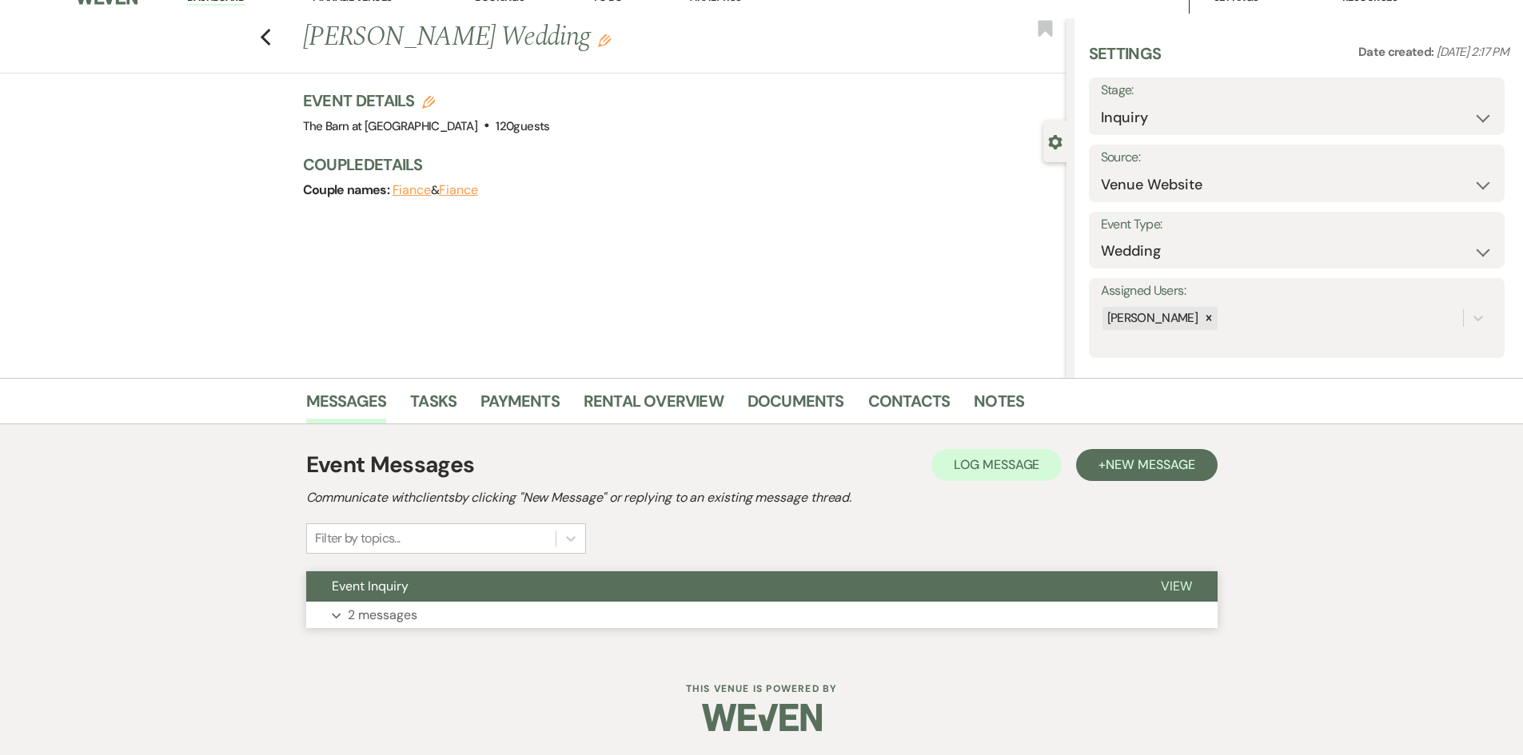
click at [355, 591] on span "Event Inquiry" at bounding box center [370, 586] width 77 height 17
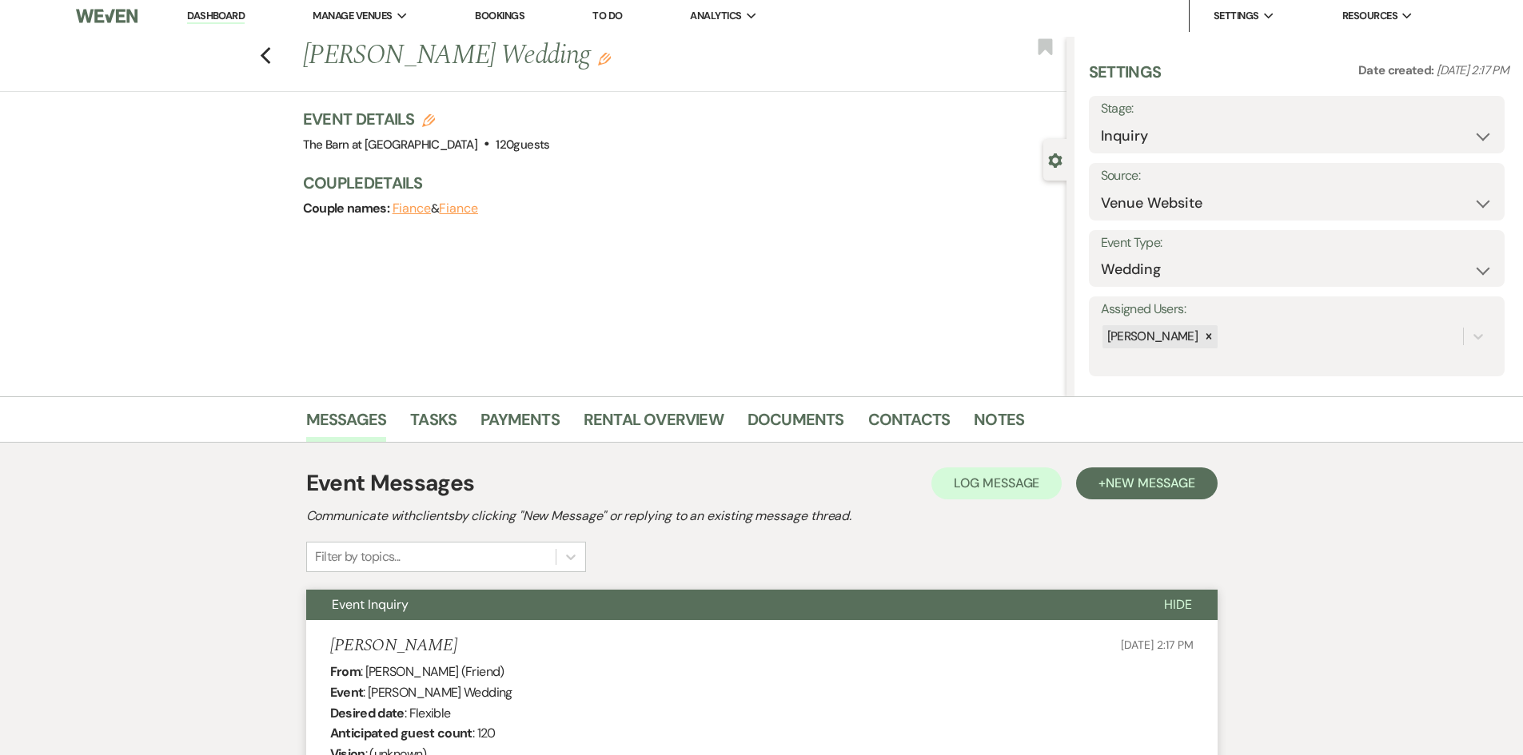
scroll to position [0, 0]
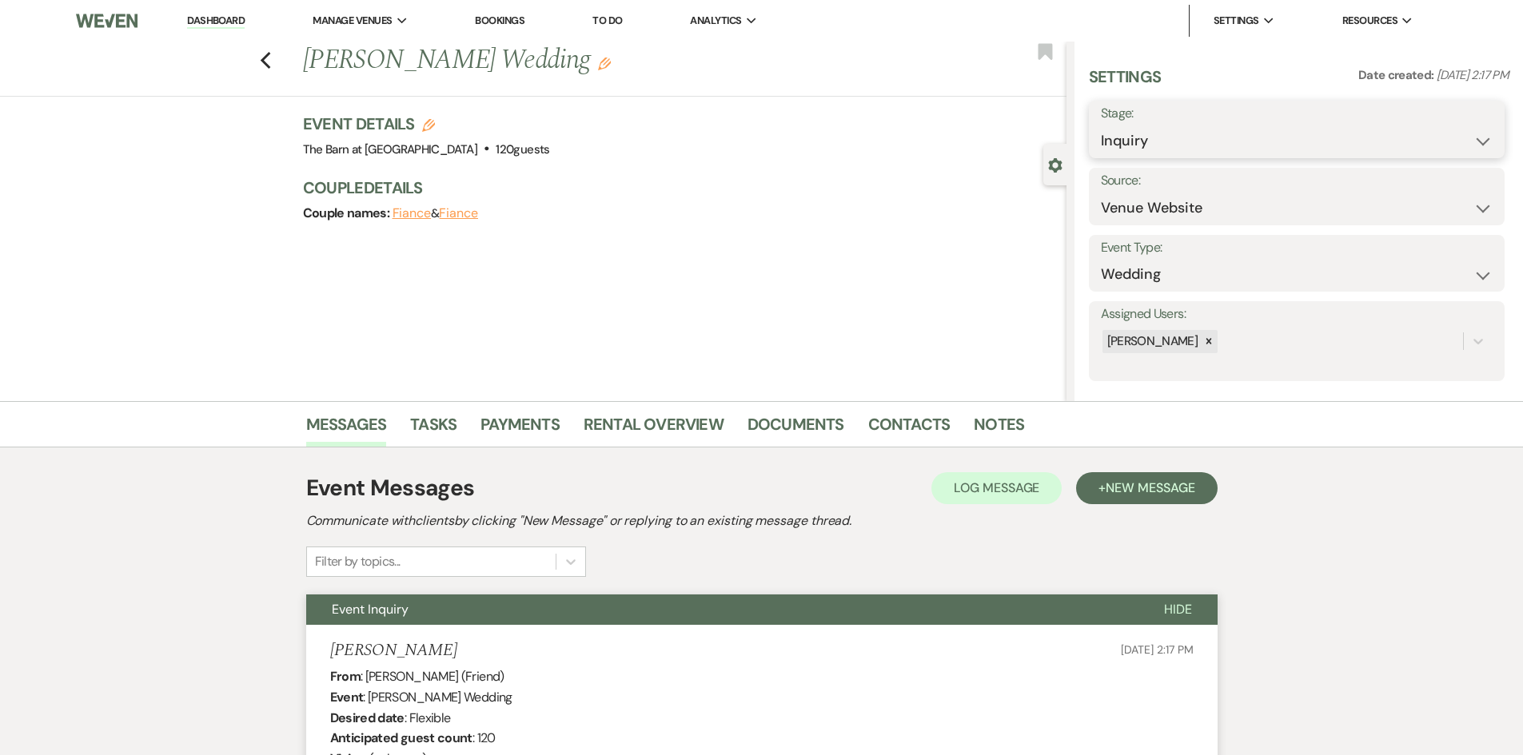
click at [1168, 140] on select "Inquiry Follow Up Tour Requested Tour Confirmed Toured Proposal Sent Booked Lost" at bounding box center [1297, 140] width 392 height 31
select select "8"
click at [1101, 125] on select "Inquiry Follow Up Tour Requested Tour Confirmed Toured Proposal Sent Booked Lost" at bounding box center [1297, 140] width 392 height 31
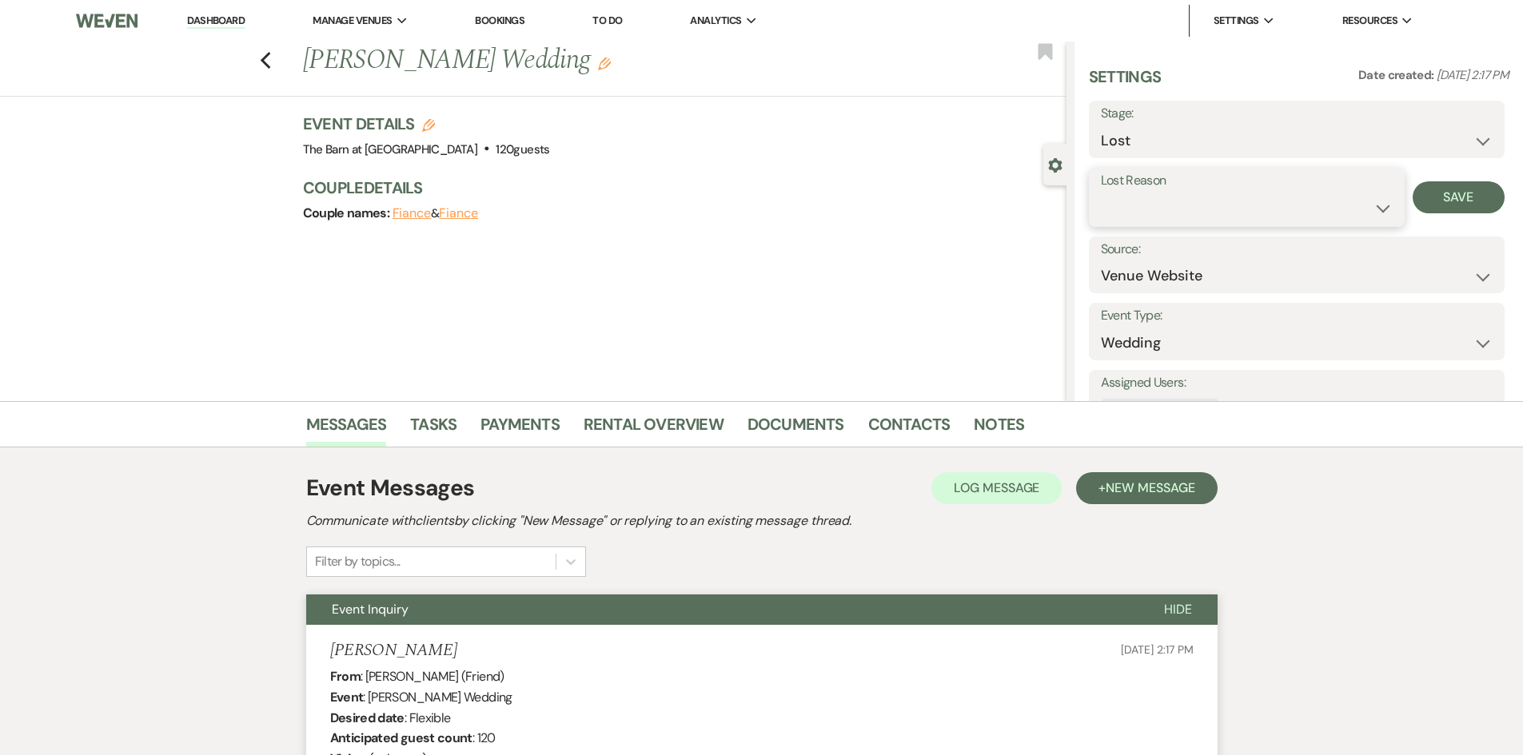
click at [1141, 216] on select "Booked Elsewhere Budget Date Unavailable No Response Not a Good Match Capacity …" at bounding box center [1247, 208] width 292 height 31
select select "5"
click at [1101, 193] on select "Booked Elsewhere Budget Date Unavailable No Response Not a Good Match Capacity …" at bounding box center [1247, 208] width 292 height 31
drag, startPoint x: 1362, startPoint y: 217, endPoint x: 1457, endPoint y: 209, distance: 95.4
click at [1402, 217] on div "Lost Reason Booked Elsewhere Budget Date Unavailable No Response Not a Good Mat…" at bounding box center [1297, 197] width 416 height 59
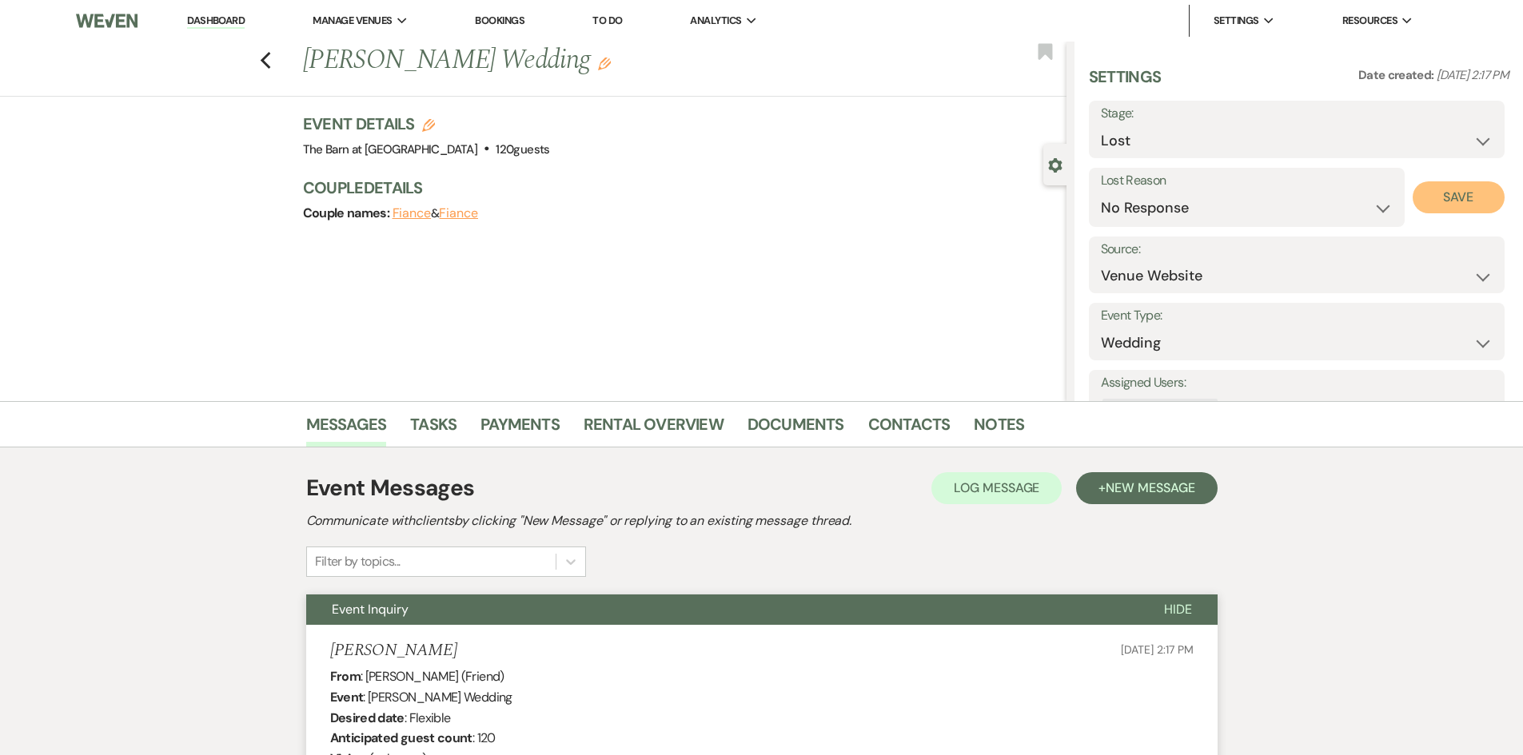
click at [1451, 198] on button "Save" at bounding box center [1458, 197] width 92 height 32
click at [272, 63] on icon "Previous" at bounding box center [266, 60] width 12 height 19
select select "8"
select select "5"
select select "8"
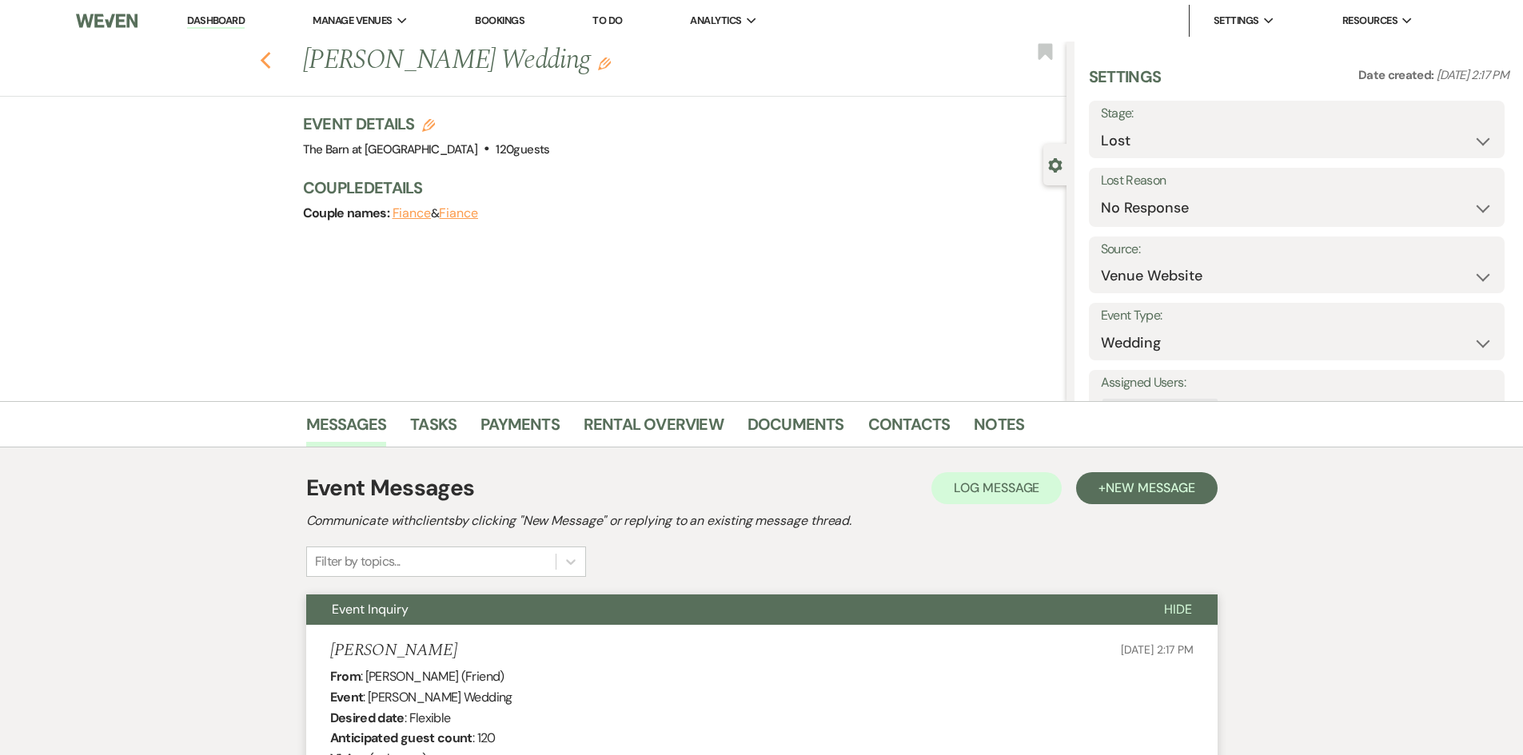
select select "5"
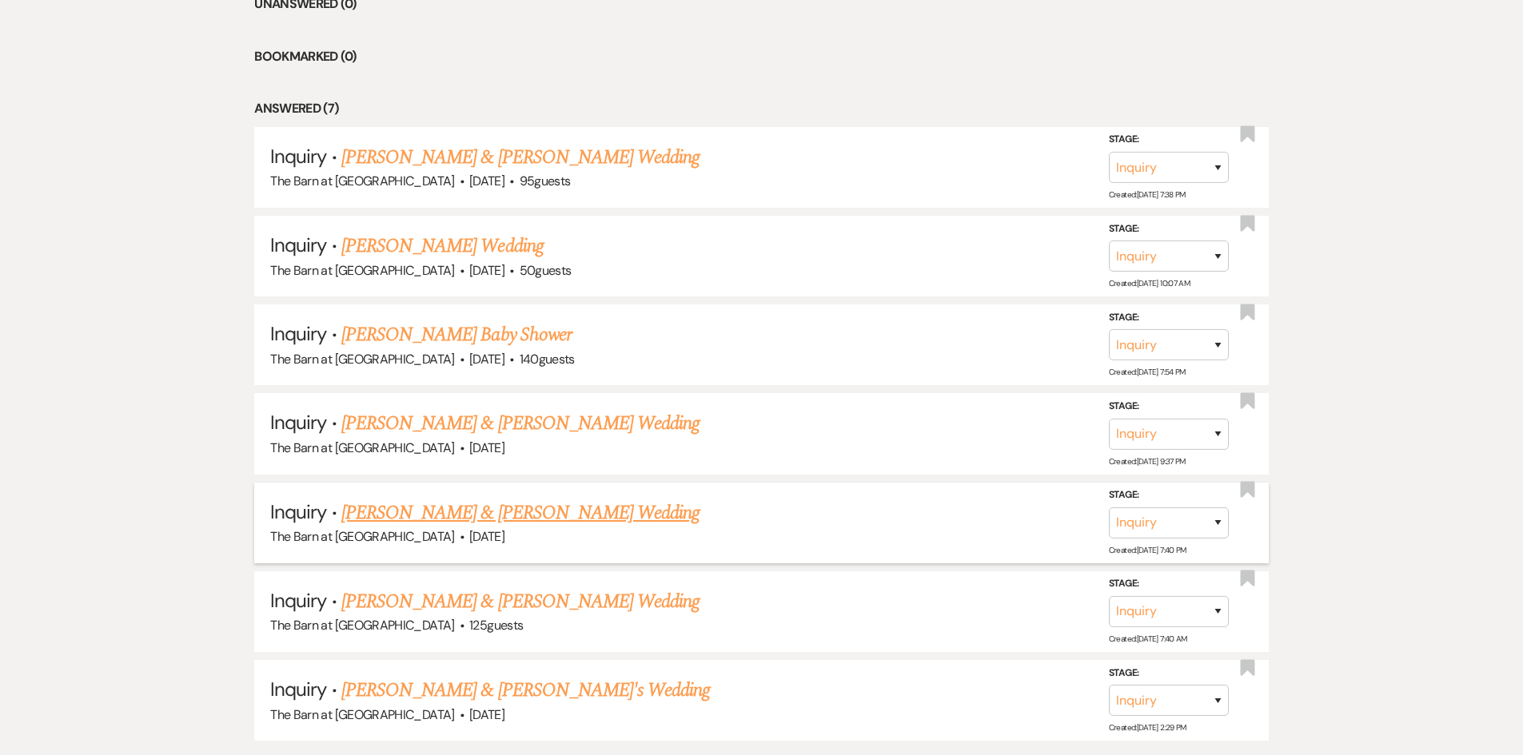
scroll to position [755, 0]
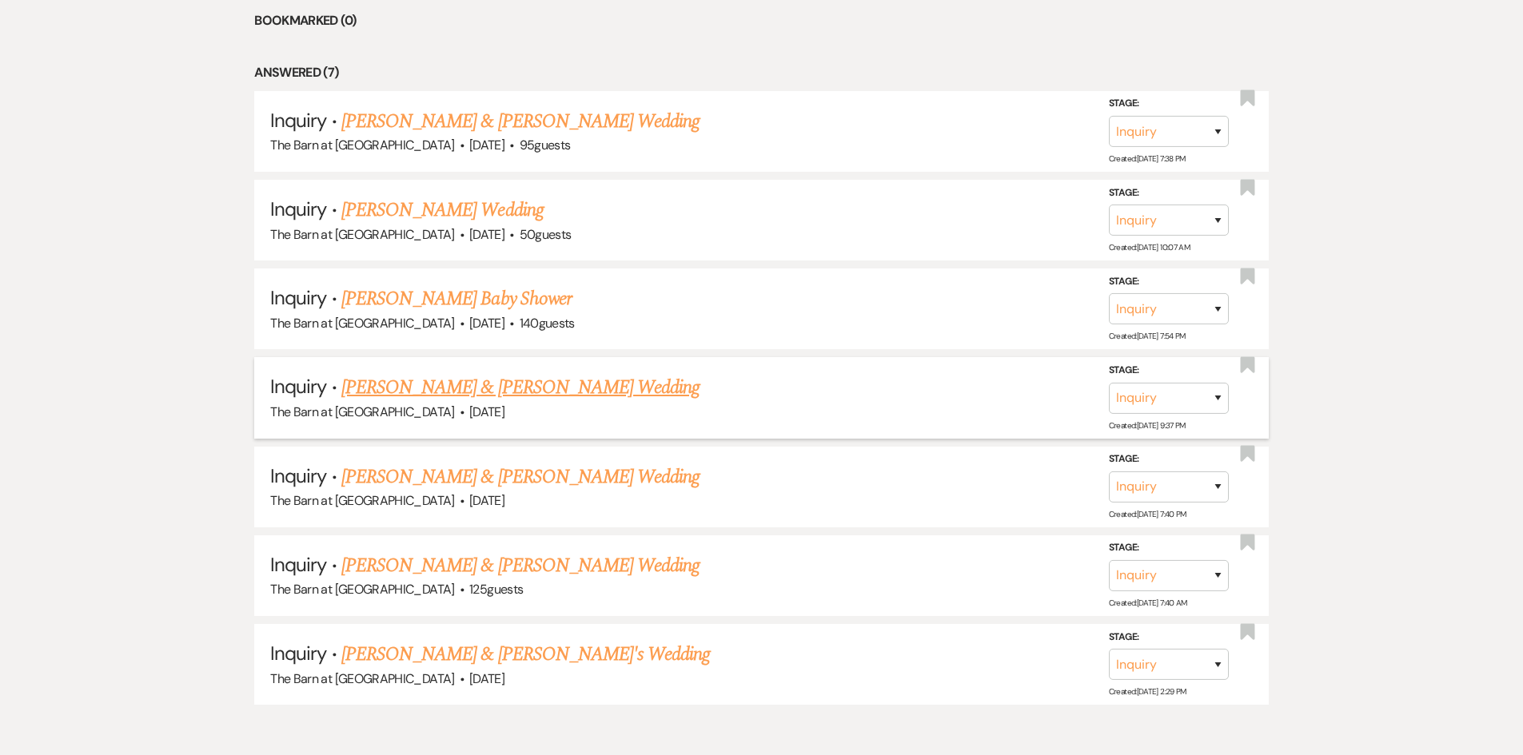
click at [504, 397] on link "[PERSON_NAME] & [PERSON_NAME] Wedding" at bounding box center [520, 387] width 358 height 29
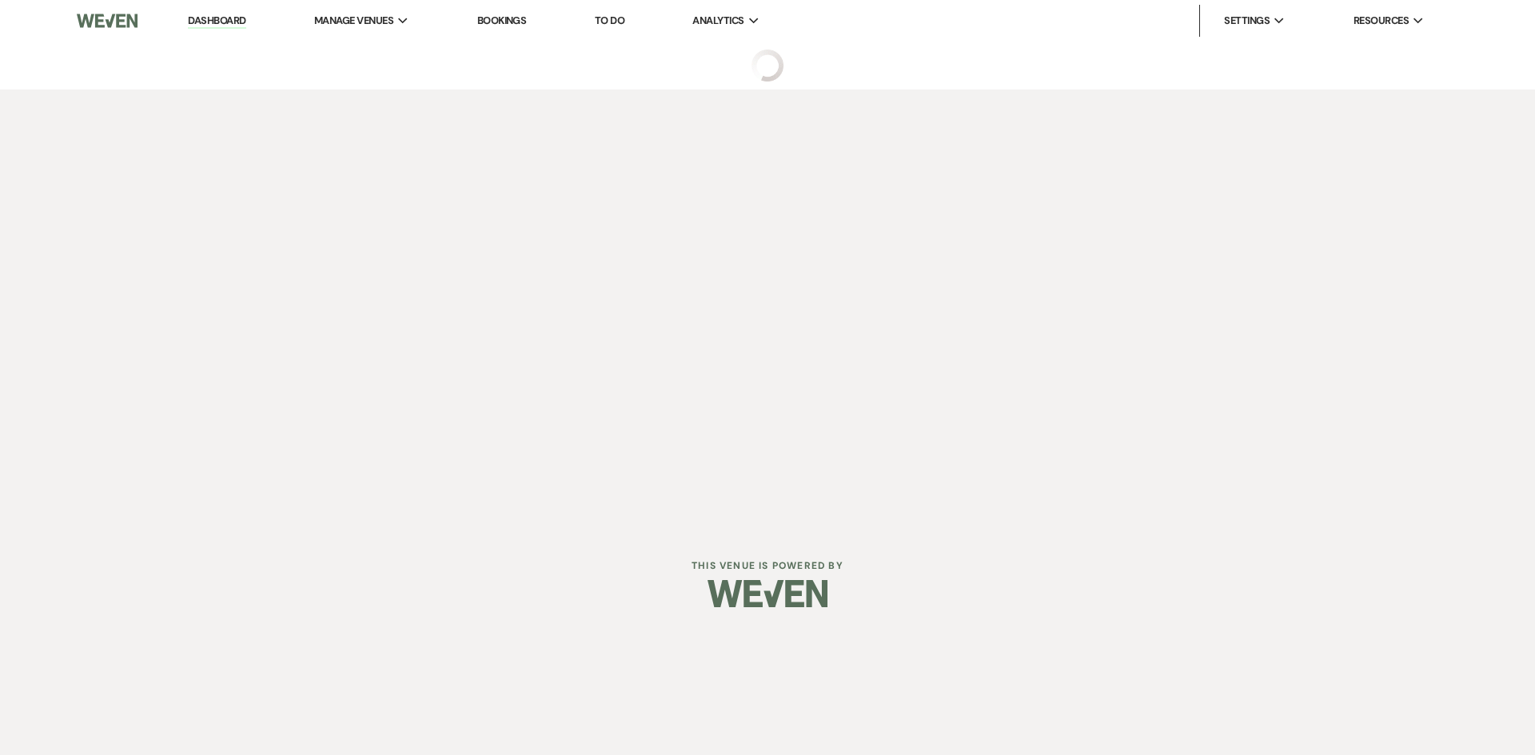
select select "5"
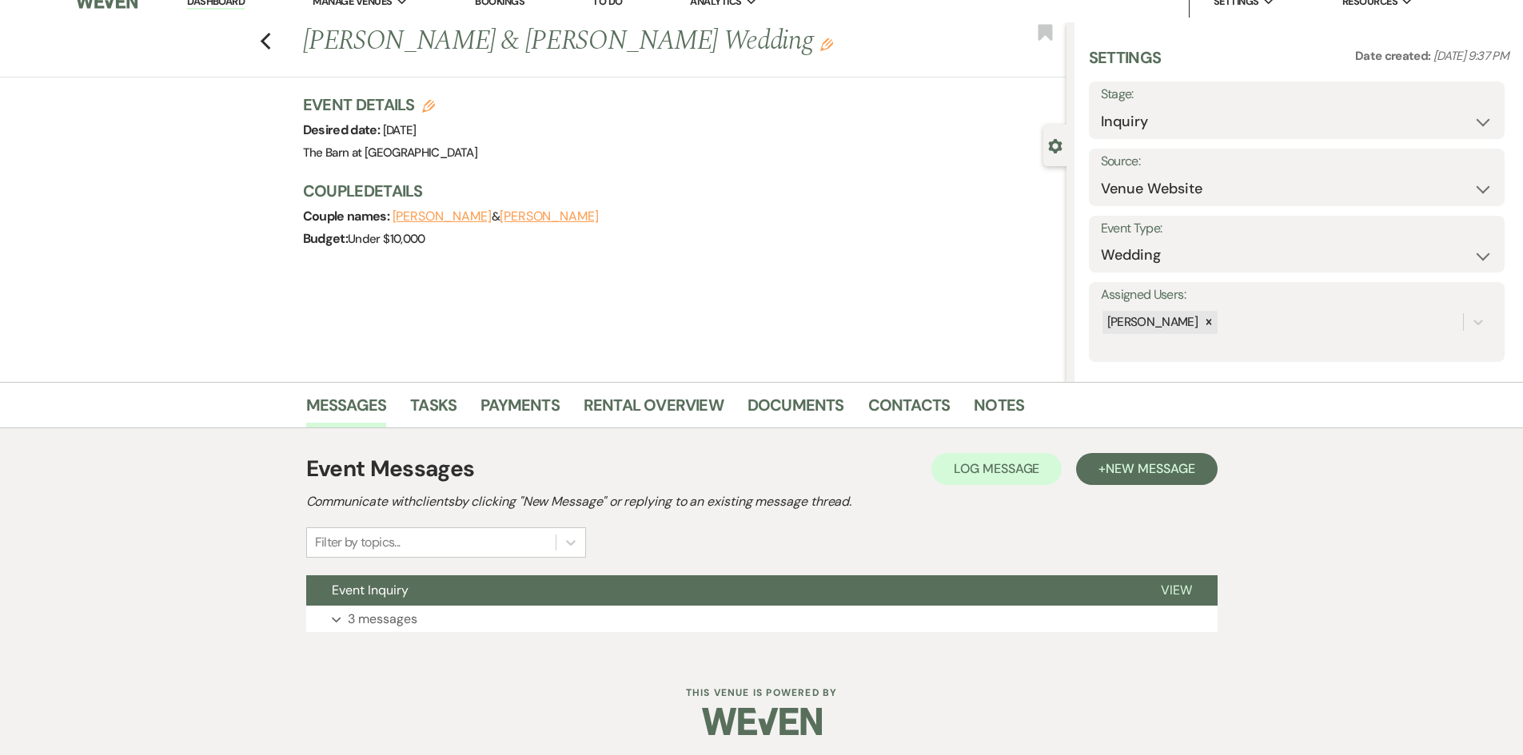
scroll to position [23, 0]
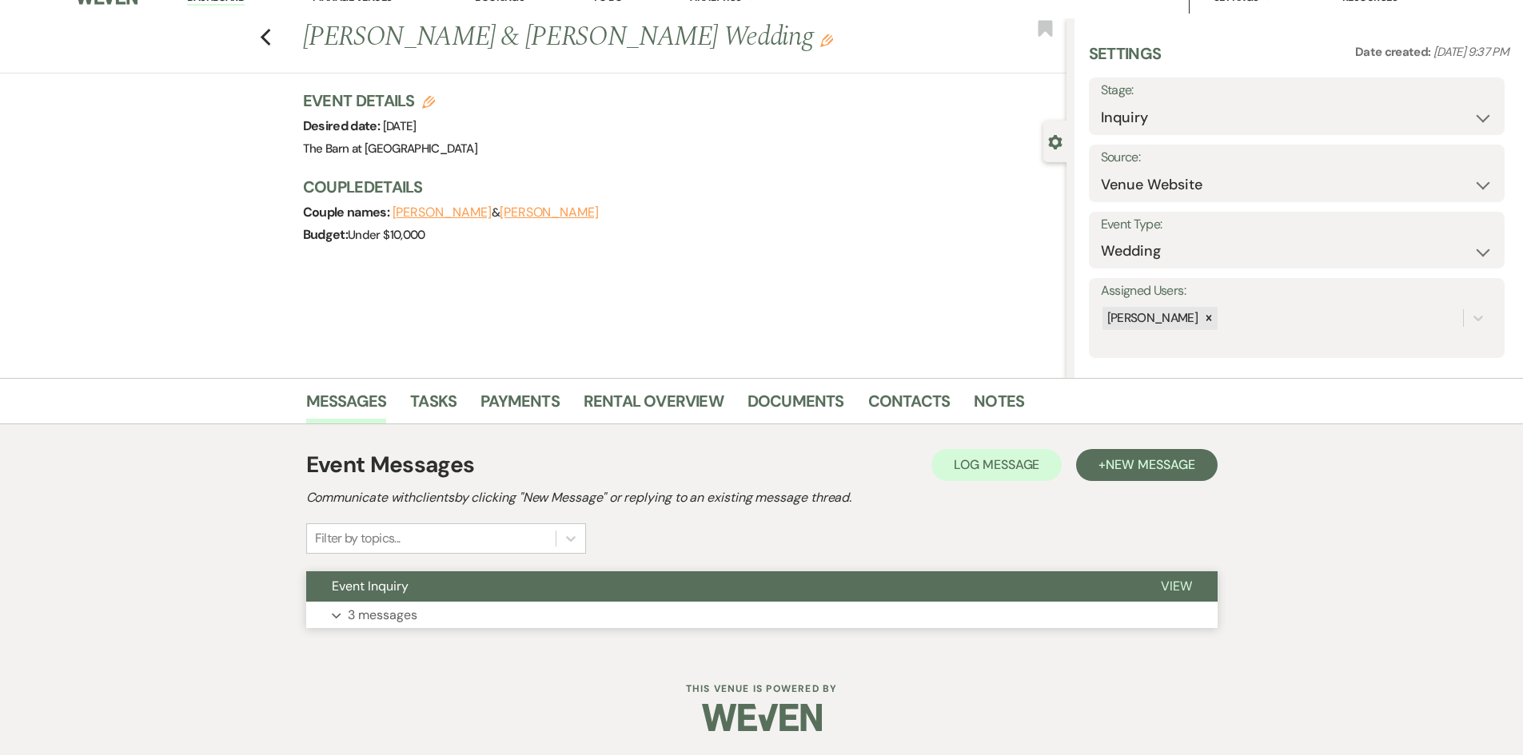
click at [374, 607] on p "3 messages" at bounding box center [383, 615] width 70 height 21
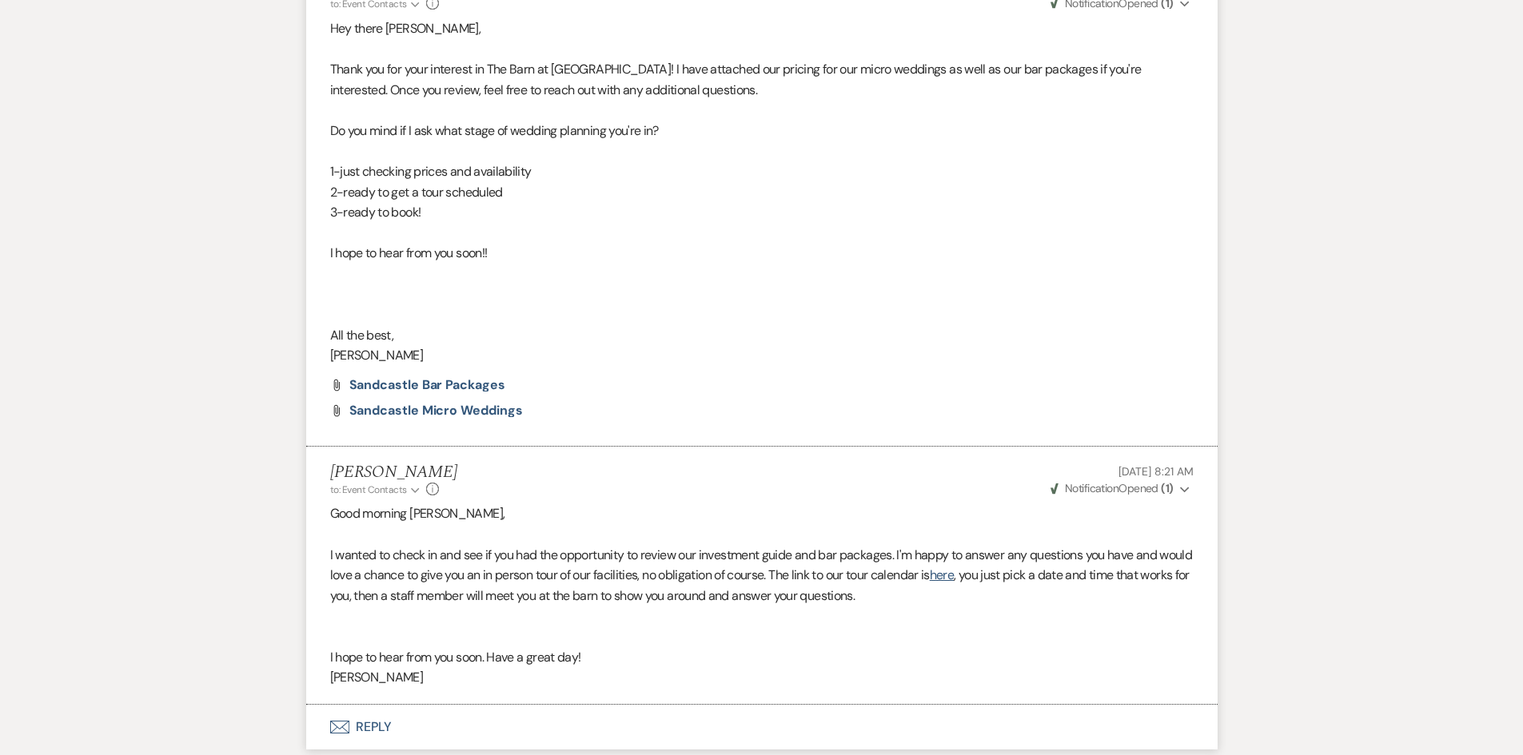
scroll to position [1062, 0]
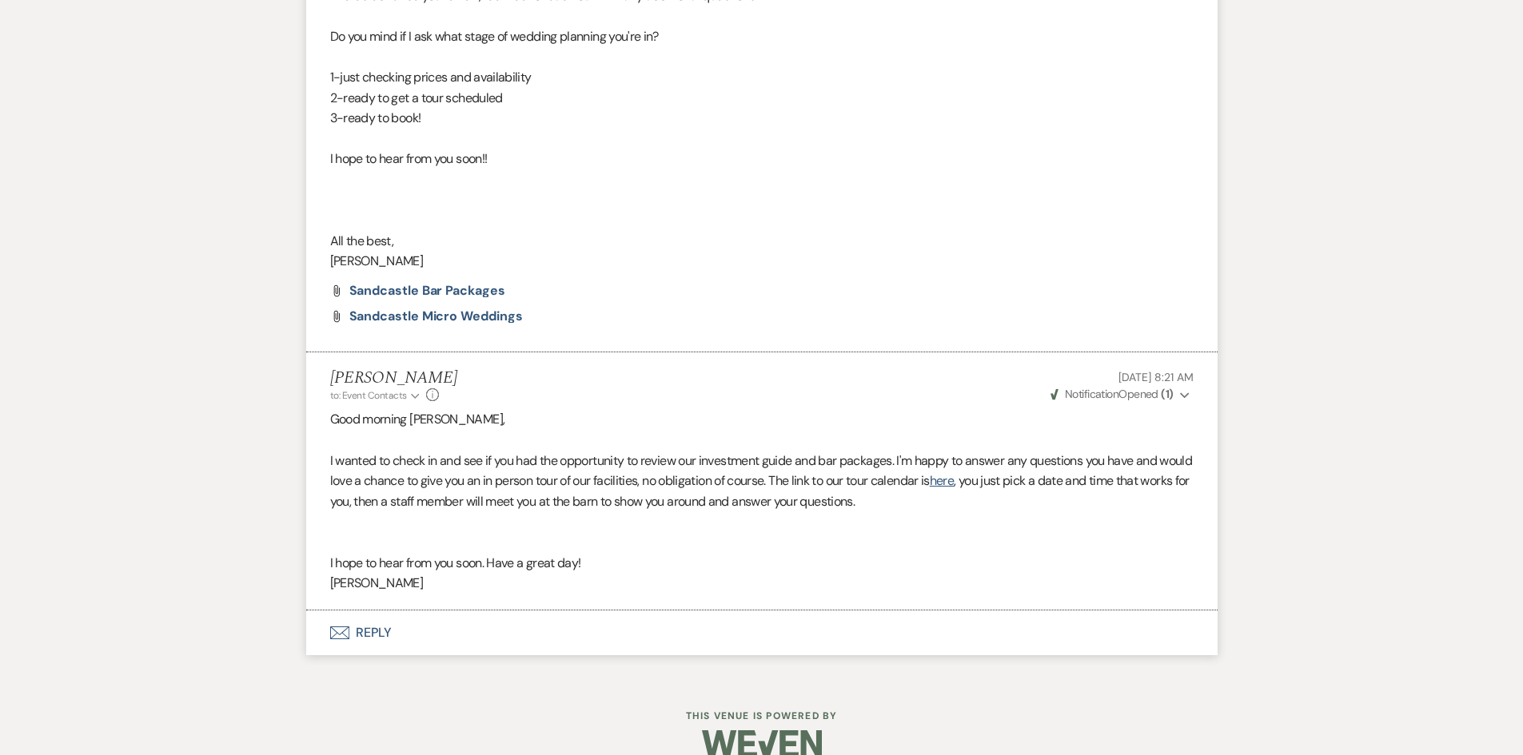
click at [368, 631] on button "Envelope Reply" at bounding box center [761, 633] width 911 height 45
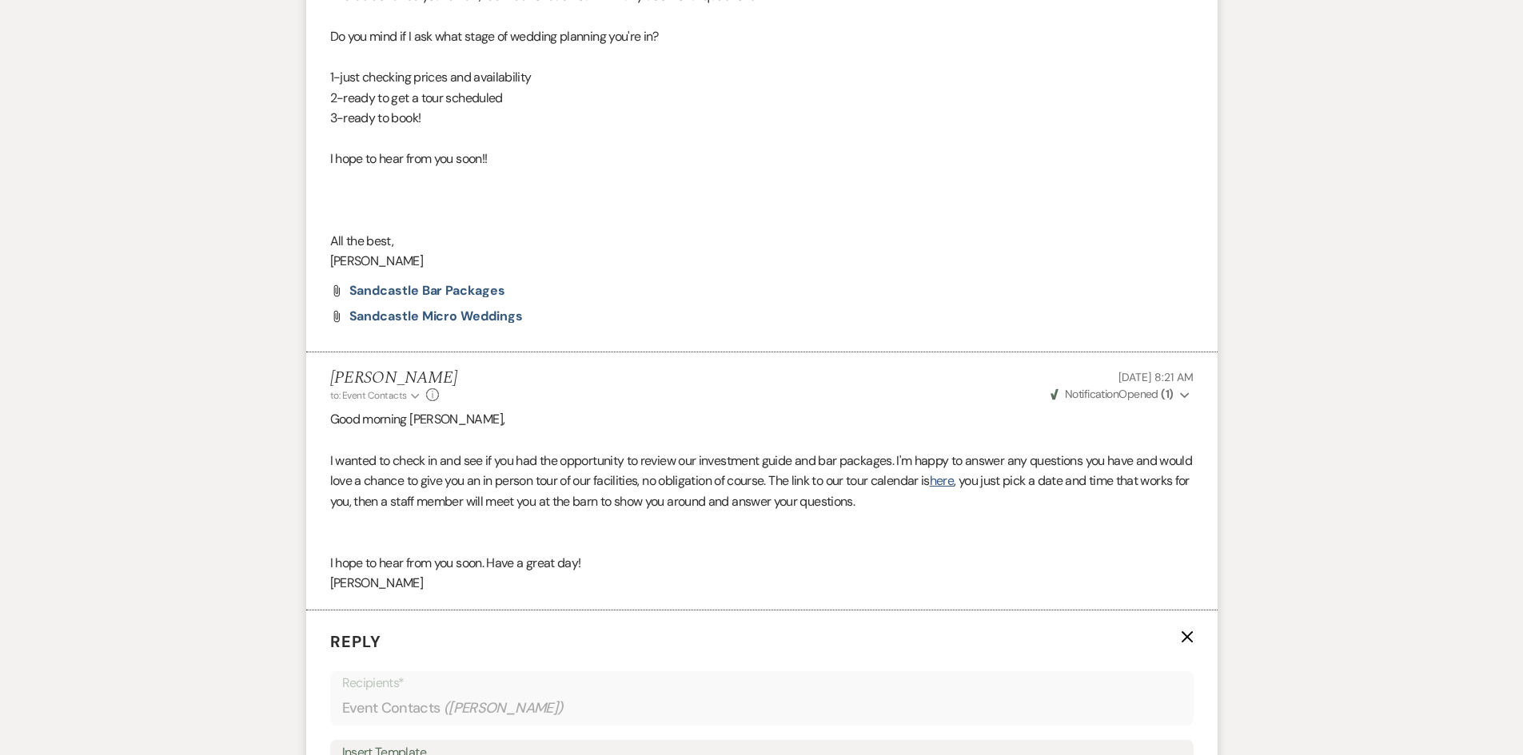
scroll to position [1382, 0]
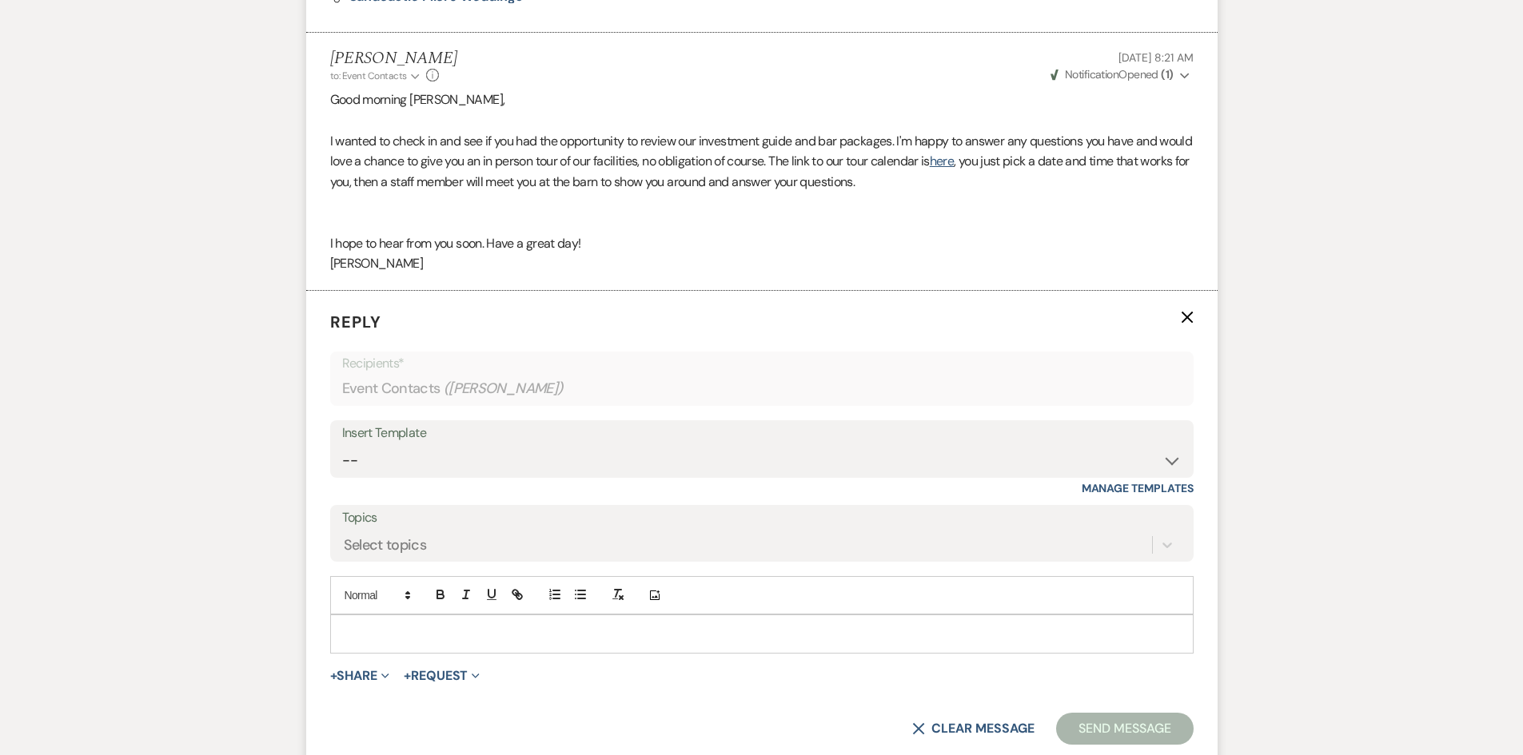
click at [371, 630] on p at bounding box center [762, 634] width 838 height 18
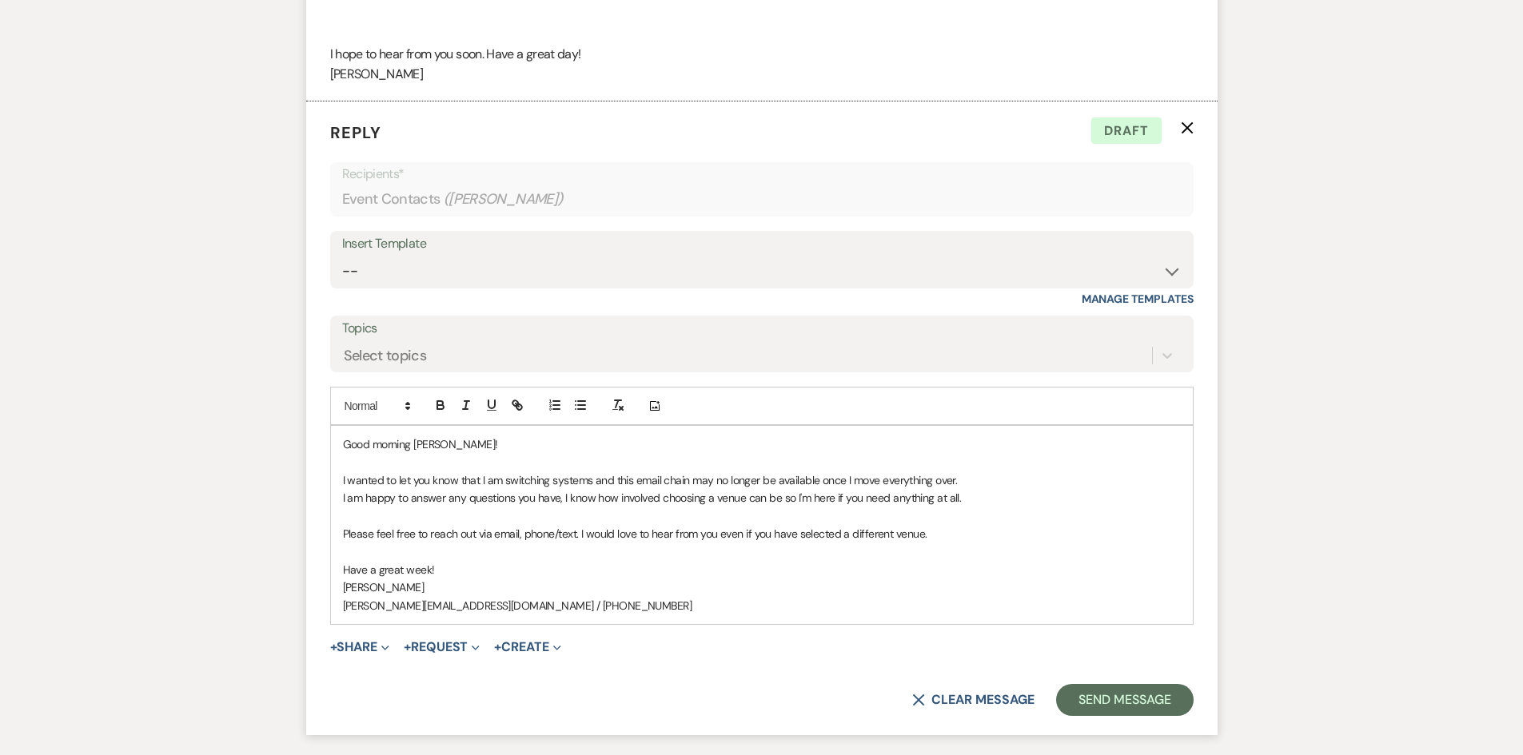
scroll to position [1698, 0]
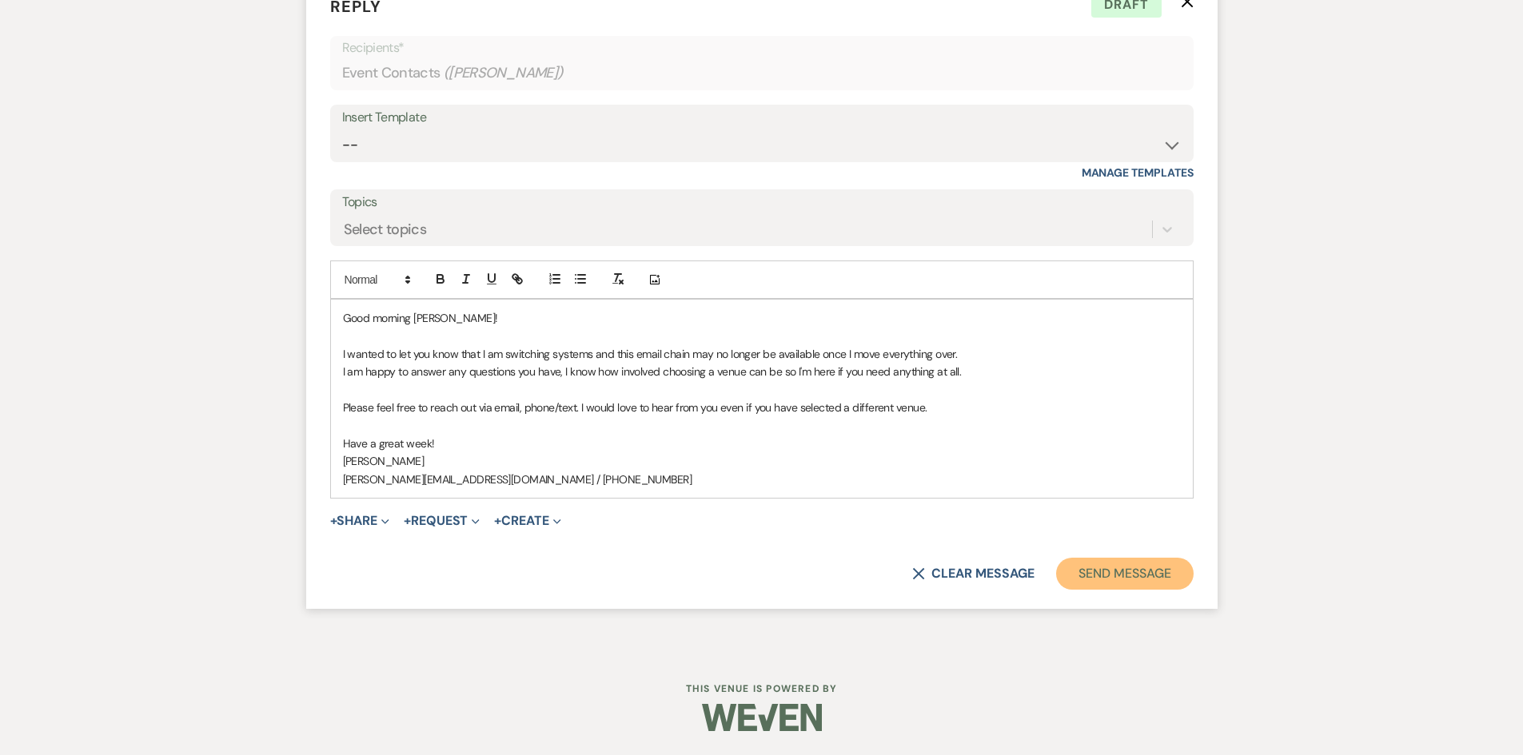
click at [1107, 566] on button "Send Message" at bounding box center [1124, 574] width 137 height 32
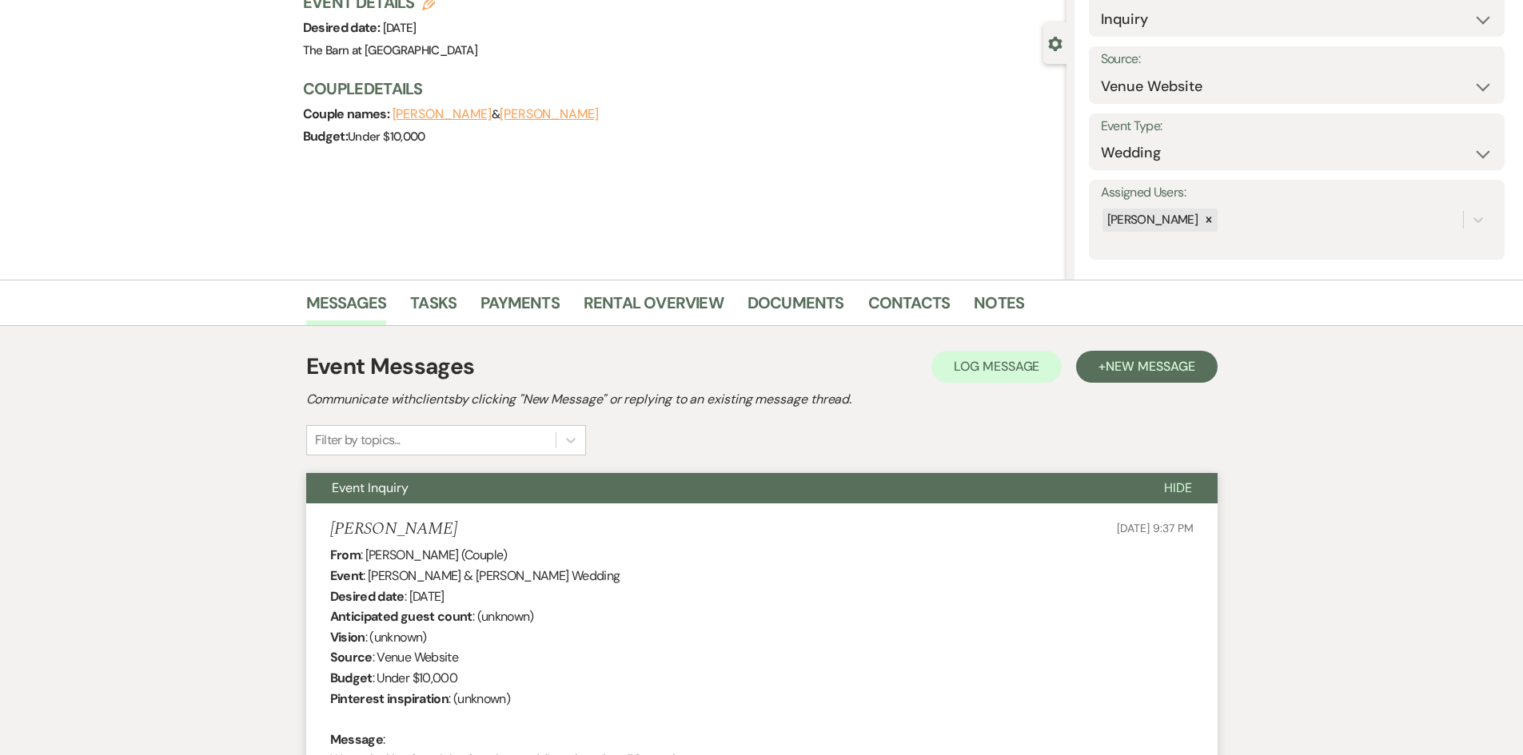
scroll to position [0, 0]
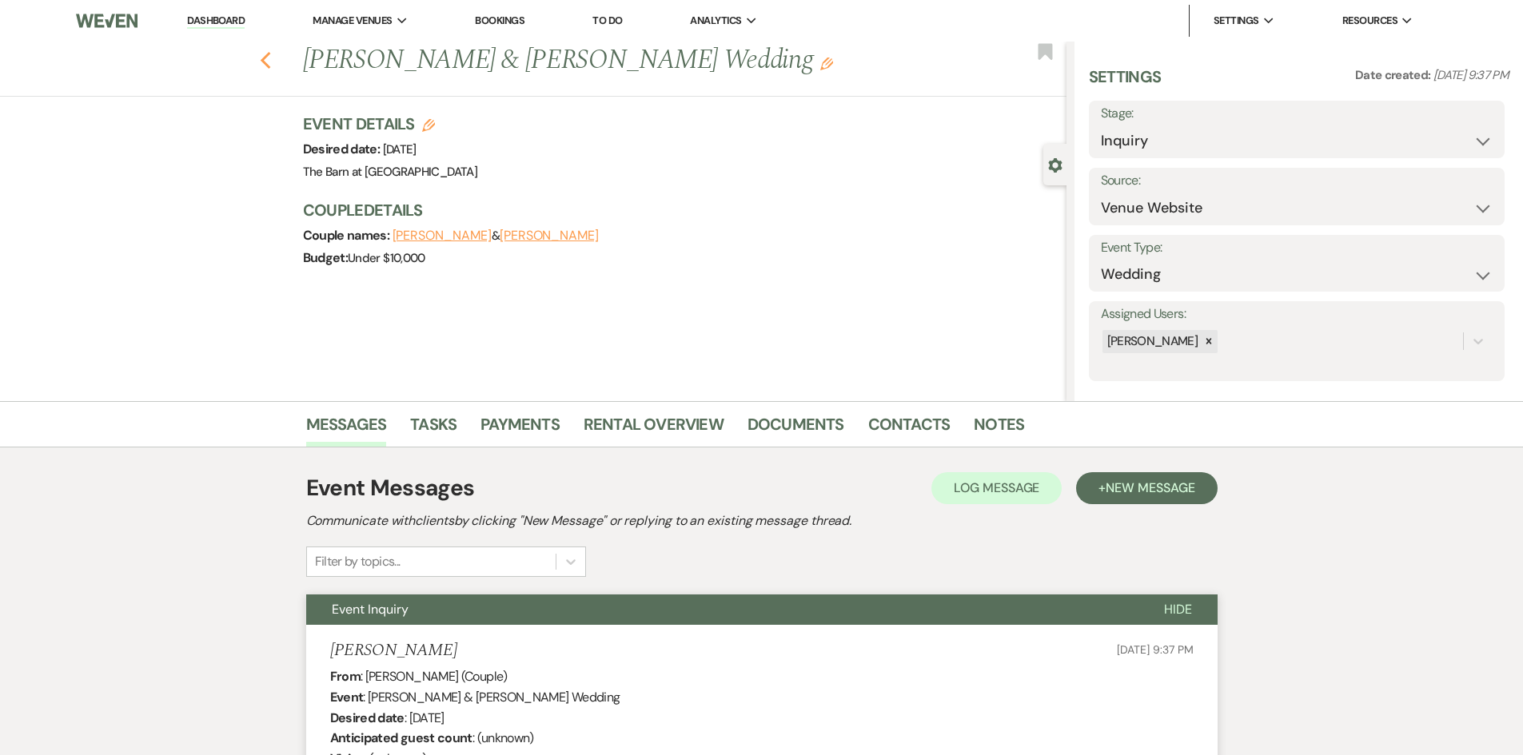
click at [272, 57] on icon "Previous" at bounding box center [266, 60] width 12 height 19
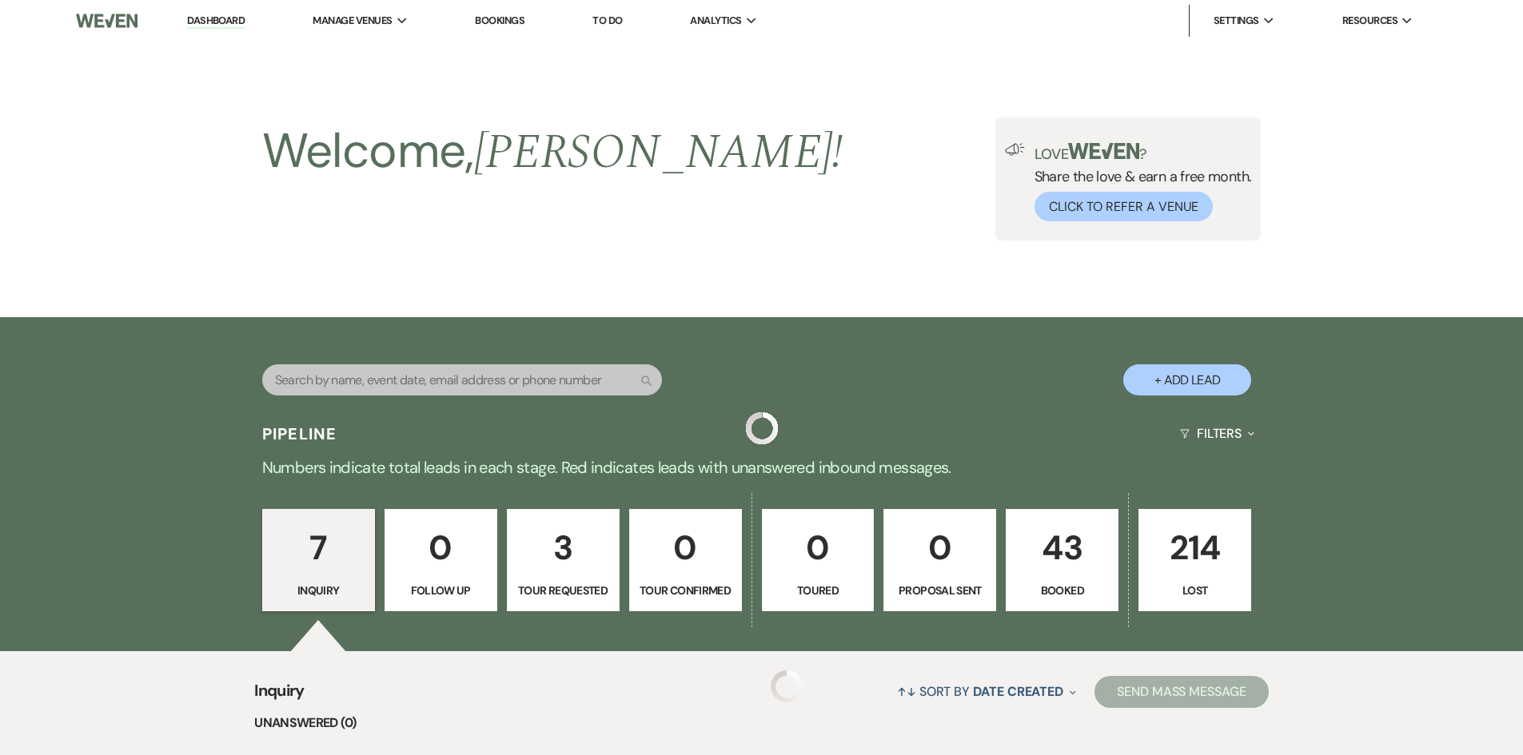
scroll to position [755, 0]
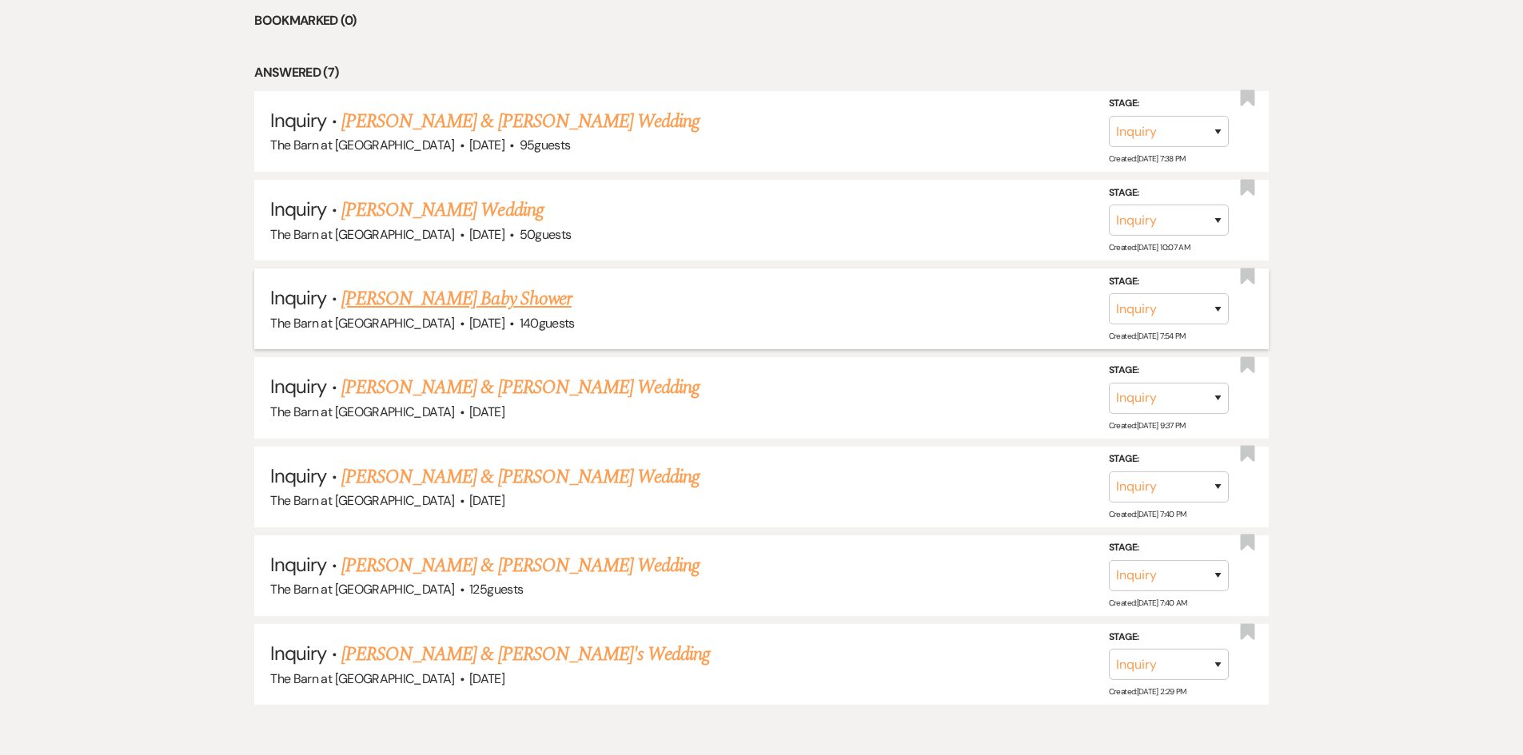
click at [464, 302] on link "[PERSON_NAME] Baby Shower" at bounding box center [456, 299] width 230 height 29
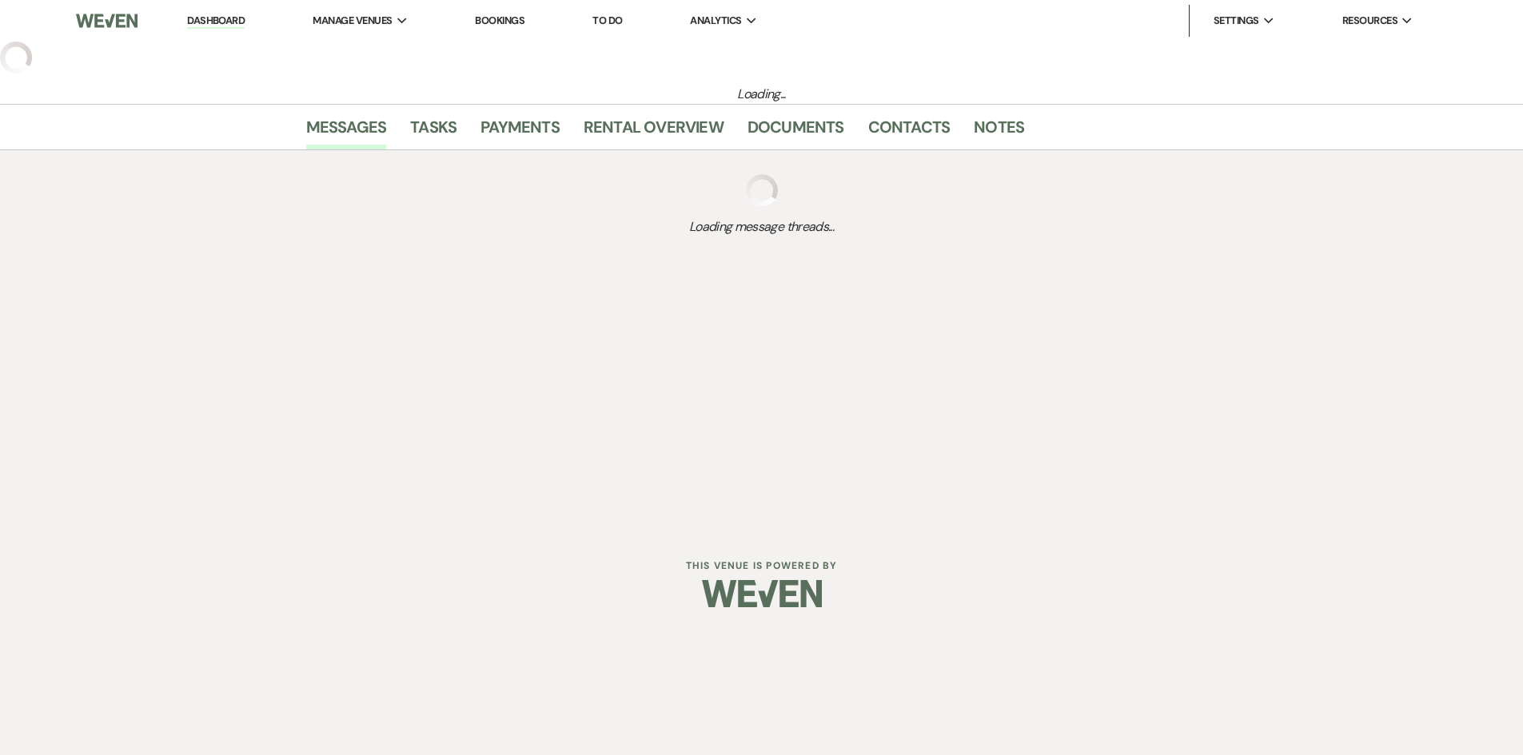
select select "5"
select select "3"
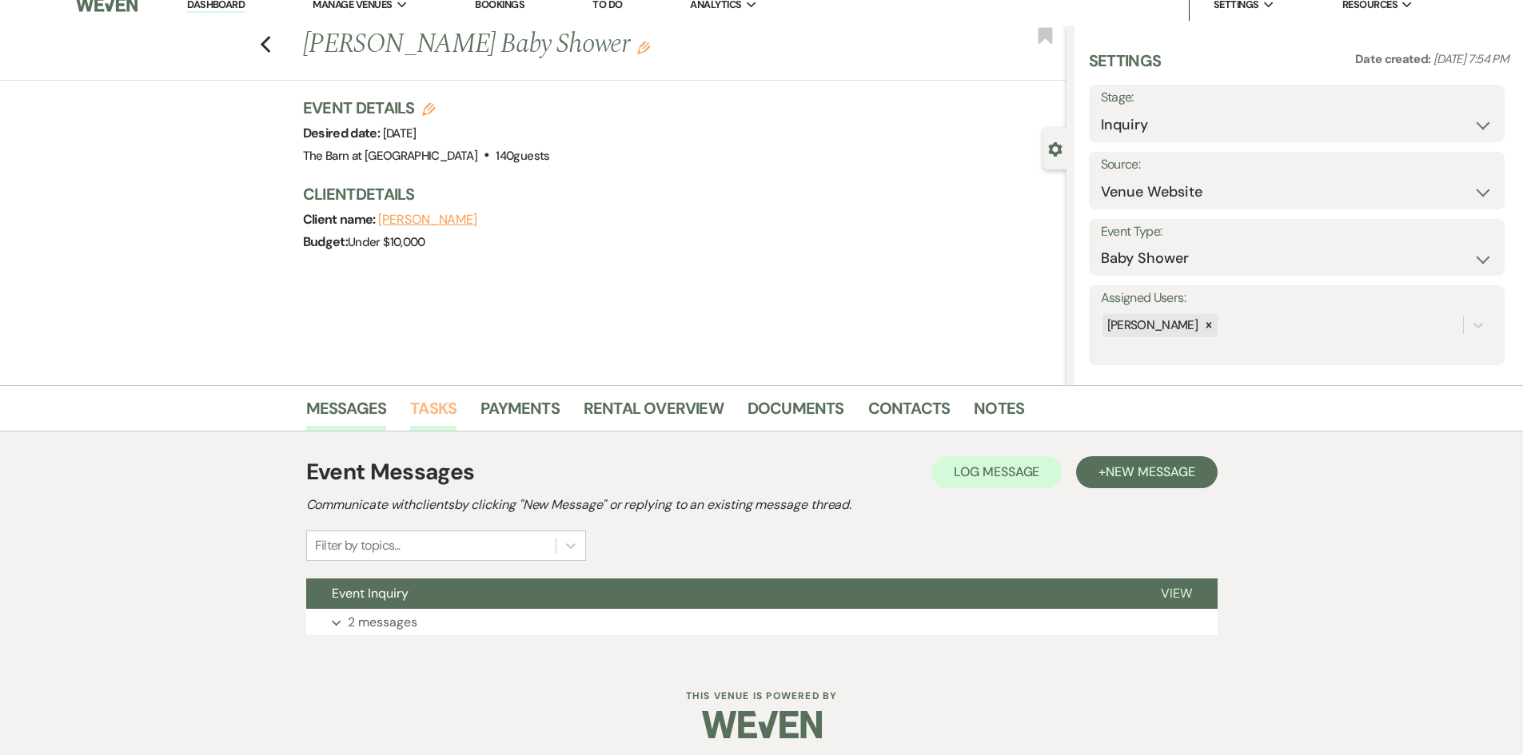
scroll to position [23, 0]
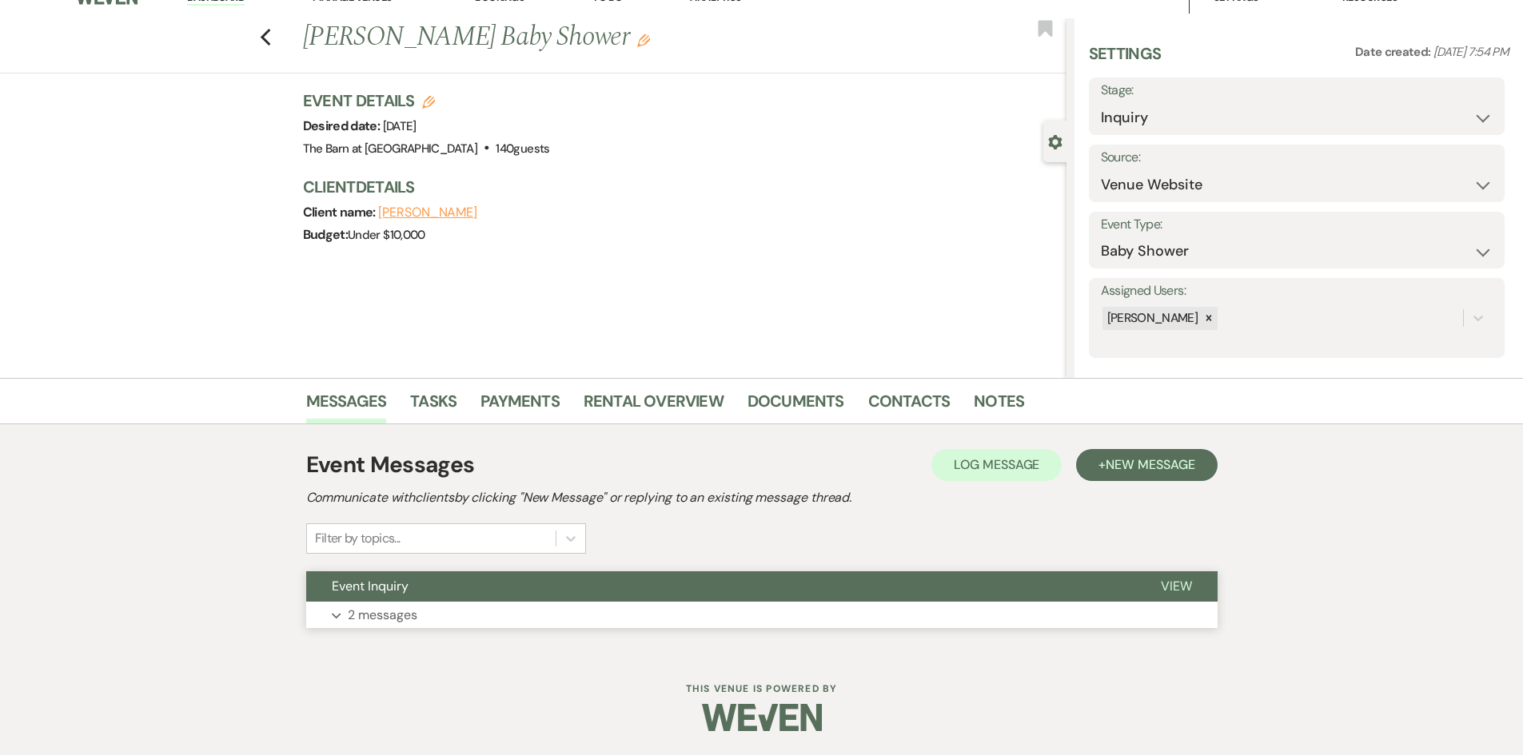
click at [396, 607] on p "2 messages" at bounding box center [383, 615] width 70 height 21
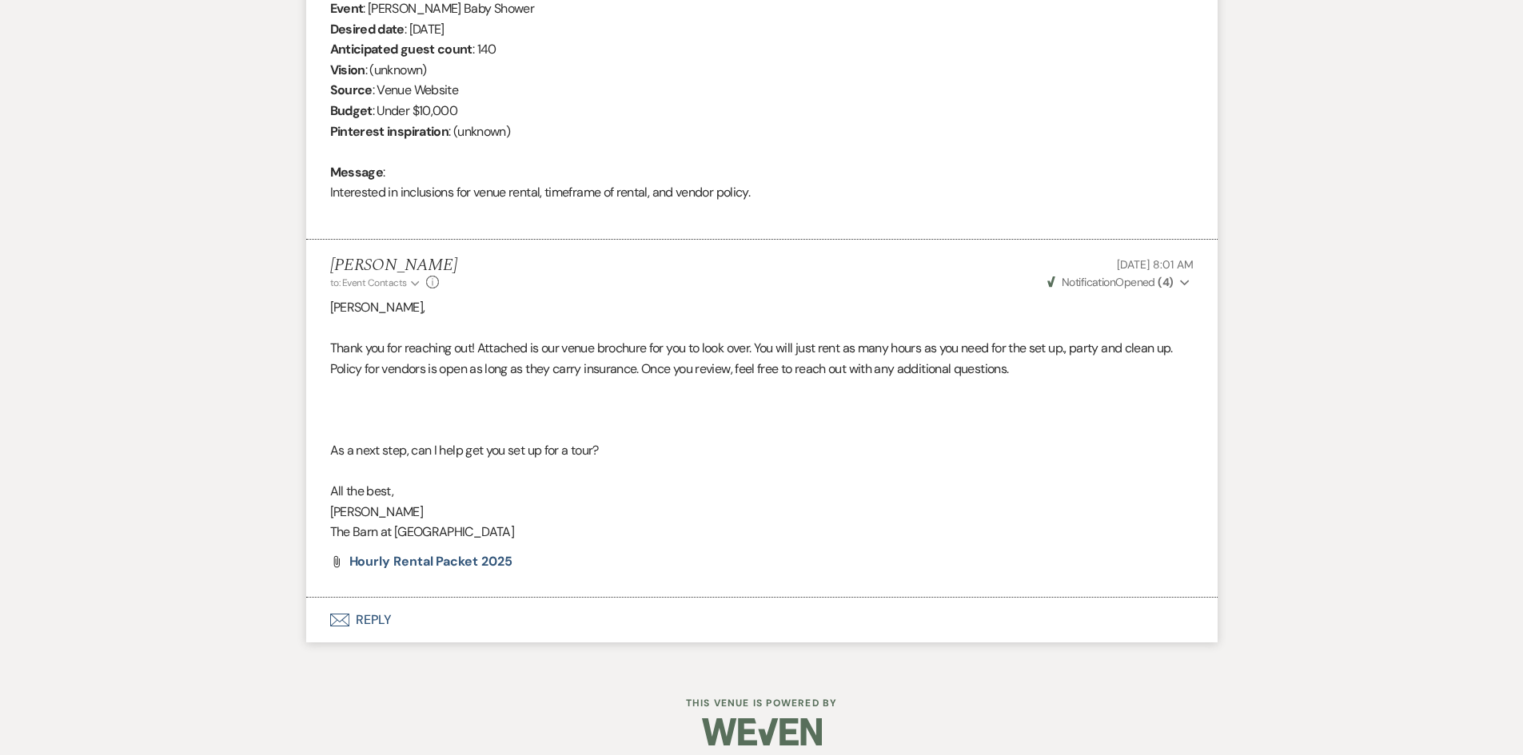
scroll to position [703, 0]
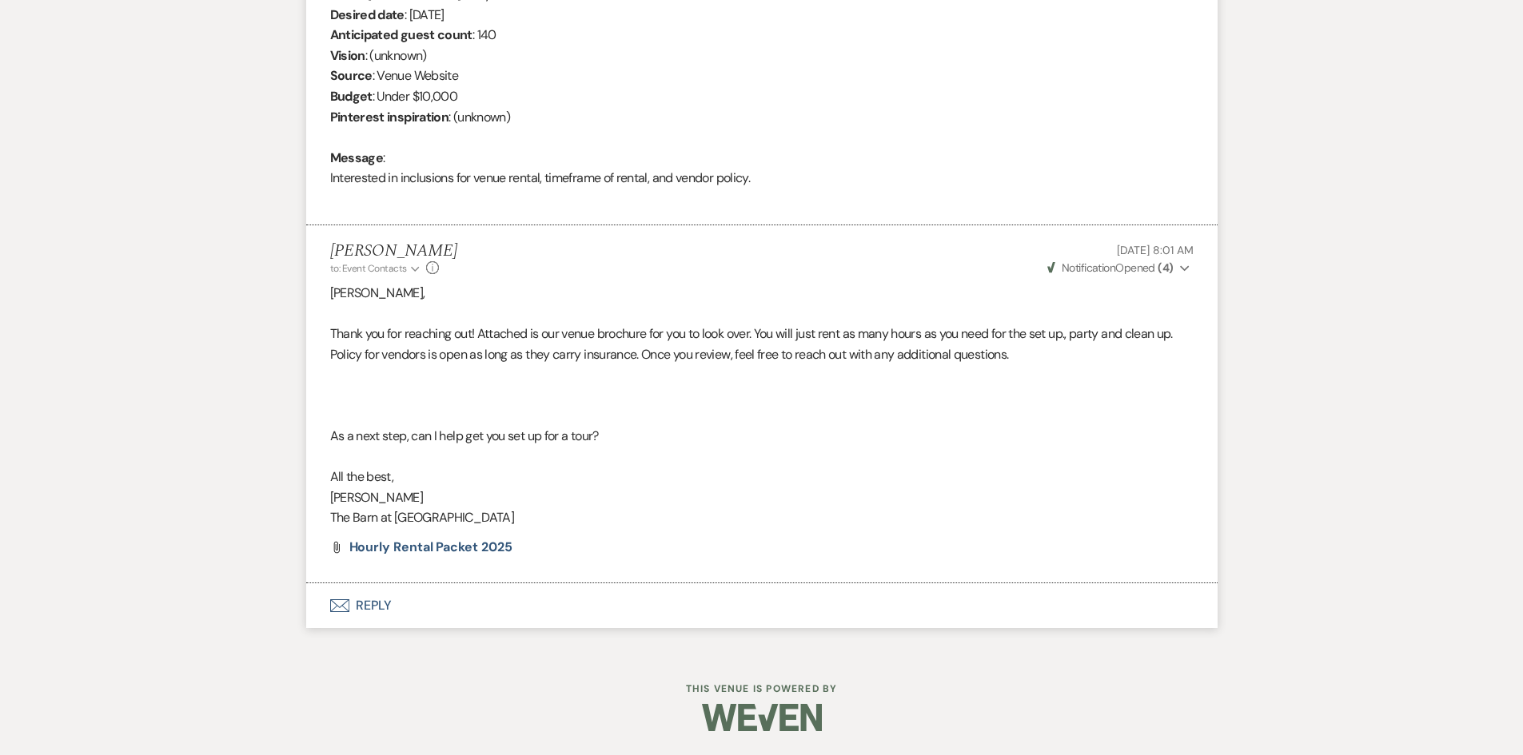
click at [359, 608] on button "Envelope Reply" at bounding box center [761, 605] width 911 height 45
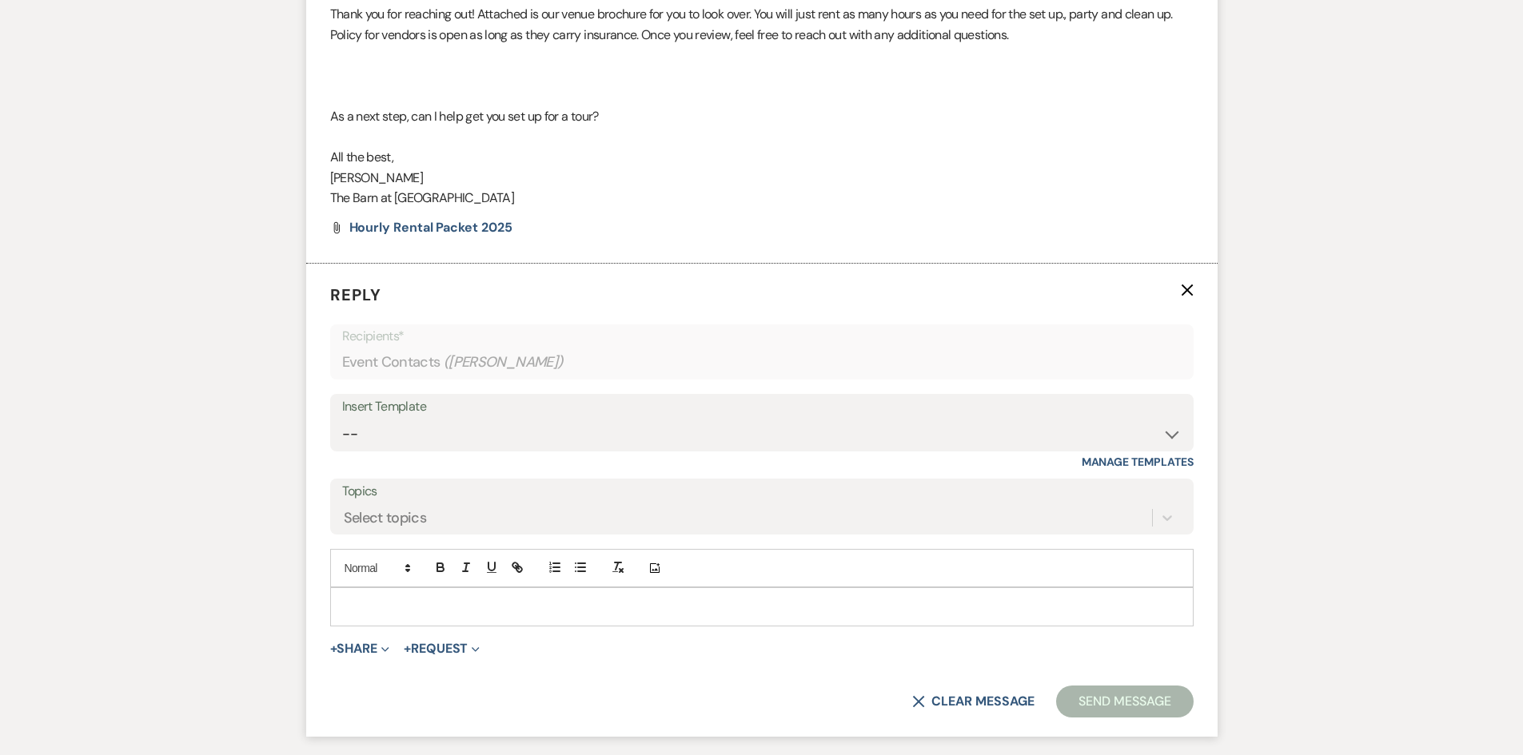
scroll to position [1103, 0]
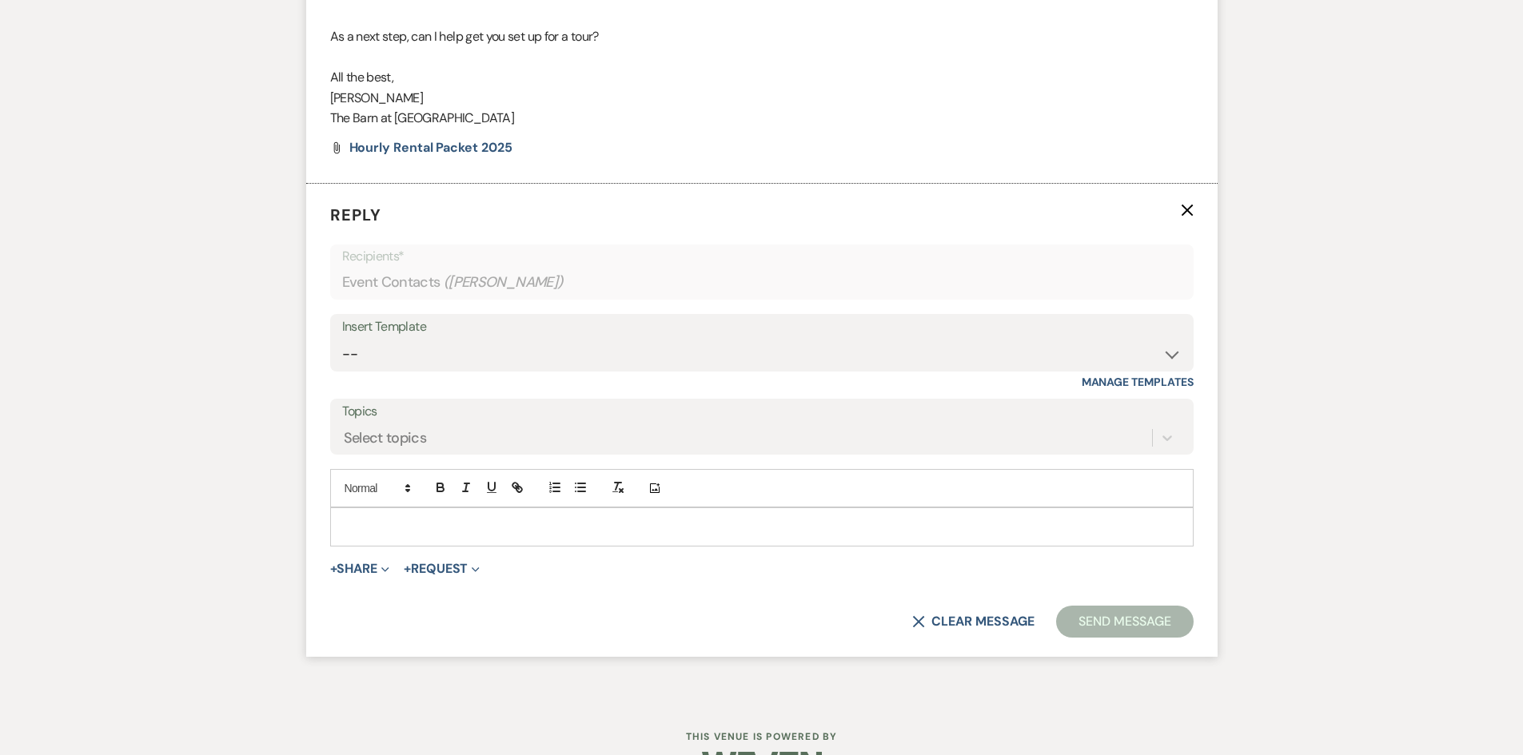
click at [365, 519] on p at bounding box center [762, 527] width 838 height 18
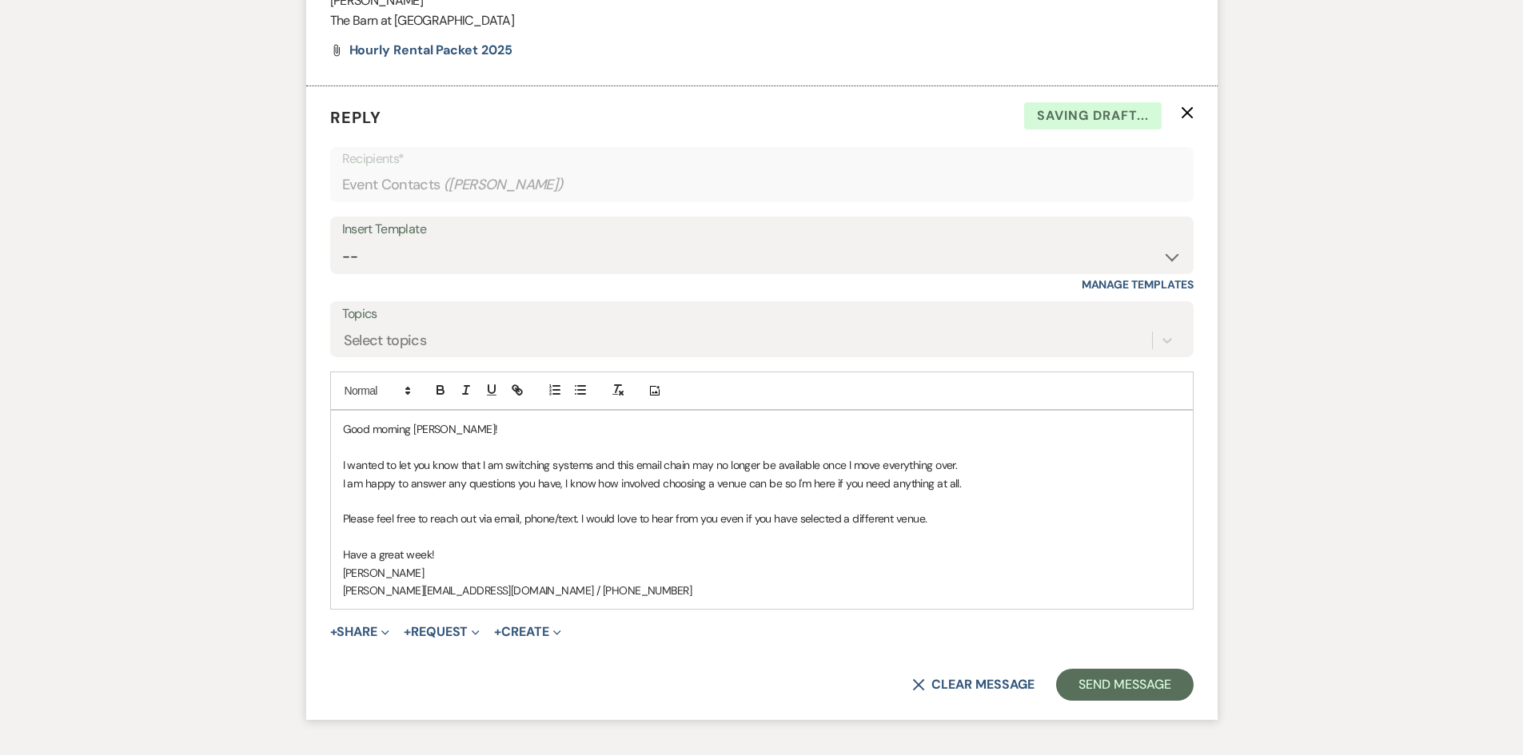
scroll to position [1312, 0]
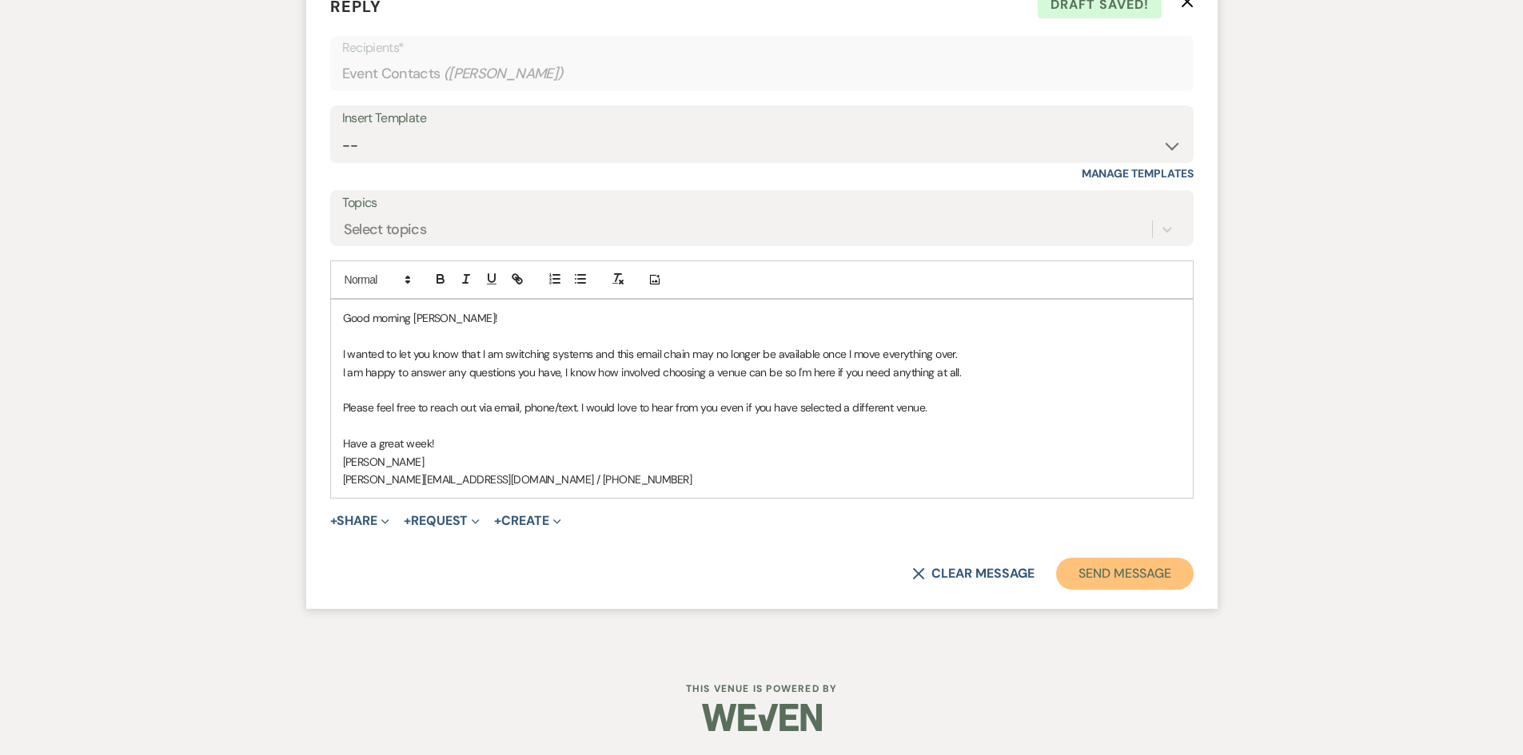
click at [1181, 569] on button "Send Message" at bounding box center [1124, 574] width 137 height 32
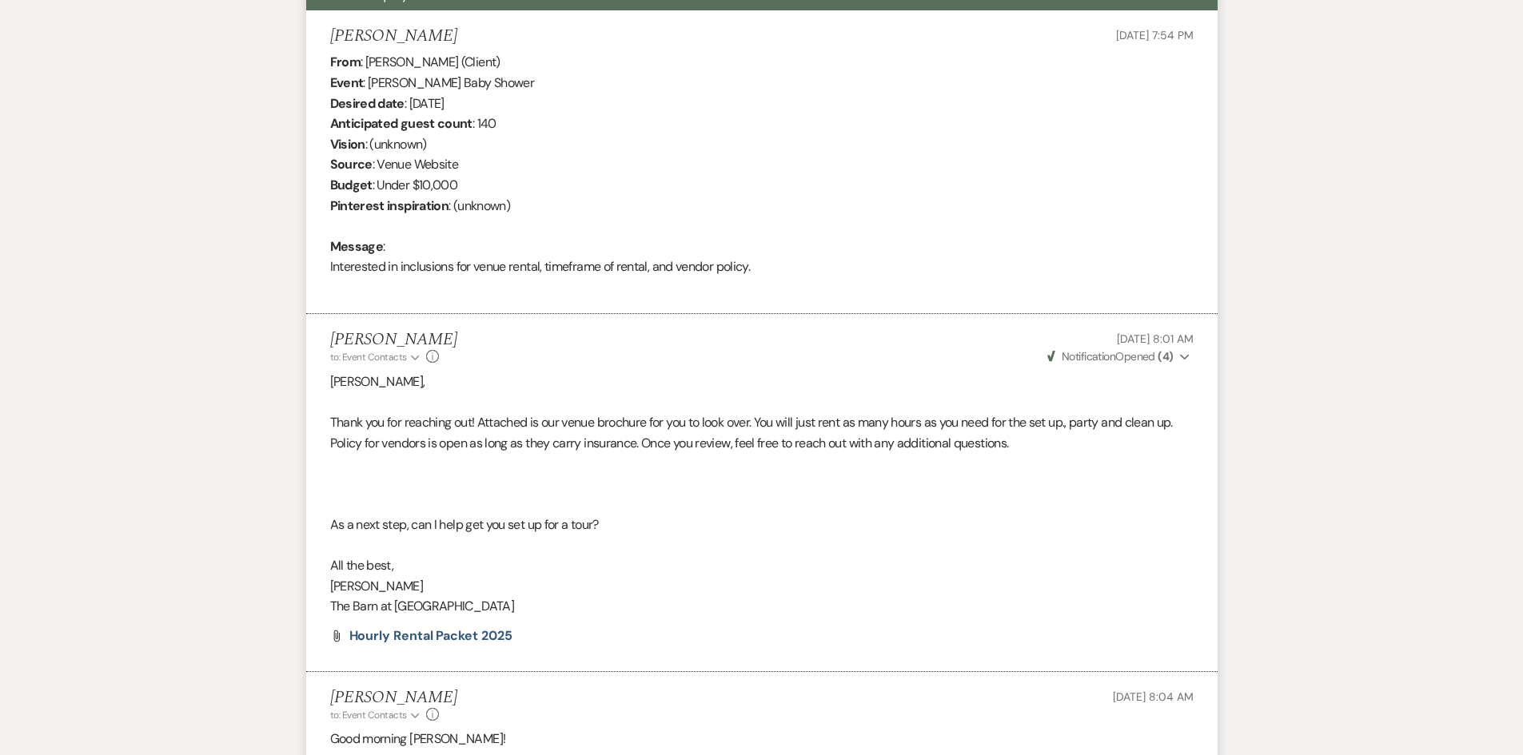
scroll to position [55, 0]
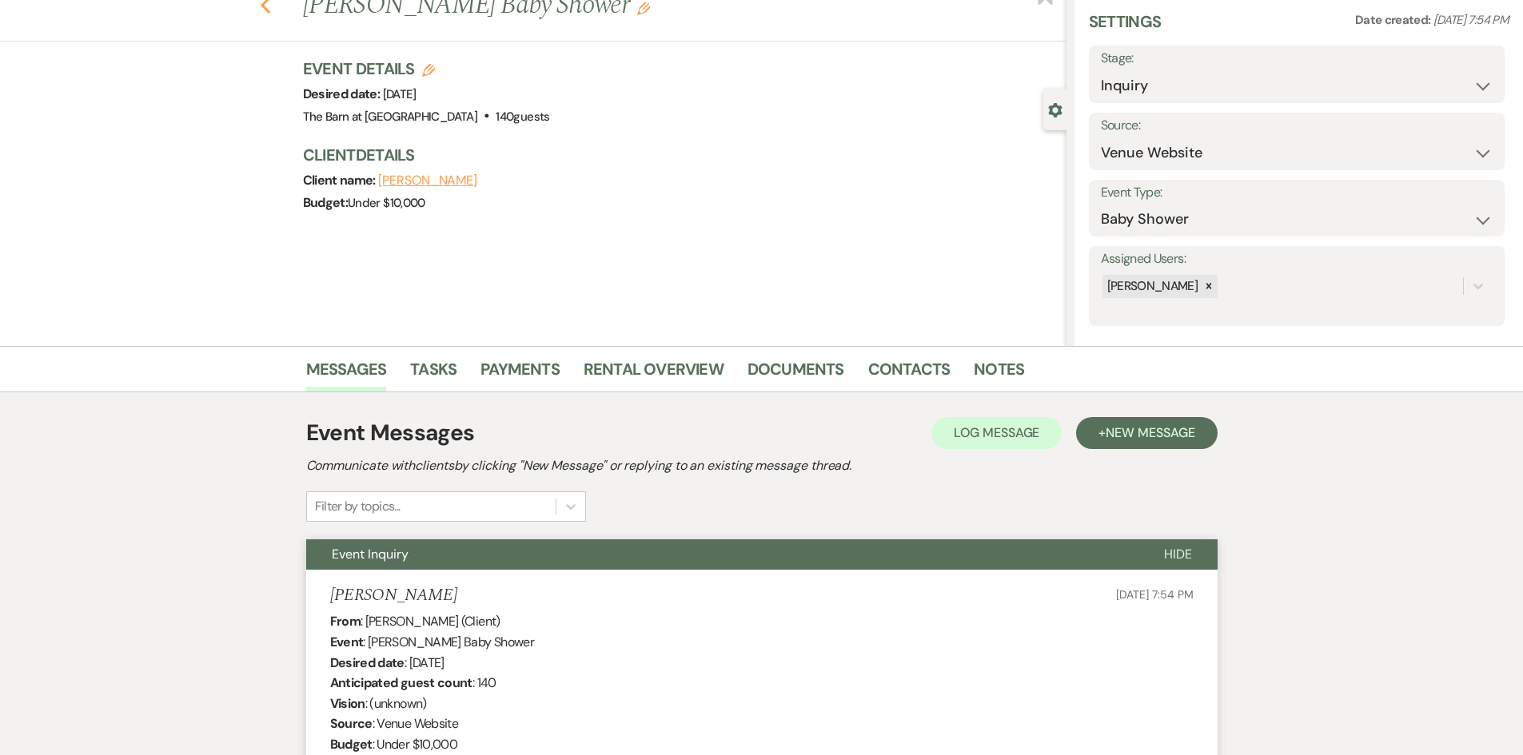
click at [272, 8] on icon "Previous" at bounding box center [266, 5] width 12 height 19
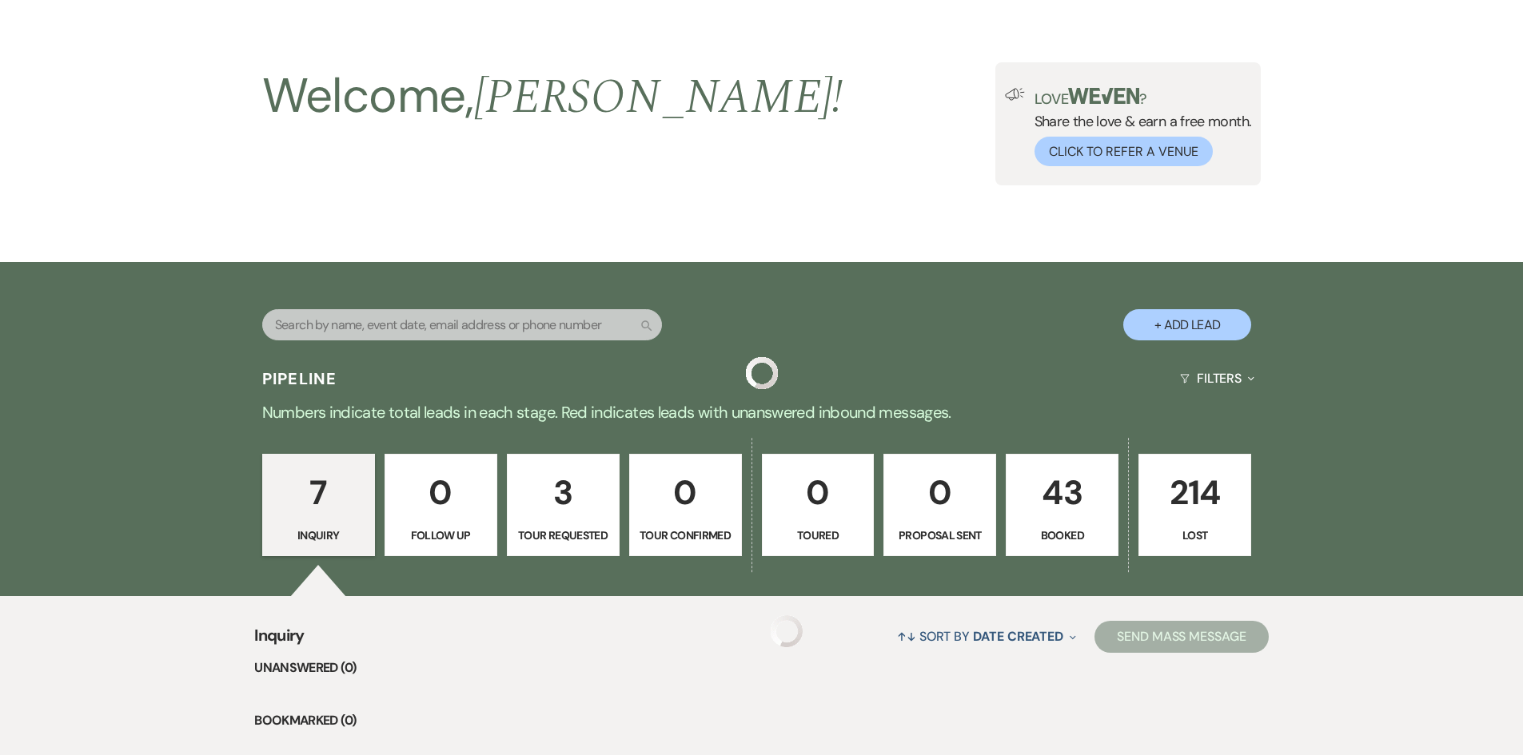
scroll to position [755, 0]
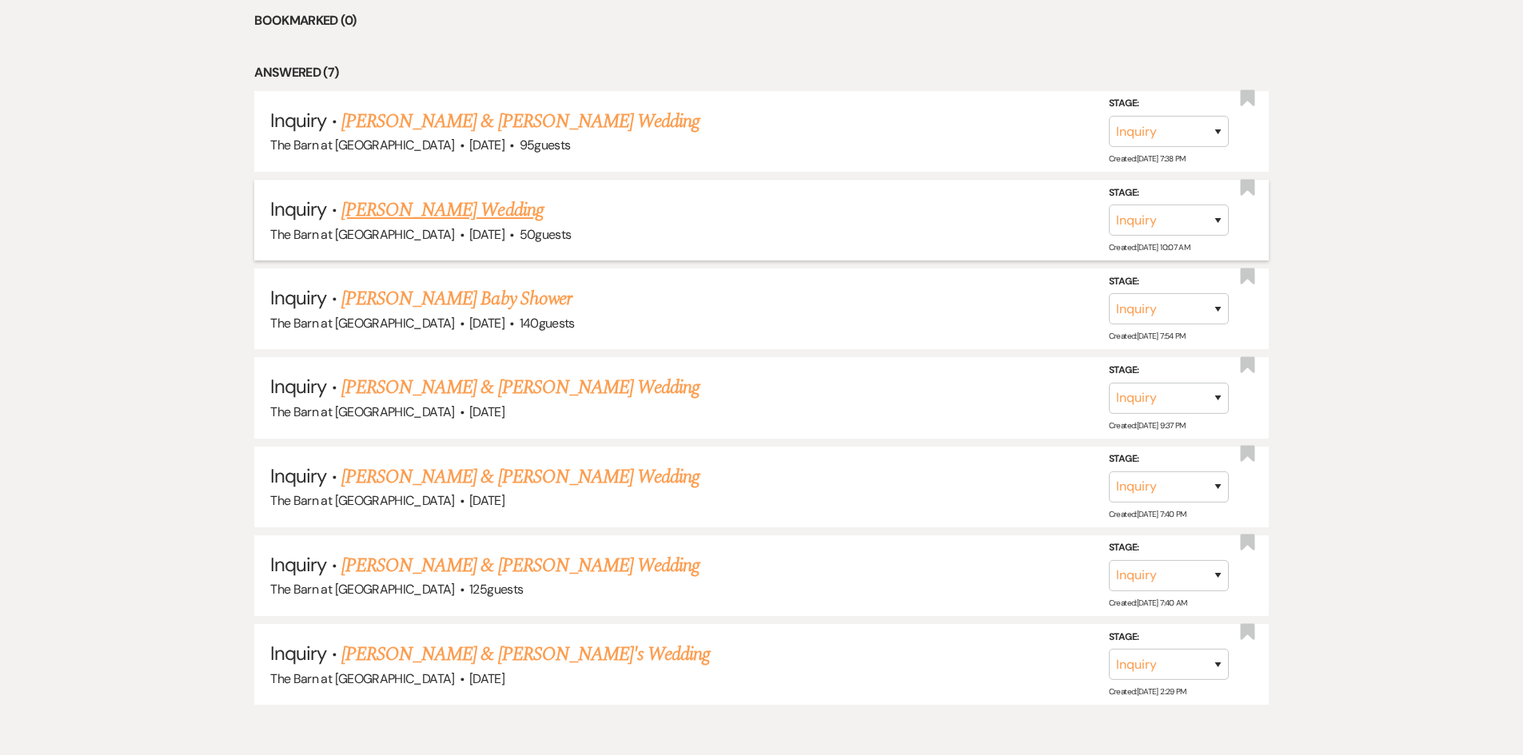
click at [423, 209] on link "[PERSON_NAME] Wedding" at bounding box center [442, 210] width 202 height 29
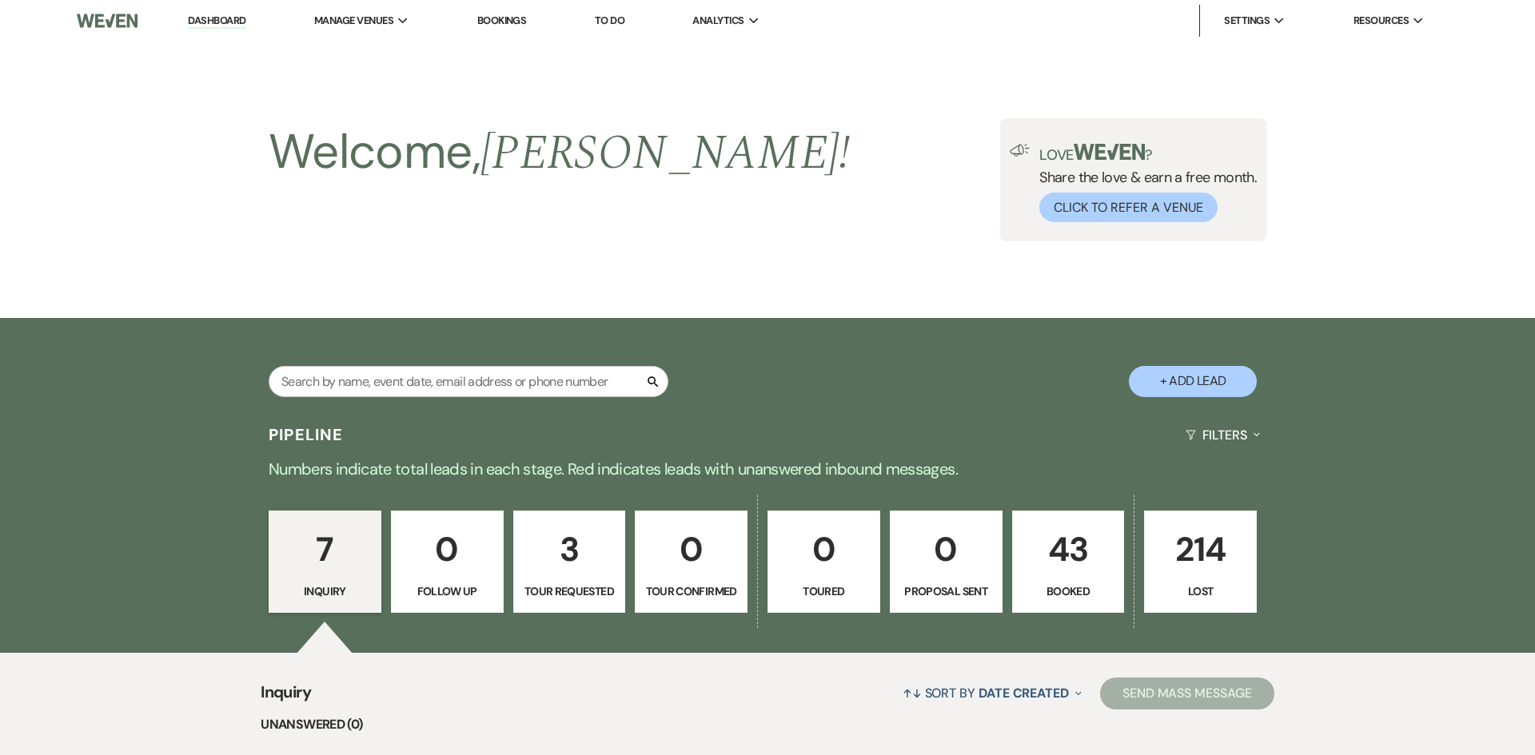
select select "5"
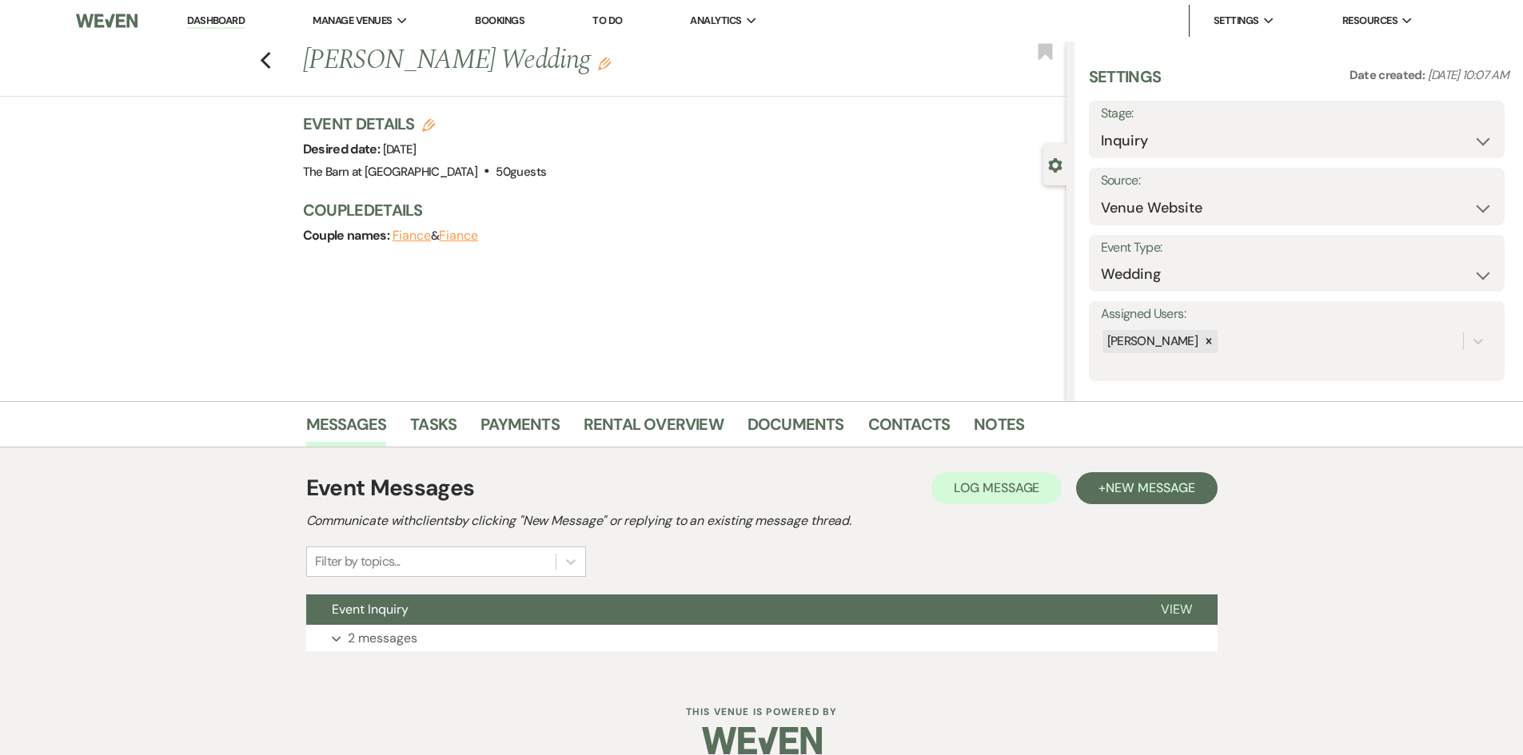
drag, startPoint x: 388, startPoint y: 637, endPoint x: 465, endPoint y: 575, distance: 98.4
click at [391, 628] on p "2 messages" at bounding box center [383, 638] width 70 height 21
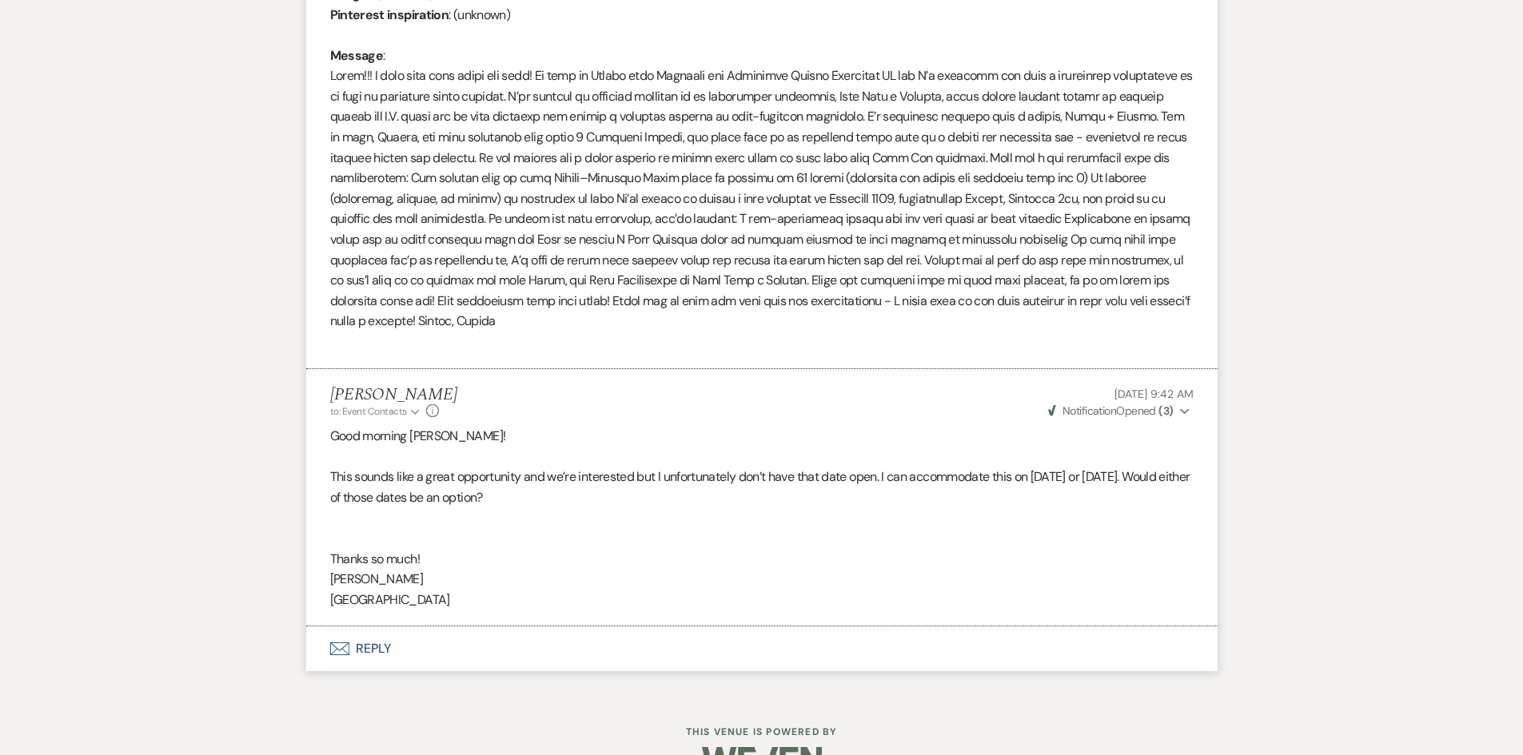
scroll to position [849, 0]
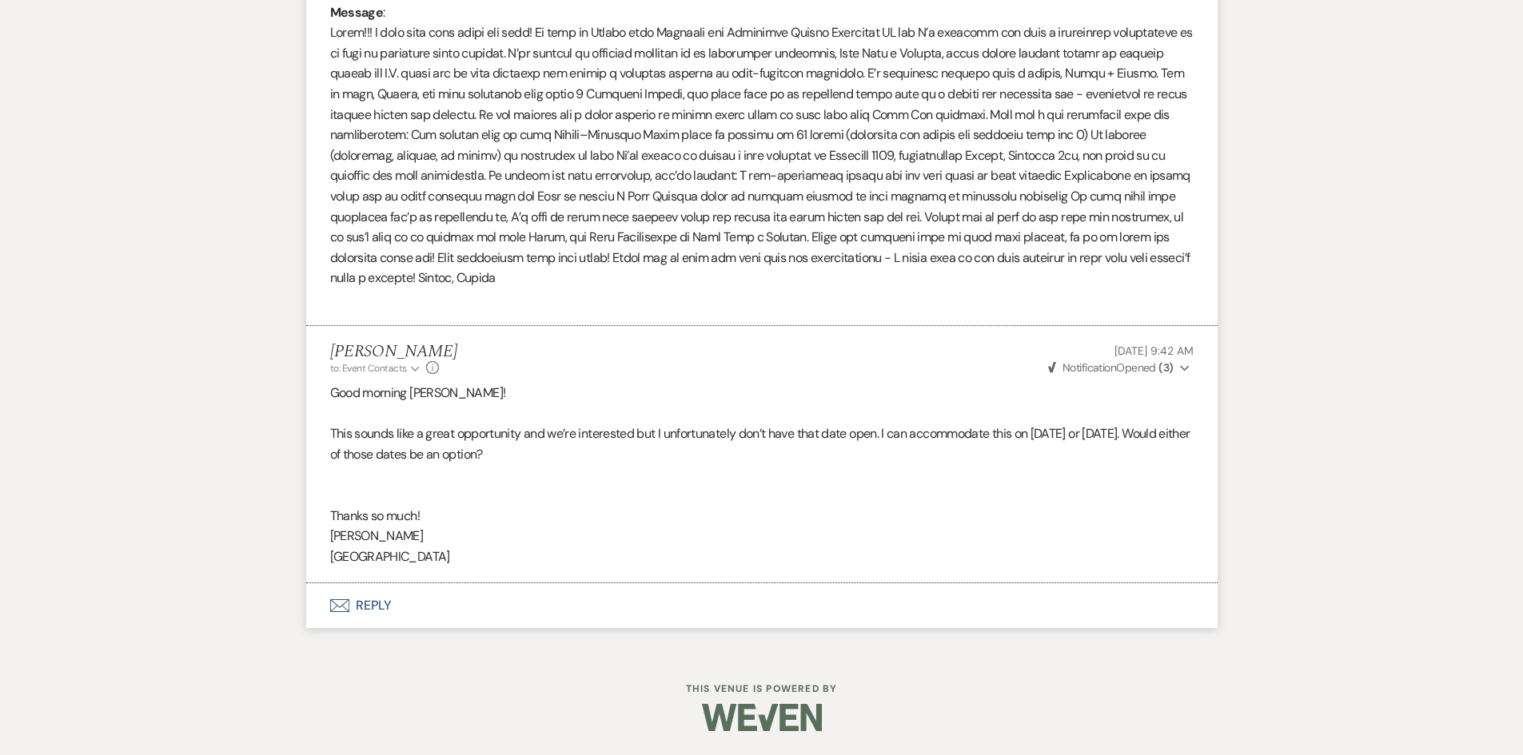
click at [358, 600] on button "Envelope Reply" at bounding box center [761, 605] width 911 height 45
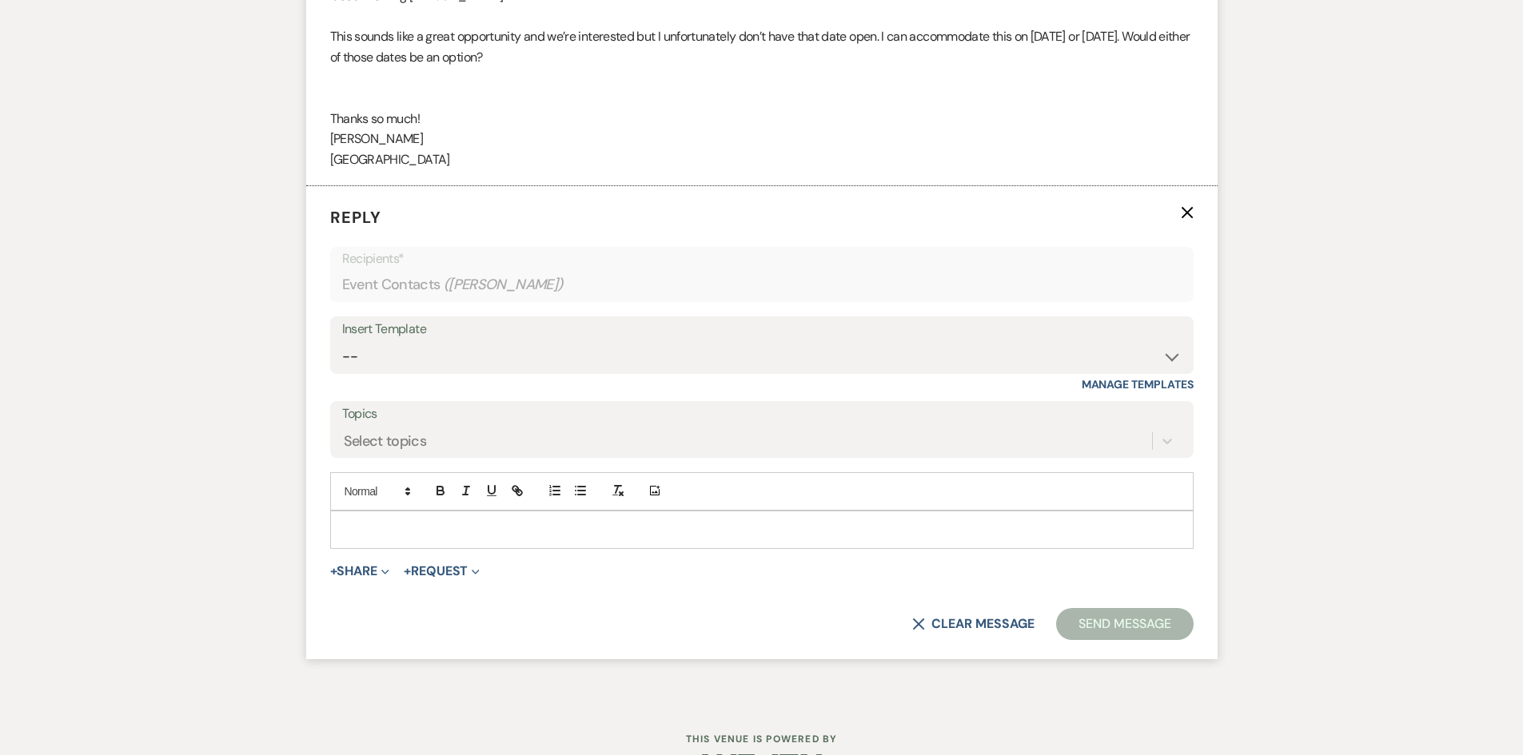
scroll to position [1248, 0]
click at [356, 539] on div at bounding box center [762, 527] width 862 height 37
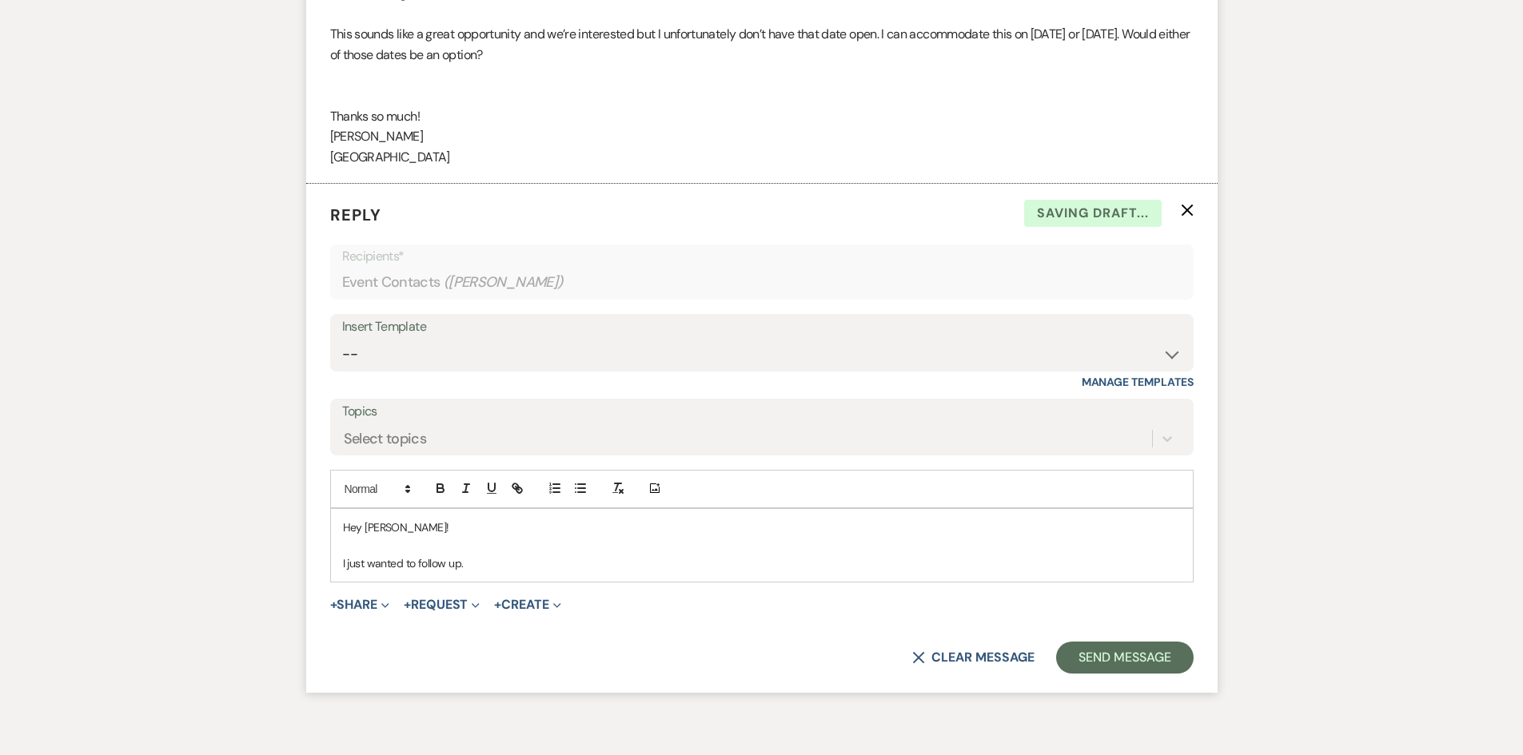
click at [488, 563] on p "I just wanted to follow up." at bounding box center [762, 564] width 838 height 18
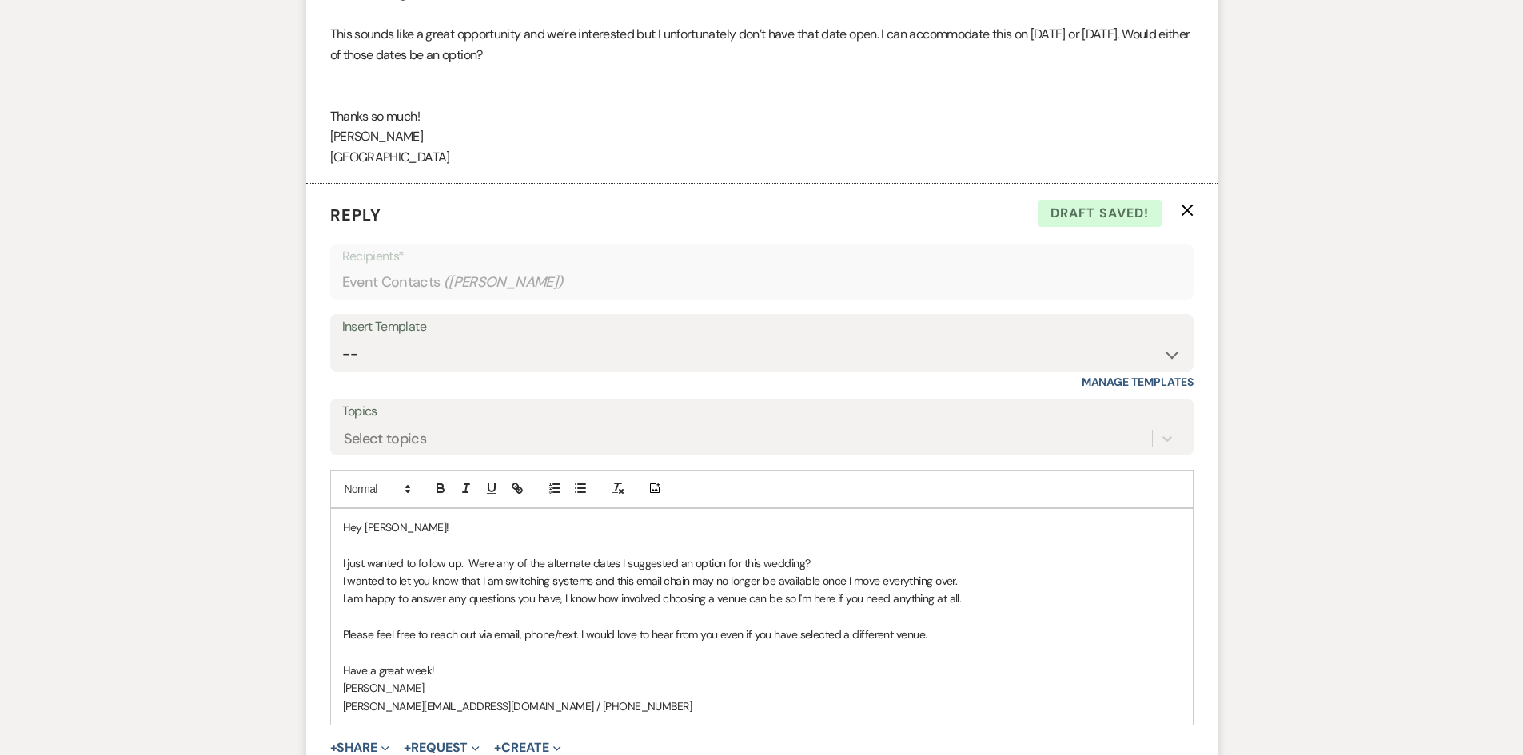
click at [348, 579] on p "I wanted to let you know that I am switching systems and this email chain may n…" at bounding box center [762, 581] width 838 height 18
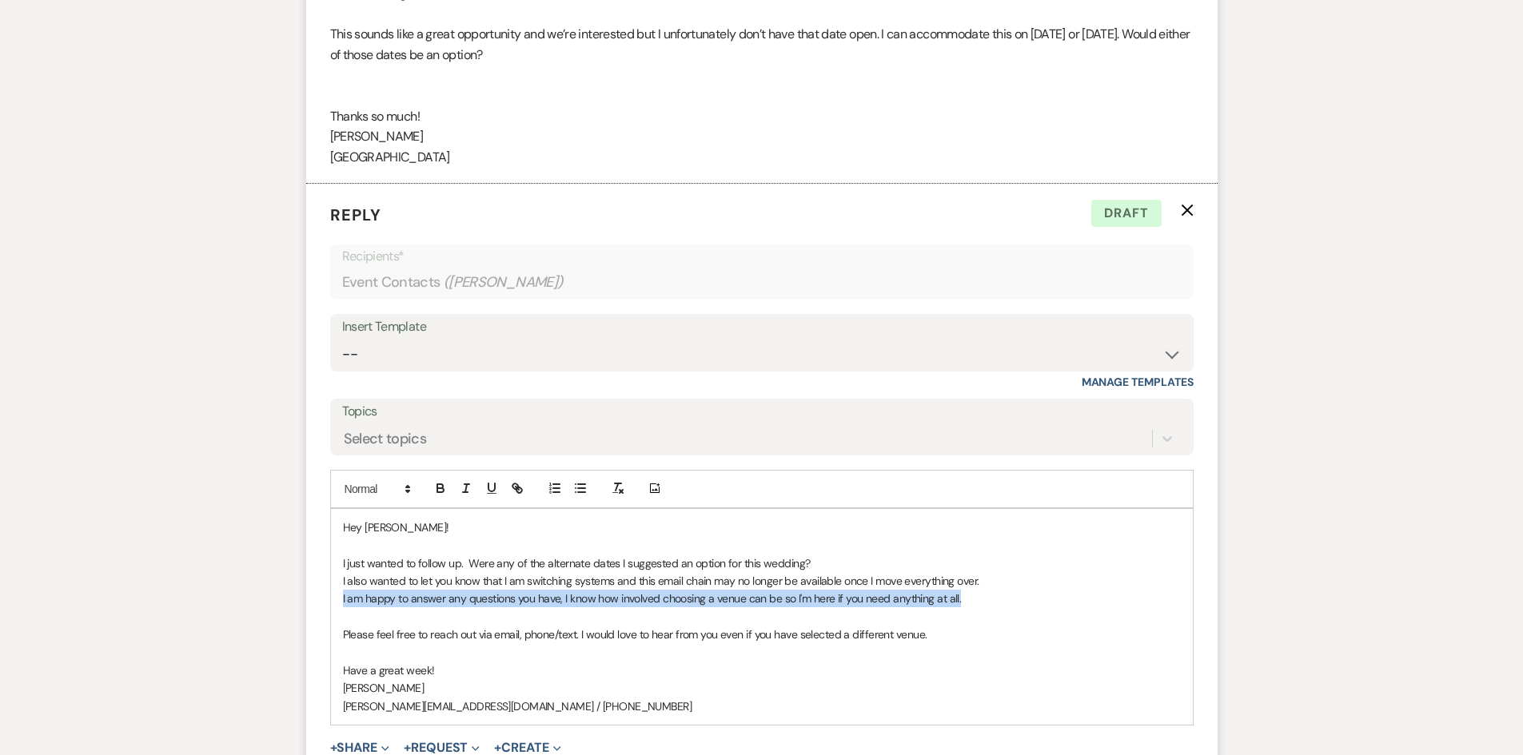
drag, startPoint x: 977, startPoint y: 599, endPoint x: 328, endPoint y: 600, distance: 648.2
click at [328, 600] on form "Reply X Draft Recipients* Event Contacts ( [PERSON_NAME] ) Insert Template -- T…" at bounding box center [761, 510] width 911 height 652
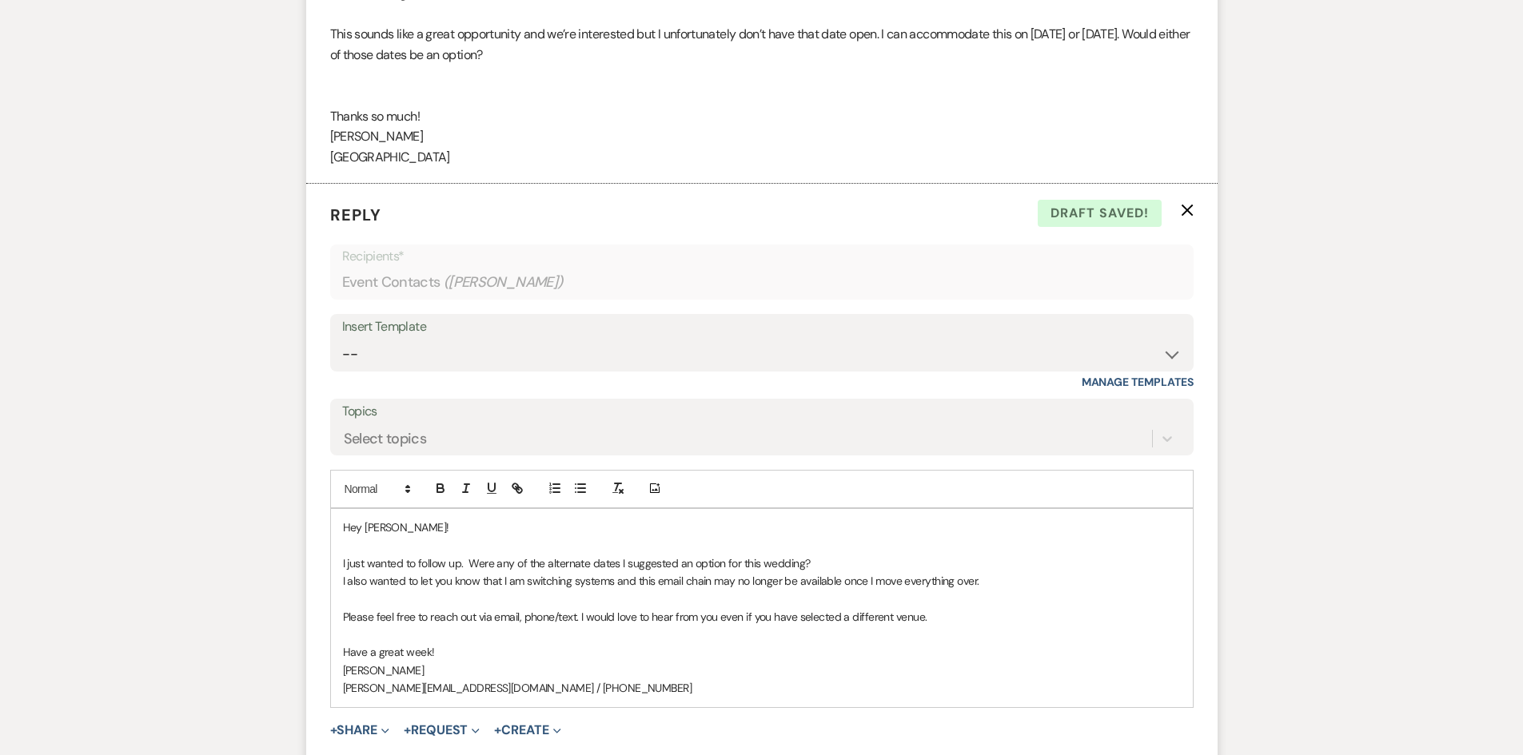
scroll to position [1408, 0]
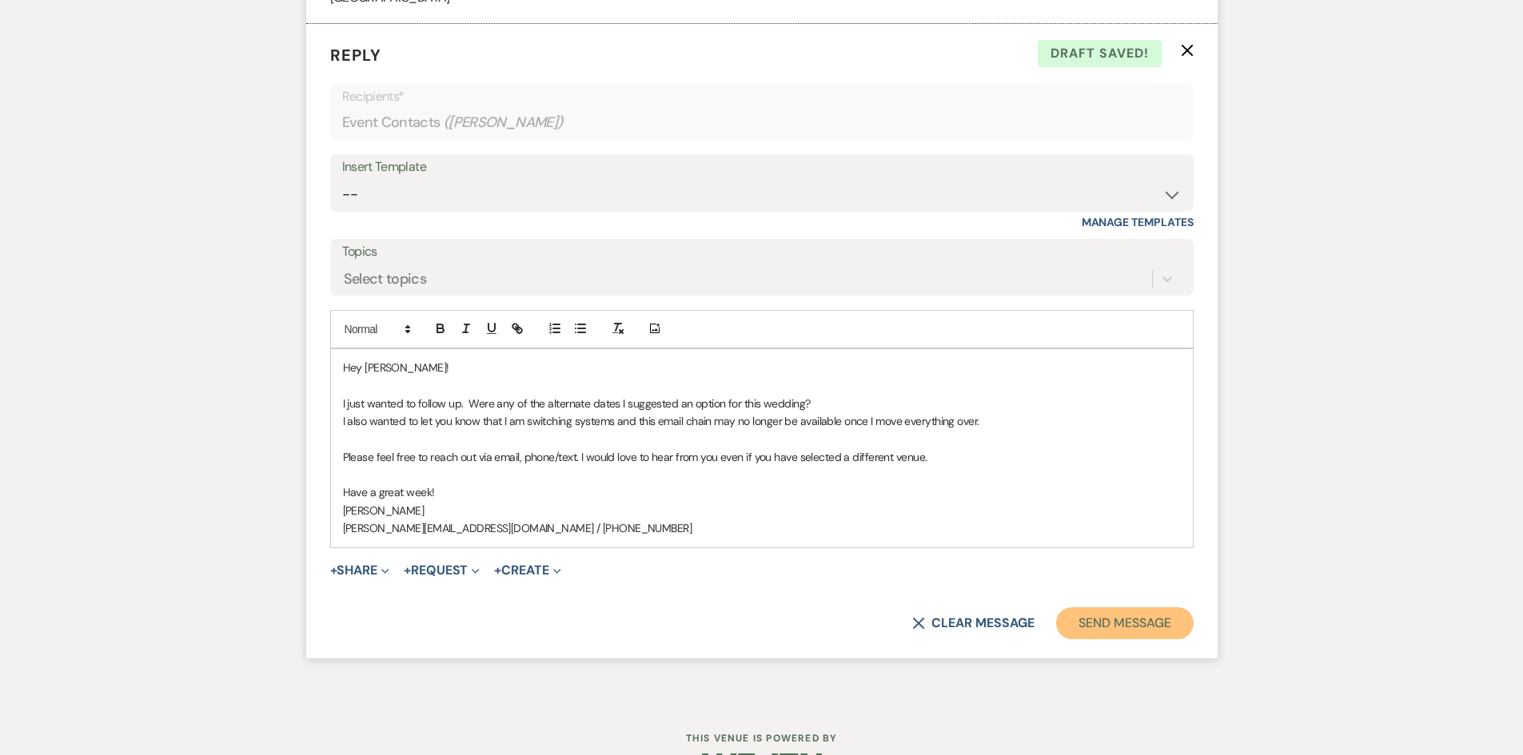
click at [1085, 613] on button "Send Message" at bounding box center [1124, 623] width 137 height 32
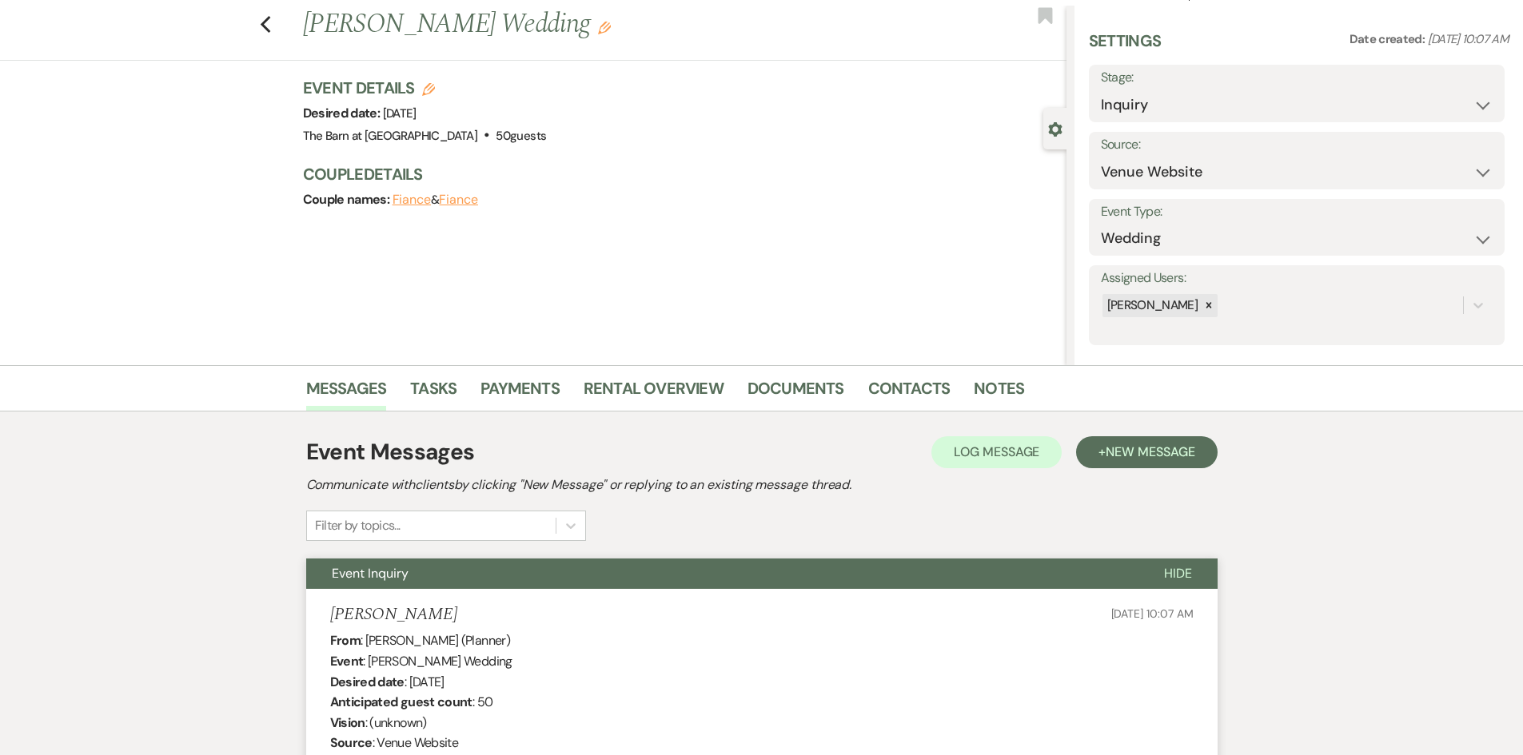
scroll to position [0, 0]
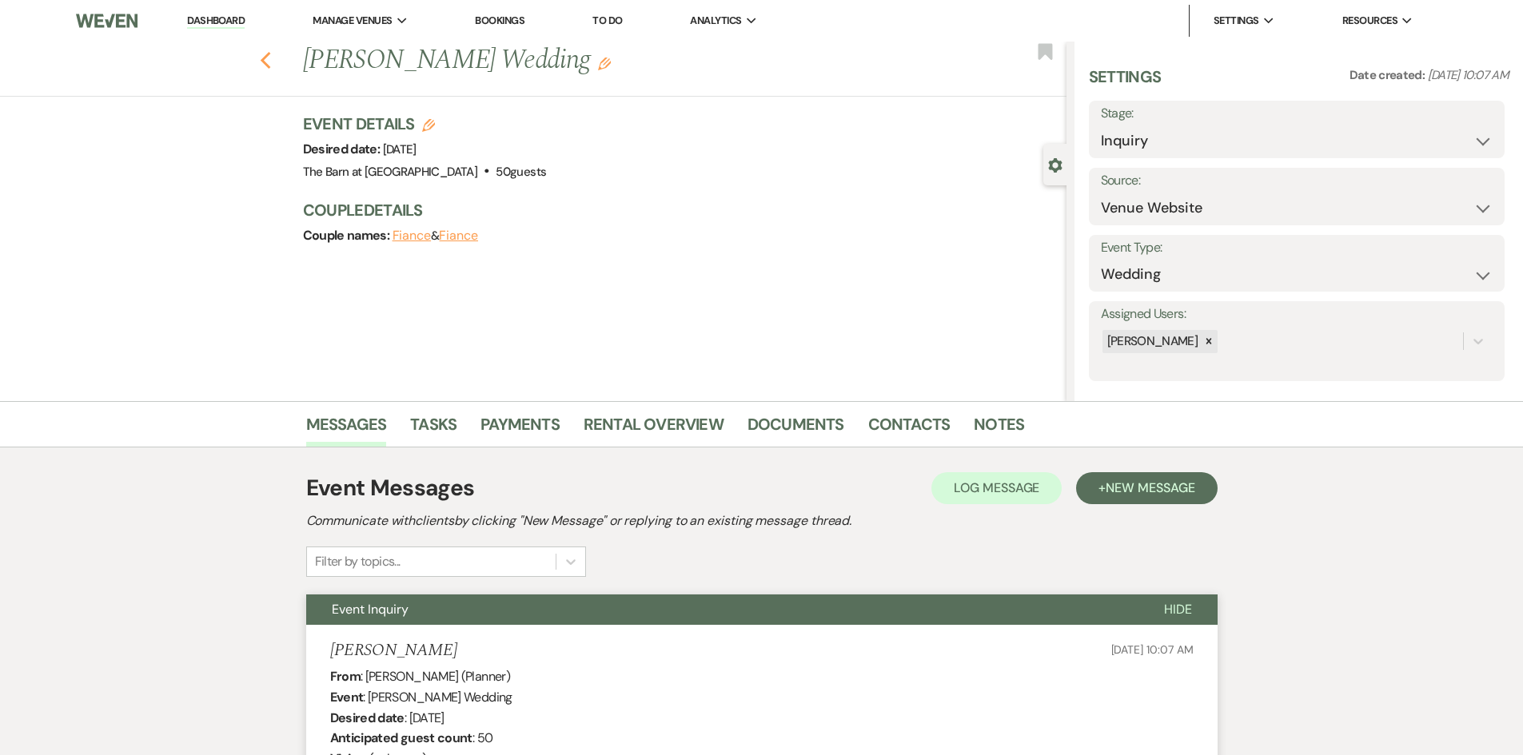
click at [270, 53] on use "button" at bounding box center [265, 61] width 10 height 18
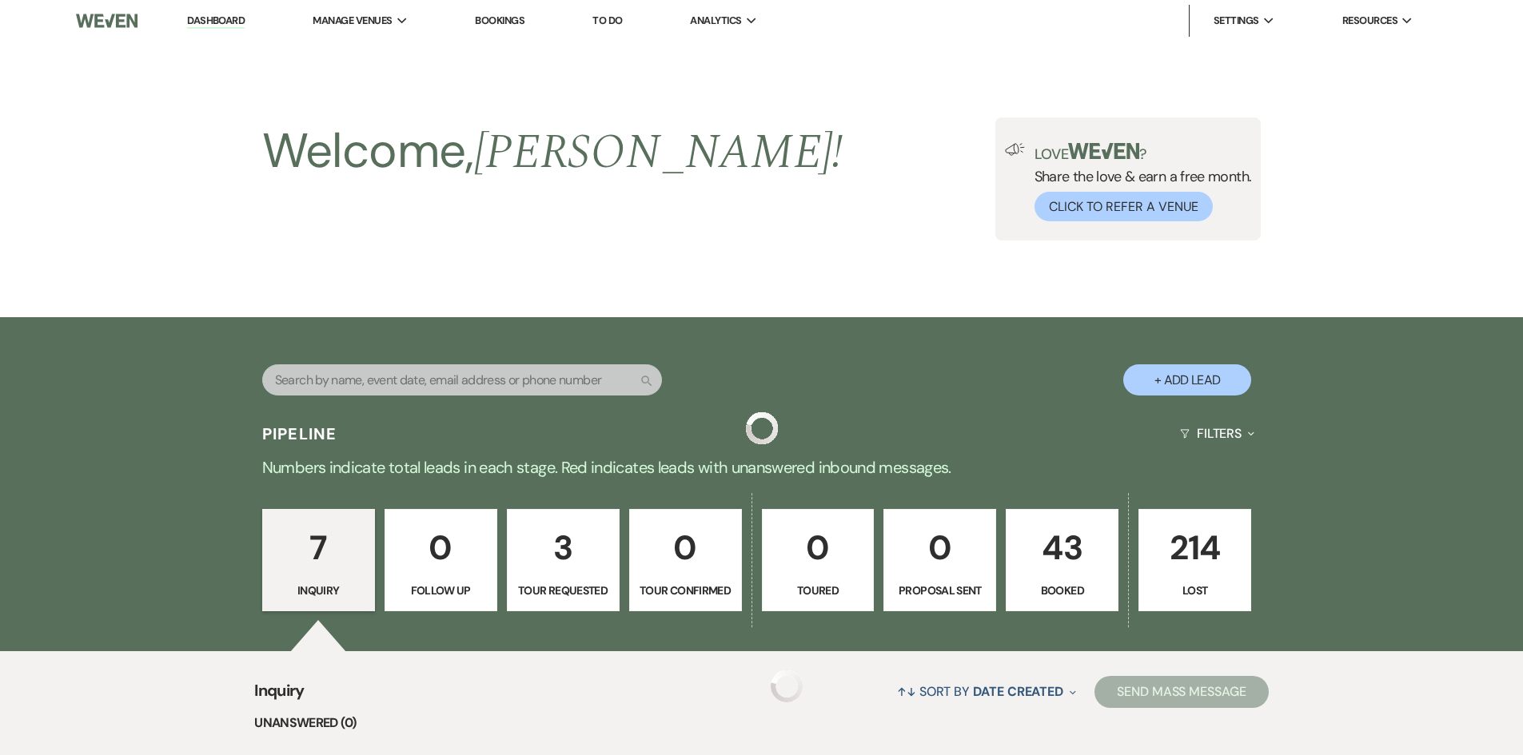
scroll to position [755, 0]
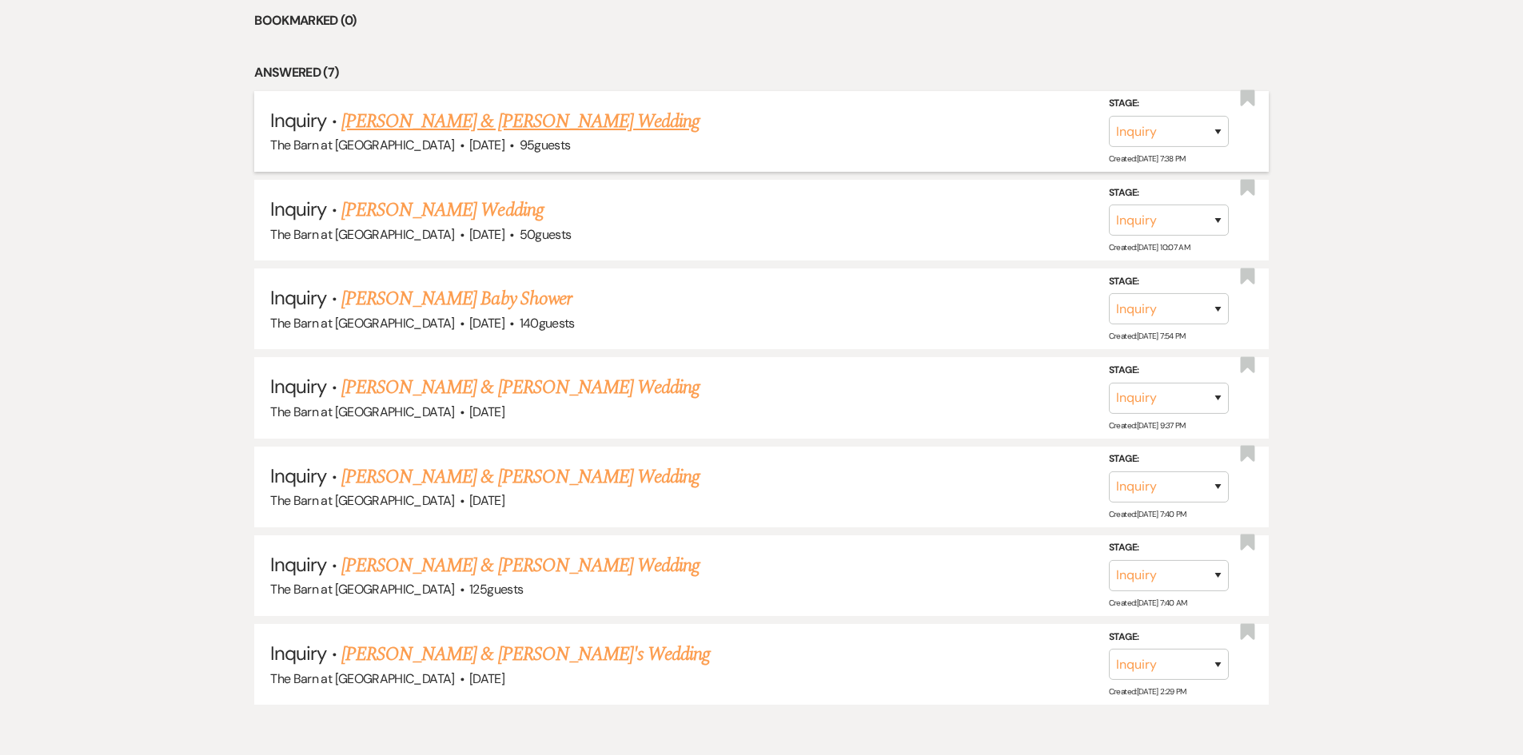
click at [418, 127] on link "[PERSON_NAME] & [PERSON_NAME] Wedding" at bounding box center [520, 121] width 358 height 29
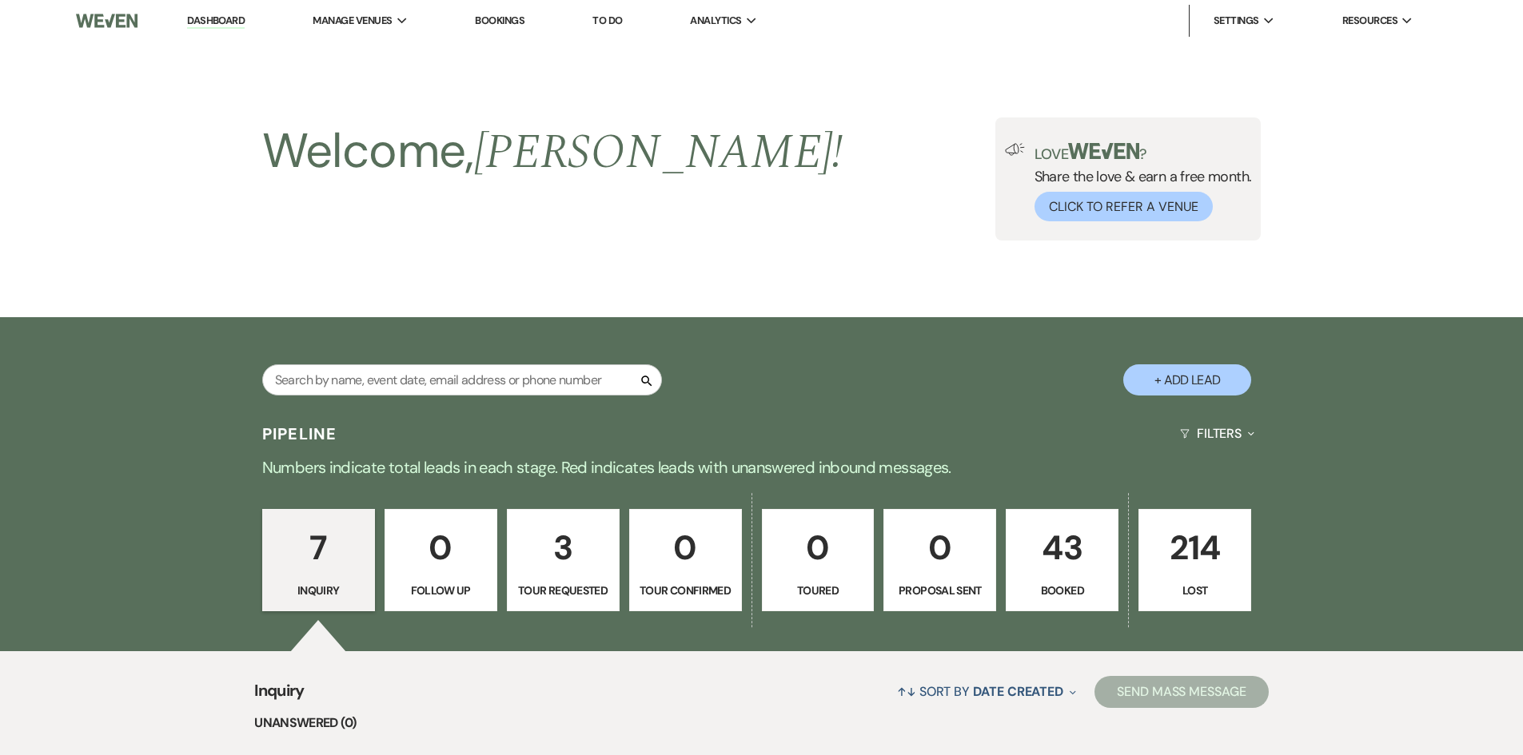
select select "5"
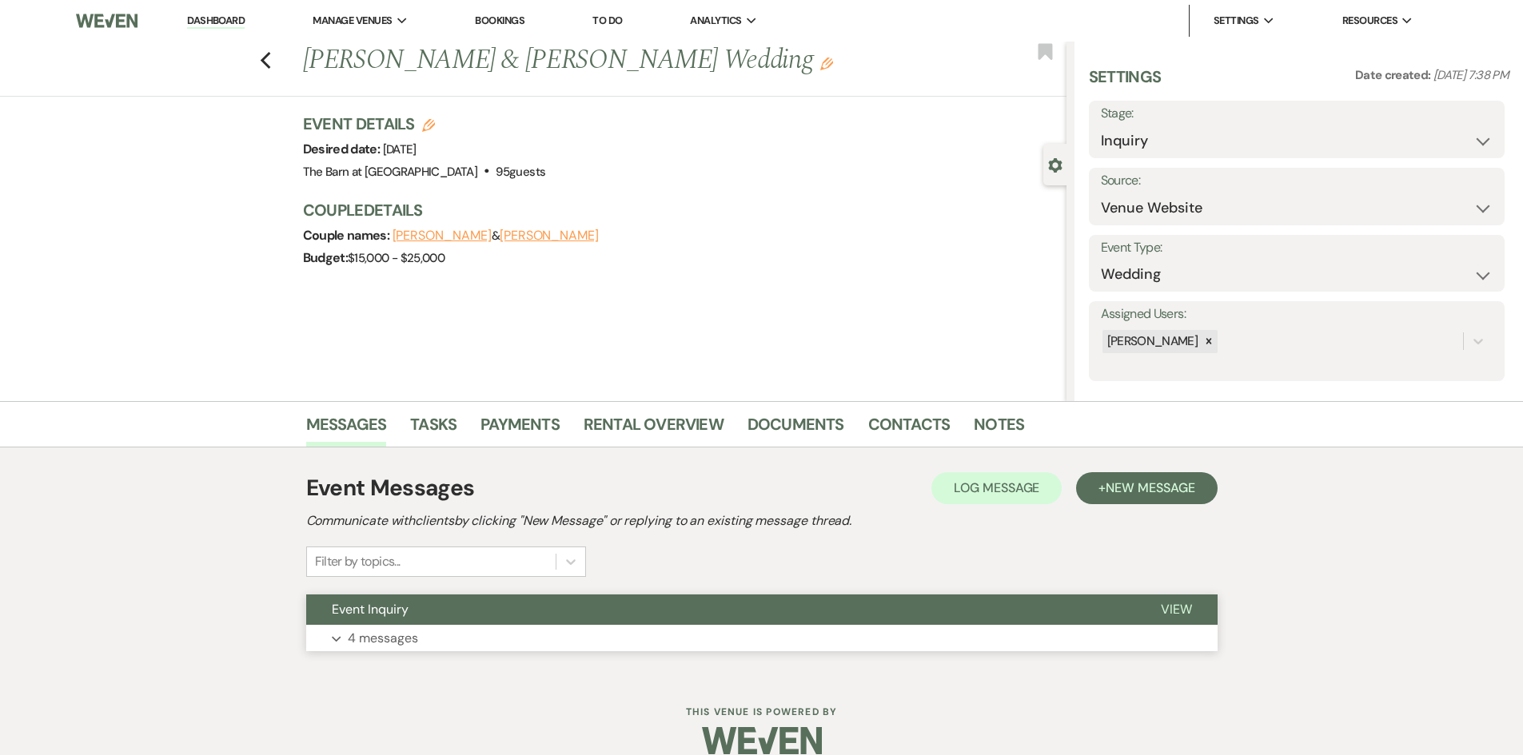
click at [378, 631] on p "4 messages" at bounding box center [383, 638] width 70 height 21
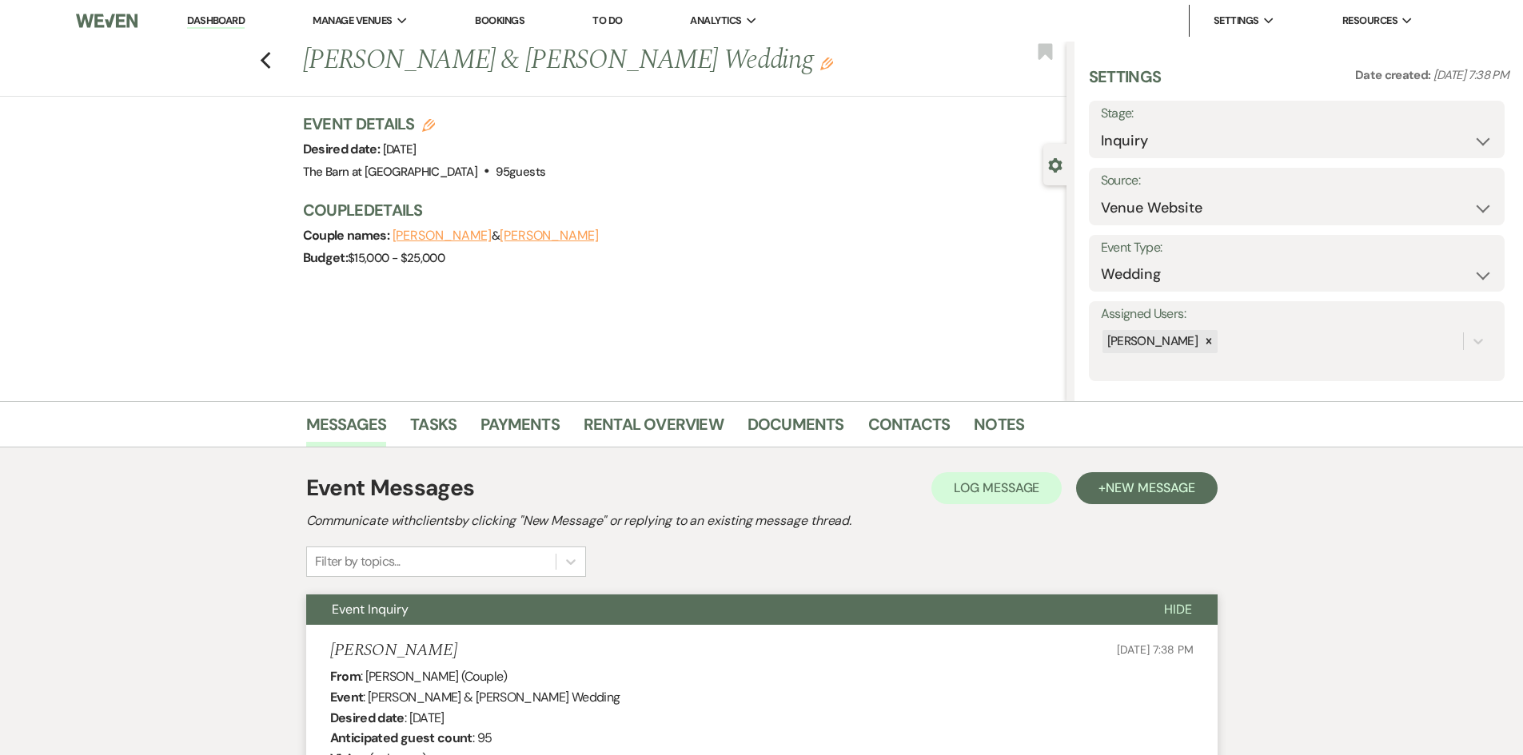
click at [277, 60] on div "Previous [PERSON_NAME] & [PERSON_NAME] Wedding Edit Bookmark" at bounding box center [529, 69] width 1074 height 55
click at [904, 429] on link "Contacts" at bounding box center [909, 429] width 82 height 35
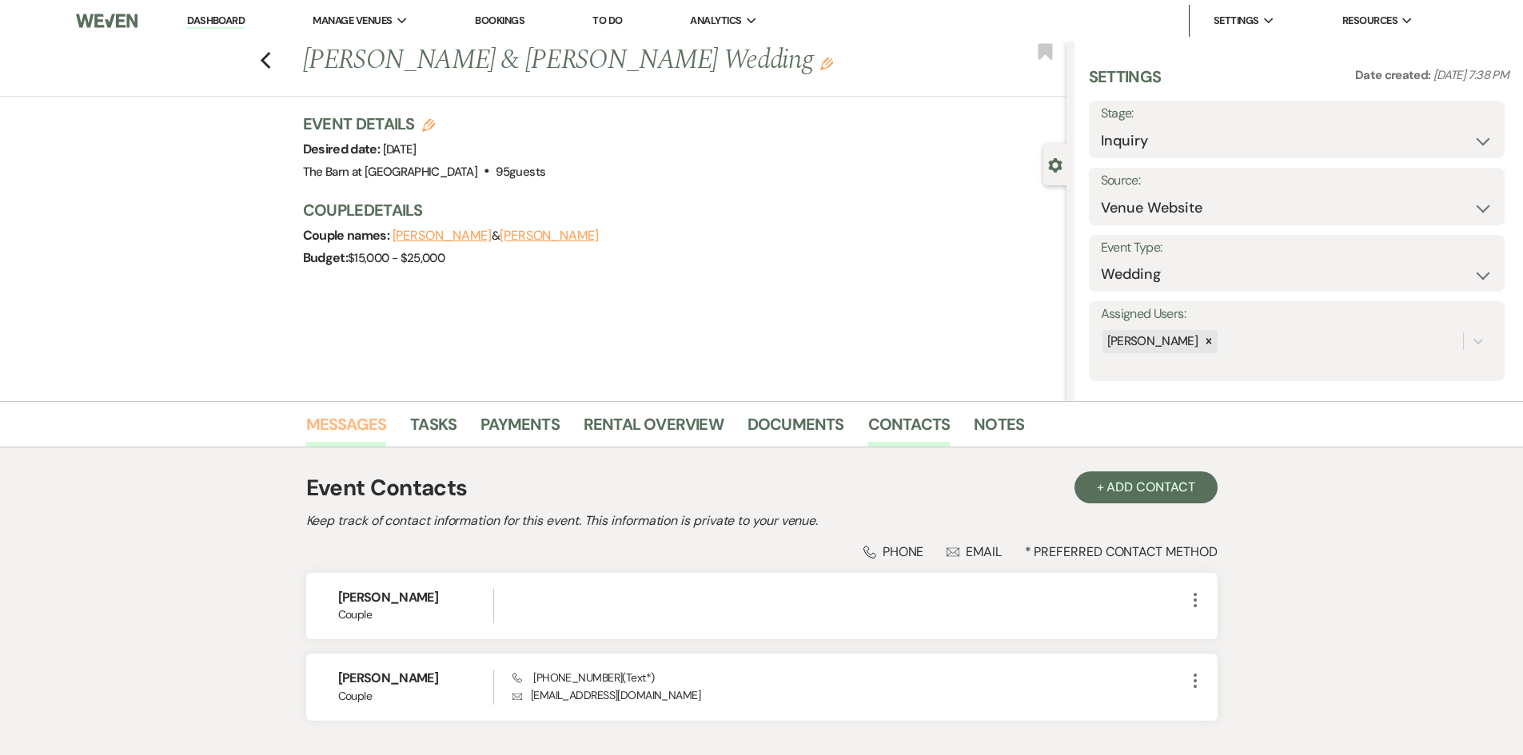
click at [340, 429] on link "Messages" at bounding box center [346, 429] width 81 height 35
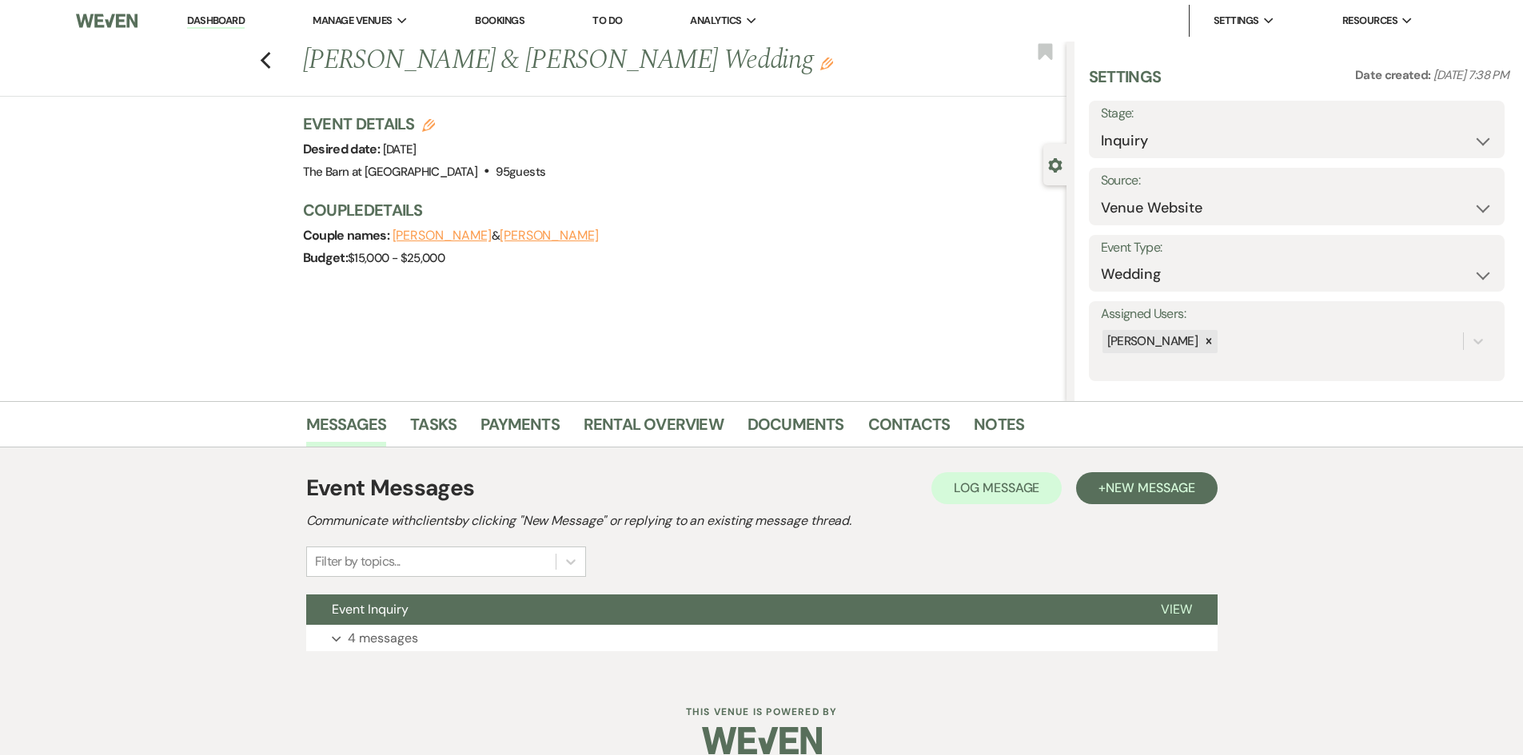
click at [219, 23] on link "Dashboard" at bounding box center [216, 21] width 58 height 15
